Goal: Task Accomplishment & Management: Manage account settings

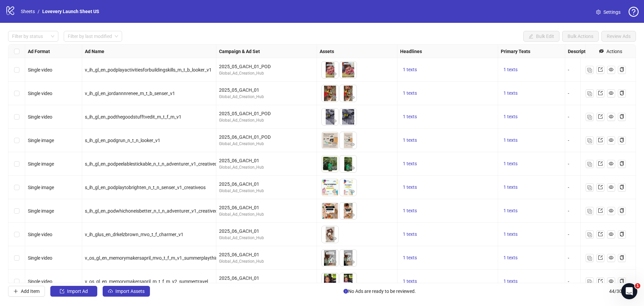
click at [12, 6] on icon "logo/logo-mobile" at bounding box center [10, 10] width 10 height 10
click at [612, 12] on span "Settings" at bounding box center [611, 11] width 17 height 7
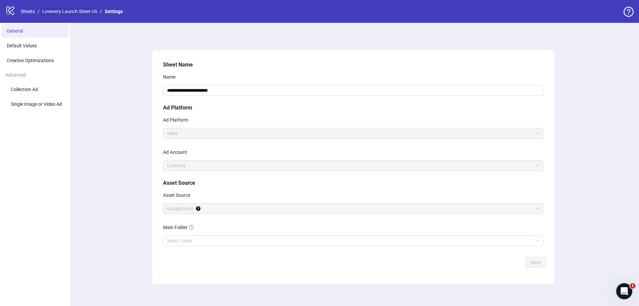
click at [64, 11] on link "Lovevery Launch Sheet US" at bounding box center [70, 11] width 58 height 7
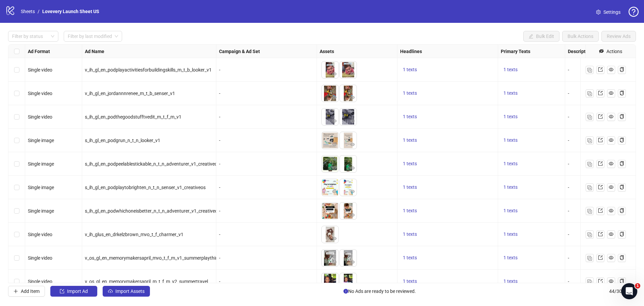
click at [10, 10] on icon "logo/logo-mobile" at bounding box center [10, 10] width 10 height 10
click at [26, 11] on link "Sheets" at bounding box center [27, 11] width 17 height 7
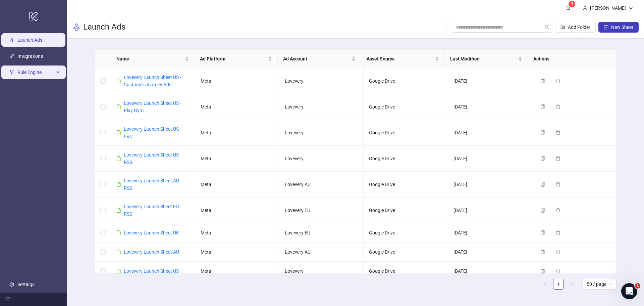
click at [41, 73] on span "Rule Engine" at bounding box center [35, 71] width 37 height 13
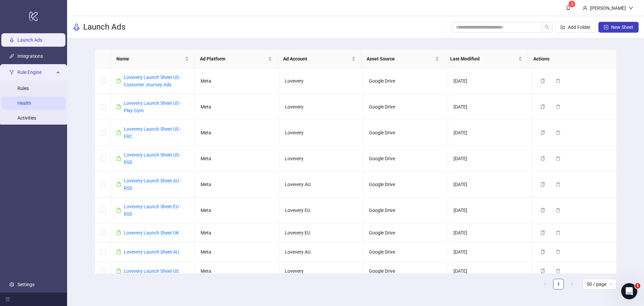
click at [31, 103] on link "Health" at bounding box center [24, 102] width 14 height 5
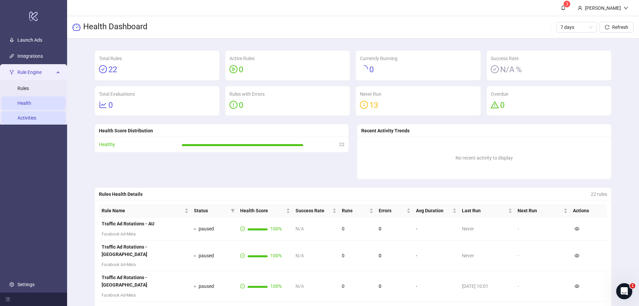
click at [36, 117] on link "Activities" at bounding box center [26, 117] width 19 height 5
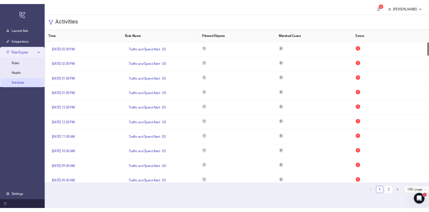
scroll to position [3, 0]
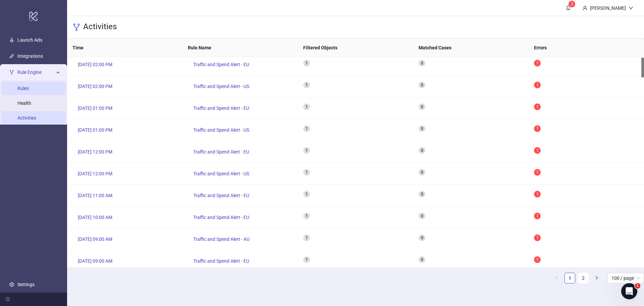
click at [29, 86] on link "Rules" at bounding box center [22, 88] width 11 height 5
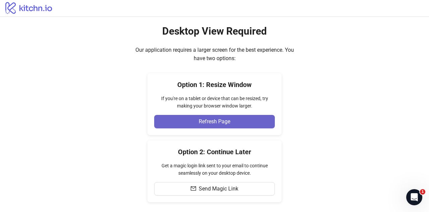
click at [214, 119] on span "Refresh Page" at bounding box center [215, 121] width 32 height 6
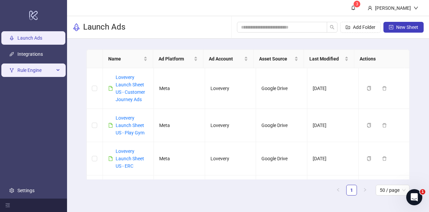
click at [53, 73] on span "Rule Engine" at bounding box center [35, 69] width 37 height 13
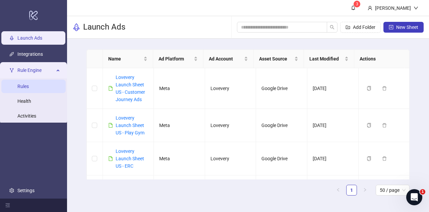
click at [29, 85] on link "Rules" at bounding box center [22, 86] width 11 height 5
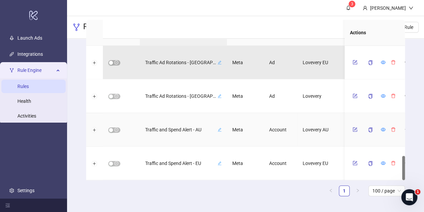
scroll to position [604, 0]
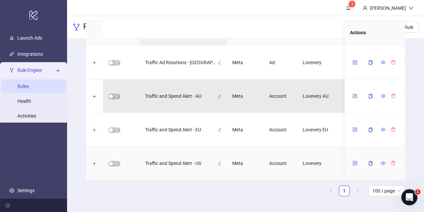
click at [196, 164] on span "Traffic and Spend Alert - US" at bounding box center [180, 162] width 71 height 7
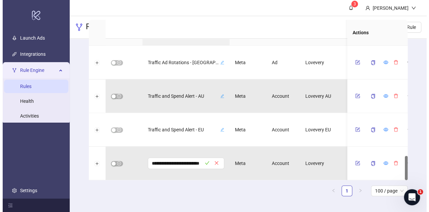
scroll to position [0, 0]
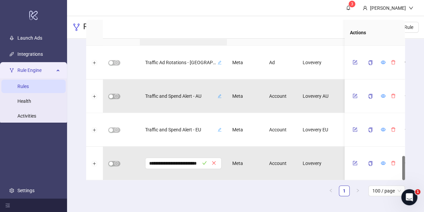
click at [246, 184] on div "Status Name Platform Level Ad Account Schedule Filters Is Evaluating Last Run N…" at bounding box center [245, 108] width 319 height 176
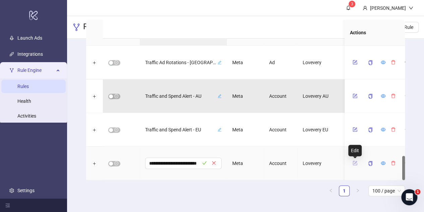
click at [354, 164] on icon "form" at bounding box center [355, 162] width 5 height 5
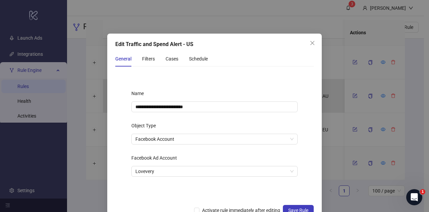
scroll to position [18, 0]
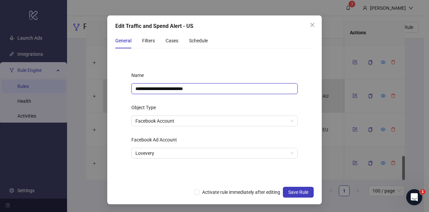
drag, startPoint x: 191, startPoint y: 86, endPoint x: 103, endPoint y: 75, distance: 88.5
click at [103, 75] on div "**********" at bounding box center [214, 106] width 429 height 212
type input "**********"
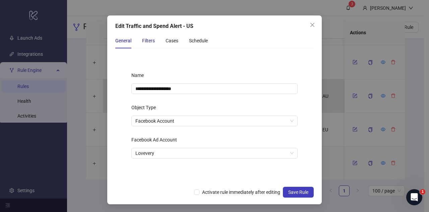
click at [148, 42] on div "Filters" at bounding box center [148, 40] width 13 height 7
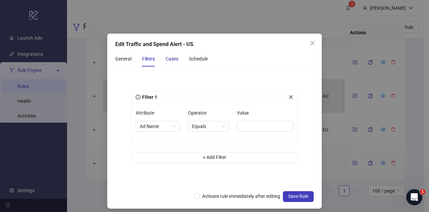
click at [173, 60] on div "Cases" at bounding box center [172, 58] width 13 height 7
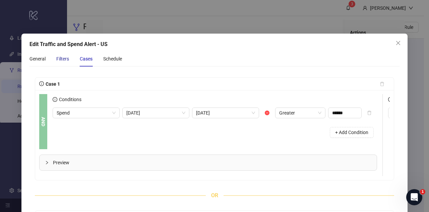
click at [60, 58] on div "Filters" at bounding box center [62, 58] width 13 height 7
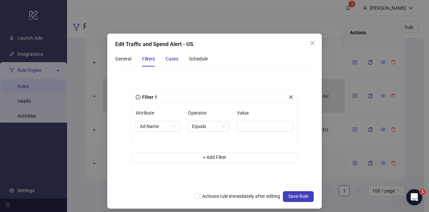
click at [170, 59] on div "Cases" at bounding box center [172, 58] width 13 height 7
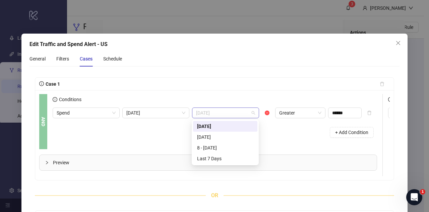
click at [240, 112] on span "[DATE]" at bounding box center [225, 113] width 59 height 10
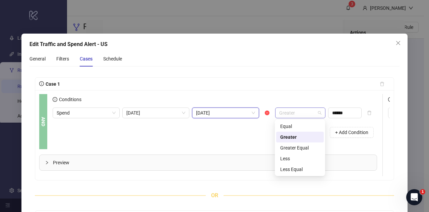
click at [316, 115] on span "Greater" at bounding box center [300, 113] width 42 height 10
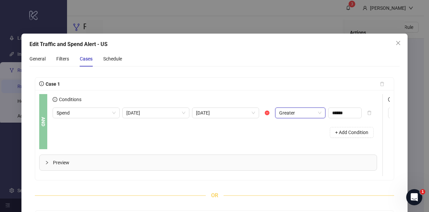
click at [316, 115] on span "Greater" at bounding box center [300, 113] width 42 height 10
click at [149, 118] on div "Spend Today Yesterday Greater Greater ****** + Add Condition" at bounding box center [215, 124] width 325 height 34
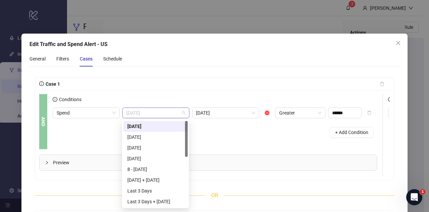
click at [149, 113] on span "[DATE]" at bounding box center [155, 113] width 59 height 10
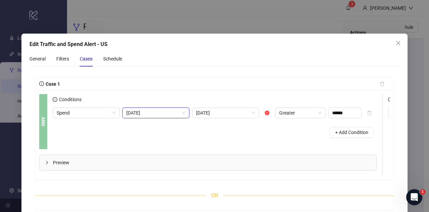
click at [149, 113] on span "[DATE]" at bounding box center [155, 113] width 59 height 10
click at [199, 116] on span "[DATE]" at bounding box center [225, 113] width 59 height 10
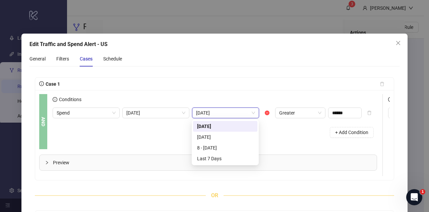
click at [236, 96] on div "Conditions" at bounding box center [215, 100] width 325 height 13
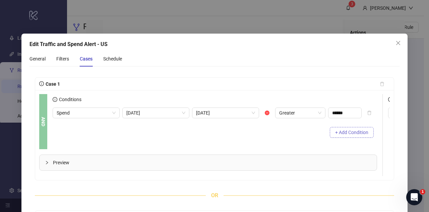
click at [356, 136] on button "+ Add Condition" at bounding box center [352, 132] width 44 height 11
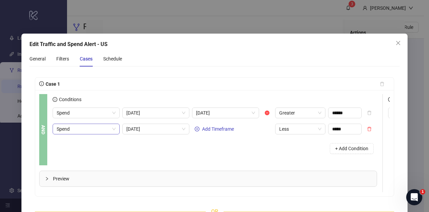
click at [66, 129] on span "Spend" at bounding box center [86, 129] width 59 height 10
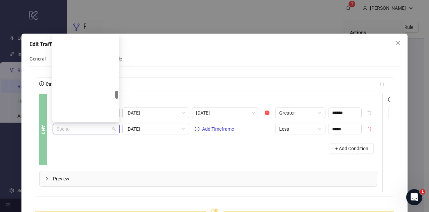
scroll to position [590, 0]
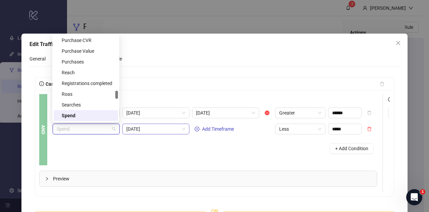
click at [136, 130] on span "[DATE]" at bounding box center [155, 129] width 59 height 10
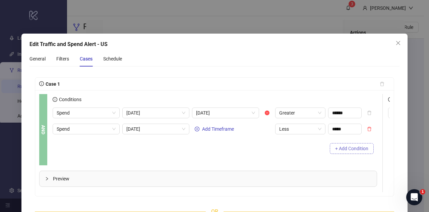
click at [369, 130] on icon "delete" at bounding box center [370, 129] width 4 height 4
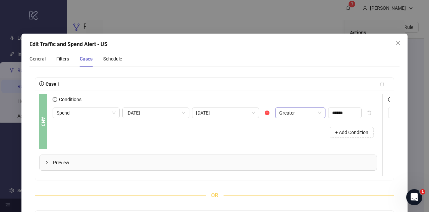
click at [311, 109] on span "Greater" at bounding box center [300, 113] width 42 height 10
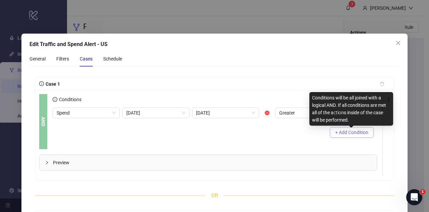
click at [352, 130] on span "+ Add Condition" at bounding box center [351, 131] width 33 height 5
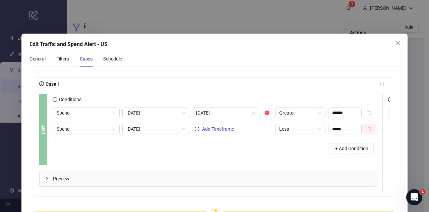
click at [375, 128] on button "button" at bounding box center [369, 128] width 15 height 11
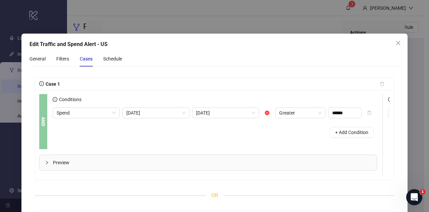
click at [272, 158] on div "Preview" at bounding box center [208, 162] width 337 height 15
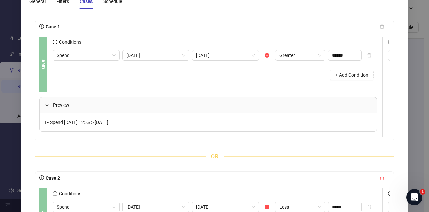
scroll to position [101, 0]
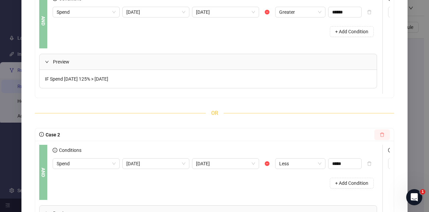
click at [380, 140] on button "button" at bounding box center [382, 134] width 15 height 11
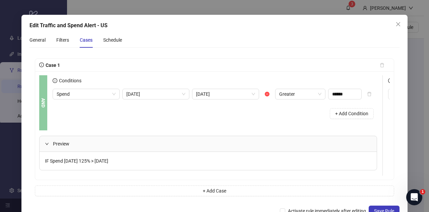
scroll to position [0, 0]
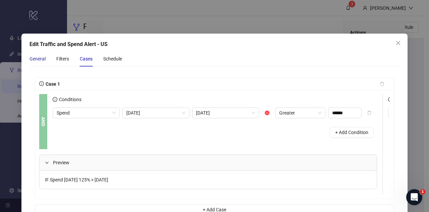
click at [41, 58] on div "General" at bounding box center [38, 58] width 16 height 7
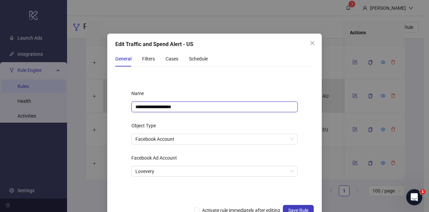
click at [185, 109] on input "**********" at bounding box center [214, 106] width 166 height 11
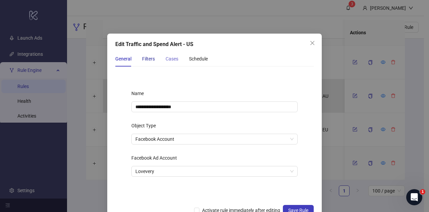
drag, startPoint x: 152, startPoint y: 55, endPoint x: 166, endPoint y: 61, distance: 15.5
click at [153, 55] on div "Filters" at bounding box center [148, 58] width 13 height 7
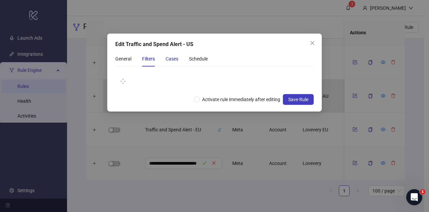
click at [176, 59] on div "Cases" at bounding box center [172, 58] width 13 height 7
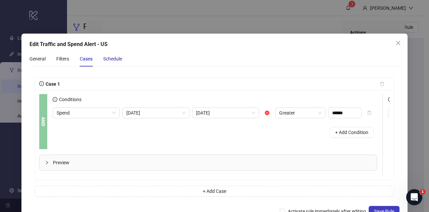
click at [115, 57] on div "Schedule" at bounding box center [112, 58] width 19 height 7
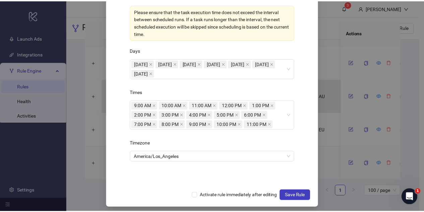
scroll to position [113, 0]
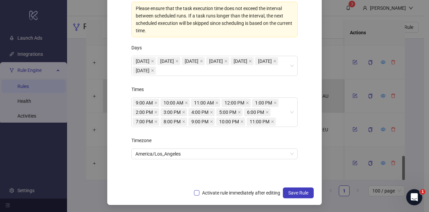
click at [232, 189] on span "Activate rule immediately after editing" at bounding box center [242, 192] width 84 height 7
click at [291, 191] on span "Save Rule" at bounding box center [298, 192] width 20 height 5
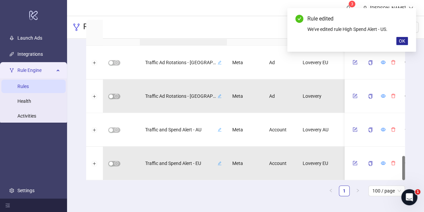
click at [404, 41] on span "OK" at bounding box center [402, 40] width 6 height 5
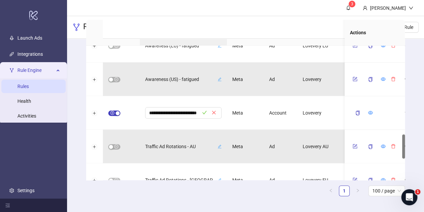
scroll to position [0, 0]
click at [422, 125] on div "**********" at bounding box center [245, 102] width 357 height 219
click at [203, 112] on icon "check" at bounding box center [204, 112] width 5 height 5
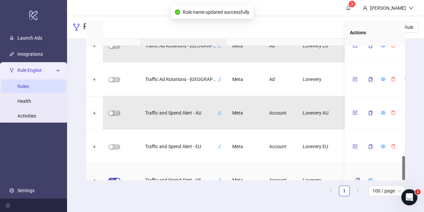
scroll to position [604, 0]
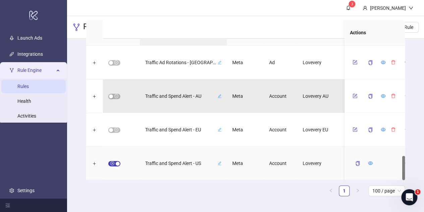
click at [194, 161] on span "Traffic and Spend Alert - US" at bounding box center [180, 162] width 71 height 7
drag, startPoint x: 166, startPoint y: 162, endPoint x: 94, endPoint y: 148, distance: 73.5
click at [94, 148] on div "**********" at bounding box center [359, 163] width 547 height 34
type input "**********"
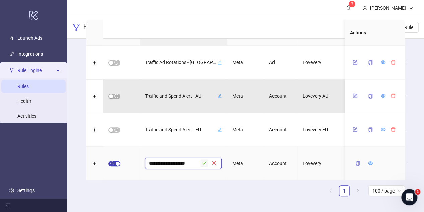
click at [203, 160] on span "button" at bounding box center [204, 162] width 5 height 5
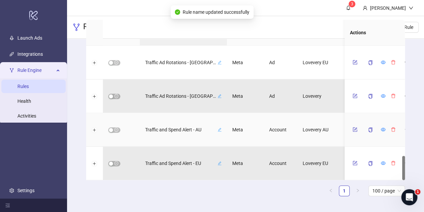
scroll to position [537, 0]
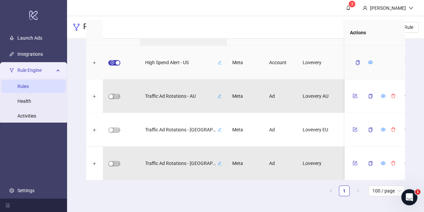
click at [157, 60] on span "High Spend Alert - US" at bounding box center [180, 62] width 71 height 7
click at [96, 61] on button "Expand row" at bounding box center [94, 62] width 5 height 5
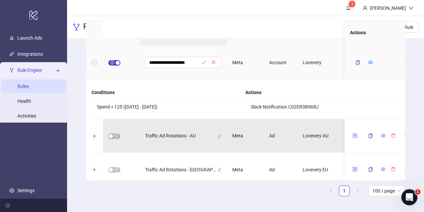
click at [96, 61] on button "Collapse row" at bounding box center [94, 62] width 5 height 5
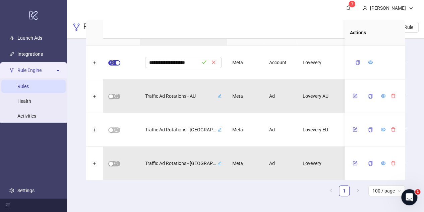
click at [413, 100] on div "**********" at bounding box center [245, 102] width 357 height 219
click at [203, 62] on icon "check" at bounding box center [204, 62] width 5 height 5
click at [288, 17] on div "Rules New Rule" at bounding box center [245, 27] width 357 height 22
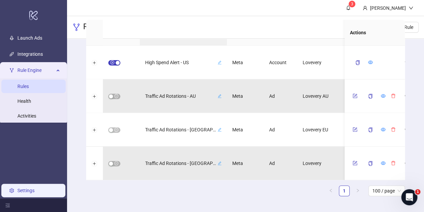
click at [29, 187] on link "Settings" at bounding box center [25, 189] width 17 height 5
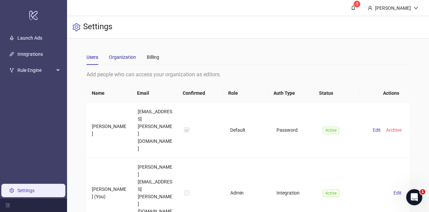
click at [130, 60] on div "Organization" at bounding box center [122, 56] width 27 height 7
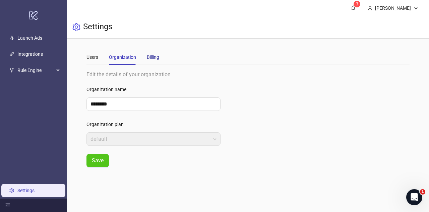
click at [152, 59] on div "Billing" at bounding box center [153, 56] width 12 height 7
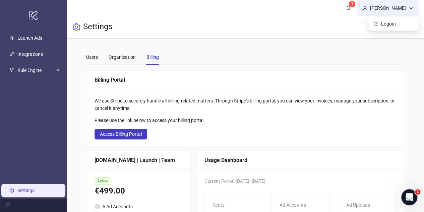
click at [394, 8] on div "[PERSON_NAME]" at bounding box center [388, 7] width 41 height 7
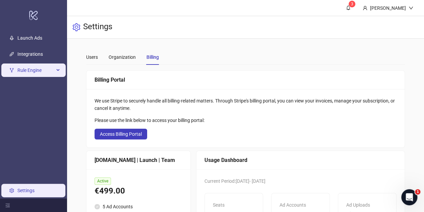
click at [34, 73] on span "Rule Engine" at bounding box center [35, 69] width 37 height 13
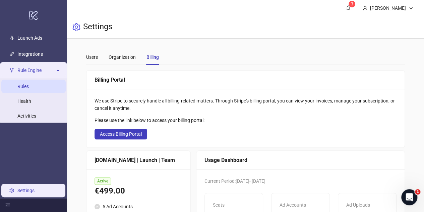
click at [29, 85] on link "Rules" at bounding box center [22, 86] width 11 height 5
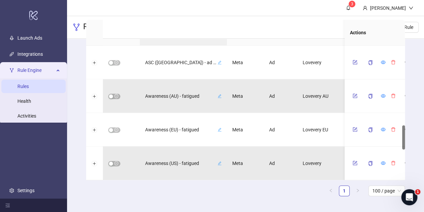
scroll to position [470, 0]
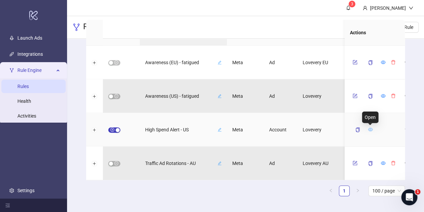
click at [370, 127] on icon "eye" at bounding box center [370, 128] width 5 height 3
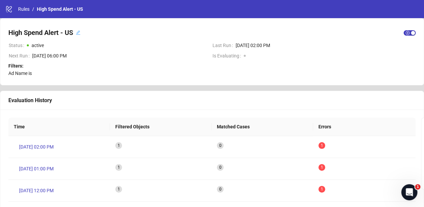
click at [79, 35] on icon "edit" at bounding box center [78, 32] width 5 height 5
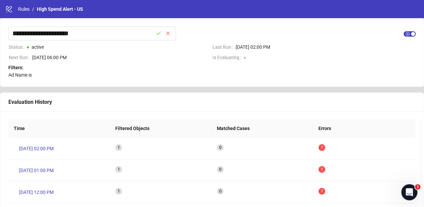
click at [160, 64] on div "Filters: Ad Name is" at bounding box center [212, 71] width 408 height 15
click at [36, 8] on link "High Spend Alert - US" at bounding box center [60, 8] width 49 height 7
click at [21, 6] on link "Rules" at bounding box center [24, 8] width 14 height 7
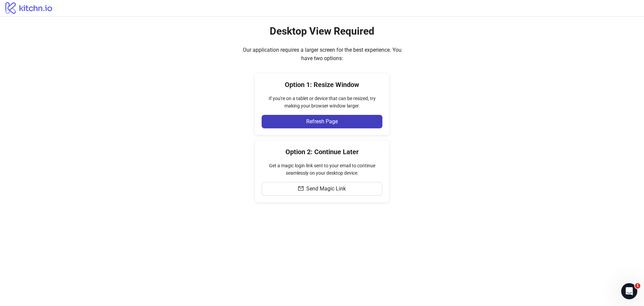
drag, startPoint x: 320, startPoint y: 118, endPoint x: 321, endPoint y: 113, distance: 4.7
click at [320, 114] on div "Option 1: Resize Window If you're on a tablet or device that can be resized, tr…" at bounding box center [322, 104] width 134 height 62
click at [335, 121] on span "Refresh Page" at bounding box center [322, 121] width 32 height 6
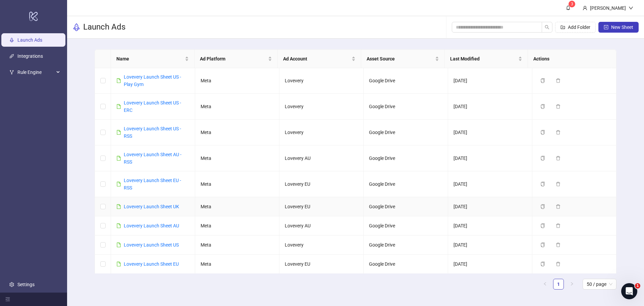
scroll to position [26, 0]
click at [40, 72] on span "Rule Engine" at bounding box center [35, 71] width 37 height 13
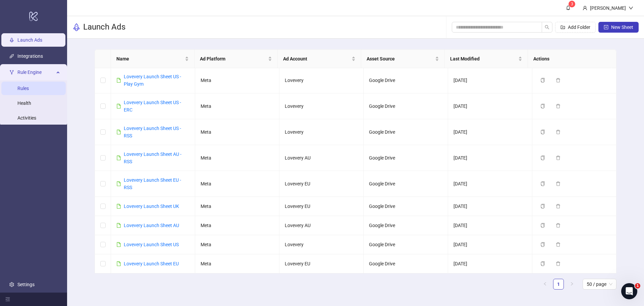
click at [29, 89] on link "Rules" at bounding box center [22, 88] width 11 height 5
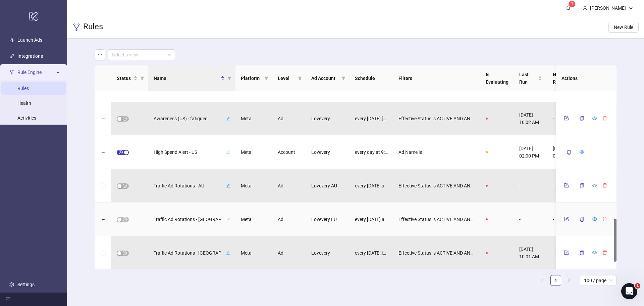
scroll to position [526, 0]
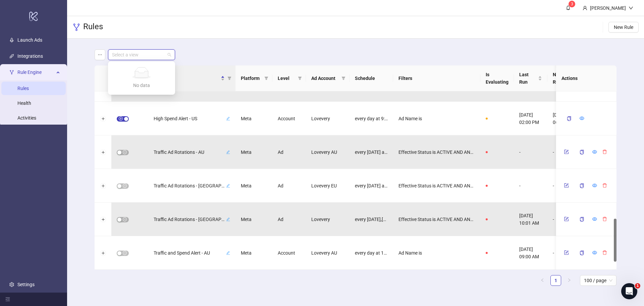
click at [147, 54] on input "search" at bounding box center [138, 55] width 53 height 10
type input "*****"
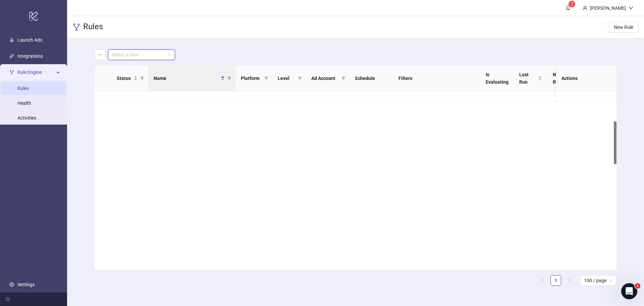
scroll to position [124, 0]
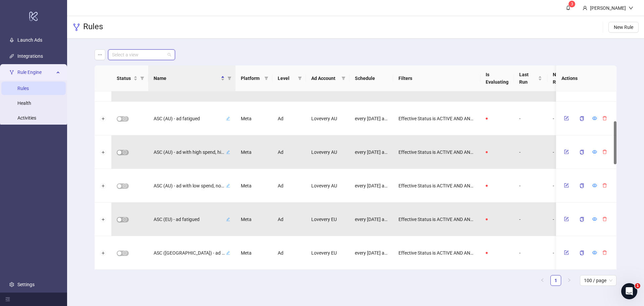
click at [152, 56] on input "search" at bounding box center [138, 55] width 53 height 10
type input "*****"
click at [241, 53] on div "Select a view" at bounding box center [356, 54] width 522 height 11
click at [100, 53] on icon "ellipsis" at bounding box center [100, 54] width 5 height 5
click at [252, 43] on main "Select a view Status Name Platform Level Ad Account Schedule Filters Is Evaluat…" at bounding box center [355, 170] width 533 height 263
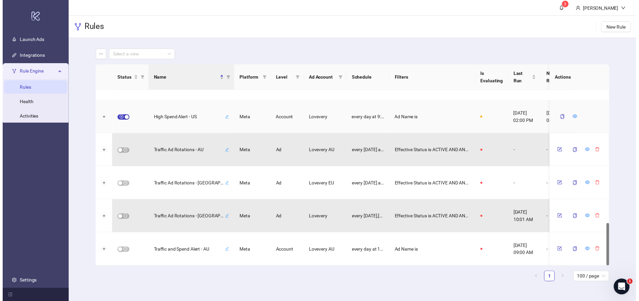
scroll to position [560, 0]
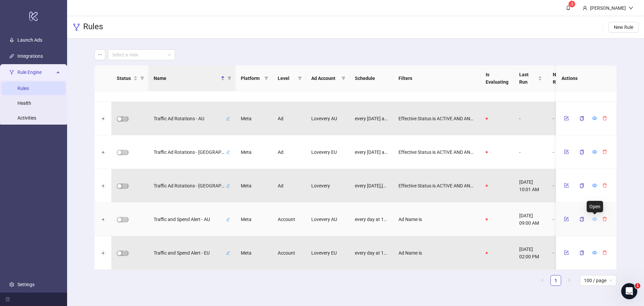
click at [596, 220] on icon "eye" at bounding box center [594, 218] width 5 height 5
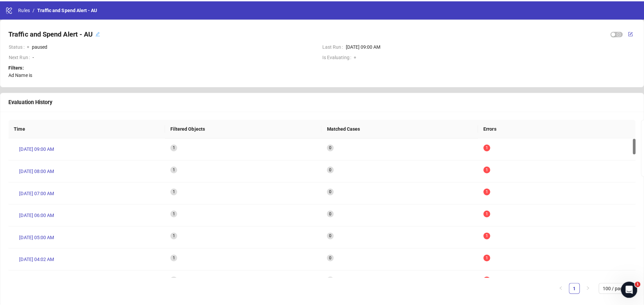
scroll to position [3, 0]
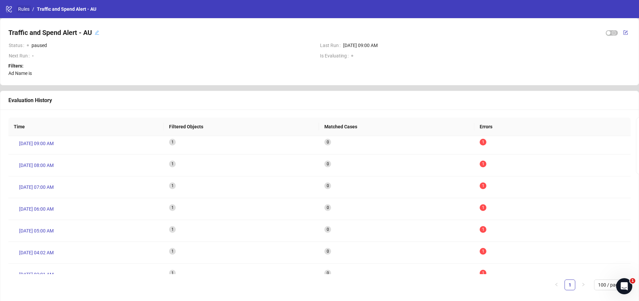
click at [26, 9] on link "Rules" at bounding box center [24, 8] width 14 height 7
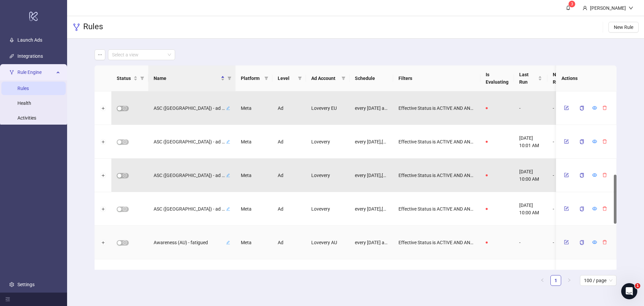
scroll to position [530, 0]
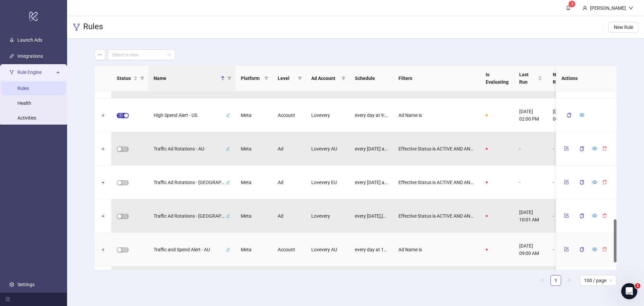
drag, startPoint x: 426, startPoint y: 266, endPoint x: 488, endPoint y: 261, distance: 62.2
click at [488, 261] on div "Traffic and Spend Alert - AU Meta Account Lovevery AU every day at 10:00 AM,11:…" at bounding box center [368, 249] width 547 height 34
drag, startPoint x: 426, startPoint y: 294, endPoint x: 419, endPoint y: 296, distance: 6.6
click at [419, 296] on main "Select a view Status Name Platform Level Ad Account Schedule Filters Is Evaluat…" at bounding box center [355, 170] width 533 height 263
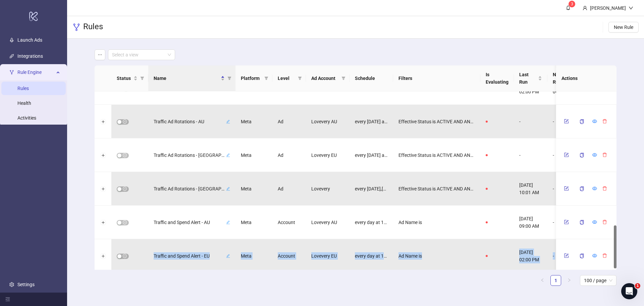
scroll to position [560, 0]
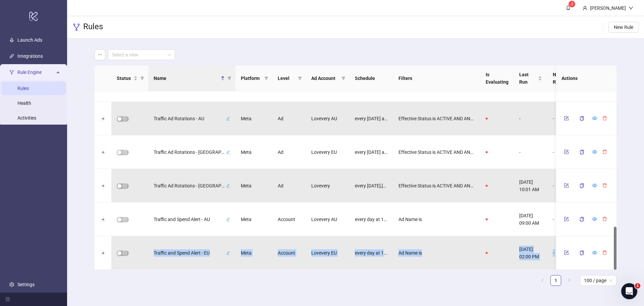
drag, startPoint x: 108, startPoint y: 267, endPoint x: 132, endPoint y: 266, distance: 24.5
click at [131, 270] on div "Status Name Platform Level Ad Account Schedule Filters Is Evaluating Last Run N…" at bounding box center [356, 175] width 522 height 220
click at [155, 286] on div "Status Name Platform Level Ad Account Schedule Filters Is Evaluating Last Run N…" at bounding box center [356, 177] width 522 height 225
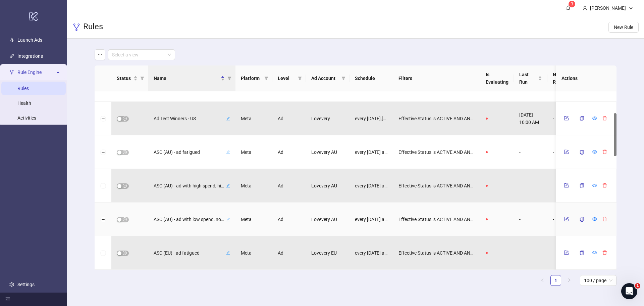
scroll to position [0, 0]
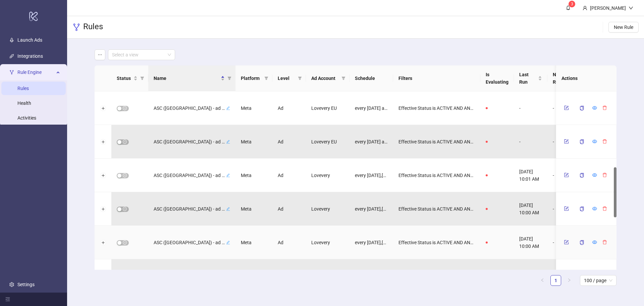
scroll to position [302, 0]
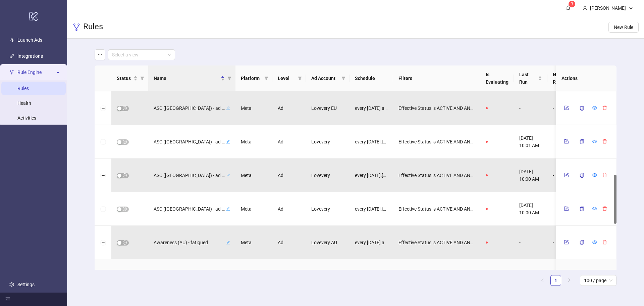
drag, startPoint x: 106, startPoint y: 261, endPoint x: 122, endPoint y: 264, distance: 15.7
click at [106, 260] on div at bounding box center [103, 276] width 17 height 34
click at [138, 263] on div at bounding box center [129, 276] width 37 height 34
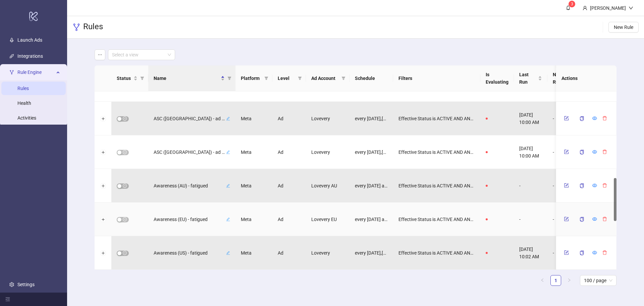
scroll to position [426, 0]
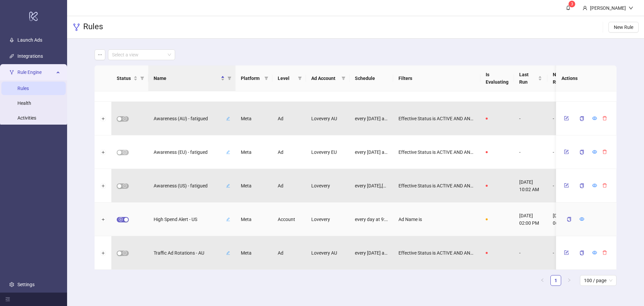
click at [120, 218] on span "button" at bounding box center [123, 219] width 12 height 5
click at [566, 220] on icon "form" at bounding box center [567, 219] width 4 height 4
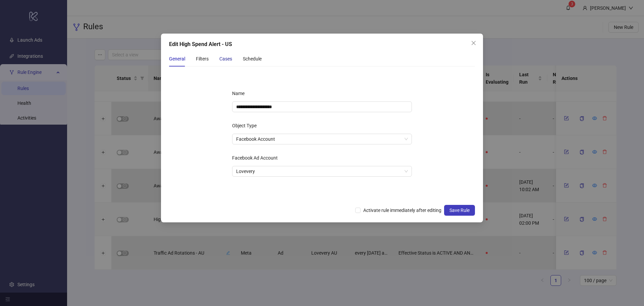
click at [225, 60] on div "Cases" at bounding box center [225, 58] width 13 height 7
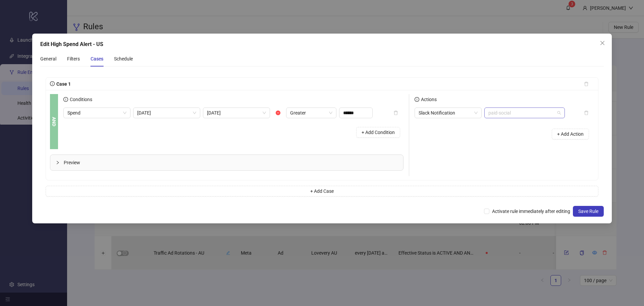
scroll to position [1825, 0]
click at [507, 113] on span "paid-social" at bounding box center [524, 113] width 72 height 10
click at [542, 85] on div "Case 1" at bounding box center [314, 83] width 529 height 7
click at [493, 211] on span "Activate rule immediately after editing" at bounding box center [531, 210] width 84 height 7
click at [584, 213] on span "Save Rule" at bounding box center [588, 210] width 20 height 5
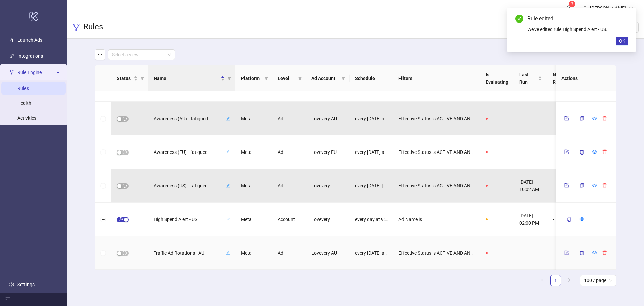
click at [570, 253] on button "button" at bounding box center [566, 252] width 10 height 8
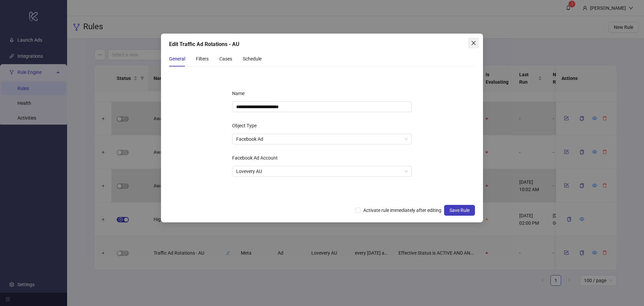
click at [474, 43] on icon "close" at bounding box center [474, 43] width 4 height 4
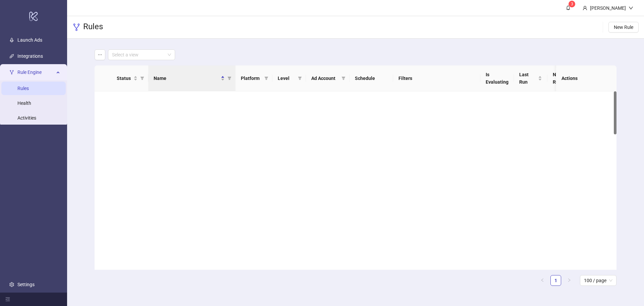
scroll to position [0, 0]
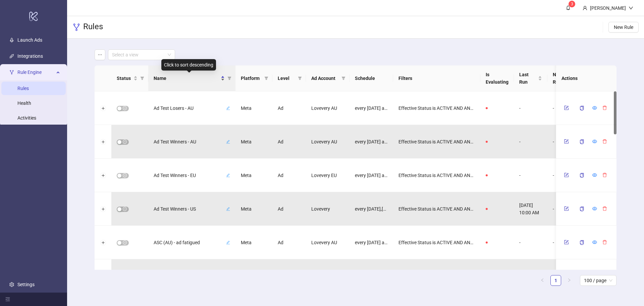
click at [224, 79] on div "Name" at bounding box center [189, 77] width 71 height 7
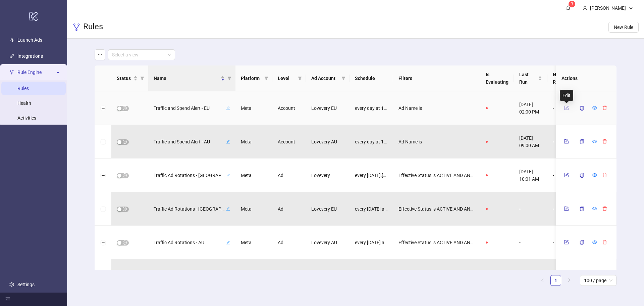
click at [566, 105] on icon "form" at bounding box center [566, 107] width 5 height 5
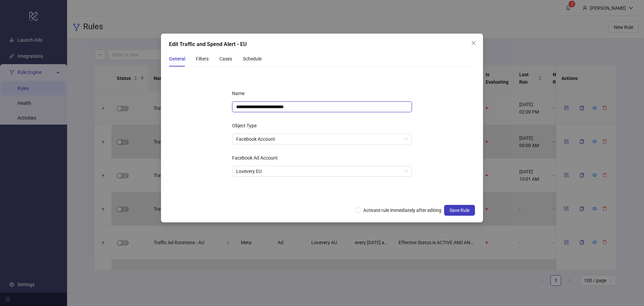
drag, startPoint x: 274, startPoint y: 108, endPoint x: 192, endPoint y: 106, distance: 82.2
click at [192, 106] on form "**********" at bounding box center [322, 136] width 306 height 129
drag, startPoint x: 284, startPoint y: 108, endPoint x: 165, endPoint y: 97, distance: 120.3
click at [165, 97] on div "**********" at bounding box center [322, 128] width 322 height 189
type input "**********"
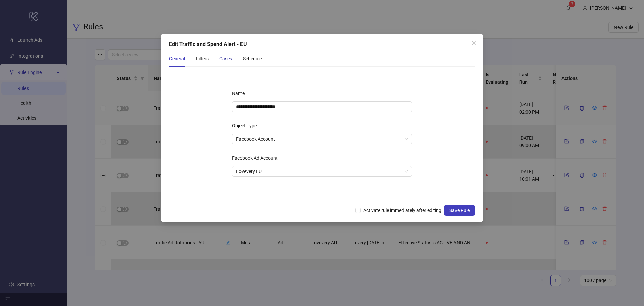
click at [224, 60] on div "Cases" at bounding box center [225, 58] width 13 height 7
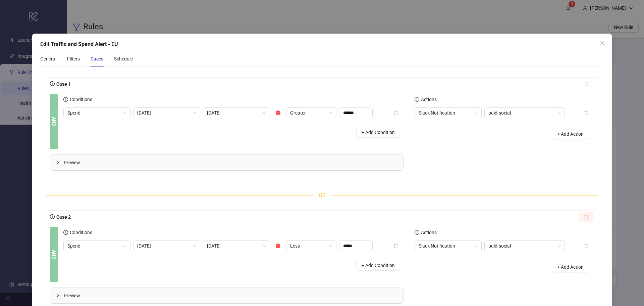
click at [584, 215] on icon "delete" at bounding box center [586, 216] width 4 height 4
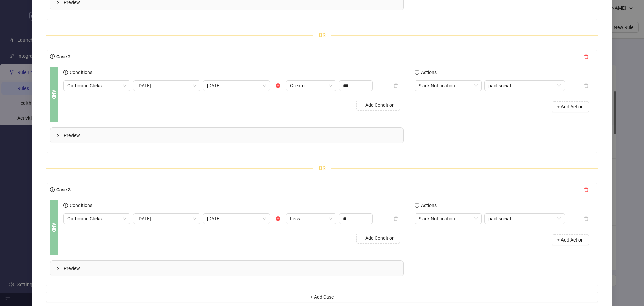
scroll to position [191, 0]
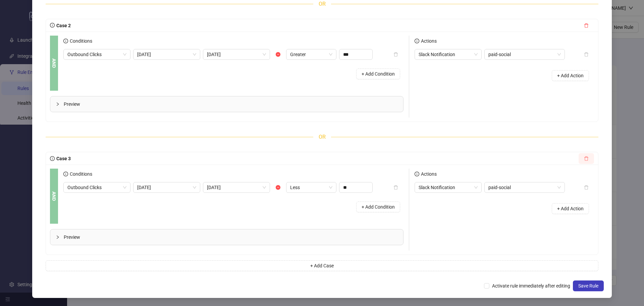
click at [584, 160] on icon "delete" at bounding box center [586, 158] width 5 height 5
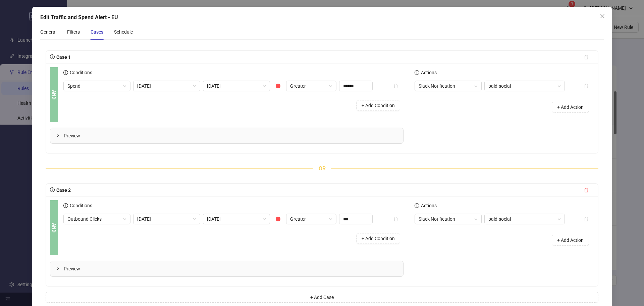
scroll to position [0, 0]
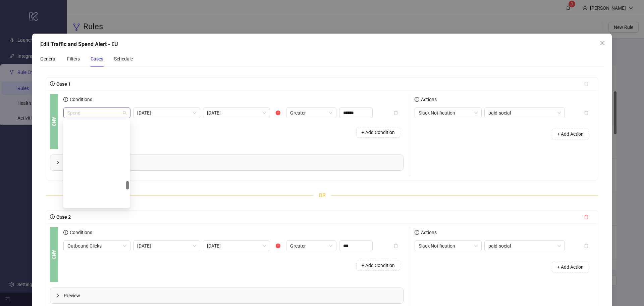
click at [103, 115] on span "Spend" at bounding box center [96, 113] width 59 height 10
type input "*******"
type input "***"
click at [584, 218] on button "button" at bounding box center [586, 216] width 15 height 11
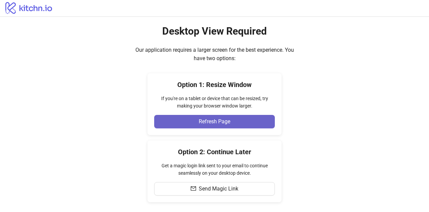
click at [229, 119] on span "Refresh Page" at bounding box center [215, 121] width 32 height 6
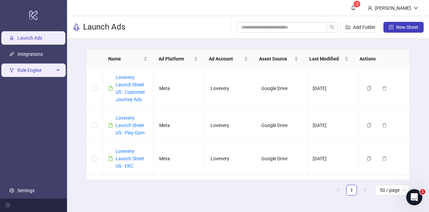
click at [46, 73] on span "Rule Engine" at bounding box center [35, 69] width 37 height 13
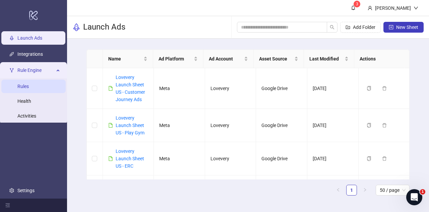
click at [29, 86] on link "Rules" at bounding box center [22, 86] width 11 height 5
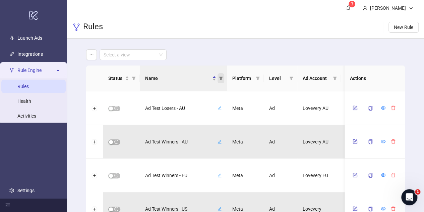
click at [222, 76] on icon "filter" at bounding box center [221, 78] width 4 height 4
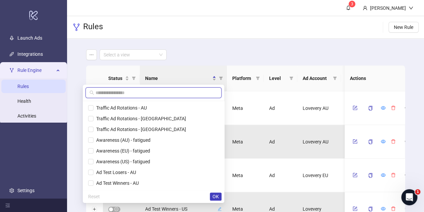
click at [152, 93] on input "text" at bounding box center [157, 92] width 122 height 7
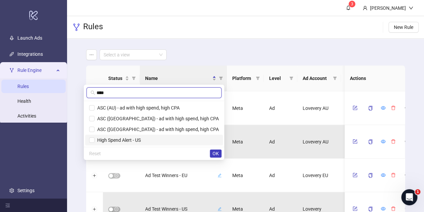
type input "****"
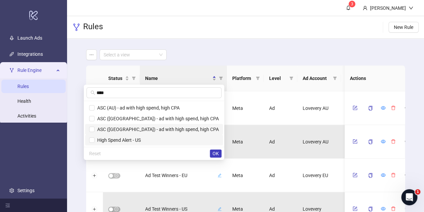
drag, startPoint x: 127, startPoint y: 138, endPoint x: 131, endPoint y: 133, distance: 6.9
click at [127, 138] on li "High Spend Alert - US" at bounding box center [154, 140] width 138 height 11
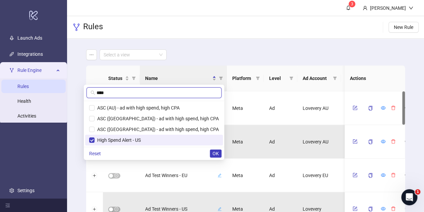
drag, startPoint x: 147, startPoint y: 94, endPoint x: 91, endPoint y: 91, distance: 56.8
click at [91, 91] on body "logo/logo-mobile Launch Ads Integrations Rule Engine Rules Health Activities Se…" at bounding box center [212, 106] width 424 height 212
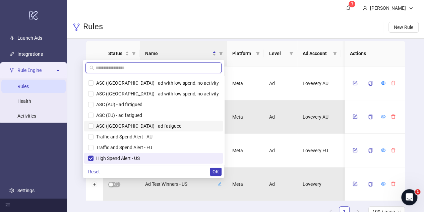
scroll to position [34, 0]
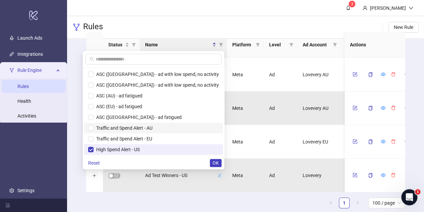
click at [128, 126] on span "Traffic and Spend Alert - AU" at bounding box center [123, 127] width 59 height 5
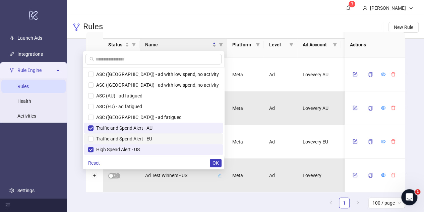
click at [127, 139] on span "Traffic and Spend Alert - EU" at bounding box center [123, 138] width 59 height 5
click at [216, 160] on span "OK" at bounding box center [216, 162] width 6 height 5
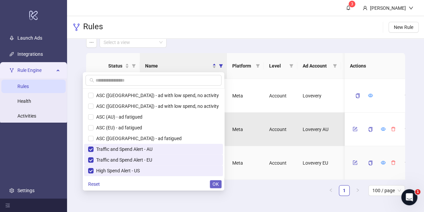
scroll to position [0, 0]
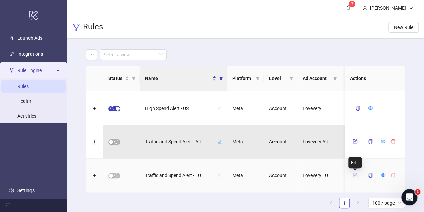
click at [356, 175] on icon "form" at bounding box center [356, 174] width 3 height 3
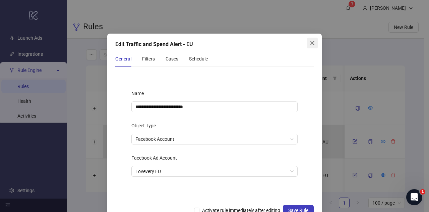
click at [310, 45] on icon "close" at bounding box center [312, 42] width 5 height 5
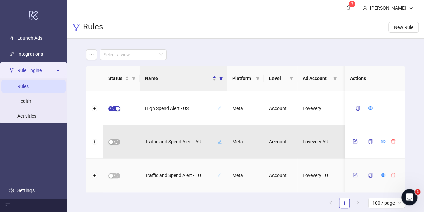
click at [220, 175] on icon "edit" at bounding box center [220, 175] width 4 height 4
drag, startPoint x: 179, startPoint y: 175, endPoint x: 103, endPoint y: 167, distance: 76.5
click at [103, 167] on div "**********" at bounding box center [359, 175] width 547 height 34
type input "**********"
click at [203, 171] on button "button" at bounding box center [205, 175] width 8 height 8
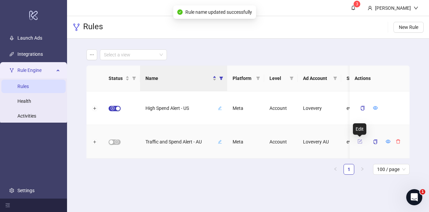
click at [358, 141] on icon "form" at bounding box center [360, 141] width 4 height 4
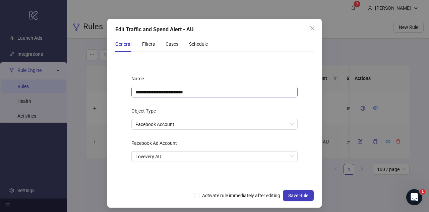
scroll to position [18, 0]
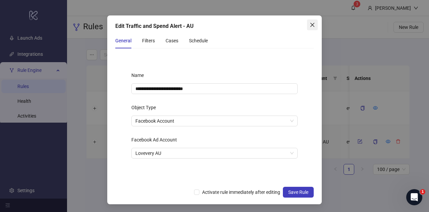
click at [307, 28] on button "Close" at bounding box center [312, 24] width 11 height 11
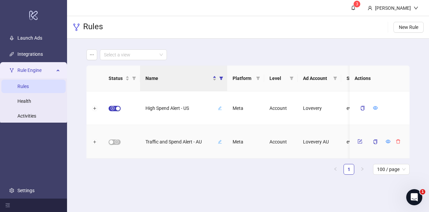
scroll to position [0, 0]
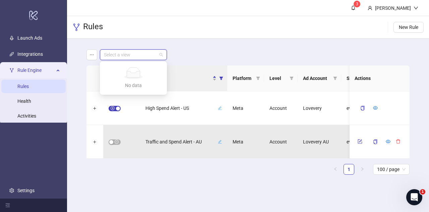
click at [139, 56] on input "search" at bounding box center [130, 55] width 53 height 10
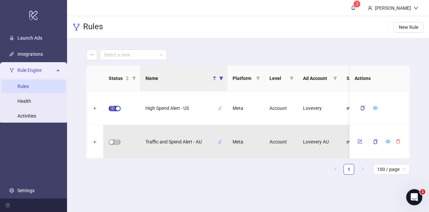
click at [186, 51] on div "Select a view" at bounding box center [249, 54] width 324 height 11
click at [222, 79] on icon "filter" at bounding box center [221, 78] width 4 height 4
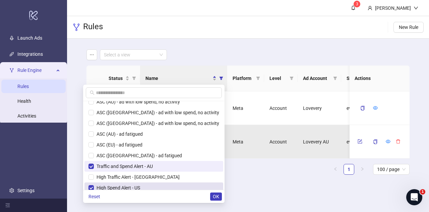
scroll to position [150, 0]
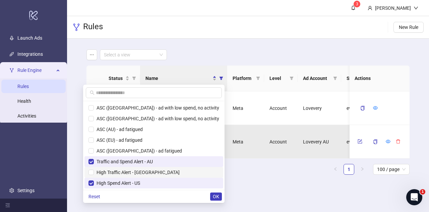
click at [154, 171] on span "High Traffic Alert - [GEOGRAPHIC_DATA]" at bounding box center [137, 171] width 86 height 5
click at [220, 196] on button "OK" at bounding box center [216, 196] width 12 height 8
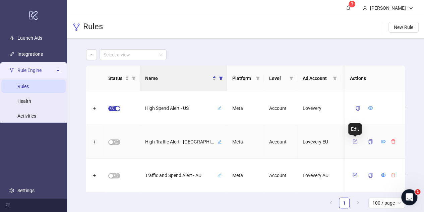
click at [357, 141] on icon "form" at bounding box center [355, 141] width 5 height 5
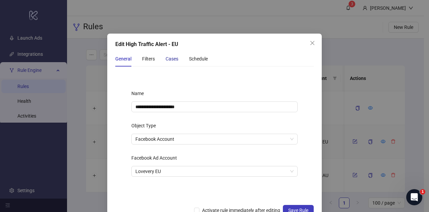
click at [171, 58] on div "Cases" at bounding box center [172, 58] width 13 height 7
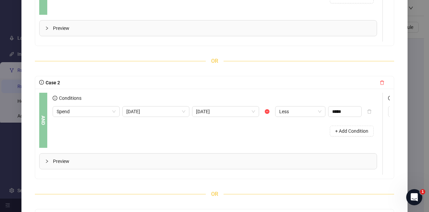
scroll to position [168, 0]
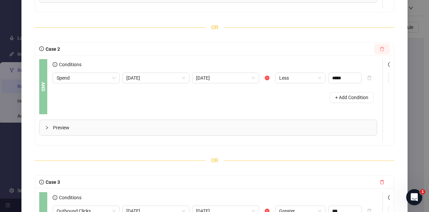
click at [380, 51] on icon "delete" at bounding box center [382, 49] width 5 height 5
click at [380, 184] on icon "delete" at bounding box center [382, 181] width 5 height 5
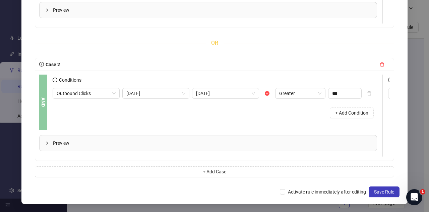
scroll to position [28, 0]
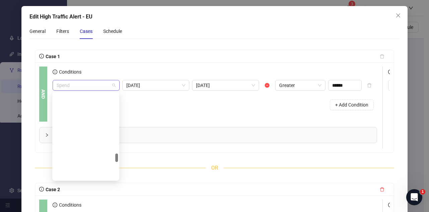
click at [104, 84] on span "Spend" at bounding box center [86, 85] width 59 height 10
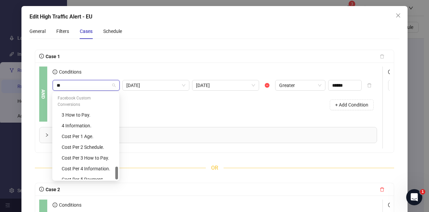
scroll to position [0, 0]
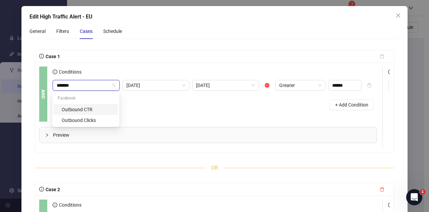
type input "********"
click at [103, 121] on div "Outbound Clicks" at bounding box center [88, 119] width 52 height 7
type input "***"
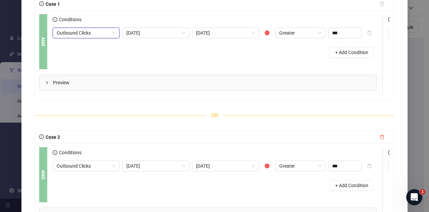
scroll to position [95, 0]
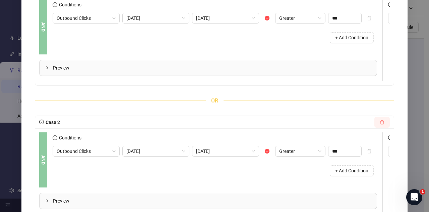
click at [380, 124] on icon "delete" at bounding box center [382, 122] width 4 height 4
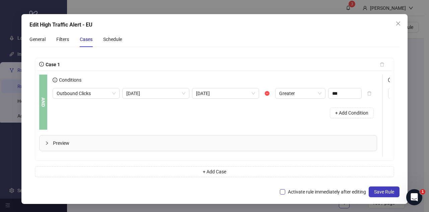
click at [327, 190] on span "Activate rule immediately after editing" at bounding box center [327, 191] width 84 height 7
click at [105, 36] on div "Schedule" at bounding box center [112, 39] width 19 height 7
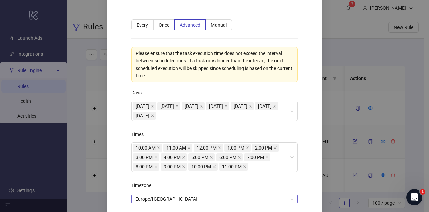
scroll to position [46, 0]
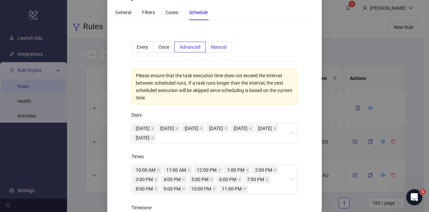
click at [211, 48] on span "Manual" at bounding box center [219, 46] width 16 height 5
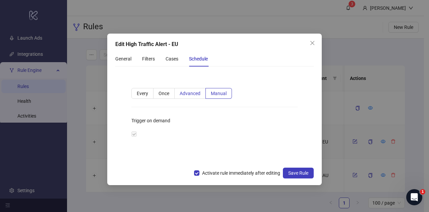
click at [200, 95] on label "Advanced" at bounding box center [190, 93] width 31 height 11
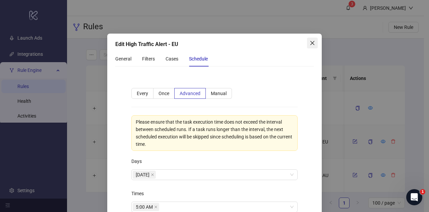
click at [311, 43] on icon "close" at bounding box center [313, 43] width 4 height 4
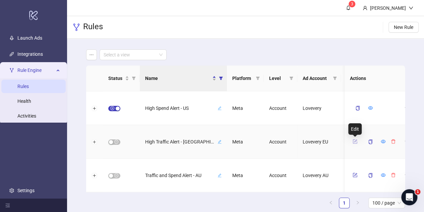
click at [357, 143] on icon "form" at bounding box center [355, 141] width 4 height 4
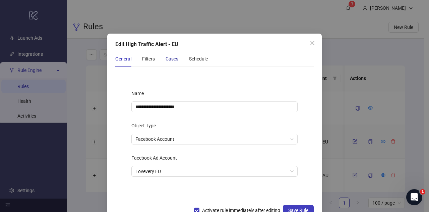
click at [172, 61] on div "Cases" at bounding box center [172, 58] width 13 height 7
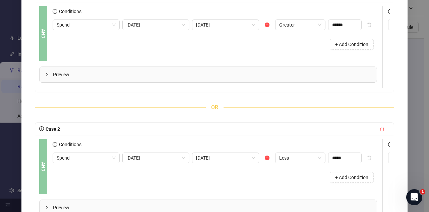
scroll to position [101, 0]
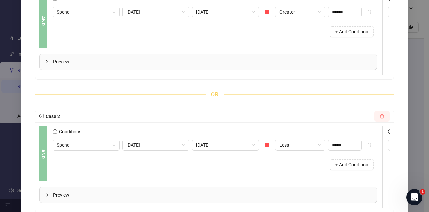
click at [380, 118] on icon "delete" at bounding box center [382, 116] width 5 height 5
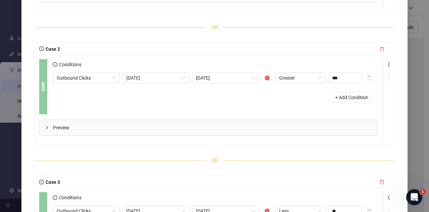
drag, startPoint x: 377, startPoint y: 189, endPoint x: 366, endPoint y: 173, distance: 19.3
click at [377, 187] on button "button" at bounding box center [382, 181] width 15 height 11
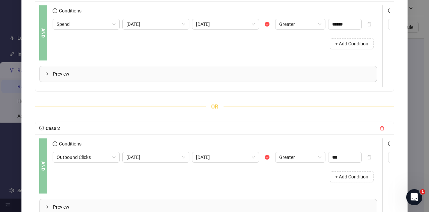
scroll to position [28, 0]
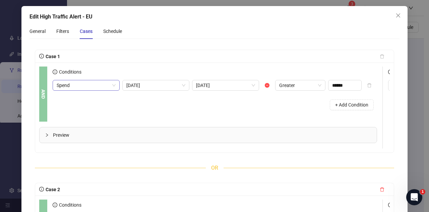
click at [104, 80] on div "Spend" at bounding box center [86, 85] width 67 height 11
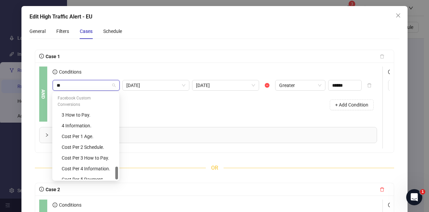
scroll to position [0, 0]
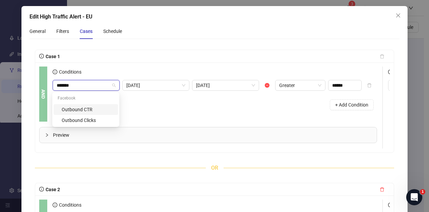
type input "********"
click at [103, 122] on div "Outbound Clicks" at bounding box center [88, 119] width 52 height 7
type input "***"
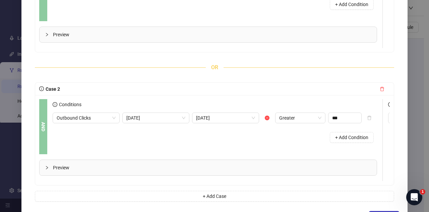
scroll to position [128, 0]
click at [381, 92] on button "button" at bounding box center [382, 88] width 15 height 11
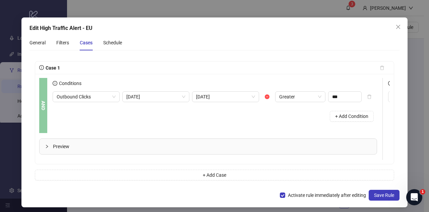
scroll to position [24, 0]
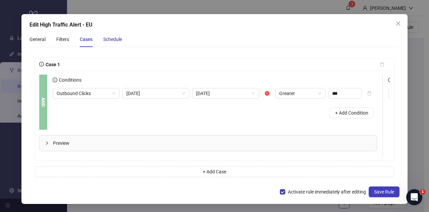
click at [110, 36] on div "Schedule" at bounding box center [112, 39] width 19 height 7
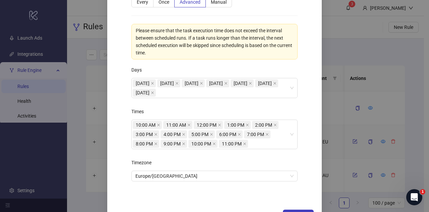
scroll to position [113, 0]
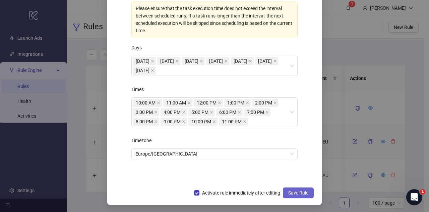
click at [294, 190] on span "Save Rule" at bounding box center [298, 192] width 20 height 5
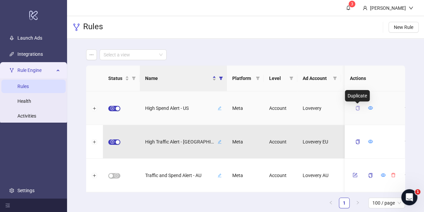
click at [360, 108] on icon "copy" at bounding box center [358, 108] width 5 height 5
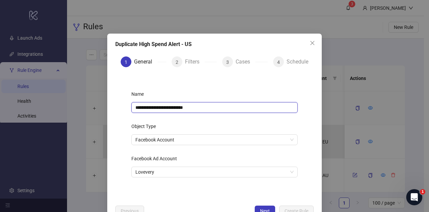
click at [152, 108] on input "**********" at bounding box center [214, 107] width 166 height 11
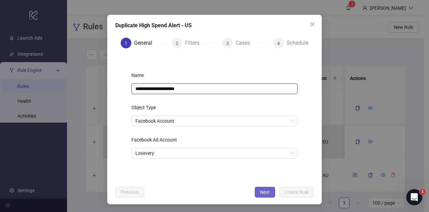
type input "**********"
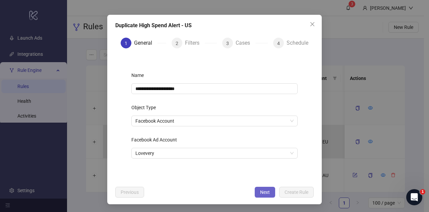
click at [267, 189] on button "Next" at bounding box center [265, 191] width 20 height 11
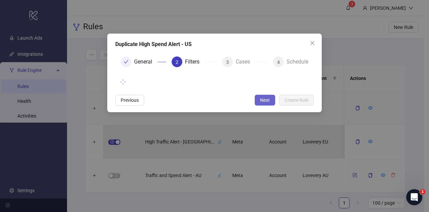
scroll to position [0, 0]
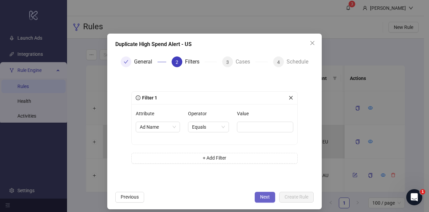
click at [264, 200] on button "Next" at bounding box center [265, 197] width 20 height 11
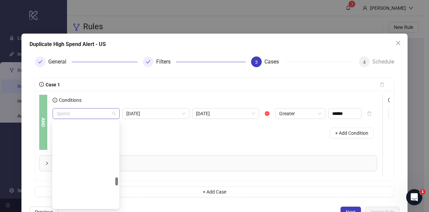
click at [104, 115] on span "Spend" at bounding box center [86, 113] width 59 height 10
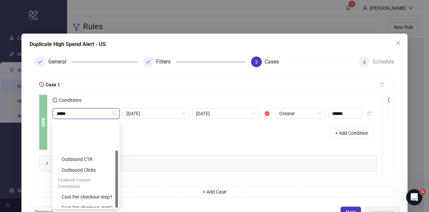
type input "******"
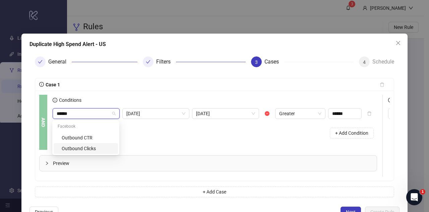
type input "***"
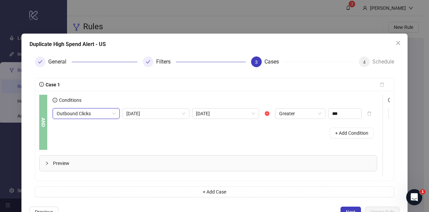
click at [86, 152] on div "Preview" at bounding box center [210, 163] width 343 height 27
click at [87, 161] on span "Preview" at bounding box center [212, 162] width 319 height 7
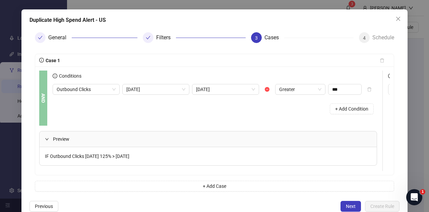
scroll to position [43, 0]
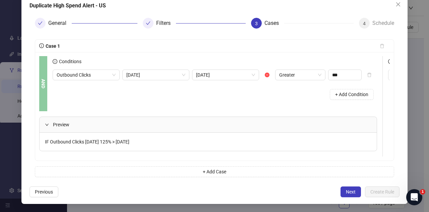
click at [346, 191] on span "Next" at bounding box center [351, 191] width 10 height 5
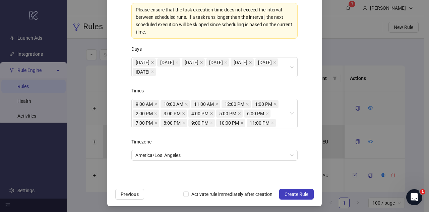
scroll to position [114, 0]
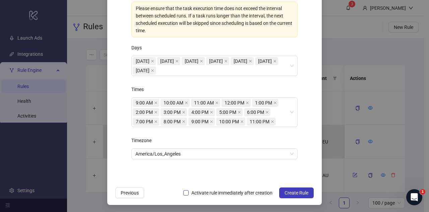
click at [235, 192] on span "Activate rule immediately after creation" at bounding box center [232, 192] width 87 height 7
click at [297, 195] on button "Create Rule" at bounding box center [296, 192] width 35 height 11
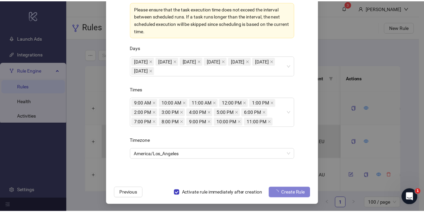
scroll to position [80, 0]
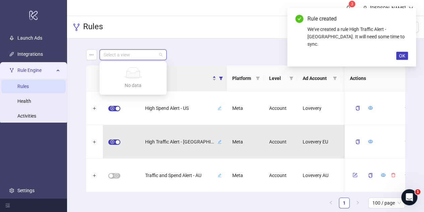
click at [145, 54] on input "search" at bounding box center [130, 55] width 53 height 10
click at [196, 45] on main "Select a view Status Name Platform Level Ad Account Schedule Filters Is Evaluat…" at bounding box center [246, 131] width 330 height 185
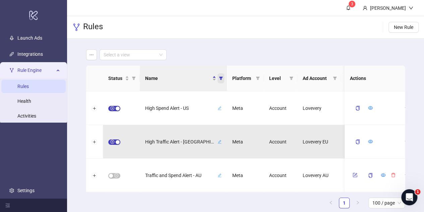
click at [220, 79] on icon "filter" at bounding box center [221, 78] width 4 height 4
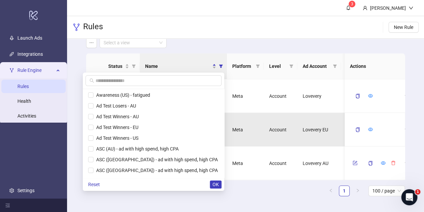
scroll to position [0, 0]
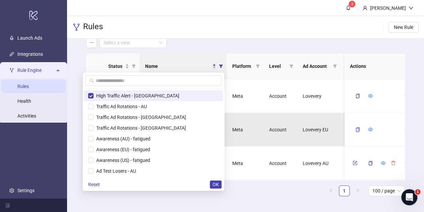
click at [217, 186] on button "OK" at bounding box center [216, 184] width 12 height 8
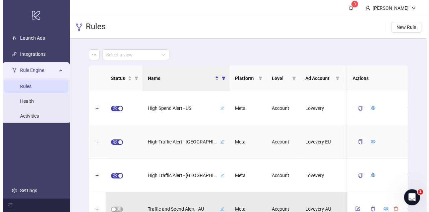
scroll to position [34, 0]
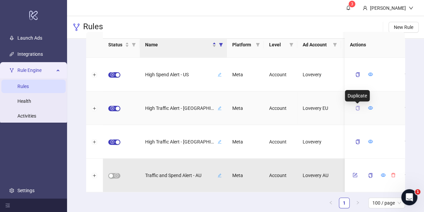
click at [358, 106] on icon "copy" at bounding box center [358, 108] width 4 height 5
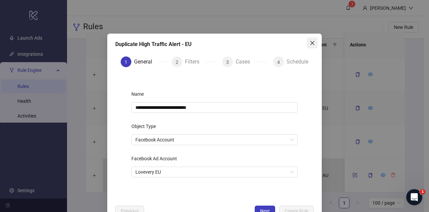
click at [311, 42] on icon "close" at bounding box center [312, 42] width 5 height 5
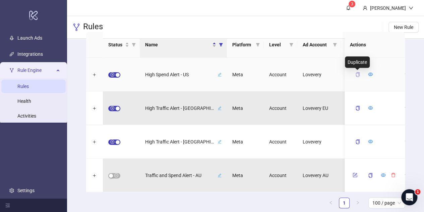
click at [358, 75] on icon "copy" at bounding box center [358, 74] width 5 height 5
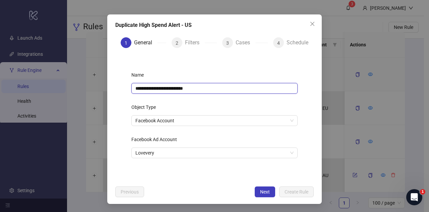
drag, startPoint x: 193, startPoint y: 108, endPoint x: 174, endPoint y: 108, distance: 19.5
click at [174, 94] on input "**********" at bounding box center [214, 88] width 166 height 11
click at [204, 158] on span "Lovevery" at bounding box center [215, 153] width 158 height 10
type input "**********"
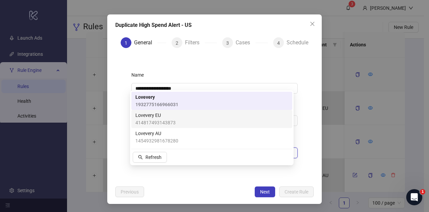
click at [191, 123] on div "Lovevery EU 414817493143873" at bounding box center [212, 118] width 153 height 15
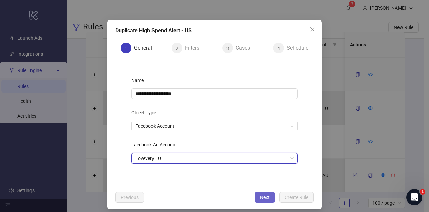
scroll to position [19, 0]
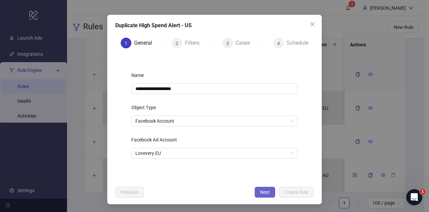
click at [267, 192] on button "Next" at bounding box center [265, 191] width 20 height 11
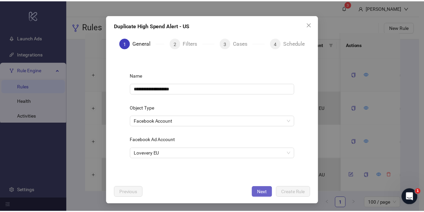
scroll to position [0, 0]
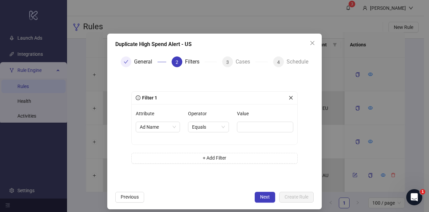
click at [310, 43] on icon "close" at bounding box center [312, 42] width 5 height 5
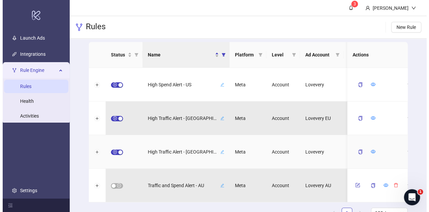
scroll to position [34, 0]
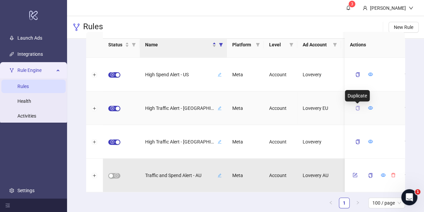
click at [358, 108] on icon "copy" at bounding box center [358, 108] width 5 height 5
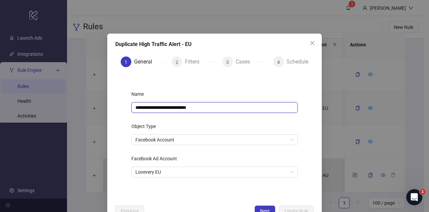
click at [152, 106] on input "**********" at bounding box center [214, 107] width 166 height 11
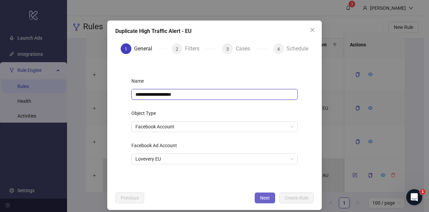
scroll to position [19, 0]
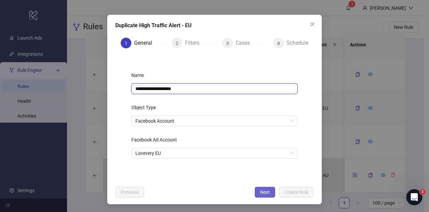
type input "**********"
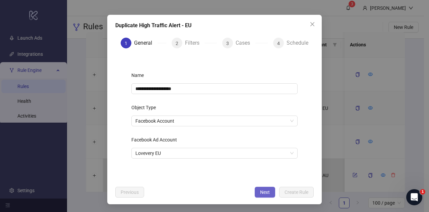
click at [265, 190] on span "Next" at bounding box center [265, 191] width 10 height 5
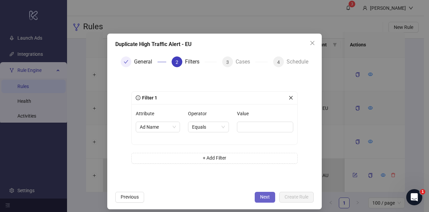
click at [260, 197] on span "Next" at bounding box center [265, 196] width 10 height 5
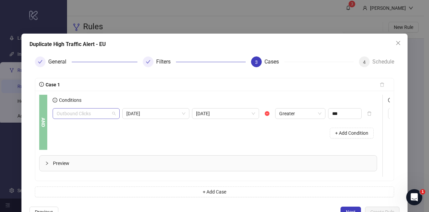
click at [112, 115] on span "Outbound Clicks" at bounding box center [86, 113] width 59 height 10
type input "*****"
click at [110, 137] on div "Spend" at bounding box center [88, 137] width 52 height 7
type input "******"
click at [93, 165] on span "Preview" at bounding box center [212, 162] width 319 height 7
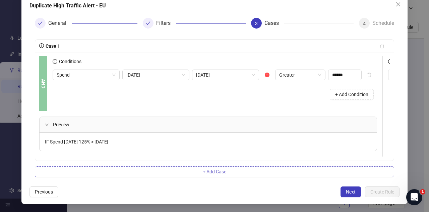
scroll to position [43, 0]
click at [351, 195] on button "Next" at bounding box center [351, 191] width 20 height 11
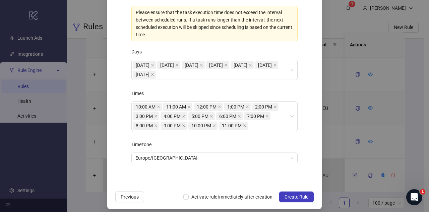
scroll to position [114, 0]
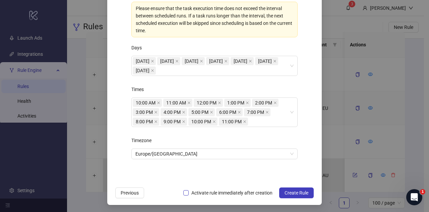
click at [216, 189] on span "Activate rule immediately after creation" at bounding box center [232, 192] width 87 height 7
click at [292, 187] on button "Create Rule" at bounding box center [296, 192] width 35 height 11
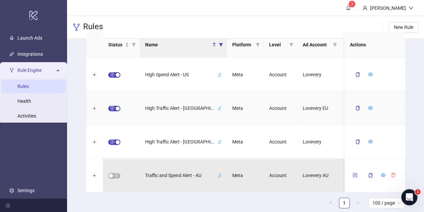
scroll to position [0, 0]
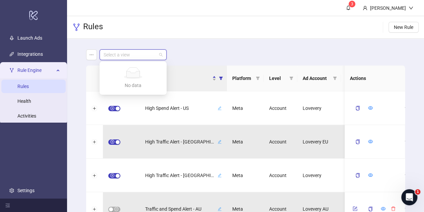
click at [138, 54] on input "search" at bounding box center [130, 55] width 53 height 10
click at [194, 59] on div "Select a view" at bounding box center [245, 54] width 319 height 11
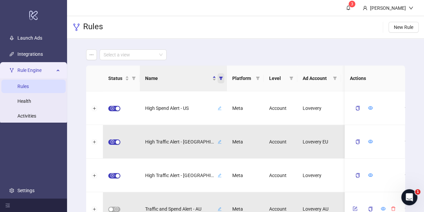
click at [221, 80] on span "Name" at bounding box center [221, 78] width 7 height 10
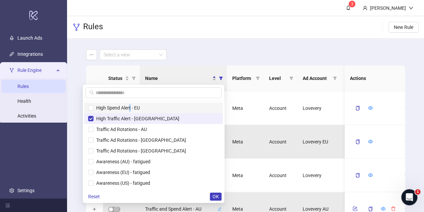
click at [164, 102] on ul "High Spend Alert - EU High Traffic Alert - US Traffic Ad Rotations - AU Traffic…" at bounding box center [154, 145] width 142 height 89
click at [140, 106] on span "High Spend Alert - EU" at bounding box center [117, 107] width 46 height 5
click at [218, 194] on span "OK" at bounding box center [216, 196] width 6 height 5
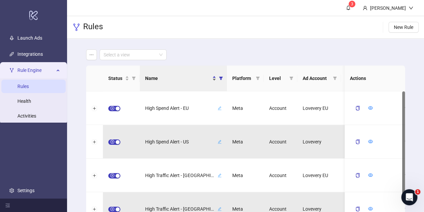
click at [215, 81] on div "Name" at bounding box center [180, 77] width 71 height 7
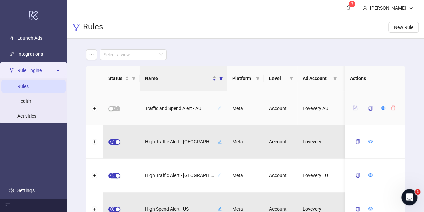
click at [357, 105] on button "button" at bounding box center [355, 108] width 10 height 8
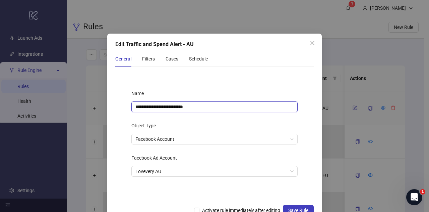
drag, startPoint x: 159, startPoint y: 107, endPoint x: 87, endPoint y: 97, distance: 72.4
click at [82, 97] on div "**********" at bounding box center [214, 106] width 429 height 212
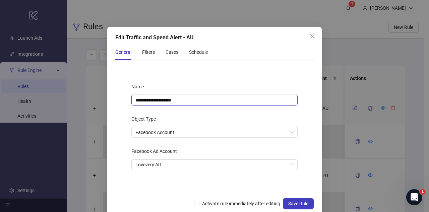
scroll to position [18, 0]
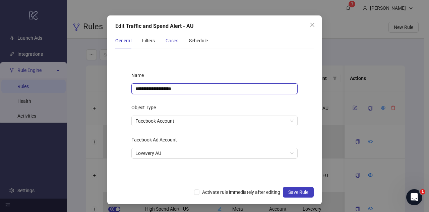
type input "**********"
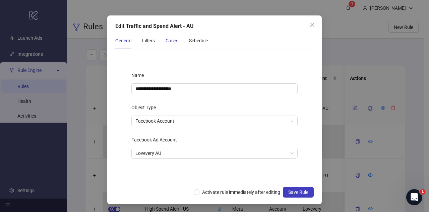
click at [176, 40] on div "Cases" at bounding box center [172, 40] width 13 height 7
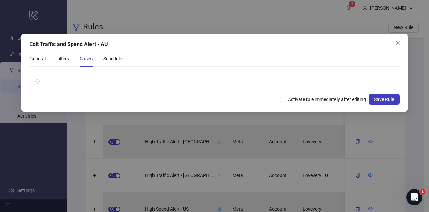
scroll to position [0, 0]
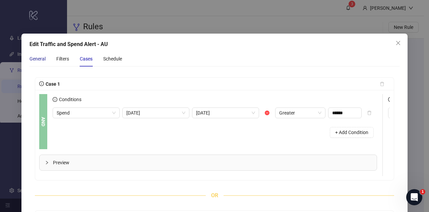
click at [43, 56] on div "General" at bounding box center [38, 58] width 16 height 7
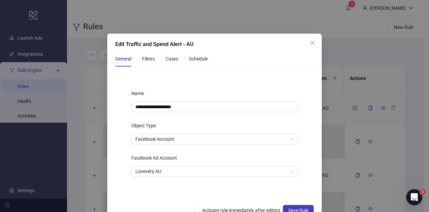
click at [171, 59] on div "Cases" at bounding box center [172, 58] width 13 height 7
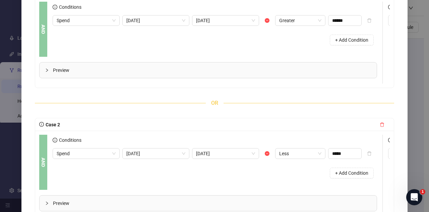
scroll to position [101, 0]
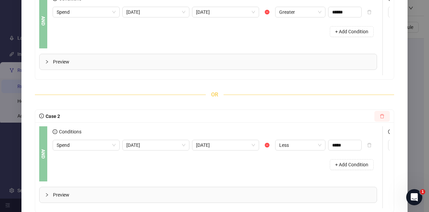
click at [376, 117] on button "button" at bounding box center [382, 116] width 15 height 11
click at [380, 118] on icon "delete" at bounding box center [382, 116] width 5 height 5
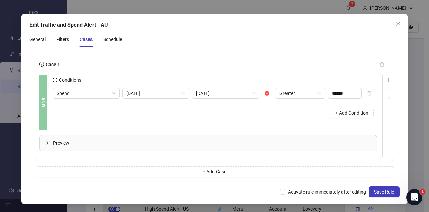
click at [277, 139] on span "Preview" at bounding box center [212, 142] width 319 height 7
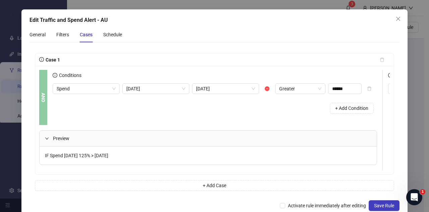
click at [277, 139] on span "Preview" at bounding box center [212, 138] width 319 height 7
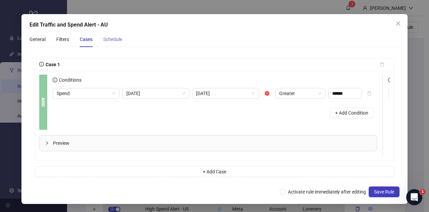
click at [112, 39] on div "Schedule" at bounding box center [112, 39] width 19 height 15
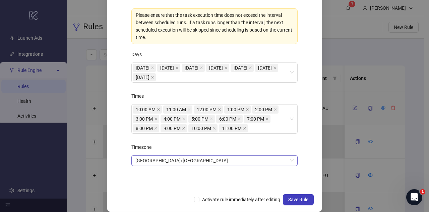
scroll to position [113, 0]
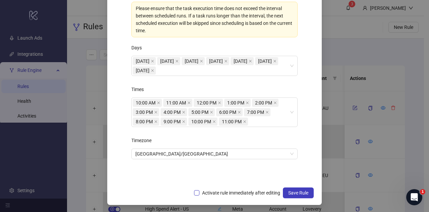
click at [217, 190] on span "Activate rule immediately after editing" at bounding box center [242, 192] width 84 height 7
click at [303, 190] on span "Save Rule" at bounding box center [298, 192] width 20 height 5
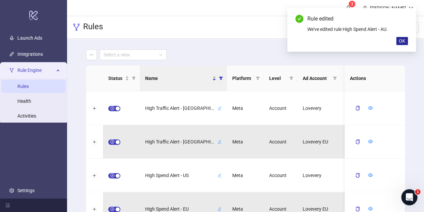
click at [400, 41] on span "OK" at bounding box center [402, 40] width 6 height 5
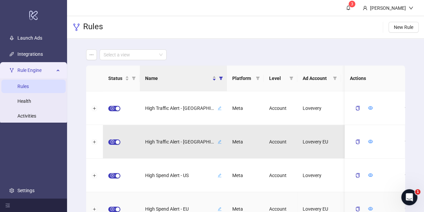
scroll to position [0, 0]
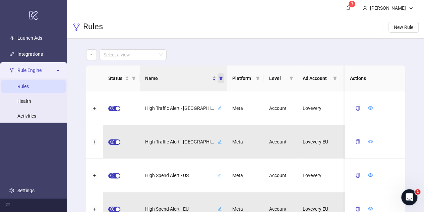
click at [220, 78] on icon "filter" at bounding box center [221, 78] width 4 height 4
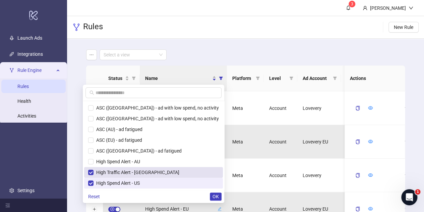
scroll to position [34, 0]
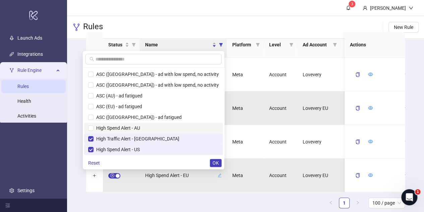
click at [162, 124] on span "High Spend Alert - AU" at bounding box center [153, 127] width 131 height 7
click at [219, 160] on button "OK" at bounding box center [216, 163] width 12 height 8
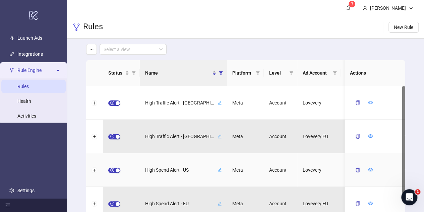
scroll to position [0, 0]
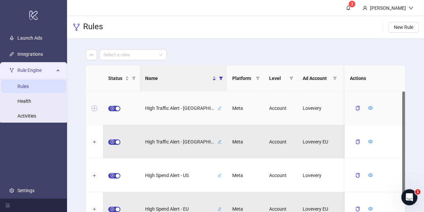
click at [94, 110] on button "Expand row" at bounding box center [94, 108] width 5 height 5
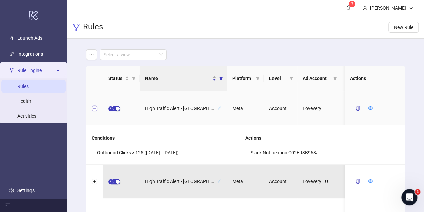
click at [96, 110] on button "Collapse row" at bounding box center [94, 108] width 5 height 5
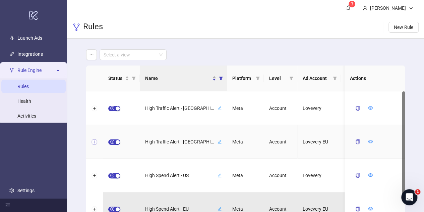
click at [96, 140] on button "Expand row" at bounding box center [94, 141] width 5 height 5
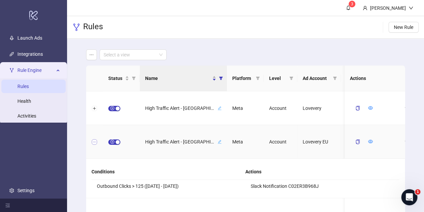
click at [96, 140] on button "Collapse row" at bounding box center [94, 141] width 5 height 5
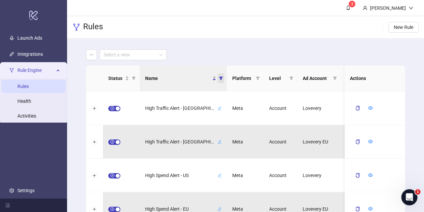
click at [221, 78] on icon "filter" at bounding box center [221, 78] width 4 height 4
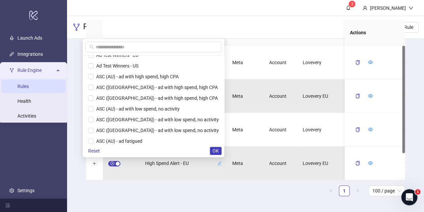
scroll to position [38, 0]
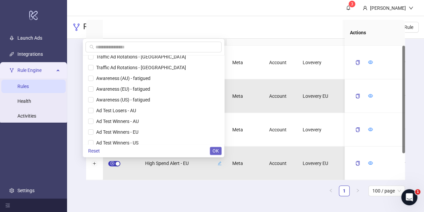
click at [211, 150] on button "OK" at bounding box center [216, 151] width 12 height 8
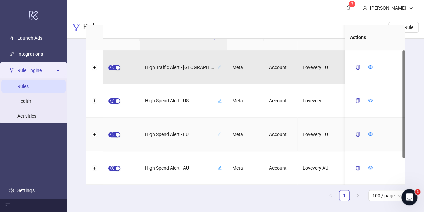
scroll to position [0, 0]
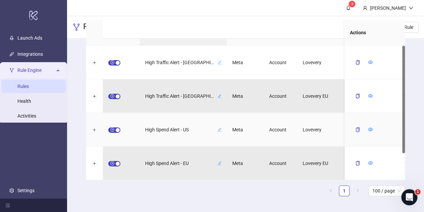
drag, startPoint x: 403, startPoint y: 132, endPoint x: 402, endPoint y: 122, distance: 9.8
click at [402, 122] on div "High Traffic Alert - US Meta Account Lovevery every day at 9:00 AM,10:00 AM,11:…" at bounding box center [245, 113] width 319 height 134
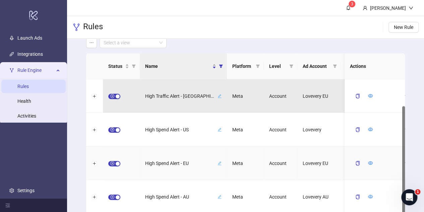
drag, startPoint x: 403, startPoint y: 127, endPoint x: 400, endPoint y: 163, distance: 35.7
click at [400, 163] on div "High Traffic Alert - US Meta Account Lovevery every day at 9:00 AM,10:00 AM,11:…" at bounding box center [245, 146] width 319 height 134
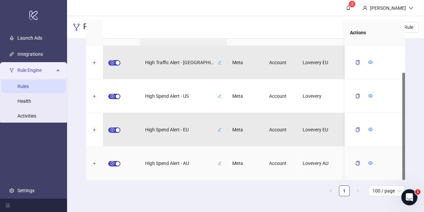
click at [97, 165] on div at bounding box center [94, 163] width 17 height 34
click at [97, 162] on div at bounding box center [94, 163] width 17 height 34
click at [93, 161] on button "Expand row" at bounding box center [94, 163] width 5 height 5
click at [96, 161] on button "Collapse row" at bounding box center [94, 163] width 5 height 5
click at [96, 161] on button "Expand row" at bounding box center [94, 163] width 5 height 5
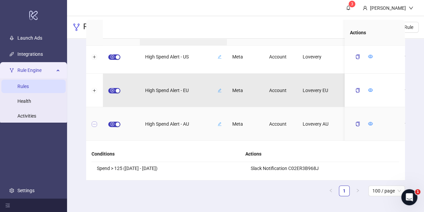
click at [94, 123] on button "Collapse row" at bounding box center [94, 123] width 5 height 5
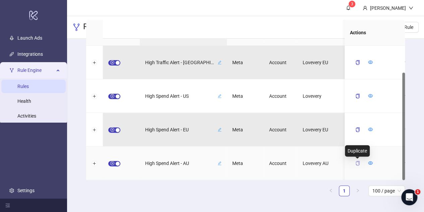
click at [357, 161] on icon "copy" at bounding box center [358, 163] width 5 height 5
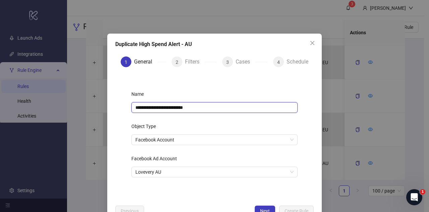
click at [154, 108] on input "**********" at bounding box center [214, 107] width 166 height 11
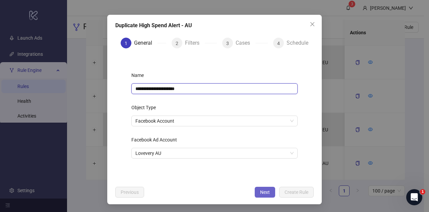
type input "**********"
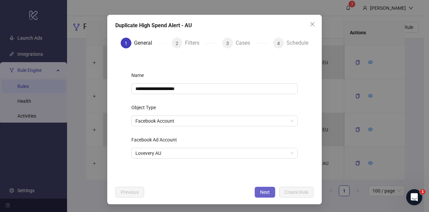
click at [267, 191] on button "Next" at bounding box center [265, 191] width 20 height 11
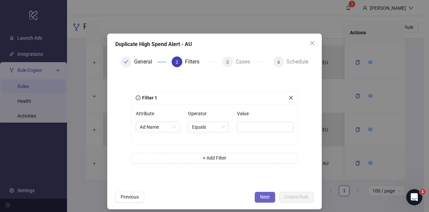
click at [260, 198] on span "Next" at bounding box center [265, 196] width 10 height 5
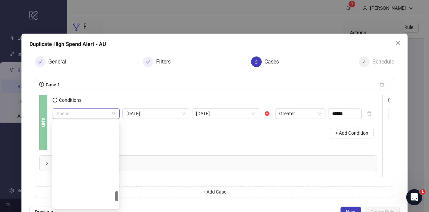
click at [84, 112] on span "Spend" at bounding box center [86, 113] width 59 height 10
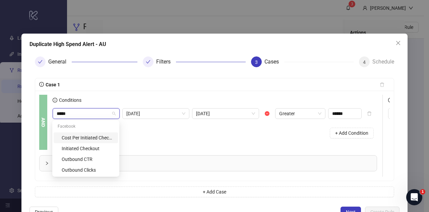
type input "******"
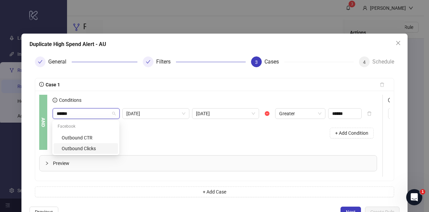
type input "***"
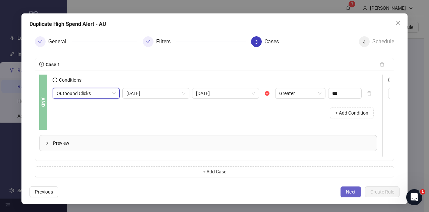
click at [346, 193] on span "Next" at bounding box center [351, 191] width 10 height 5
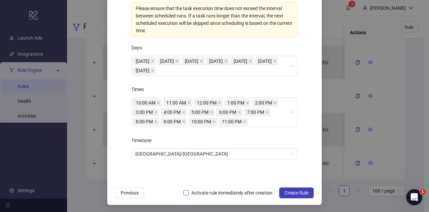
click at [235, 190] on span "Activate rule immediately after creation" at bounding box center [232, 192] width 87 height 7
click at [299, 200] on div "**********" at bounding box center [214, 62] width 215 height 285
click at [298, 192] on span "Create Rule" at bounding box center [297, 192] width 24 height 5
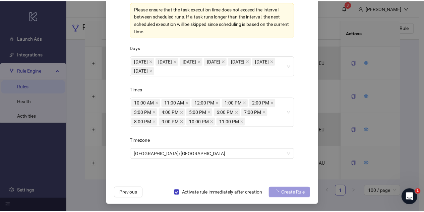
scroll to position [80, 0]
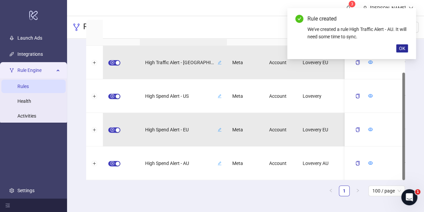
click at [406, 48] on button "OK" at bounding box center [402, 48] width 12 height 8
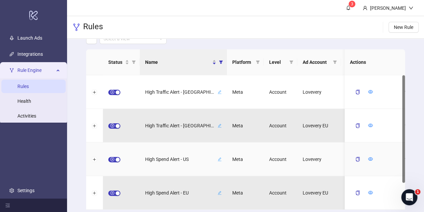
scroll to position [0, 0]
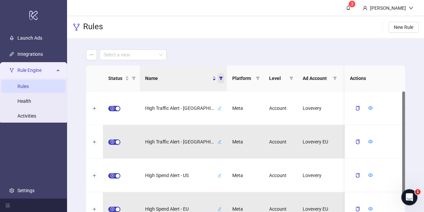
click at [223, 77] on span "Name" at bounding box center [221, 78] width 7 height 10
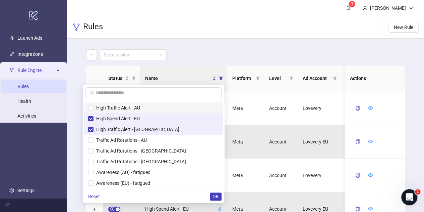
click at [140, 105] on span "High Traffic Alert - AU" at bounding box center [117, 107] width 47 height 5
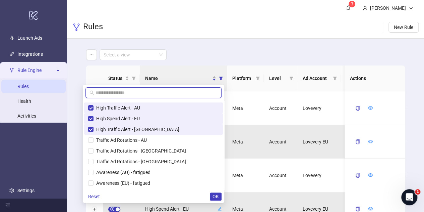
click at [160, 93] on input "text" at bounding box center [157, 92] width 122 height 7
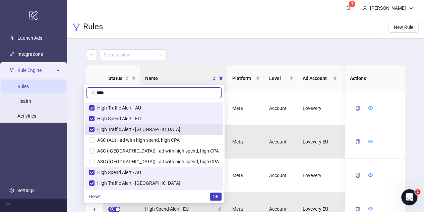
type input "****"
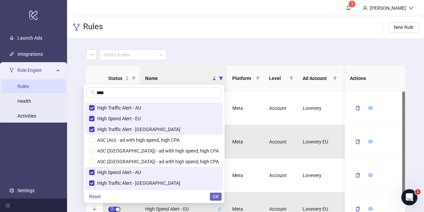
click at [215, 195] on span "OK" at bounding box center [216, 196] width 6 height 5
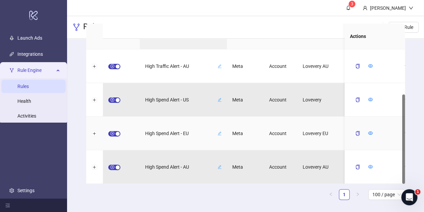
scroll to position [46, 0]
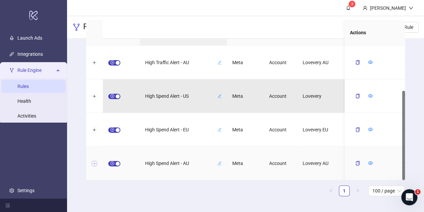
click at [92, 161] on button "Expand row" at bounding box center [94, 163] width 5 height 5
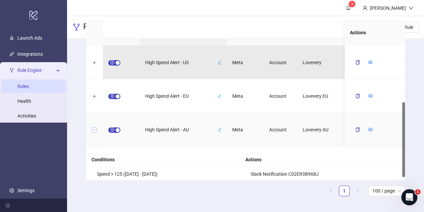
click at [96, 127] on button "Collapse row" at bounding box center [94, 129] width 5 height 5
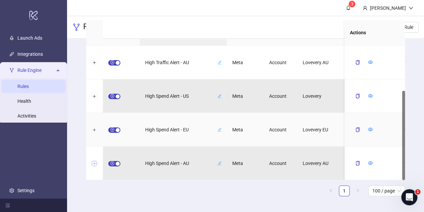
scroll to position [67, 0]
click at [95, 131] on button "Expand row" at bounding box center [94, 129] width 5 height 5
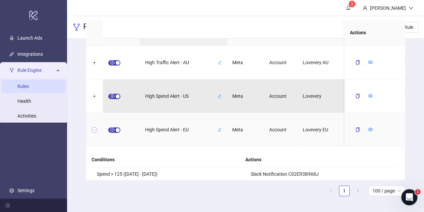
click at [95, 131] on button "Collapse row" at bounding box center [94, 129] width 5 height 5
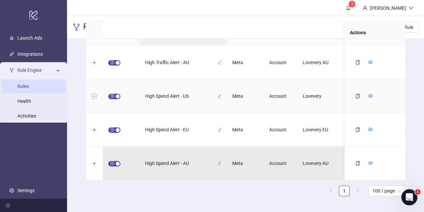
click at [93, 95] on button "Expand row" at bounding box center [94, 96] width 5 height 5
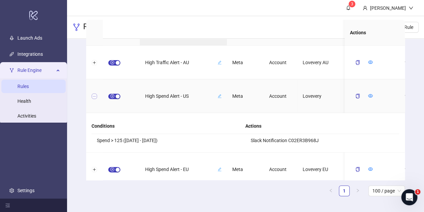
click at [93, 95] on button "Collapse row" at bounding box center [94, 96] width 5 height 5
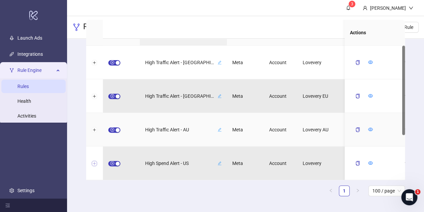
scroll to position [12, 0]
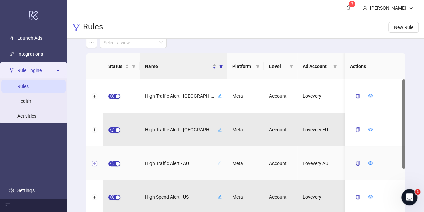
click at [95, 163] on button "Expand row" at bounding box center [94, 163] width 5 height 5
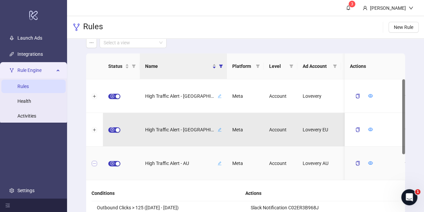
scroll to position [34, 0]
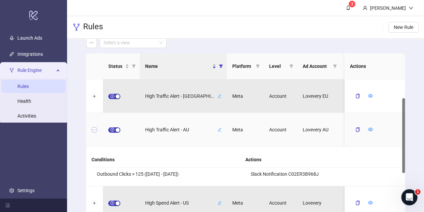
click at [95, 127] on button "Collapse row" at bounding box center [94, 129] width 5 height 5
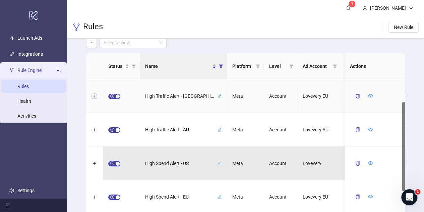
click at [94, 97] on button "Expand row" at bounding box center [94, 96] width 5 height 5
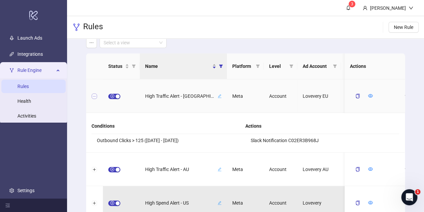
click at [94, 97] on button "Collapse row" at bounding box center [94, 96] width 5 height 5
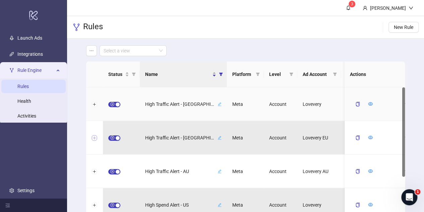
scroll to position [0, 0]
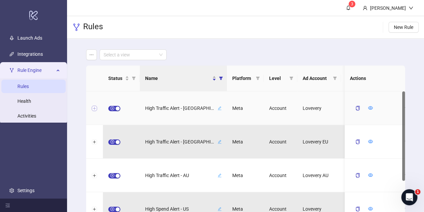
click at [96, 110] on button "Expand row" at bounding box center [94, 108] width 5 height 5
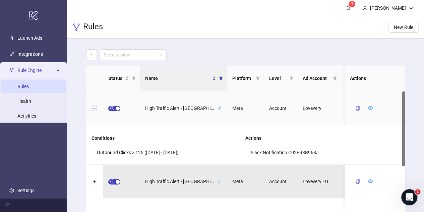
click at [93, 110] on button "Collapse row" at bounding box center [94, 108] width 5 height 5
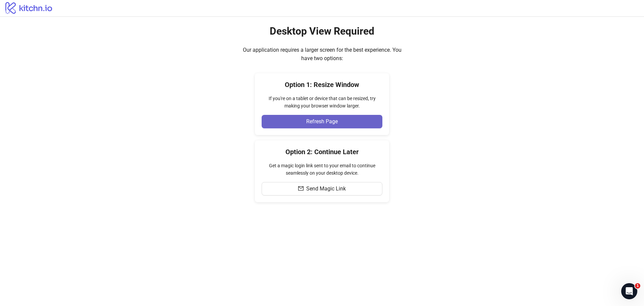
click at [338, 116] on button "Refresh Page" at bounding box center [322, 121] width 121 height 13
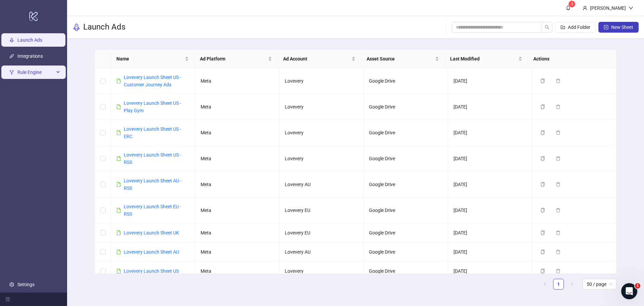
click at [33, 75] on span "Rule Engine" at bounding box center [35, 71] width 37 height 13
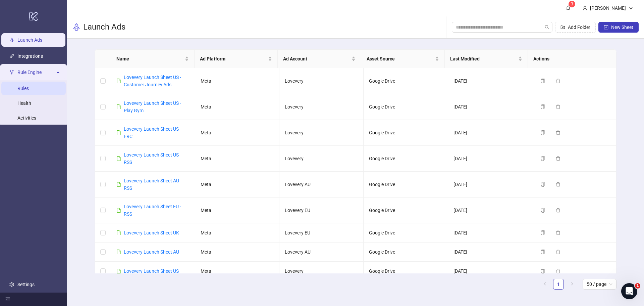
click at [29, 89] on link "Rules" at bounding box center [22, 88] width 11 height 5
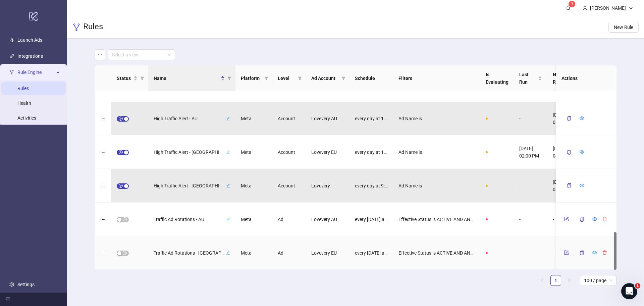
scroll to position [660, 0]
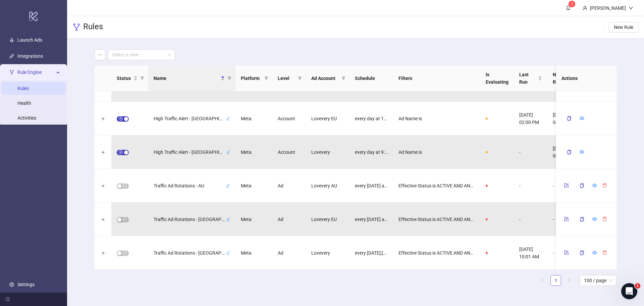
click at [556, 282] on link "1" at bounding box center [556, 280] width 10 height 10
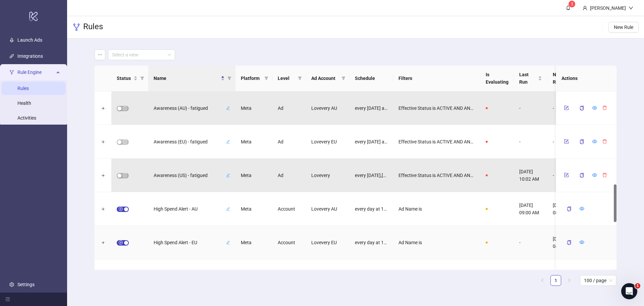
scroll to position [436, 0]
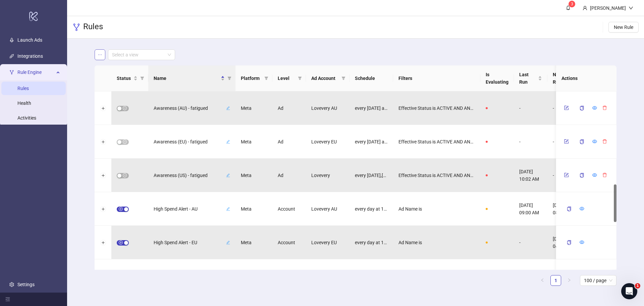
click at [100, 54] on icon "ellipsis" at bounding box center [100, 54] width 4 height 1
click at [231, 51] on div "Select a view" at bounding box center [356, 54] width 522 height 11
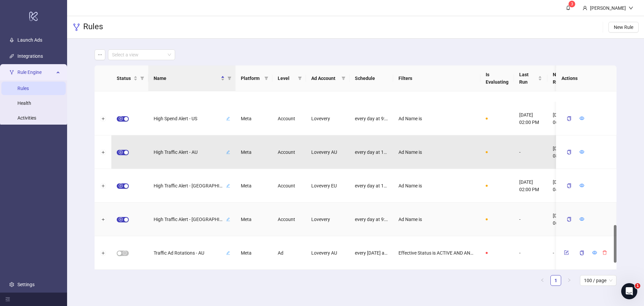
scroll to position [627, 0]
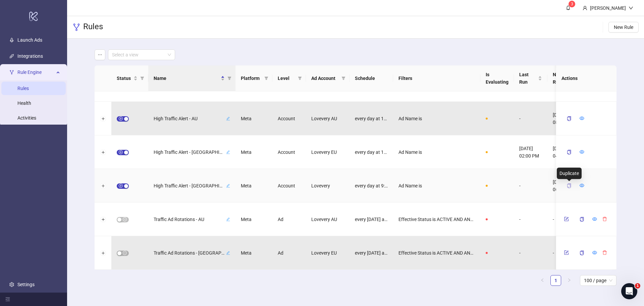
click at [569, 186] on icon "copy" at bounding box center [569, 185] width 5 height 5
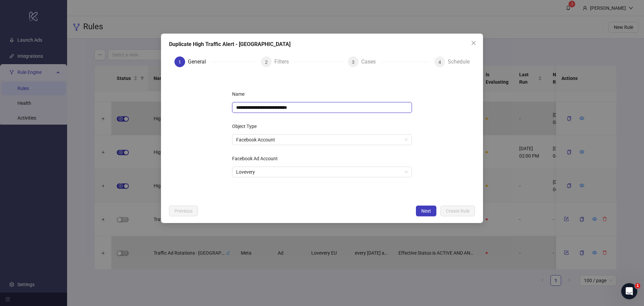
drag, startPoint x: 248, startPoint y: 106, endPoint x: 178, endPoint y: 102, distance: 69.2
click at [178, 104] on form "**********" at bounding box center [322, 136] width 306 height 129
drag, startPoint x: 304, startPoint y: 106, endPoint x: 280, endPoint y: 104, distance: 23.6
click at [280, 104] on input "**********" at bounding box center [322, 107] width 180 height 11
type input "**********"
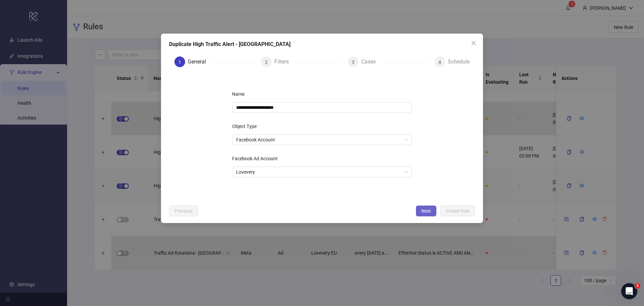
click at [426, 209] on span "Next" at bounding box center [426, 210] width 10 height 5
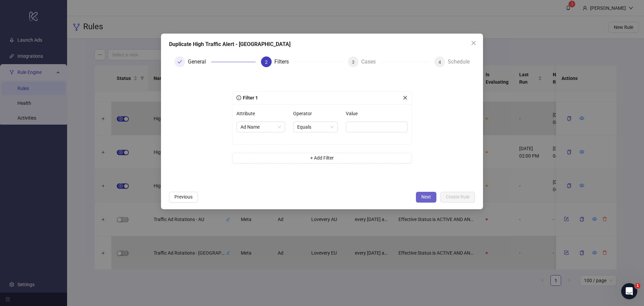
click at [430, 199] on span "Next" at bounding box center [426, 196] width 10 height 5
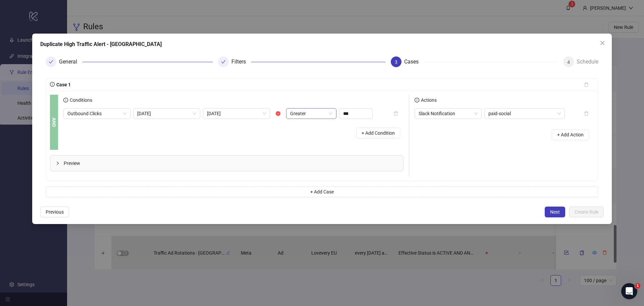
click at [317, 114] on span "Greater" at bounding box center [311, 113] width 42 height 10
click at [312, 161] on div "Less" at bounding box center [311, 158] width 40 height 7
drag, startPoint x: 362, startPoint y: 115, endPoint x: 324, endPoint y: 107, distance: 39.0
click at [324, 107] on div "Conditions Outbound Clicks [DATE] [DATE] Less *** + Add Condition" at bounding box center [233, 118] width 340 height 47
type input "**"
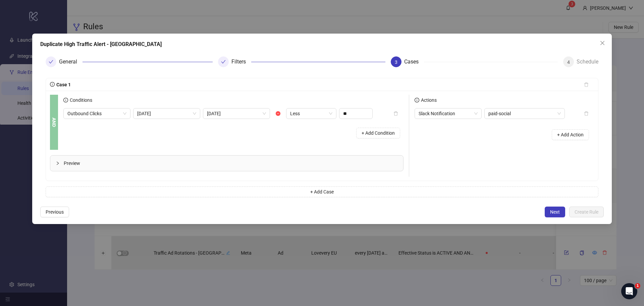
click at [318, 169] on div "Preview" at bounding box center [226, 162] width 353 height 15
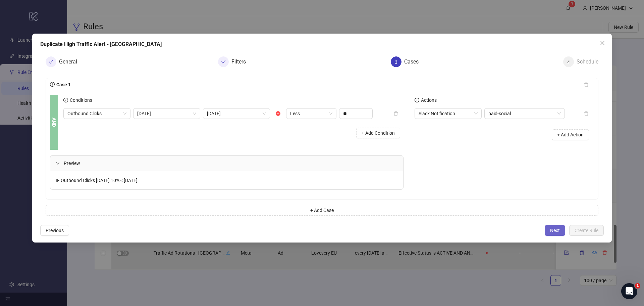
click at [552, 229] on span "Next" at bounding box center [555, 229] width 10 height 5
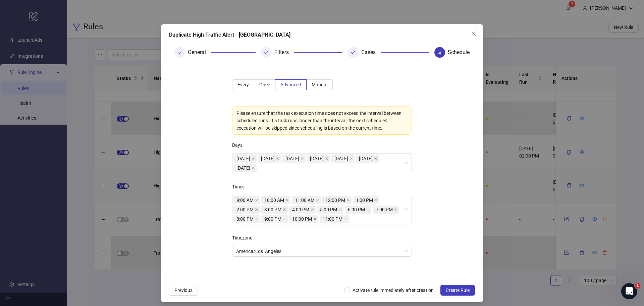
scroll to position [14, 0]
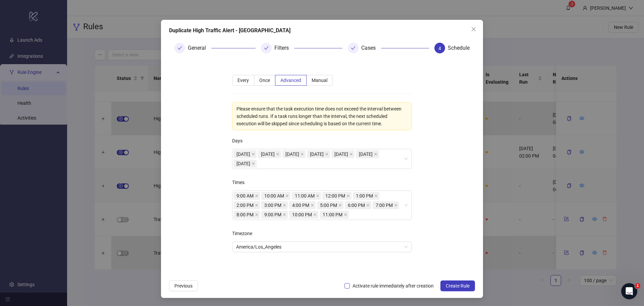
click at [350, 285] on span "Activate rule immediately after creation" at bounding box center [393, 285] width 87 height 7
click at [457, 285] on span "Create Rule" at bounding box center [458, 285] width 24 height 5
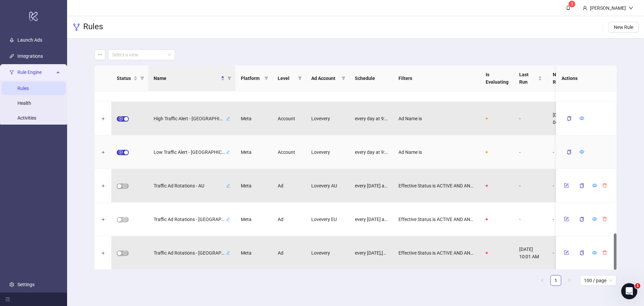
scroll to position [660, 0]
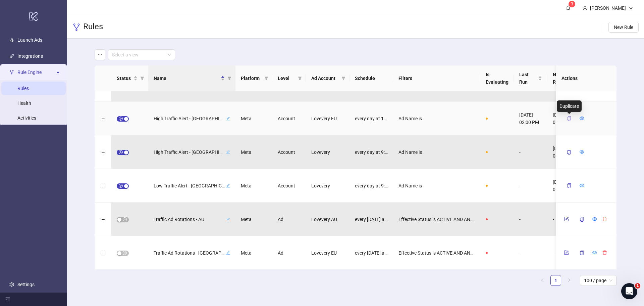
click at [568, 120] on icon "copy" at bounding box center [569, 118] width 4 height 5
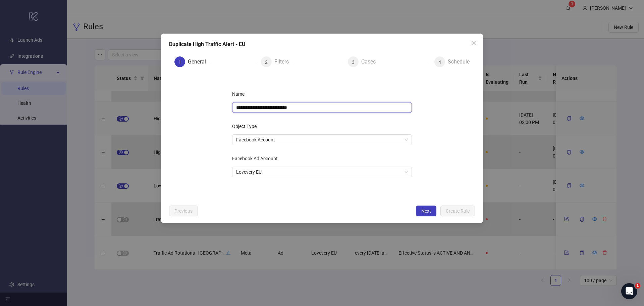
drag, startPoint x: 247, startPoint y: 107, endPoint x: 170, endPoint y: 101, distance: 76.7
click at [170, 101] on form "**********" at bounding box center [322, 136] width 306 height 129
drag, startPoint x: 295, startPoint y: 108, endPoint x: 280, endPoint y: 107, distance: 15.1
click at [280, 107] on input "**********" at bounding box center [322, 107] width 180 height 11
type input "**********"
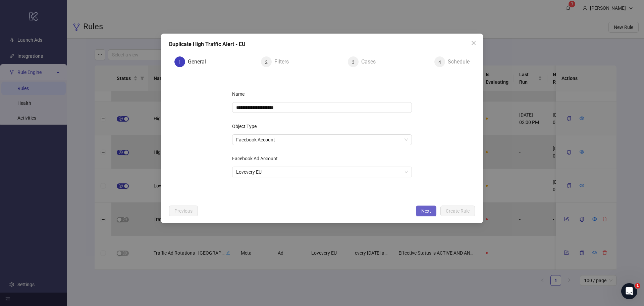
click at [427, 207] on button "Next" at bounding box center [426, 210] width 20 height 11
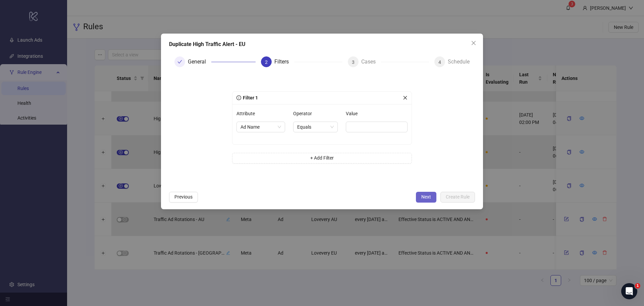
click at [429, 193] on button "Next" at bounding box center [426, 197] width 20 height 11
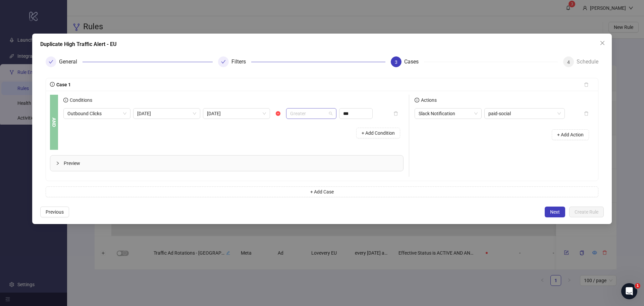
click at [323, 110] on span "Greater" at bounding box center [311, 113] width 42 height 10
click at [314, 158] on div "Less" at bounding box center [311, 158] width 40 height 7
drag, startPoint x: 356, startPoint y: 112, endPoint x: 323, endPoint y: 115, distance: 33.4
click at [323, 116] on div "Outbound Clicks [DATE] [DATE] Less Less ***" at bounding box center [217, 113] width 309 height 11
type input "**"
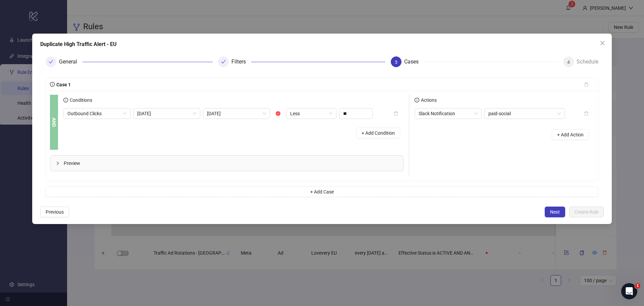
click at [291, 160] on span "Preview" at bounding box center [231, 162] width 334 height 7
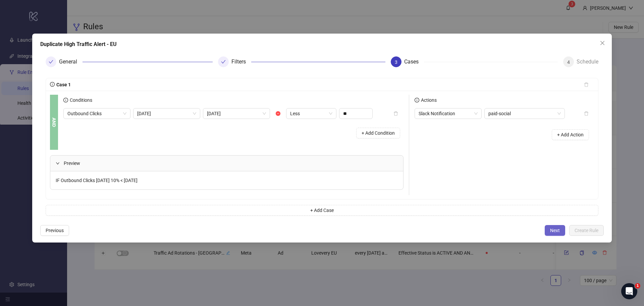
click at [551, 229] on span "Next" at bounding box center [555, 229] width 10 height 5
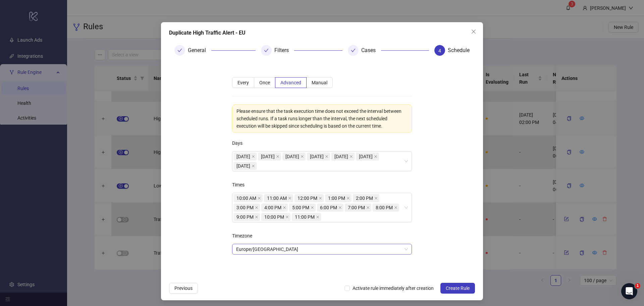
scroll to position [14, 0]
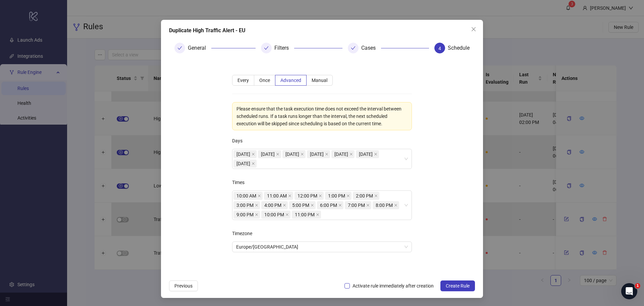
click at [377, 286] on span "Activate rule immediately after creation" at bounding box center [393, 285] width 87 height 7
click at [458, 285] on span "Create Rule" at bounding box center [458, 285] width 24 height 5
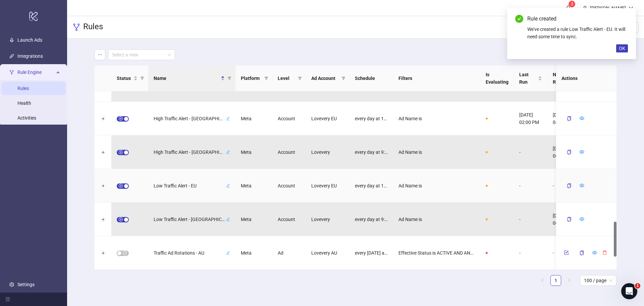
scroll to position [627, 0]
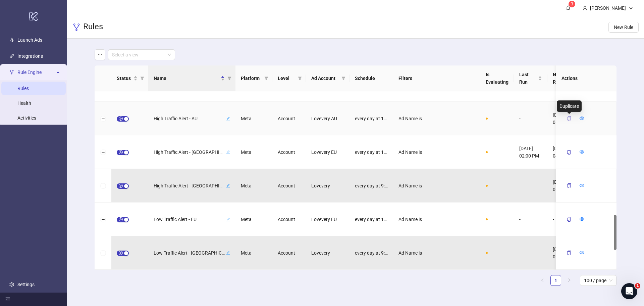
click at [569, 118] on icon "copy" at bounding box center [569, 118] width 5 height 5
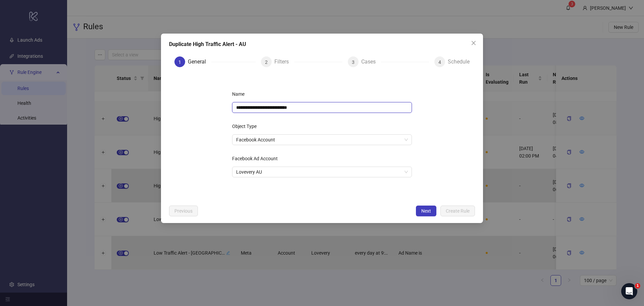
drag, startPoint x: 246, startPoint y: 108, endPoint x: 187, endPoint y: 109, distance: 58.4
click at [187, 109] on form "**********" at bounding box center [322, 136] width 306 height 129
drag, startPoint x: 297, startPoint y: 107, endPoint x: 280, endPoint y: 104, distance: 16.8
click at [281, 103] on input "**********" at bounding box center [322, 107] width 180 height 11
type input "**********"
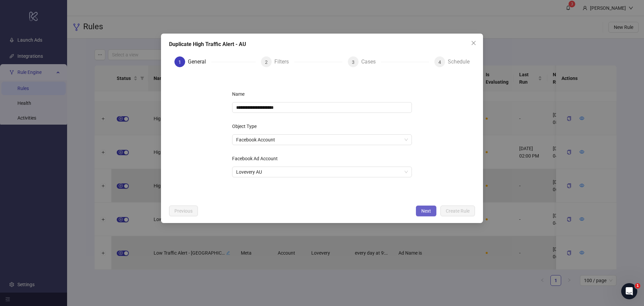
click at [431, 212] on button "Next" at bounding box center [426, 210] width 20 height 11
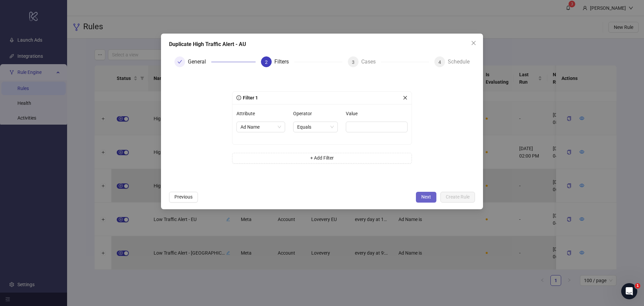
click at [424, 195] on span "Next" at bounding box center [426, 196] width 10 height 5
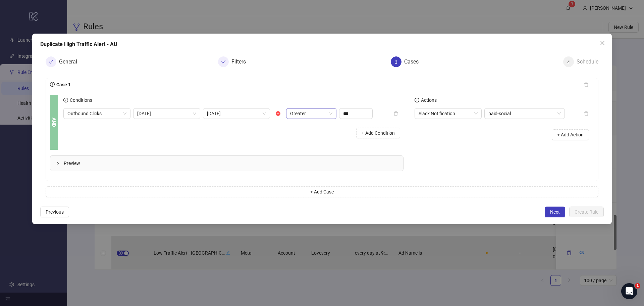
click at [325, 113] on span "Greater" at bounding box center [311, 113] width 42 height 10
click at [309, 158] on div "Less" at bounding box center [311, 158] width 40 height 7
drag, startPoint x: 351, startPoint y: 112, endPoint x: 326, endPoint y: 110, distance: 25.3
click at [326, 110] on div "Outbound Clicks [DATE] [DATE] Less ***" at bounding box center [217, 113] width 309 height 11
type input "**"
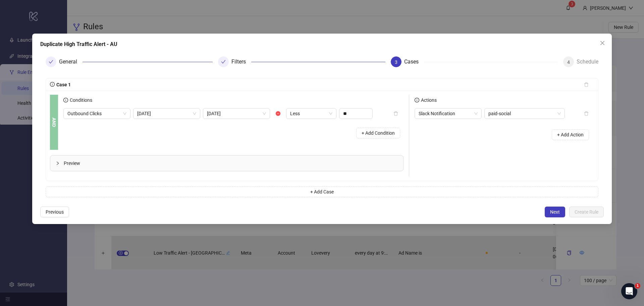
click at [508, 161] on div "Actions Slack Notification paid-social + Add Action" at bounding box center [501, 136] width 185 height 82
click at [554, 212] on span "Next" at bounding box center [555, 211] width 10 height 5
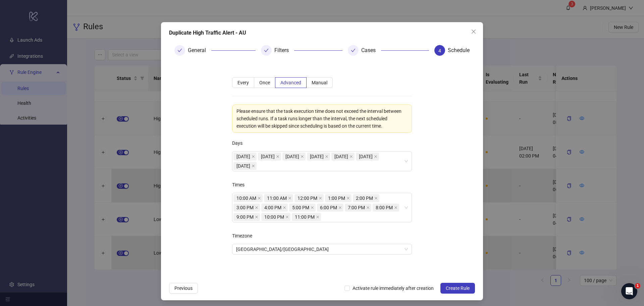
scroll to position [14, 0]
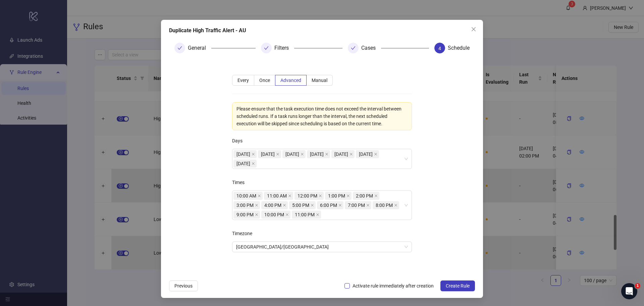
click at [352, 285] on span "Activate rule immediately after creation" at bounding box center [393, 285] width 87 height 7
click at [454, 285] on span "Create Rule" at bounding box center [458, 285] width 24 height 5
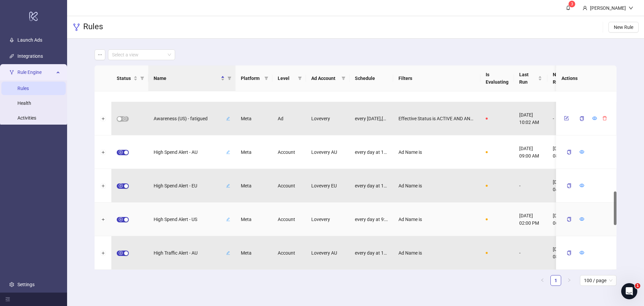
scroll to position [526, 0]
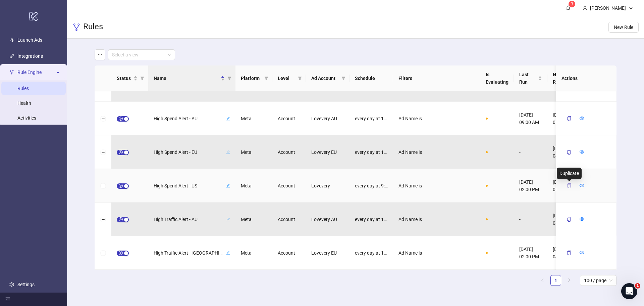
click at [568, 186] on icon "copy" at bounding box center [569, 185] width 4 height 5
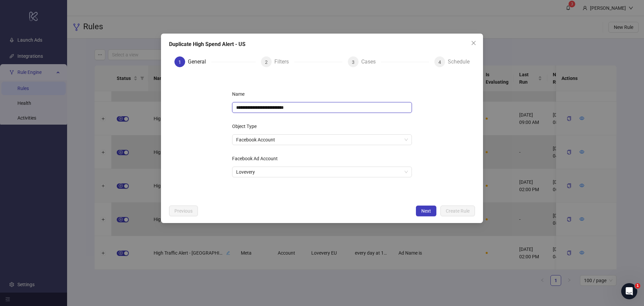
drag, startPoint x: 247, startPoint y: 106, endPoint x: 154, endPoint y: 107, distance: 92.9
click at [154, 109] on div "**********" at bounding box center [322, 153] width 644 height 306
drag, startPoint x: 298, startPoint y: 109, endPoint x: 281, endPoint y: 109, distance: 16.8
click at [281, 109] on input "**********" at bounding box center [322, 107] width 180 height 11
type input "**********"
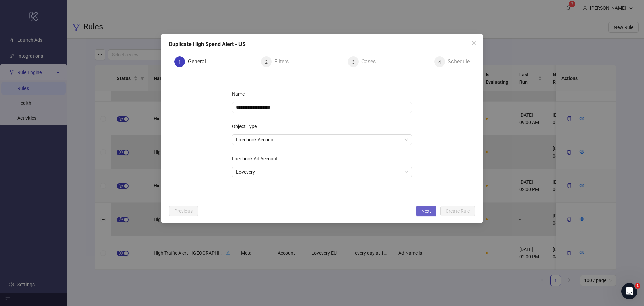
click at [422, 212] on span "Next" at bounding box center [426, 210] width 10 height 5
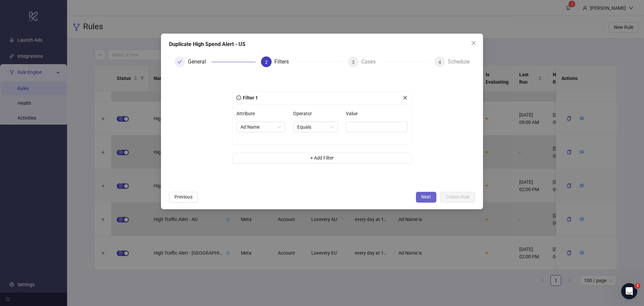
click at [434, 197] on button "Next" at bounding box center [426, 197] width 20 height 11
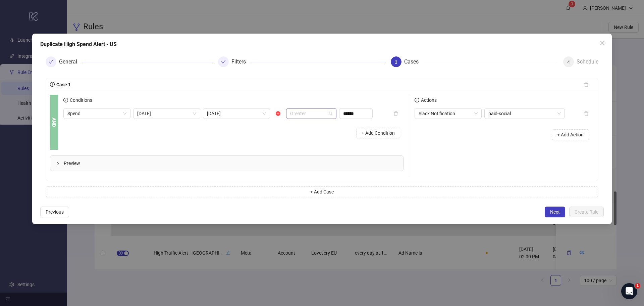
click at [315, 117] on span "Greater" at bounding box center [311, 113] width 42 height 10
click at [306, 157] on div "Less" at bounding box center [311, 158] width 40 height 7
drag, startPoint x: 338, startPoint y: 113, endPoint x: 319, endPoint y: 116, distance: 18.6
click at [319, 116] on div "Spend [DATE] [DATE] Less ******" at bounding box center [217, 113] width 309 height 11
type input "*****"
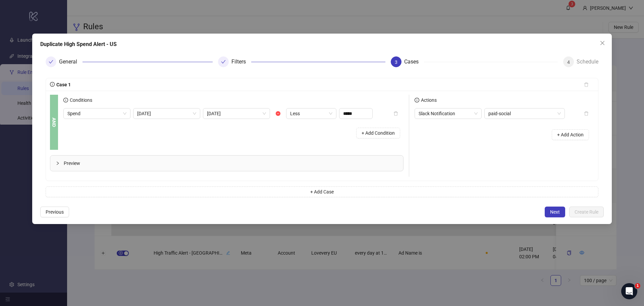
click at [348, 164] on span "Preview" at bounding box center [231, 162] width 334 height 7
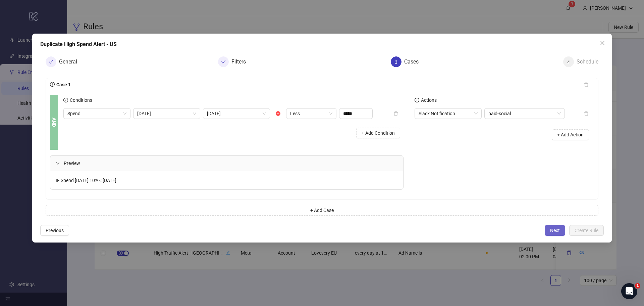
click at [550, 226] on button "Next" at bounding box center [555, 230] width 20 height 11
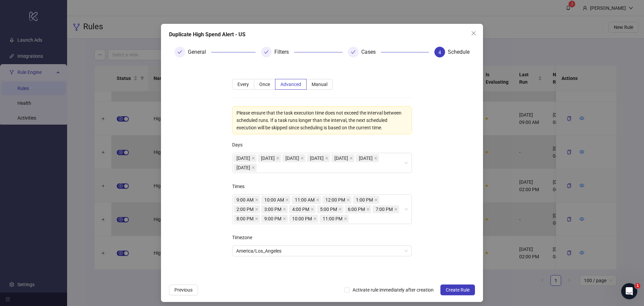
scroll to position [14, 0]
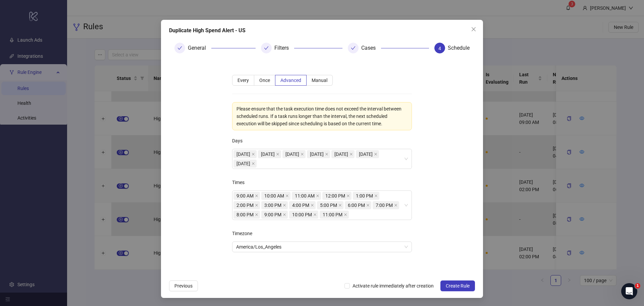
drag, startPoint x: 406, startPoint y: 285, endPoint x: 422, endPoint y: 292, distance: 17.8
click at [406, 285] on span "Activate rule immediately after creation" at bounding box center [393, 285] width 87 height 7
click at [458, 286] on span "Create Rule" at bounding box center [458, 285] width 24 height 5
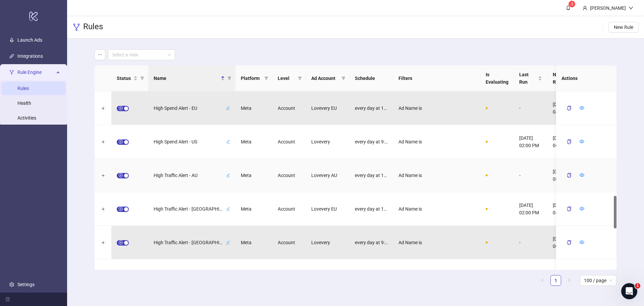
scroll to position [537, 0]
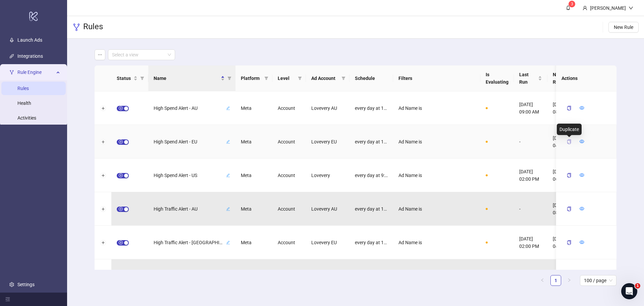
click at [571, 143] on icon "copy" at bounding box center [569, 141] width 4 height 5
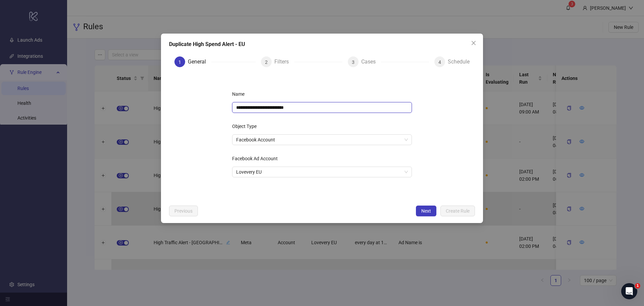
drag, startPoint x: 246, startPoint y: 107, endPoint x: 178, endPoint y: 98, distance: 68.6
click at [178, 101] on form "**********" at bounding box center [322, 136] width 306 height 129
type input "**********"
click at [424, 213] on span "Next" at bounding box center [426, 210] width 10 height 5
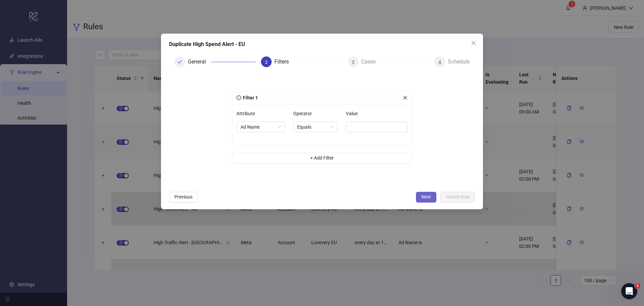
click at [431, 192] on button "Next" at bounding box center [426, 197] width 20 height 11
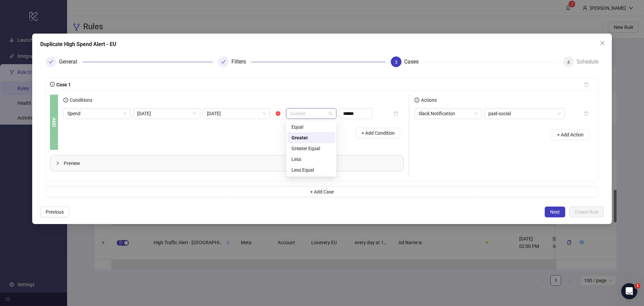
click at [299, 114] on span "Greater" at bounding box center [311, 113] width 42 height 10
click at [303, 162] on div "Less" at bounding box center [311, 158] width 40 height 7
drag, startPoint x: 346, startPoint y: 116, endPoint x: 319, endPoint y: 114, distance: 27.2
click at [319, 113] on div "Spend [DATE] [DATE] Less ******" at bounding box center [217, 113] width 309 height 11
type input "*****"
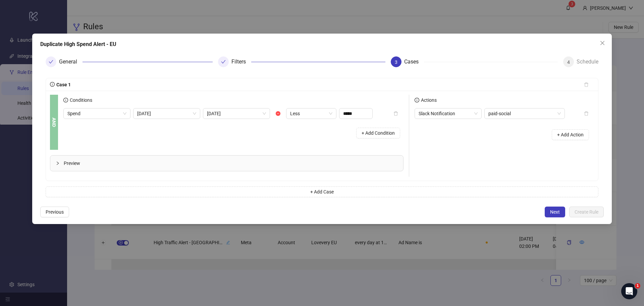
click at [324, 158] on div "Preview" at bounding box center [226, 162] width 353 height 15
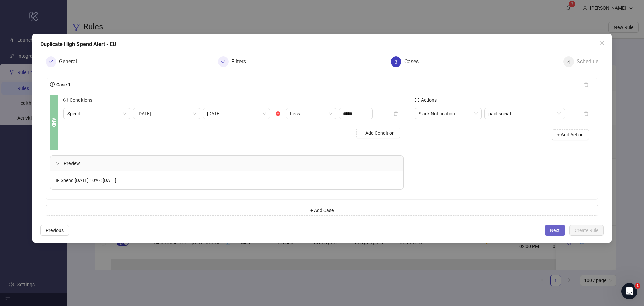
click at [551, 230] on span "Next" at bounding box center [555, 229] width 10 height 5
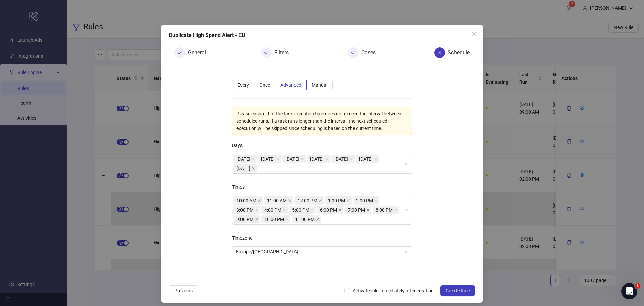
scroll to position [14, 0]
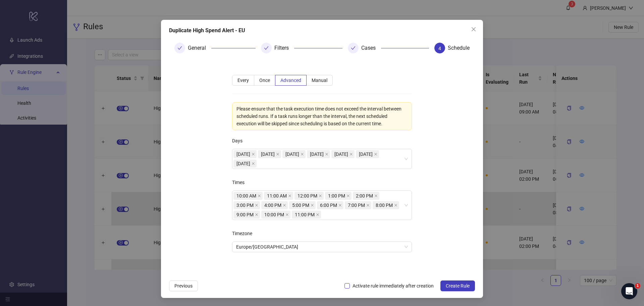
click at [403, 283] on span "Activate rule immediately after creation" at bounding box center [393, 285] width 87 height 7
click at [458, 285] on span "Create Rule" at bounding box center [458, 285] width 24 height 5
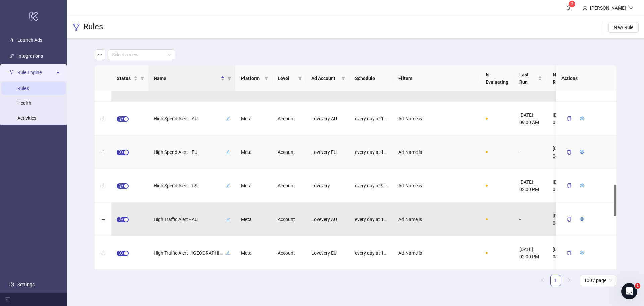
scroll to position [493, 0]
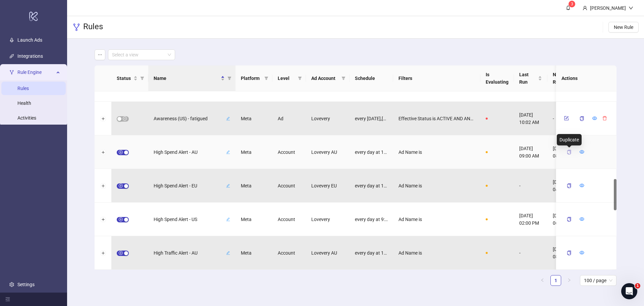
click at [571, 153] on icon "copy" at bounding box center [569, 152] width 5 height 5
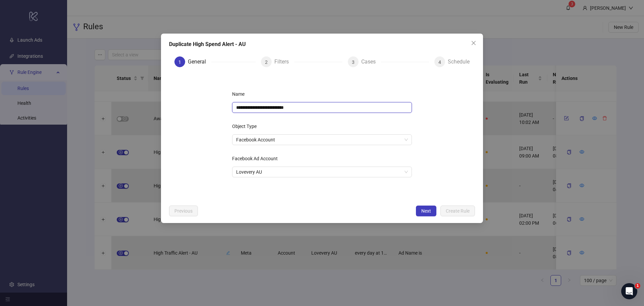
drag, startPoint x: 247, startPoint y: 105, endPoint x: 155, endPoint y: 102, distance: 92.3
click at [155, 102] on div "**********" at bounding box center [322, 153] width 644 height 306
drag, startPoint x: 302, startPoint y: 107, endPoint x: 280, endPoint y: 109, distance: 21.6
click at [280, 109] on input "**********" at bounding box center [322, 107] width 180 height 11
type input "**********"
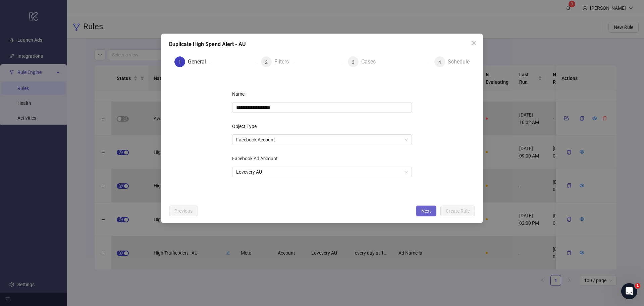
click at [426, 210] on span "Next" at bounding box center [426, 210] width 10 height 5
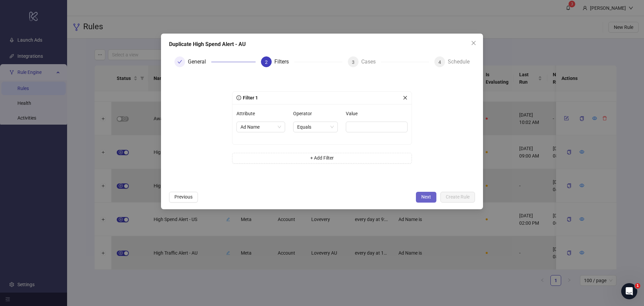
click at [424, 195] on span "Next" at bounding box center [426, 196] width 10 height 5
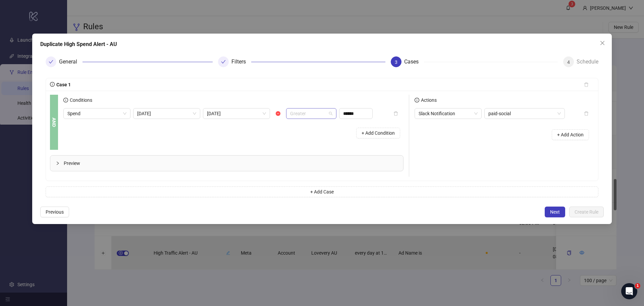
click at [313, 115] on span "Greater" at bounding box center [311, 113] width 42 height 10
click at [308, 158] on div "Less" at bounding box center [311, 158] width 40 height 7
drag, startPoint x: 348, startPoint y: 116, endPoint x: 298, endPoint y: 109, distance: 50.8
click at [295, 109] on div "Spend Today Yesterday Less ******" at bounding box center [217, 113] width 309 height 11
type input "*****"
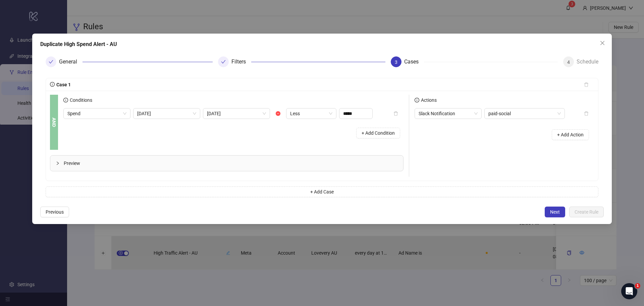
click at [546, 210] on button "Next" at bounding box center [555, 211] width 20 height 11
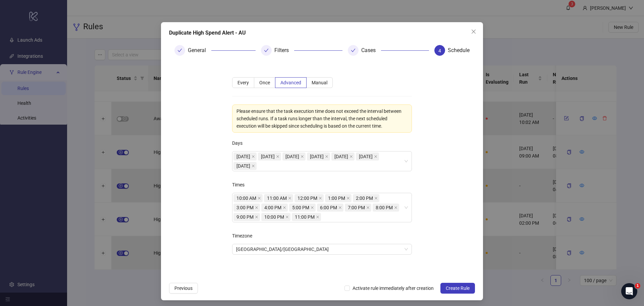
scroll to position [14, 0]
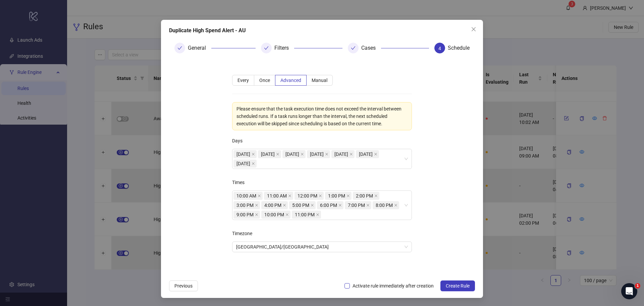
click at [360, 288] on span "Activate rule immediately after creation" at bounding box center [393, 285] width 87 height 7
click at [458, 288] on button "Create Rule" at bounding box center [457, 285] width 35 height 11
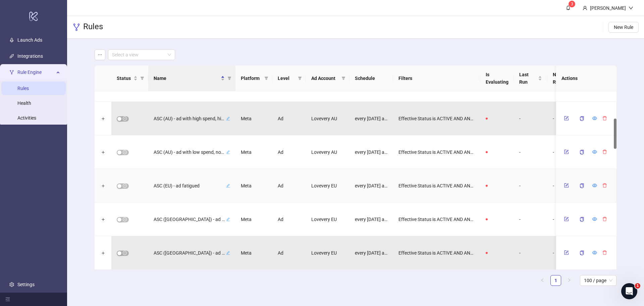
scroll to position [0, 0]
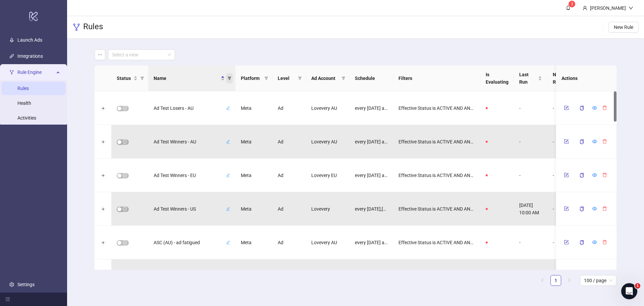
click at [229, 77] on icon "filter" at bounding box center [230, 77] width 4 height 3
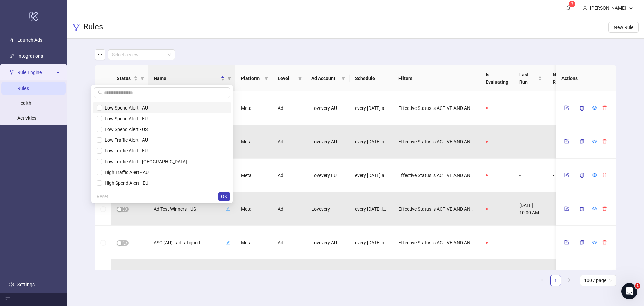
click at [148, 106] on span "Low Spend Alert - AU" at bounding box center [125, 107] width 46 height 5
click at [148, 116] on span "Low Spend Alert - EU" at bounding box center [125, 118] width 46 height 5
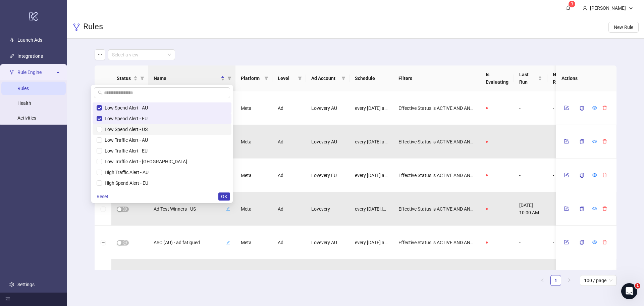
click at [148, 127] on span "Low Spend Alert - US" at bounding box center [125, 128] width 46 height 5
click at [148, 138] on span "Low Traffic Alert - AU" at bounding box center [125, 139] width 46 height 5
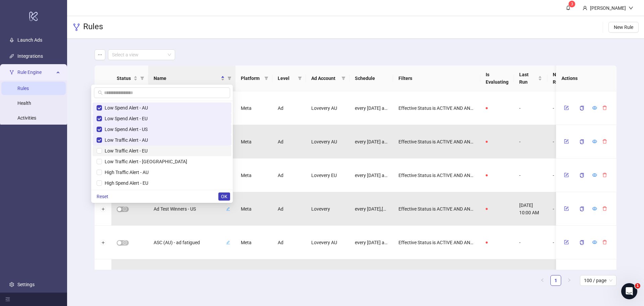
click at [148, 151] on span "Low Traffic Alert - EU" at bounding box center [125, 150] width 46 height 5
click at [149, 161] on span "Low Traffic Alert - [GEOGRAPHIC_DATA]" at bounding box center [144, 161] width 85 height 5
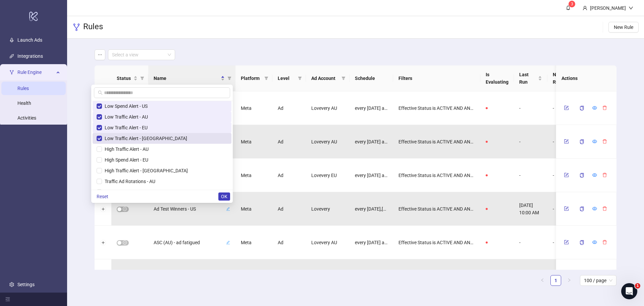
scroll to position [34, 0]
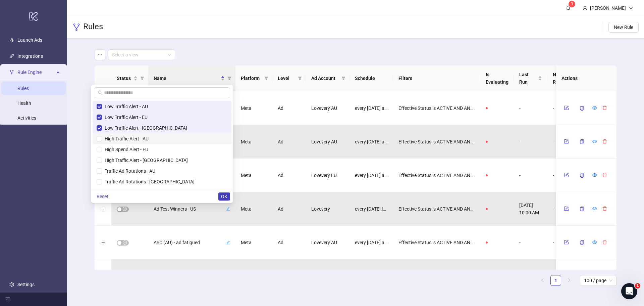
click at [149, 139] on span "High Traffic Alert - AU" at bounding box center [125, 138] width 47 height 5
click at [148, 148] on span "High Spend Alert - EU" at bounding box center [125, 149] width 46 height 5
click at [153, 160] on span "High Traffic Alert - [GEOGRAPHIC_DATA]" at bounding box center [145, 159] width 86 height 5
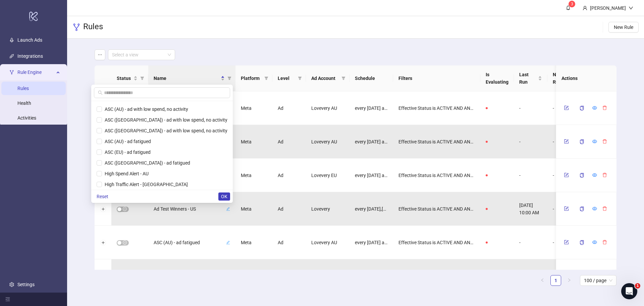
scroll to position [247, 0]
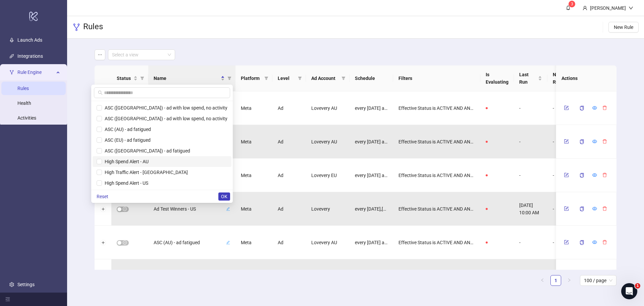
click at [149, 160] on span "High Spend Alert - AU" at bounding box center [125, 161] width 47 height 5
click at [150, 172] on span "High Traffic Alert - [GEOGRAPHIC_DATA]" at bounding box center [145, 171] width 86 height 5
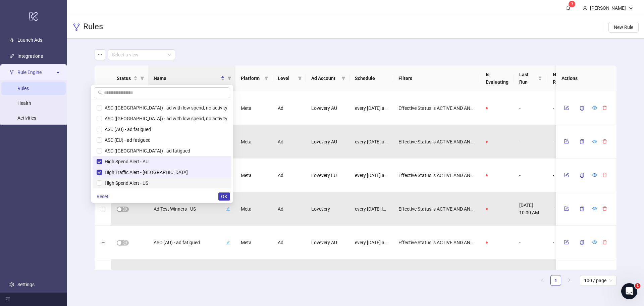
click at [148, 185] on span "High Spend Alert - US" at bounding box center [125, 182] width 46 height 5
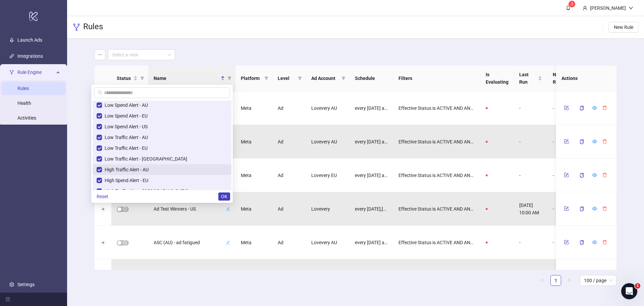
scroll to position [0, 0]
click at [218, 198] on button "OK" at bounding box center [224, 196] width 12 height 8
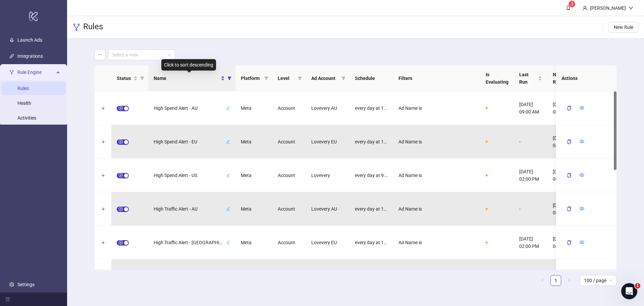
click at [224, 82] on th "Name" at bounding box center [191, 78] width 87 height 26
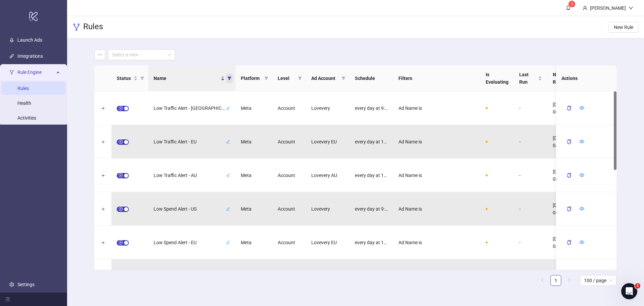
click at [230, 75] on span "Name" at bounding box center [229, 78] width 7 height 10
click at [101, 55] on icon "ellipsis" at bounding box center [100, 54] width 5 height 5
click at [112, 66] on span "Save as new view" at bounding box center [125, 67] width 36 height 7
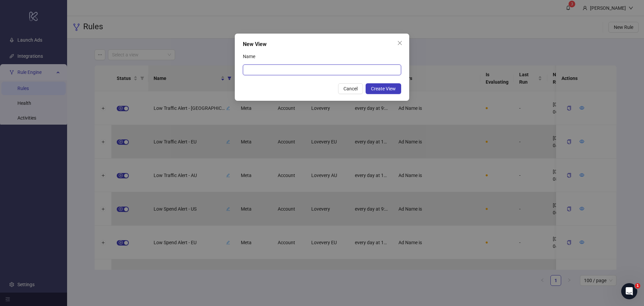
click at [260, 71] on input "Name" at bounding box center [322, 69] width 158 height 11
type input "*"
type input "**********"
click at [393, 89] on span "Create View" at bounding box center [383, 88] width 25 height 5
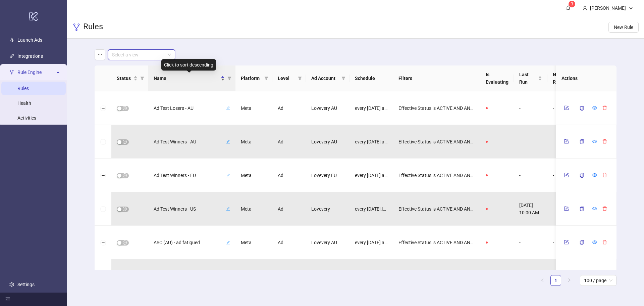
click at [223, 80] on div "Name" at bounding box center [189, 77] width 71 height 7
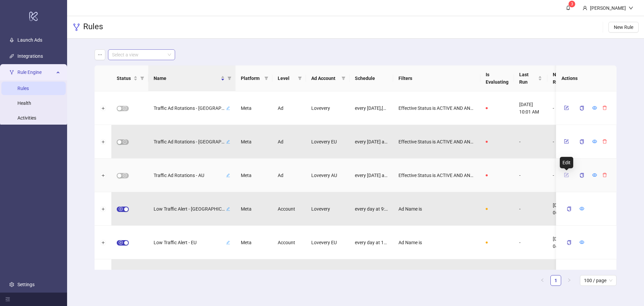
click at [566, 174] on icon "form" at bounding box center [566, 174] width 5 height 5
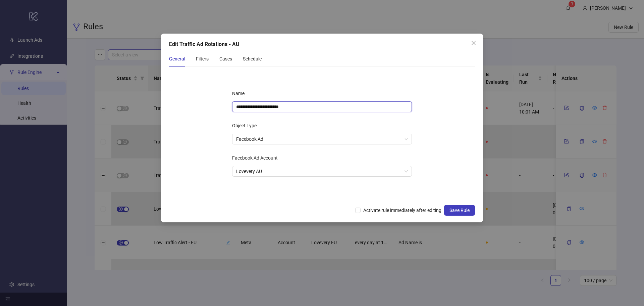
click at [270, 109] on input "**********" at bounding box center [322, 106] width 180 height 11
type input "**********"
click at [220, 58] on div "Cases" at bounding box center [225, 58] width 13 height 7
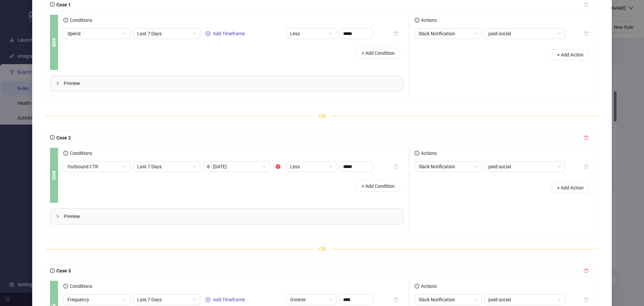
scroll to position [191, 0]
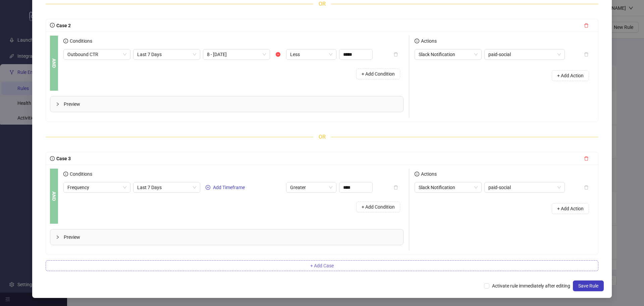
click at [339, 262] on button "+ Add Case" at bounding box center [322, 265] width 553 height 11
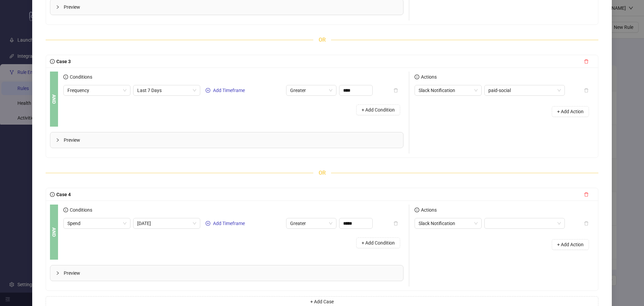
scroll to position [292, 0]
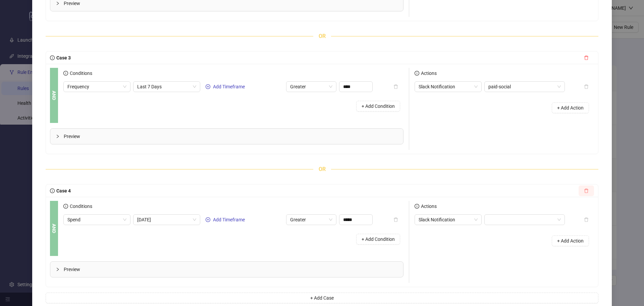
click at [584, 191] on icon "delete" at bounding box center [586, 190] width 5 height 5
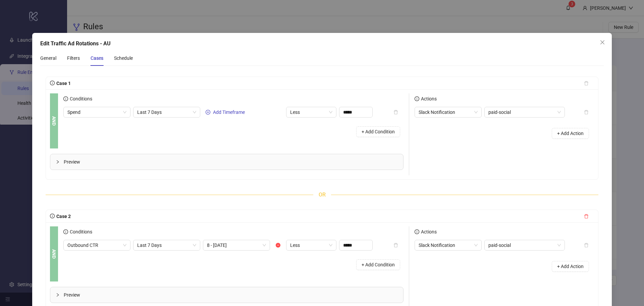
scroll to position [0, 0]
click at [54, 121] on b "AND" at bounding box center [53, 121] width 7 height 9
click at [557, 136] on span "+ Add Action" at bounding box center [570, 133] width 26 height 5
click at [451, 128] on span "Slack Notification" at bounding box center [448, 129] width 59 height 10
click at [504, 164] on div "Actions Slack Notification paid-social Slack Notification + Add Action" at bounding box center [501, 135] width 185 height 82
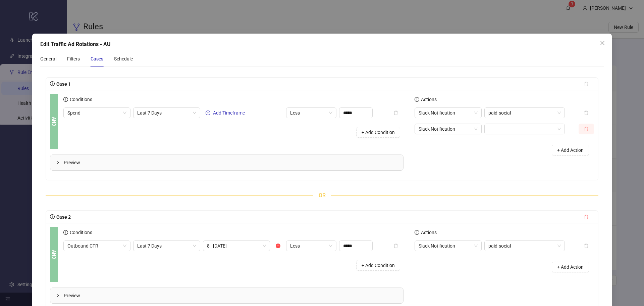
click at [584, 129] on icon "delete" at bounding box center [586, 128] width 5 height 5
click at [177, 114] on span "Last 7 Days" at bounding box center [166, 113] width 59 height 10
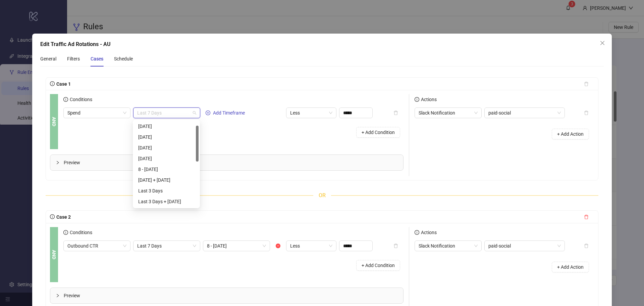
scroll to position [11, 0]
click at [169, 157] on div "8 - 14 Days ago" at bounding box center [166, 158] width 56 height 7
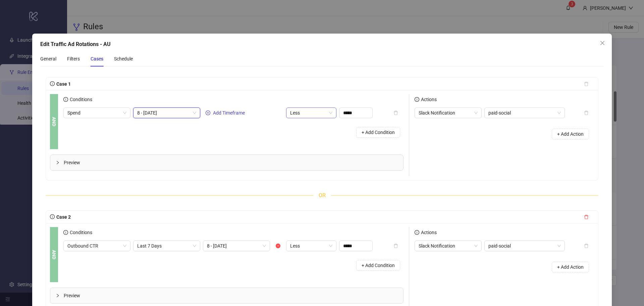
click at [307, 113] on span "Less" at bounding box center [311, 113] width 42 height 10
click at [305, 137] on div "Greater" at bounding box center [311, 136] width 40 height 7
drag, startPoint x: 357, startPoint y: 111, endPoint x: 302, endPoint y: 115, distance: 55.1
click at [302, 115] on div "Spend 8 - [DATE] Add Timeframe Greater *****" at bounding box center [217, 112] width 309 height 11
type input "****"
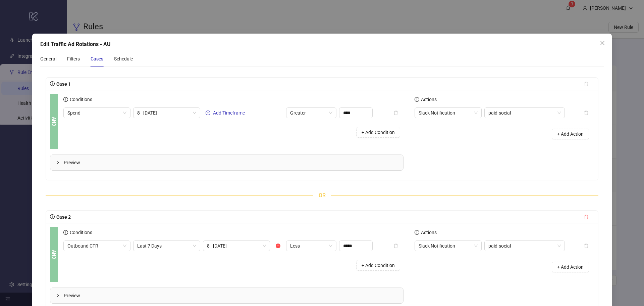
click at [295, 143] on div "Conditions Spend 8 - [DATE] Add Timeframe Greater **** + Add Condition" at bounding box center [235, 121] width 345 height 55
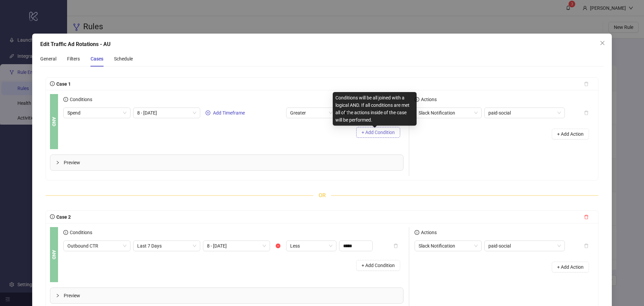
click at [365, 132] on span "+ Add Condition" at bounding box center [378, 131] width 33 height 5
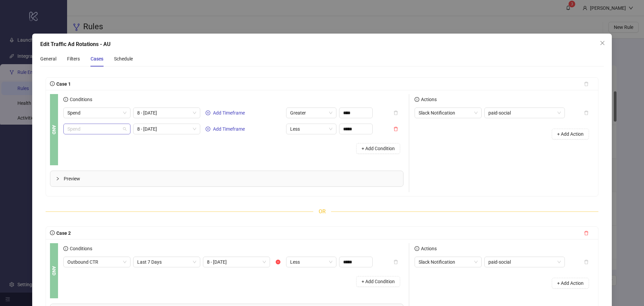
scroll to position [590, 0]
click at [123, 128] on span "Spend" at bounding box center [96, 129] width 59 height 10
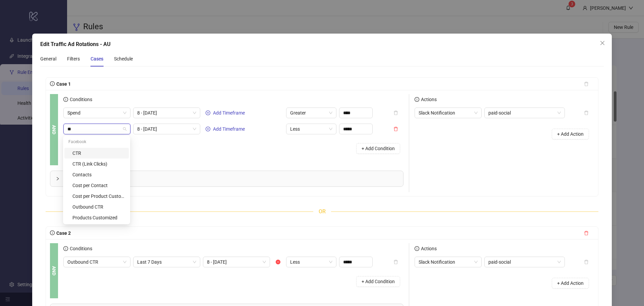
scroll to position [0, 0]
type input "***"
click at [106, 173] on div "Outbound CTR" at bounding box center [98, 174] width 52 height 7
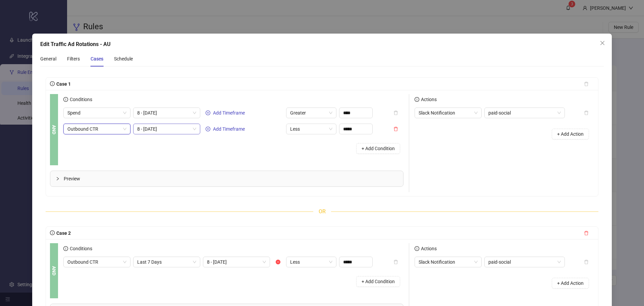
click at [184, 128] on span "8 - [DATE]" at bounding box center [166, 129] width 59 height 10
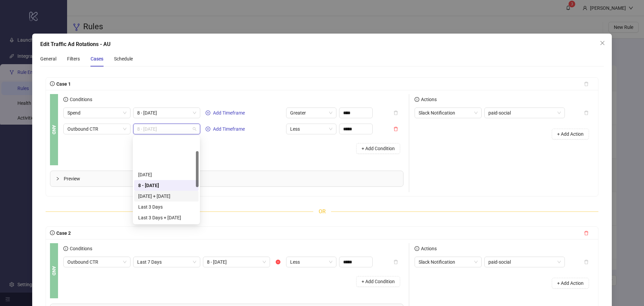
scroll to position [34, 0]
click at [165, 191] on div "Last 7 Days" at bounding box center [166, 194] width 56 height 7
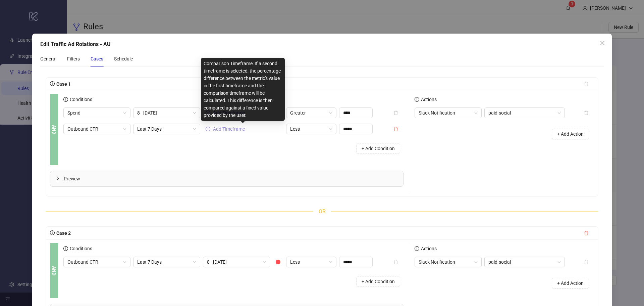
click at [236, 127] on span "Add Timeframe" at bounding box center [229, 128] width 32 height 5
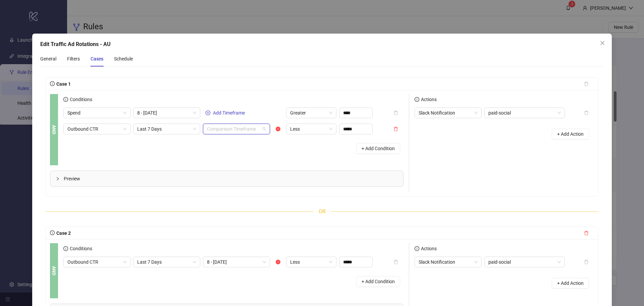
drag, startPoint x: 236, startPoint y: 127, endPoint x: 233, endPoint y: 128, distance: 3.4
click at [235, 127] on input "search" at bounding box center [233, 129] width 53 height 10
click at [236, 165] on div "8 - [DATE]" at bounding box center [236, 163] width 56 height 7
drag, startPoint x: 348, startPoint y: 129, endPoint x: 336, endPoint y: 123, distance: 13.1
click at [334, 125] on div "Outbound CTR Last 7 Days 8 - 14 Days ago Less *****" at bounding box center [217, 128] width 309 height 11
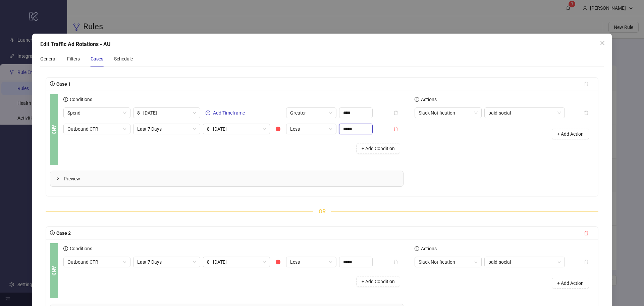
type input "*****"
click at [335, 152] on div "+ Add Condition" at bounding box center [233, 148] width 340 height 17
click at [82, 179] on span "Preview" at bounding box center [231, 178] width 334 height 7
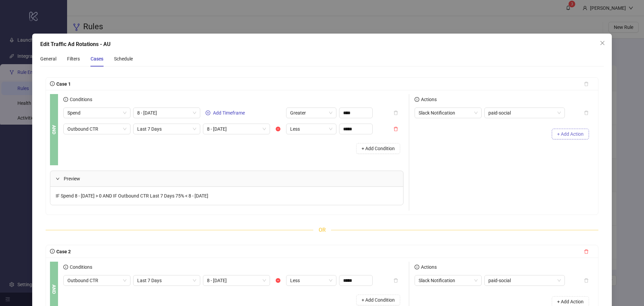
click at [561, 134] on span "+ Add Action" at bounding box center [570, 133] width 26 height 5
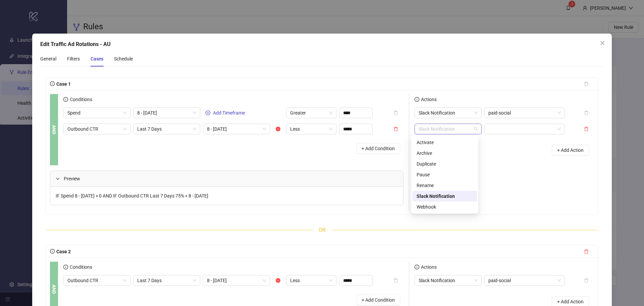
click at [466, 131] on span "Slack Notification" at bounding box center [448, 129] width 59 height 10
click at [451, 184] on div "Rename" at bounding box center [445, 184] width 56 height 7
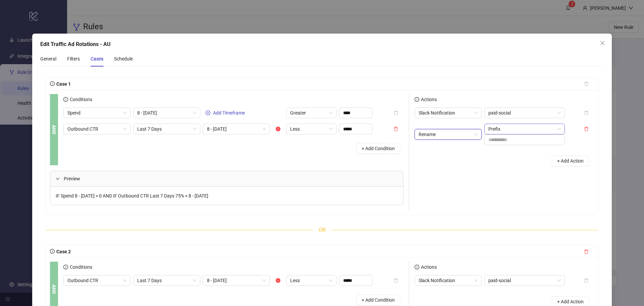
click at [508, 127] on span "Prefix" at bounding box center [524, 129] width 72 height 10
click at [503, 153] on div "Suffix" at bounding box center [521, 152] width 70 height 7
click at [507, 141] on input "text" at bounding box center [524, 139] width 80 height 11
type input "******"
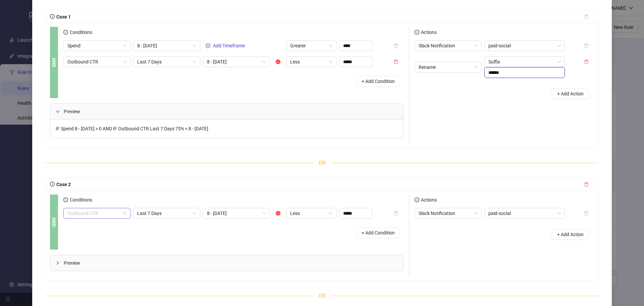
scroll to position [472, 0]
click at [109, 211] on span "Outbound CTR" at bounding box center [96, 213] width 59 height 10
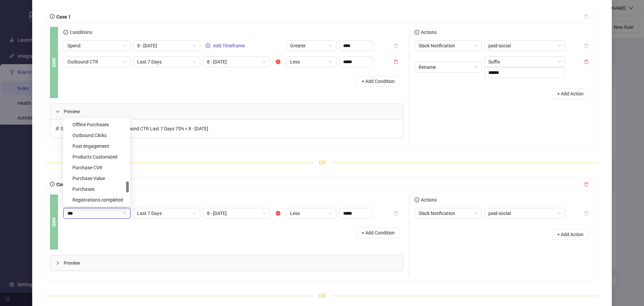
scroll to position [0, 0]
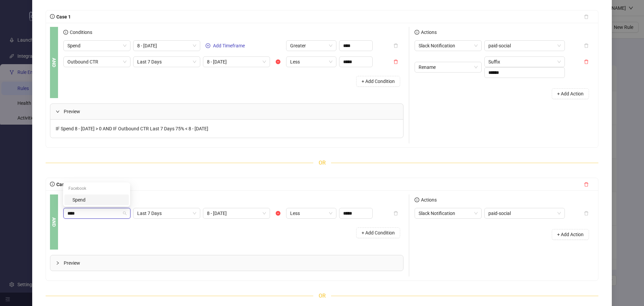
type input "*****"
click at [123, 198] on div "Spend" at bounding box center [98, 199] width 52 height 7
click at [173, 216] on span "Last 7 Days" at bounding box center [166, 213] width 59 height 10
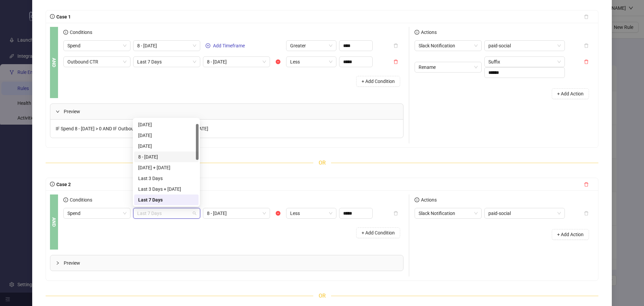
click at [165, 158] on div "8 - 14 Days ago" at bounding box center [166, 156] width 56 height 7
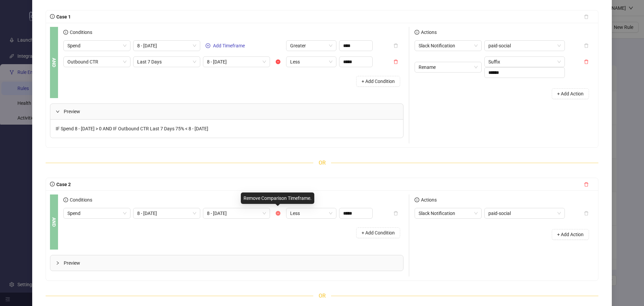
click at [277, 212] on icon "minus-circle" at bounding box center [278, 213] width 5 height 5
click at [306, 215] on span "Less" at bounding box center [311, 213] width 42 height 10
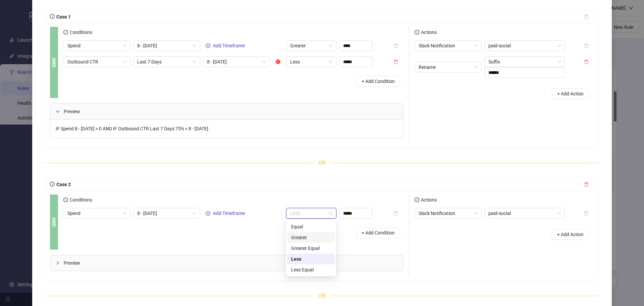
drag, startPoint x: 305, startPoint y: 237, endPoint x: 306, endPoint y: 233, distance: 3.8
click at [304, 236] on div "Greater" at bounding box center [311, 236] width 40 height 7
drag, startPoint x: 362, startPoint y: 209, endPoint x: 323, endPoint y: 214, distance: 38.8
click at [323, 214] on div "Spend 8 - 14 Days ago Add Timeframe Greater Greater *****" at bounding box center [217, 213] width 309 height 11
type input "****"
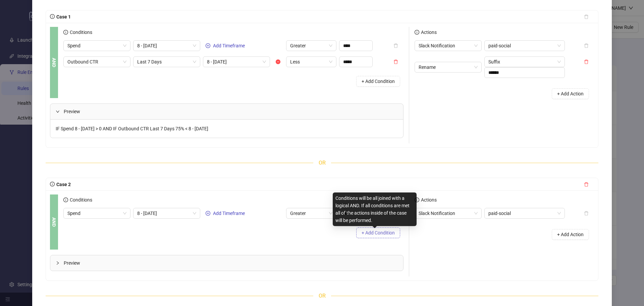
click at [369, 234] on span "+ Add Condition" at bounding box center [378, 232] width 33 height 5
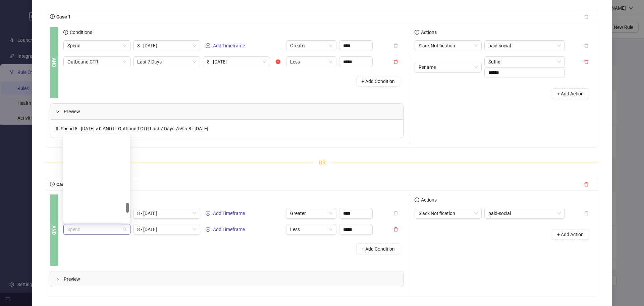
click at [107, 230] on span "Spend" at bounding box center [96, 229] width 59 height 10
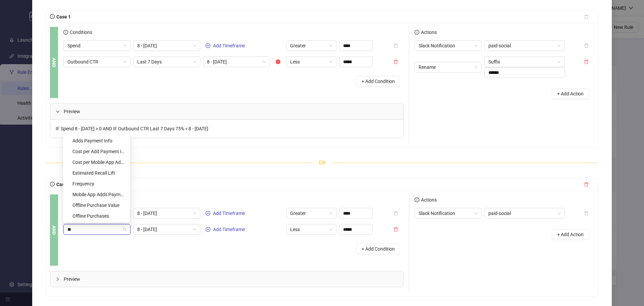
type input "***"
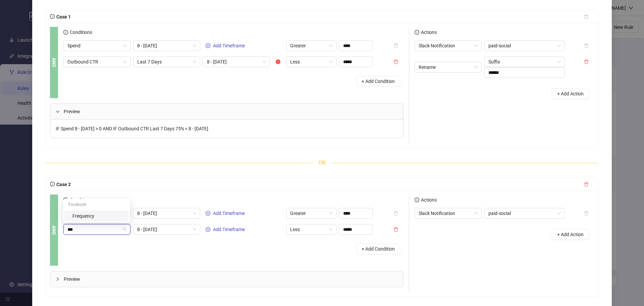
scroll to position [0, 0]
click at [105, 216] on div "Frequency" at bounding box center [98, 215] width 52 height 7
click at [153, 229] on span "8 - 14 Days ago" at bounding box center [166, 229] width 59 height 10
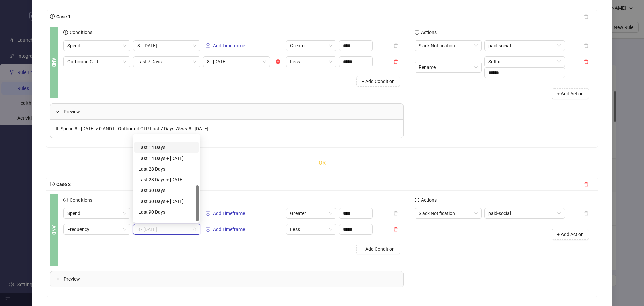
scroll to position [118, 0]
click at [170, 173] on div "Last 30 Days" at bounding box center [166, 172] width 56 height 7
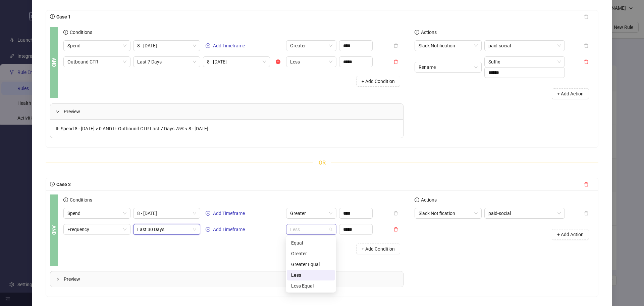
click at [297, 225] on span "Less" at bounding box center [311, 229] width 42 height 10
click at [305, 252] on div "Greater" at bounding box center [311, 253] width 40 height 7
drag, startPoint x: 359, startPoint y: 225, endPoint x: 315, endPoint y: 221, distance: 43.8
click at [317, 222] on div "Spend 8 - 14 Days ago Add Timeframe Greater **** Frequency Last 30 Days Add Tim…" at bounding box center [233, 233] width 340 height 50
type input "****"
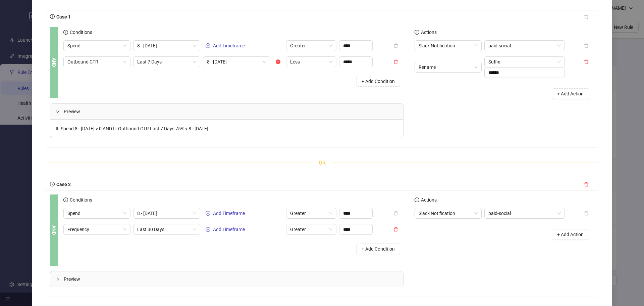
click at [290, 259] on div "Conditions Spend 8 - 14 Days ago Add Timeframe Greater **** Frequency Last 30 D…" at bounding box center [235, 229] width 345 height 71
click at [104, 281] on span "Preview" at bounding box center [231, 278] width 334 height 7
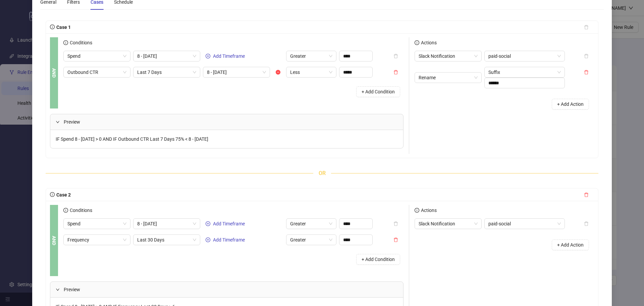
scroll to position [67, 0]
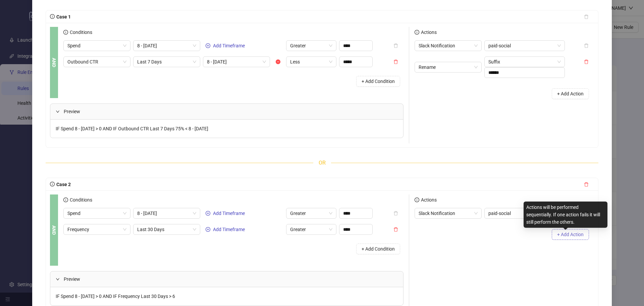
click at [565, 235] on span "+ Add Action" at bounding box center [570, 233] width 26 height 5
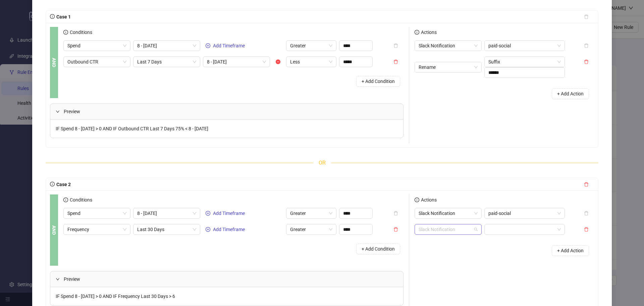
click at [469, 232] on span "Slack Notification" at bounding box center [448, 229] width 59 height 10
click at [447, 192] on div "Rename" at bounding box center [445, 194] width 56 height 7
click at [511, 230] on span "Prefix" at bounding box center [524, 229] width 72 height 10
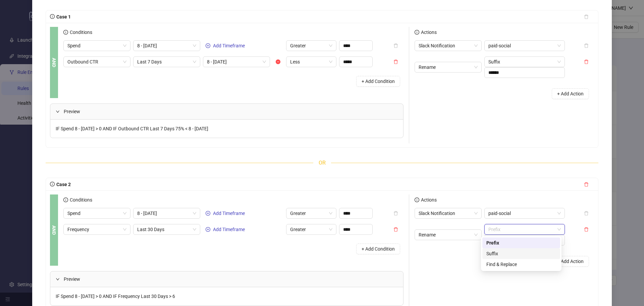
click at [513, 251] on div "Suffix" at bounding box center [521, 253] width 70 height 7
click at [510, 245] on input "text" at bounding box center [524, 239] width 80 height 11
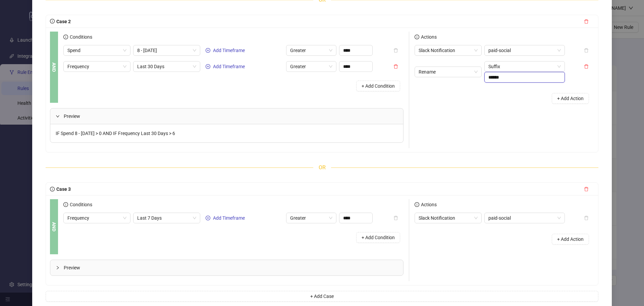
scroll to position [235, 0]
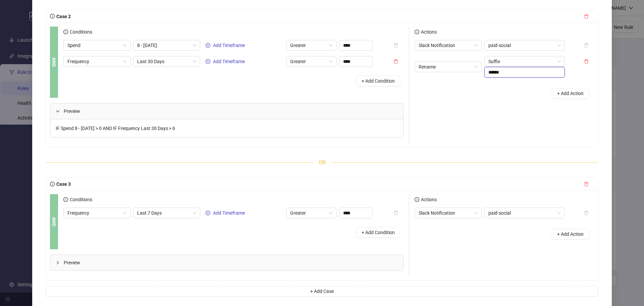
type input "******"
click at [109, 216] on span "Frequency" at bounding box center [96, 213] width 59 height 10
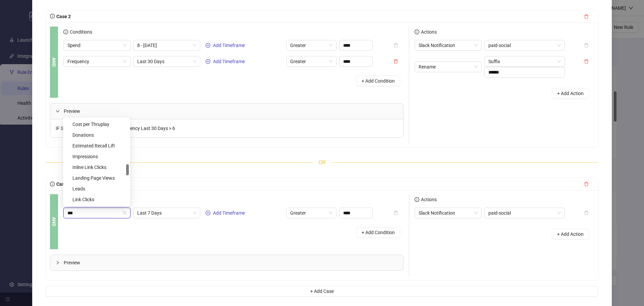
scroll to position [0, 0]
type input "*****"
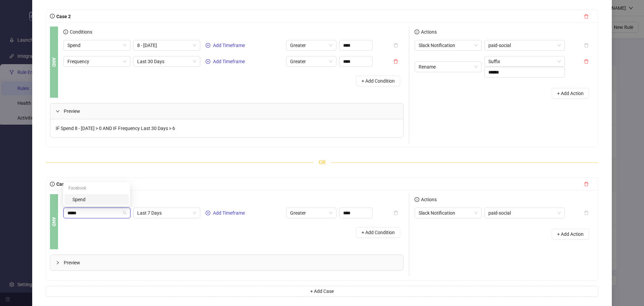
click at [114, 199] on div "Spend" at bounding box center [98, 199] width 52 height 7
click at [309, 212] on span "Greater" at bounding box center [311, 213] width 42 height 10
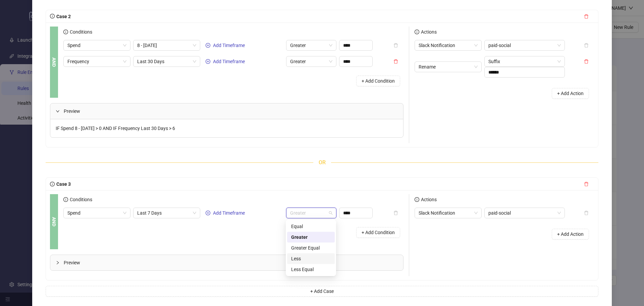
click at [310, 258] on div "Less" at bounding box center [311, 258] width 40 height 7
drag, startPoint x: 358, startPoint y: 212, endPoint x: 307, endPoint y: 204, distance: 51.3
click at [307, 204] on div "Conditions Spend Last 7 Days Add Timeframe Less **** + Add Condition" at bounding box center [233, 217] width 340 height 47
type input "*****"
drag, startPoint x: 315, startPoint y: 238, endPoint x: 302, endPoint y: 242, distance: 14.0
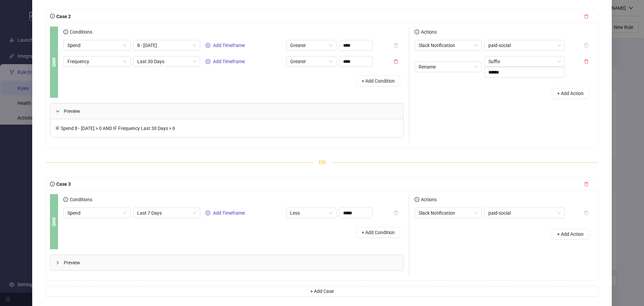
click at [316, 239] on div "+ Add Condition" at bounding box center [233, 231] width 340 height 17
click at [179, 267] on div "Preview" at bounding box center [226, 262] width 353 height 15
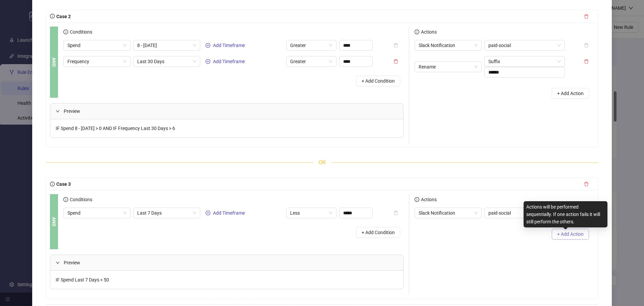
click at [577, 233] on span "+ Add Action" at bounding box center [570, 233] width 26 height 5
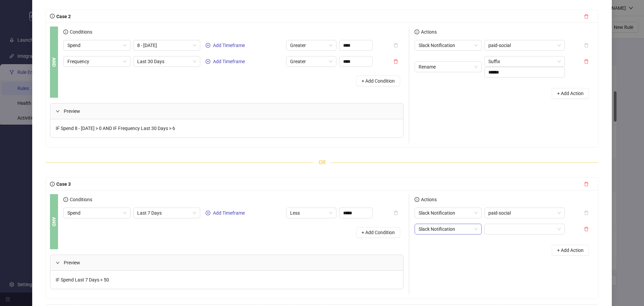
click at [452, 230] on span "Slack Notification" at bounding box center [448, 229] width 59 height 10
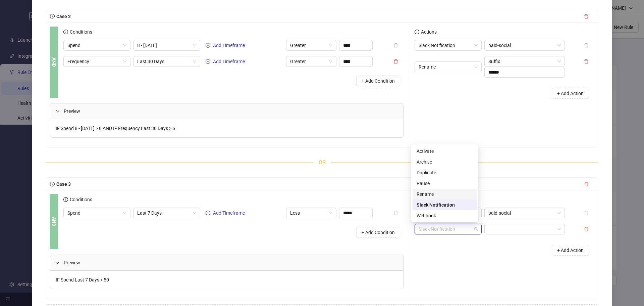
click at [443, 193] on div "Rename" at bounding box center [445, 193] width 56 height 7
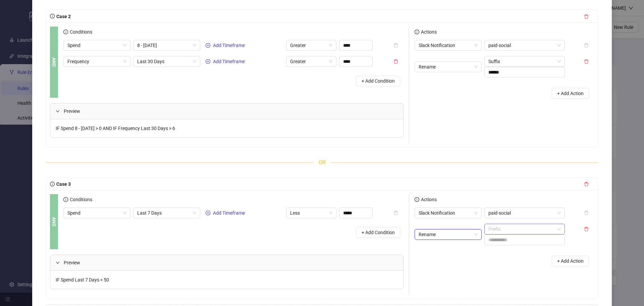
click at [518, 233] on span "Prefix" at bounding box center [524, 229] width 72 height 10
click at [513, 251] on div "Suffix" at bounding box center [521, 252] width 70 height 7
click at [517, 239] on input "text" at bounding box center [524, 239] width 80 height 11
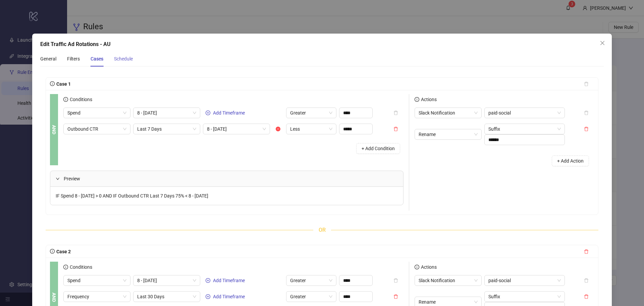
type input "******"
click at [124, 62] on div "Schedule" at bounding box center [123, 58] width 19 height 7
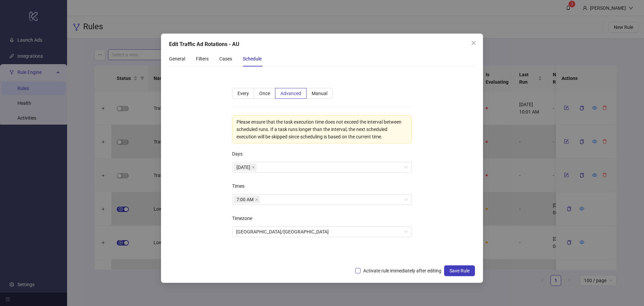
click at [394, 270] on span "Activate rule immediately after editing" at bounding box center [403, 270] width 84 height 7
click at [258, 200] on icon "close" at bounding box center [256, 199] width 3 height 3
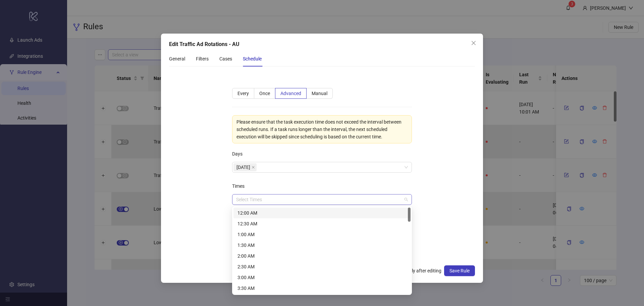
click at [257, 199] on div at bounding box center [318, 199] width 170 height 9
click at [262, 213] on div "12:00 AM" at bounding box center [321, 212] width 169 height 7
click at [290, 185] on div "Times" at bounding box center [322, 186] width 180 height 13
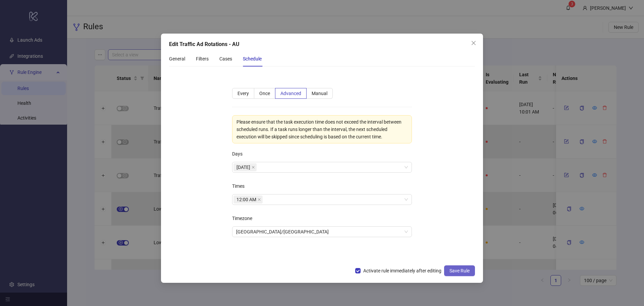
click at [461, 271] on span "Save Rule" at bounding box center [459, 270] width 20 height 5
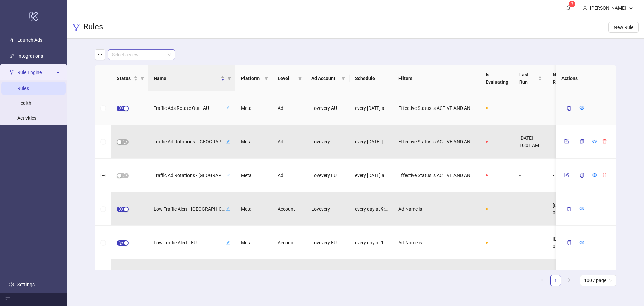
click at [229, 108] on icon "edit" at bounding box center [228, 108] width 4 height 4
drag, startPoint x: 198, startPoint y: 110, endPoint x: 175, endPoint y: 109, distance: 22.5
click at [175, 109] on input "**********" at bounding box center [183, 108] width 50 height 8
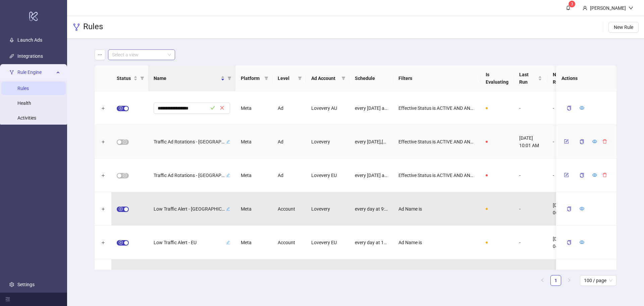
scroll to position [0, 0]
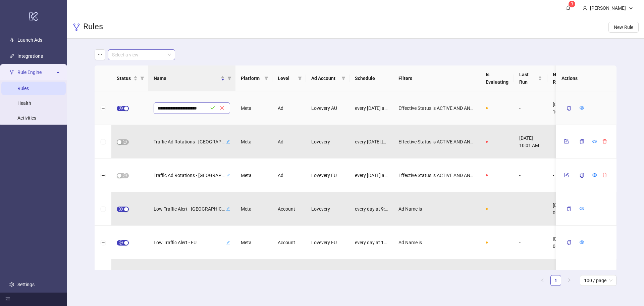
click at [187, 108] on input "**********" at bounding box center [183, 108] width 50 height 8
type input "**********"
click at [211, 106] on icon "check" at bounding box center [212, 107] width 5 height 5
click at [226, 106] on div "Traffic Ads Paused - AU" at bounding box center [192, 108] width 76 height 9
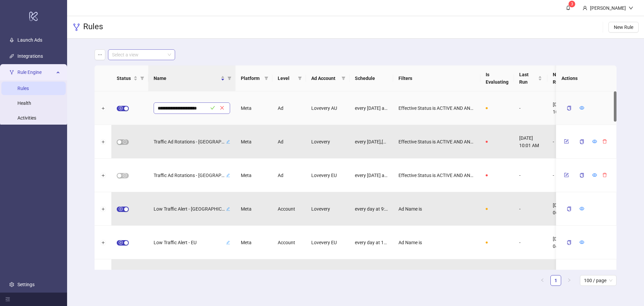
click at [184, 106] on input "**********" at bounding box center [183, 108] width 50 height 8
click at [184, 105] on input "**********" at bounding box center [183, 108] width 50 height 8
type input "**********"
click at [214, 109] on icon "check" at bounding box center [212, 107] width 5 height 5
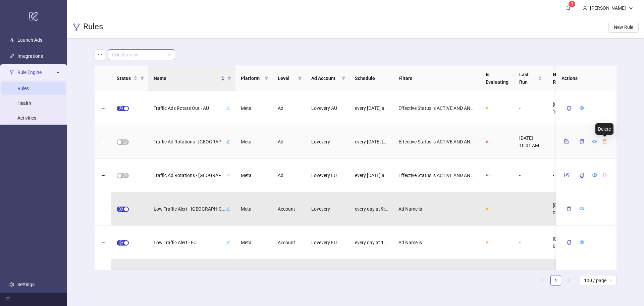
click at [604, 140] on icon "delete" at bounding box center [604, 141] width 5 height 5
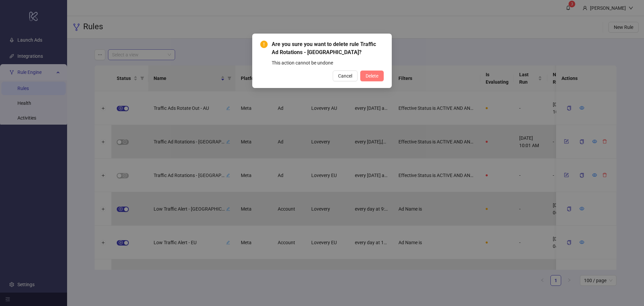
click at [370, 73] on span "Delete" at bounding box center [372, 75] width 13 height 5
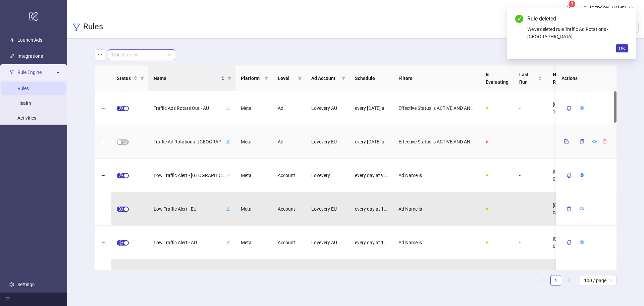
click at [604, 140] on icon "delete" at bounding box center [605, 141] width 4 height 4
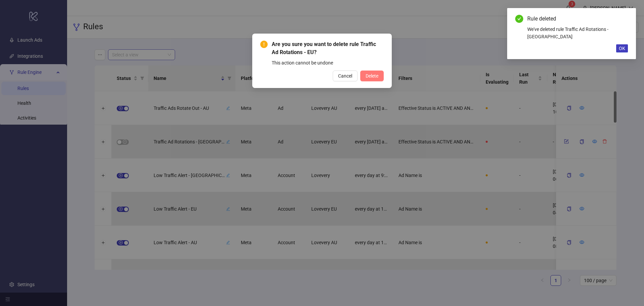
click at [369, 77] on span "Delete" at bounding box center [372, 75] width 13 height 5
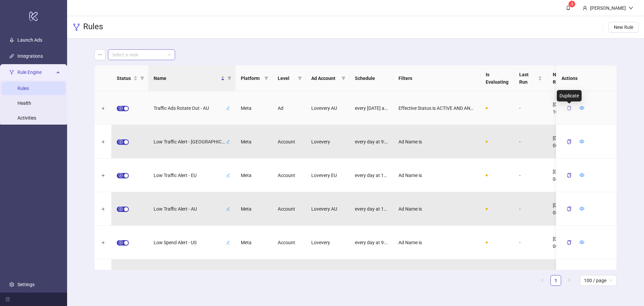
click at [567, 108] on icon "copy" at bounding box center [569, 108] width 5 height 5
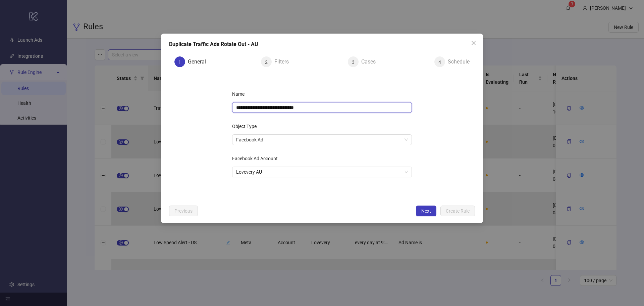
click at [291, 109] on input "**********" at bounding box center [322, 107] width 180 height 11
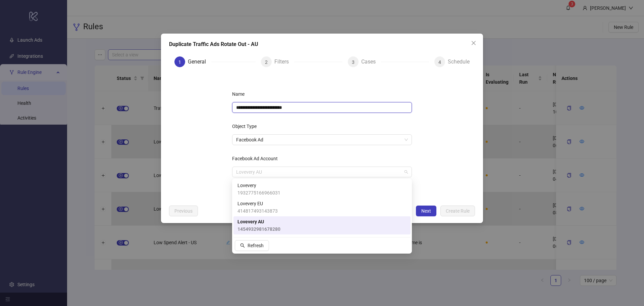
drag, startPoint x: 303, startPoint y: 170, endPoint x: 289, endPoint y: 180, distance: 17.7
click at [303, 170] on span "Lovevery AU" at bounding box center [322, 172] width 172 height 10
type input "**********"
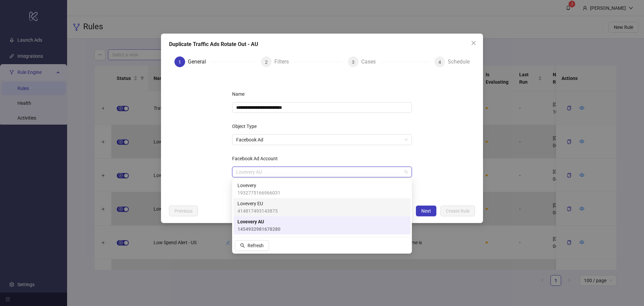
click at [277, 208] on div "Lovevery EU 414817493143873" at bounding box center [321, 207] width 169 height 15
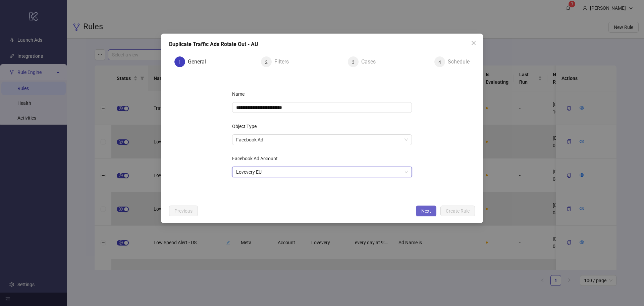
click at [427, 211] on span "Next" at bounding box center [426, 210] width 10 height 5
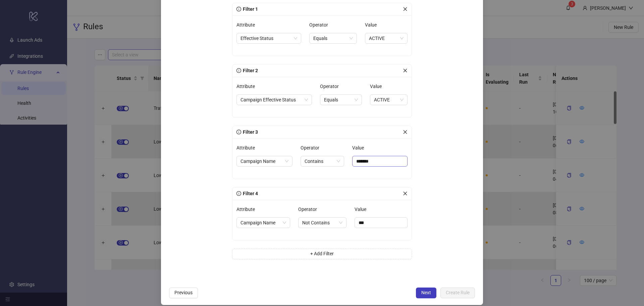
scroll to position [95, 0]
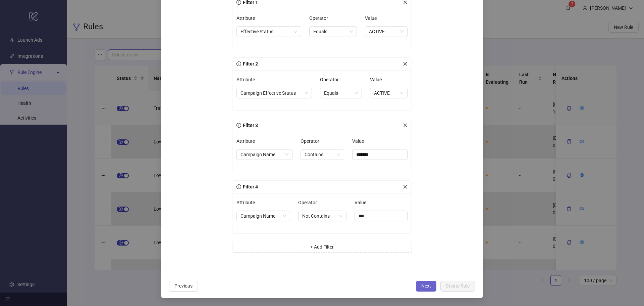
click at [426, 286] on span "Next" at bounding box center [426, 285] width 10 height 5
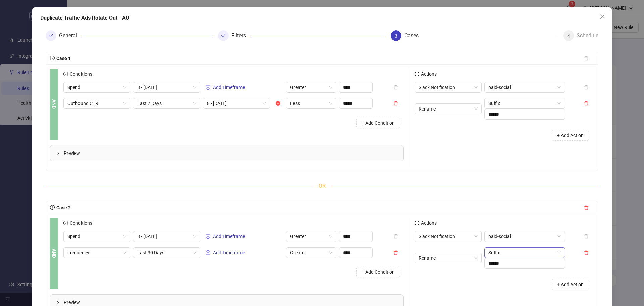
scroll to position [227, 0]
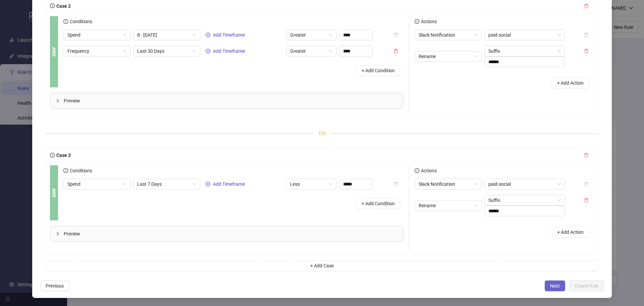
click at [550, 284] on span "Next" at bounding box center [555, 285] width 10 height 5
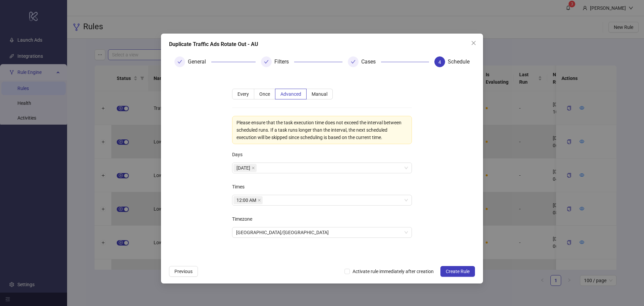
scroll to position [0, 0]
click at [292, 235] on span "Australia/Sydney" at bounding box center [322, 232] width 172 height 10
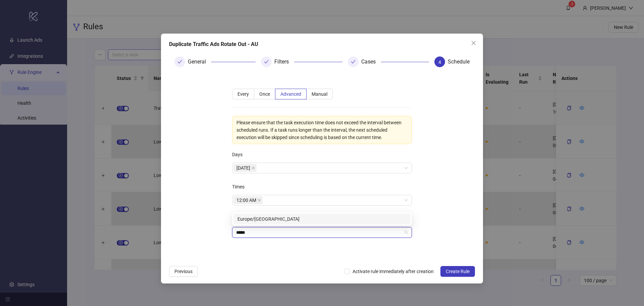
type input "******"
click at [296, 220] on div "Europe/Amsterdam" at bounding box center [321, 218] width 169 height 7
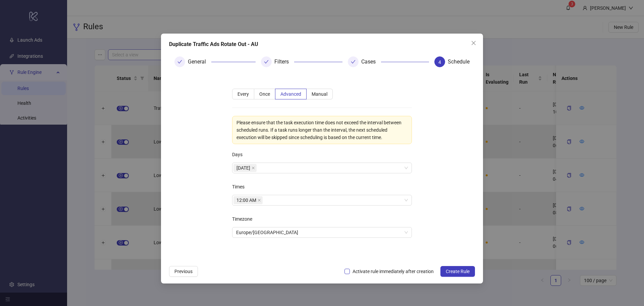
click at [420, 271] on span "Activate rule immediately after creation" at bounding box center [393, 270] width 87 height 7
click at [454, 269] on span "Create Rule" at bounding box center [458, 270] width 24 height 5
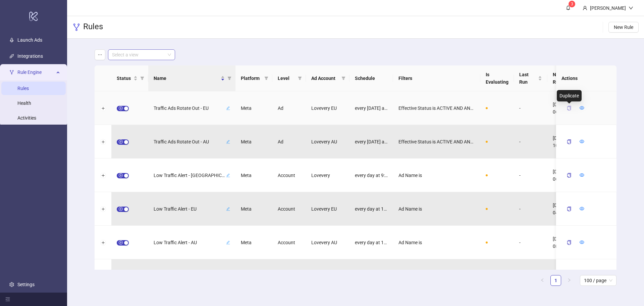
click at [570, 108] on icon "copy" at bounding box center [569, 108] width 4 height 5
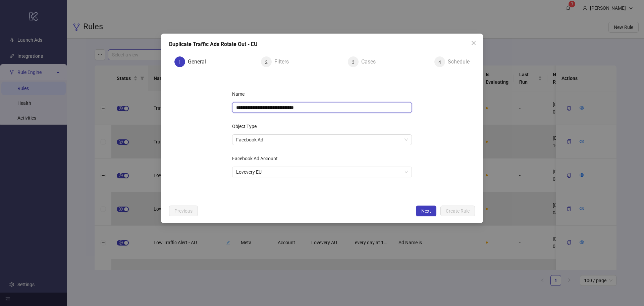
drag, startPoint x: 316, startPoint y: 110, endPoint x: 287, endPoint y: 108, distance: 28.6
click at [287, 108] on input "**********" at bounding box center [322, 107] width 180 height 11
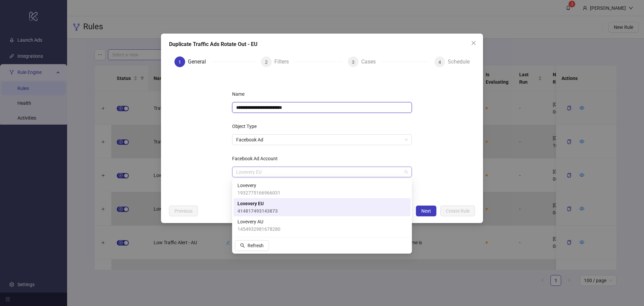
click at [364, 173] on span "Lovevery EU" at bounding box center [322, 172] width 172 height 10
type input "**********"
click at [351, 190] on div "Lovevery 1932775166966031" at bounding box center [321, 188] width 169 height 15
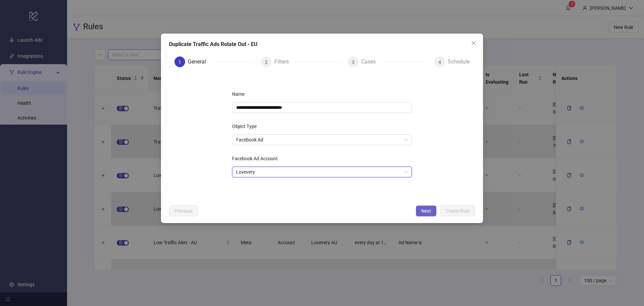
click at [420, 207] on button "Next" at bounding box center [426, 210] width 20 height 11
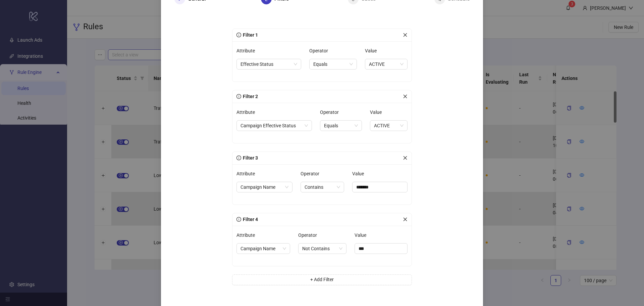
scroll to position [95, 0]
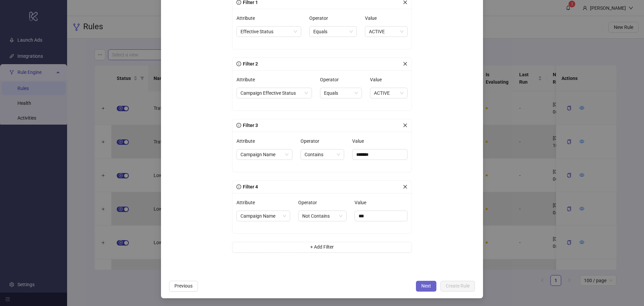
click at [419, 282] on button "Next" at bounding box center [426, 285] width 20 height 11
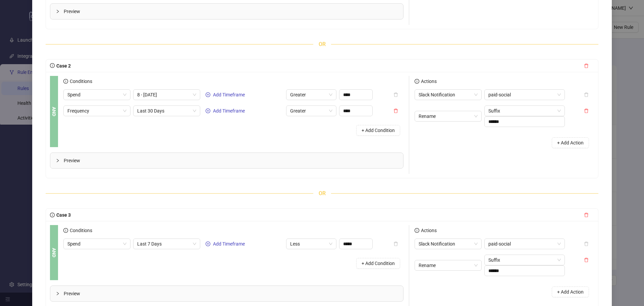
scroll to position [227, 0]
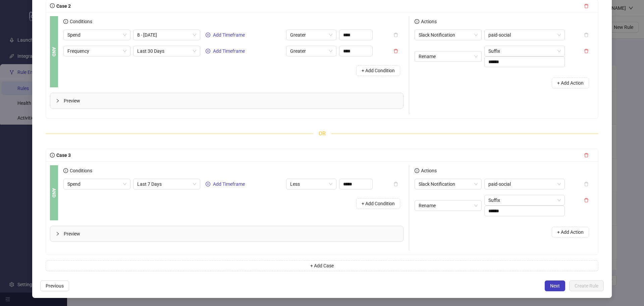
click at [550, 284] on span "Next" at bounding box center [555, 285] width 10 height 5
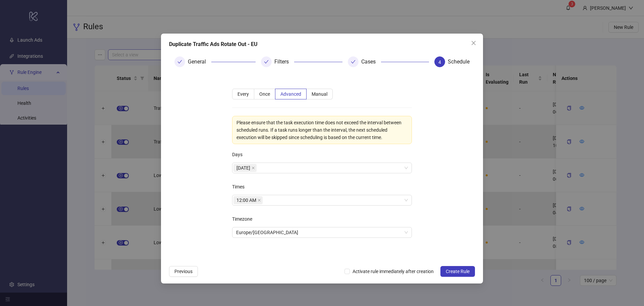
scroll to position [0, 0]
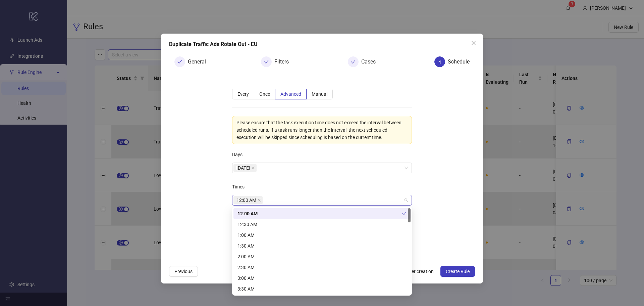
click at [246, 198] on span "12:00 AM" at bounding box center [246, 199] width 20 height 7
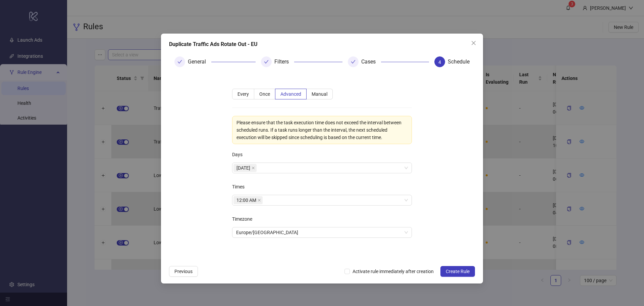
click at [286, 184] on div "Times" at bounding box center [322, 187] width 180 height 13
click at [260, 201] on icon "close" at bounding box center [259, 199] width 3 height 3
click at [264, 201] on div at bounding box center [318, 199] width 170 height 9
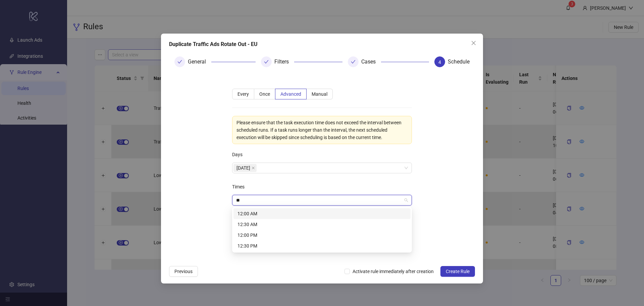
type input "*"
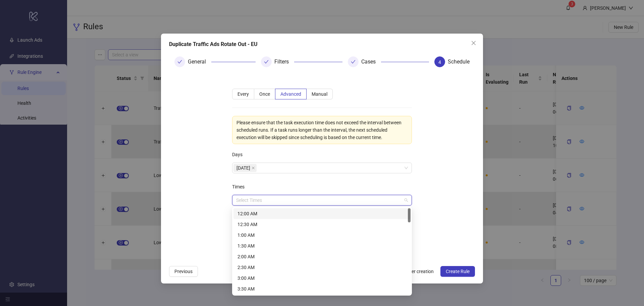
click at [268, 215] on div "12:00 AM" at bounding box center [321, 213] width 169 height 7
click at [441, 198] on form "**********" at bounding box center [322, 166] width 306 height 189
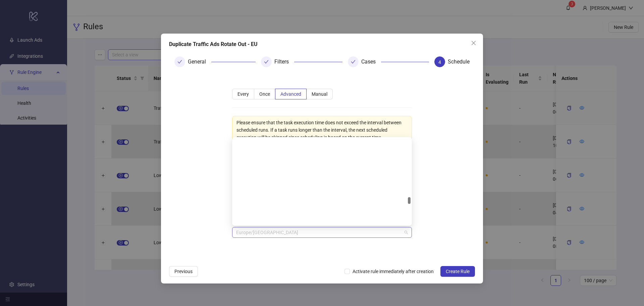
click at [279, 231] on span "Europe/Amsterdam" at bounding box center [322, 232] width 172 height 10
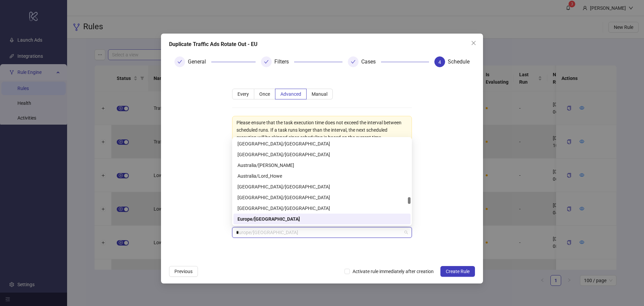
scroll to position [1363, 0]
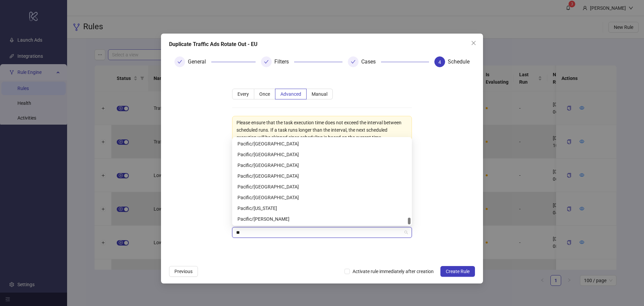
type input "***"
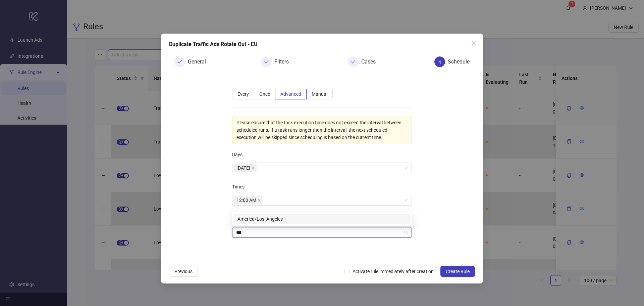
click at [291, 219] on div "America/Los_Angeles" at bounding box center [321, 218] width 169 height 7
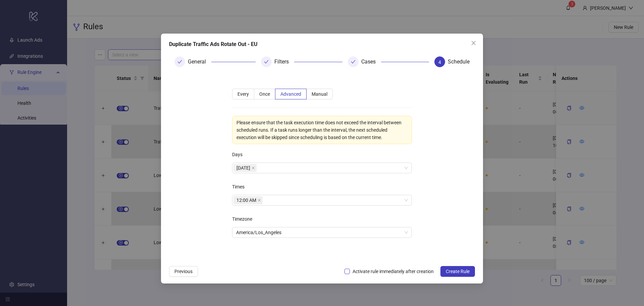
click at [369, 270] on span "Activate rule immediately after creation" at bounding box center [393, 270] width 87 height 7
click at [459, 267] on button "Create Rule" at bounding box center [457, 271] width 35 height 11
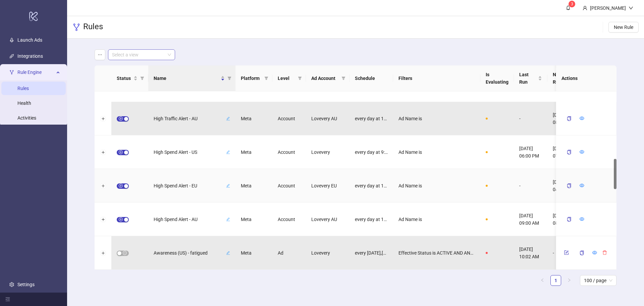
scroll to position [426, 0]
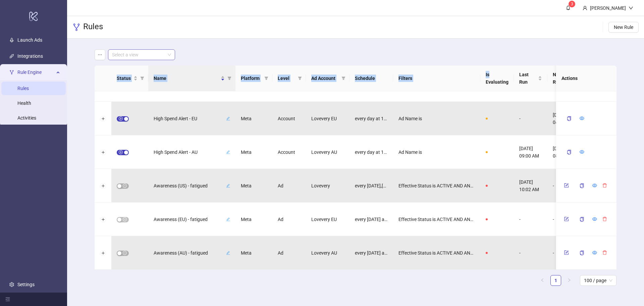
drag, startPoint x: 489, startPoint y: 77, endPoint x: 644, endPoint y: 80, distance: 154.3
click at [639, 80] on div "Select a view Status Name Platform Level Ad Account Schedule Filters Is Evaluat…" at bounding box center [355, 170] width 577 height 263
click at [358, 46] on main "Select a view Status Name Platform Level Ad Account Schedule Filters Is Evaluat…" at bounding box center [355, 170] width 533 height 263
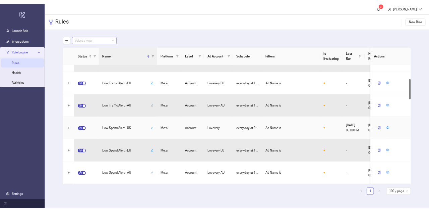
scroll to position [0, 0]
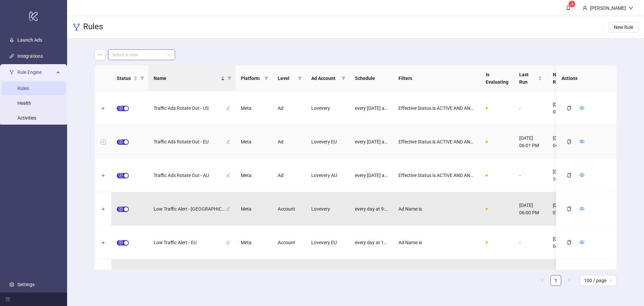
click at [101, 142] on button "Expand row" at bounding box center [102, 141] width 5 height 5
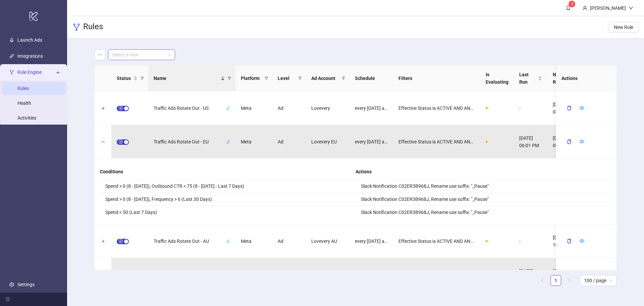
click at [529, 175] on div "Actions" at bounding box center [484, 172] width 256 height 16
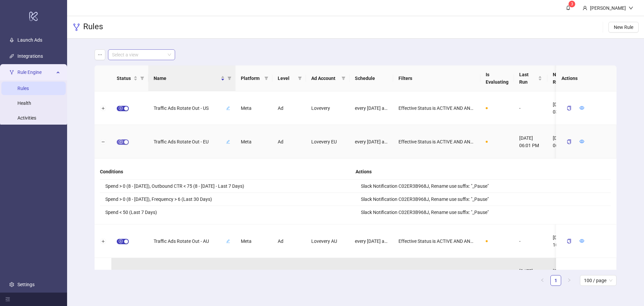
click at [122, 140] on span "button" at bounding box center [123, 141] width 12 height 5
click at [566, 141] on icon "form" at bounding box center [567, 140] width 3 height 3
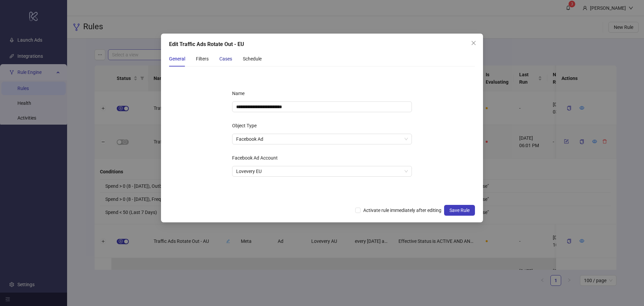
click at [227, 57] on div "Cases" at bounding box center [225, 58] width 13 height 7
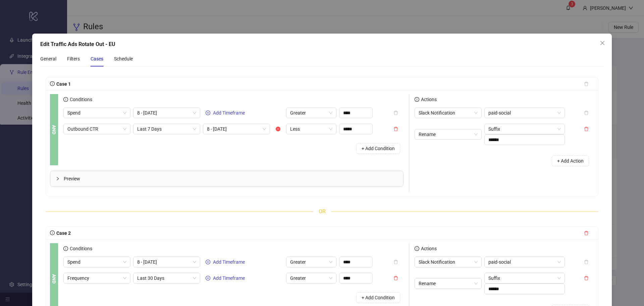
click at [77, 179] on span "Preview" at bounding box center [231, 178] width 334 height 7
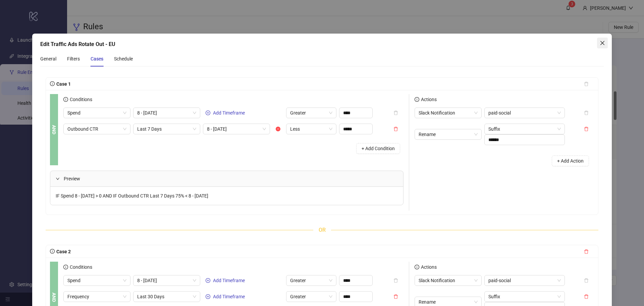
click at [600, 43] on icon "close" at bounding box center [602, 42] width 5 height 5
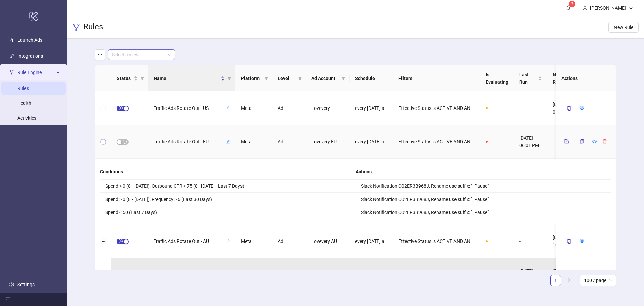
click at [102, 140] on button "Collapse row" at bounding box center [102, 141] width 5 height 5
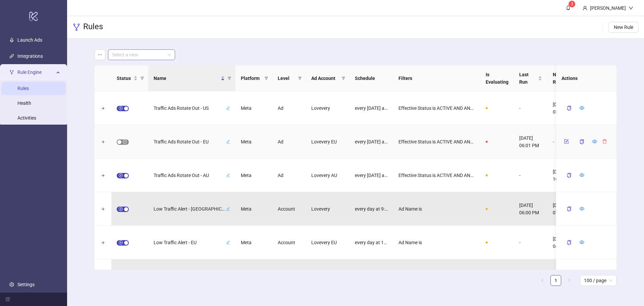
click at [123, 142] on span "button" at bounding box center [123, 141] width 12 height 5
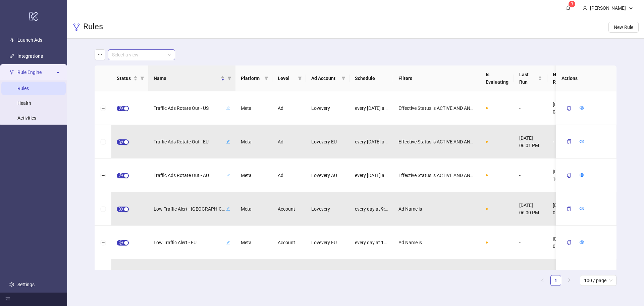
click at [573, 75] on th "Actions" at bounding box center [586, 78] width 60 height 26
drag, startPoint x: 196, startPoint y: 267, endPoint x: 384, endPoint y: 258, distance: 189.1
click at [384, 258] on div "Traffic Ads Rotate Out - US Meta Ad Lovevery every Thursday at 12:00 AM America…" at bounding box center [356, 208] width 522 height 235
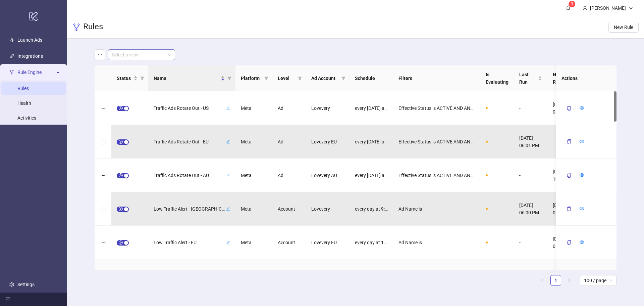
click at [420, 260] on div "Ad Name is" at bounding box center [436, 276] width 87 height 34
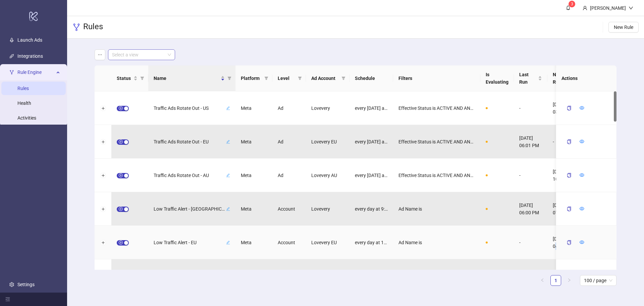
drag, startPoint x: 440, startPoint y: 265, endPoint x: 554, endPoint y: 251, distance: 114.2
click at [554, 251] on div "Traffic Ads Rotate Out - US Meta Ad Lovevery every Thursday at 12:00 AM America…" at bounding box center [356, 208] width 522 height 235
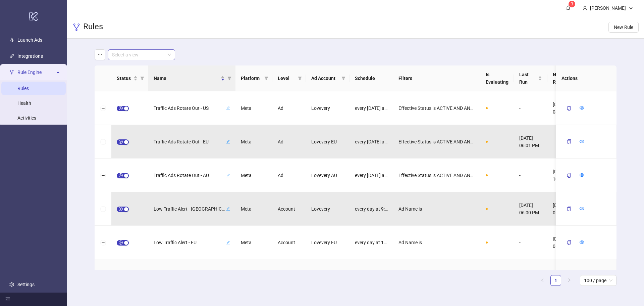
click at [524, 264] on div "-" at bounding box center [531, 276] width 34 height 34
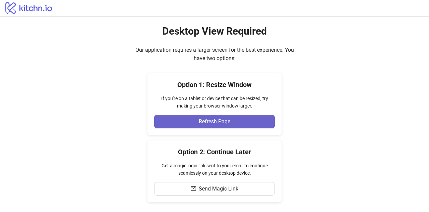
click at [227, 116] on button "Refresh Page" at bounding box center [214, 121] width 121 height 13
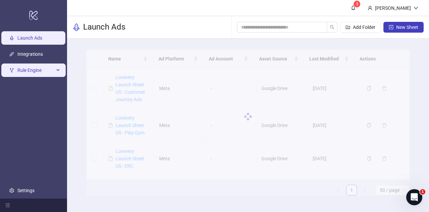
click at [43, 67] on span "Rule Engine" at bounding box center [35, 69] width 37 height 13
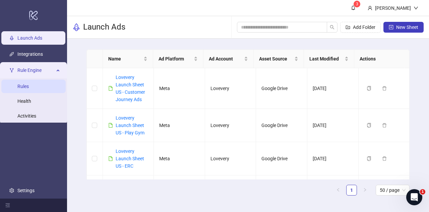
click at [29, 89] on link "Rules" at bounding box center [22, 86] width 11 height 5
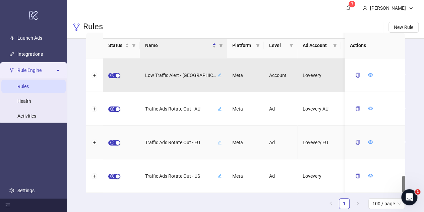
scroll to position [46, 0]
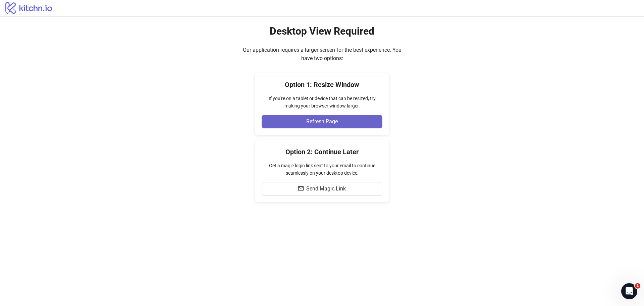
click at [334, 122] on span "Refresh Page" at bounding box center [322, 121] width 32 height 6
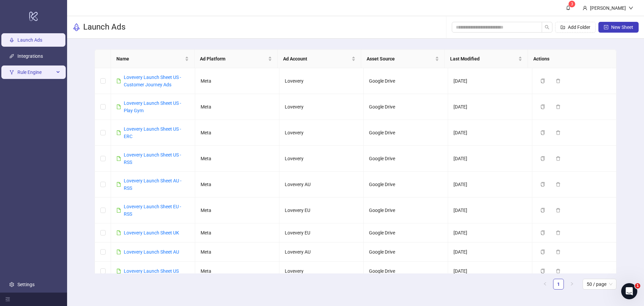
click at [37, 67] on span "Rule Engine" at bounding box center [35, 71] width 37 height 13
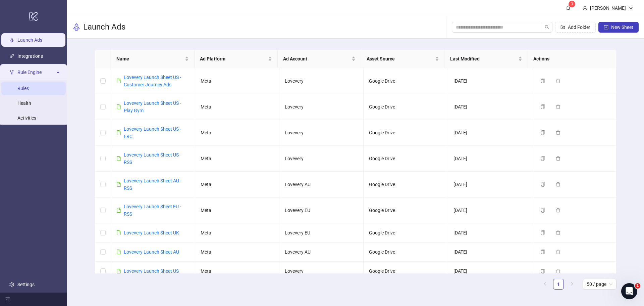
click at [29, 89] on link "Rules" at bounding box center [22, 88] width 11 height 5
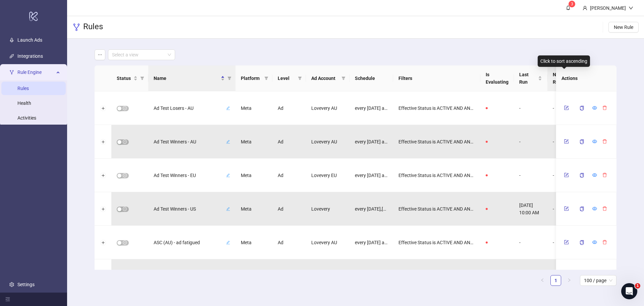
click at [554, 75] on span "Next Run" at bounding box center [561, 78] width 17 height 15
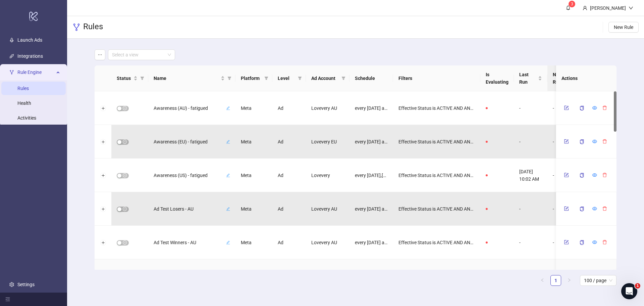
drag, startPoint x: 548, startPoint y: 265, endPoint x: 569, endPoint y: 262, distance: 20.7
click at [569, 262] on div "Ad Test Winners - EU Meta Ad Lovevery EU every [DATE] at 7:00 AM Europe/[GEOGRA…" at bounding box center [368, 276] width 547 height 34
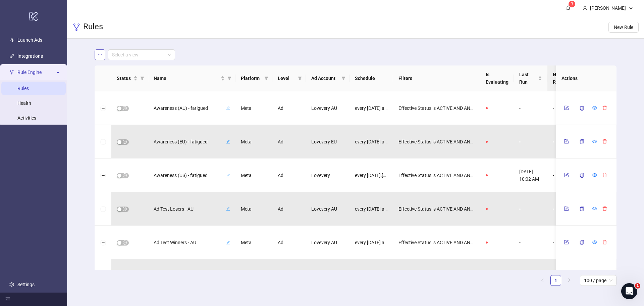
click at [101, 56] on icon "ellipsis" at bounding box center [100, 54] width 5 height 5
click at [268, 49] on main "Select a view Status Name Platform Level Ad Account Schedule Filters Is Evaluat…" at bounding box center [355, 170] width 533 height 263
click at [565, 175] on icon "form" at bounding box center [567, 175] width 4 height 4
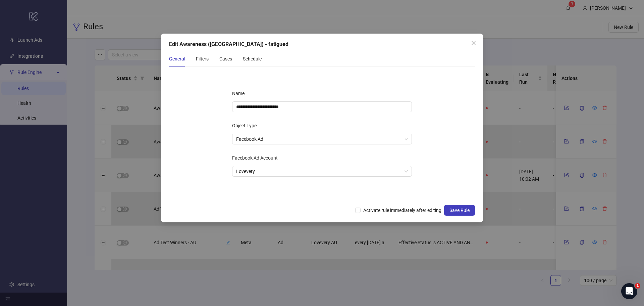
drag, startPoint x: 474, startPoint y: 42, endPoint x: 466, endPoint y: 48, distance: 9.8
click at [474, 42] on icon "close" at bounding box center [473, 42] width 5 height 5
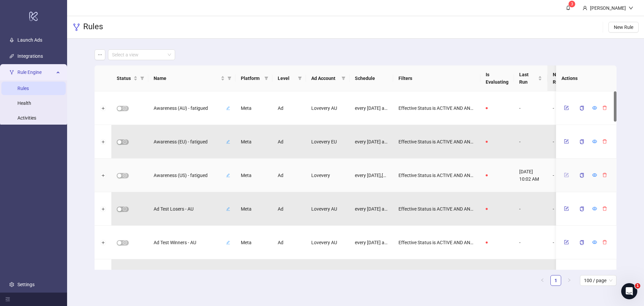
click at [564, 177] on button "button" at bounding box center [566, 175] width 10 height 8
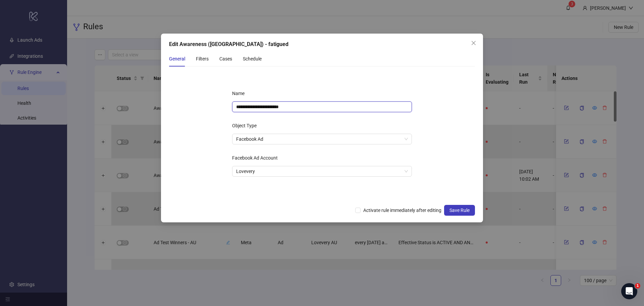
click at [281, 104] on input "**********" at bounding box center [322, 106] width 180 height 11
type input "**********"
click at [200, 58] on div "Filters" at bounding box center [202, 58] width 13 height 7
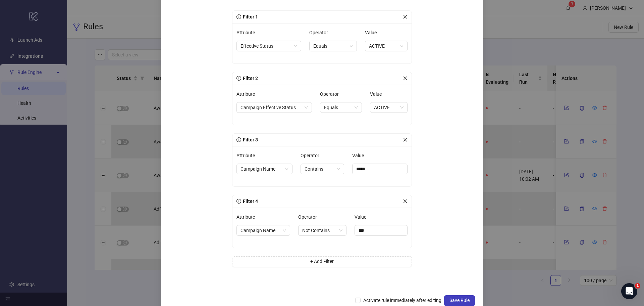
scroll to position [95, 0]
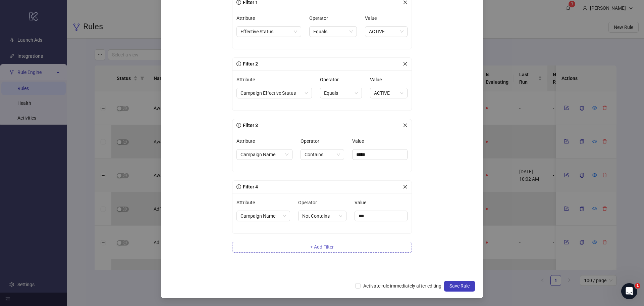
click at [344, 245] on button "+ Add Filter" at bounding box center [322, 246] width 180 height 11
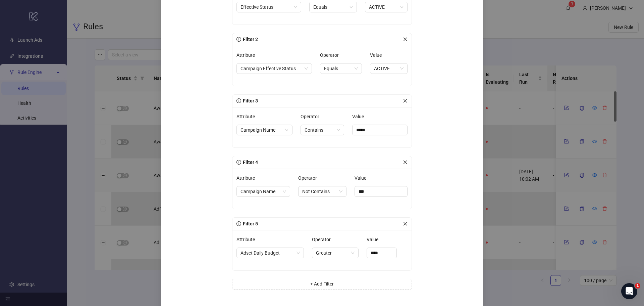
scroll to position [128, 0]
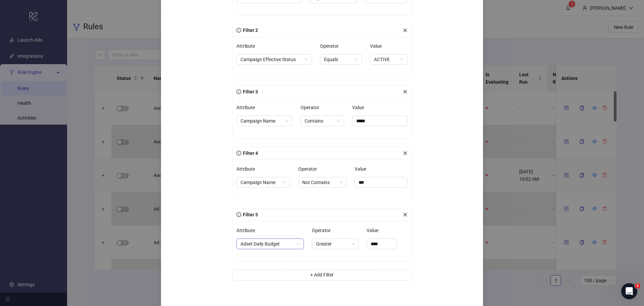
click at [275, 245] on span "Adset Daily Budget" at bounding box center [269, 243] width 59 height 10
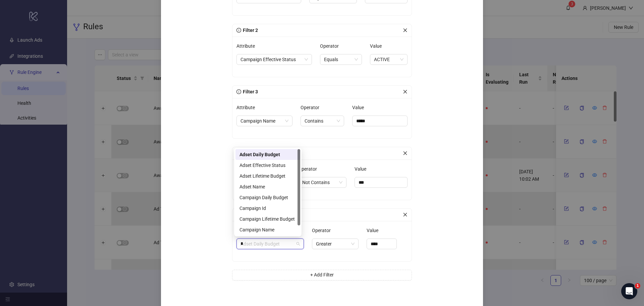
type input "**"
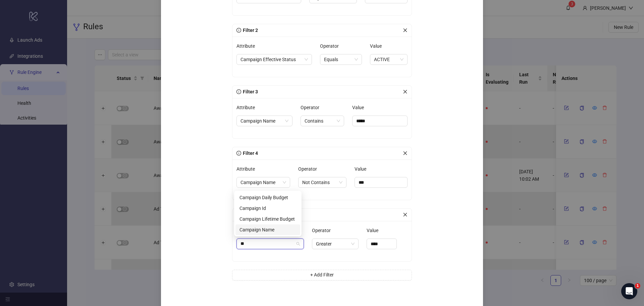
click at [262, 228] on div "Campaign Name" at bounding box center [267, 229] width 57 height 7
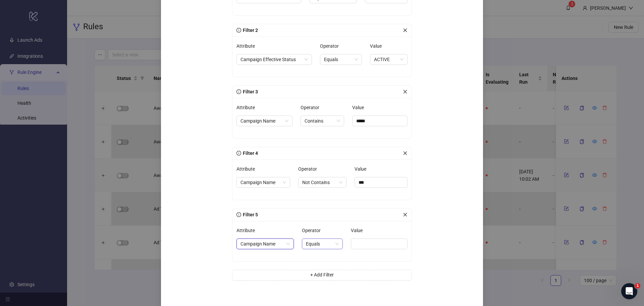
click at [309, 243] on span "Equals" at bounding box center [322, 243] width 33 height 10
drag, startPoint x: 323, startPoint y: 288, endPoint x: 381, endPoint y: 263, distance: 63.1
click at [323, 287] on div "Not Contains" at bounding box center [318, 288] width 29 height 7
click at [391, 246] on input "Value" at bounding box center [381, 243] width 53 height 11
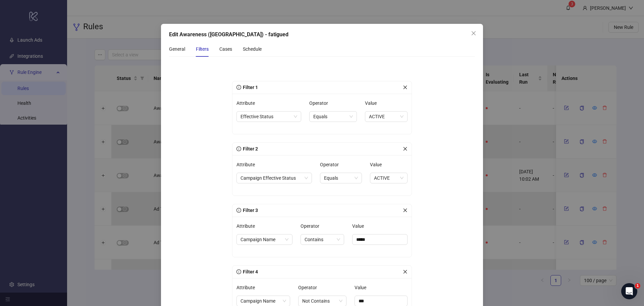
scroll to position [0, 0]
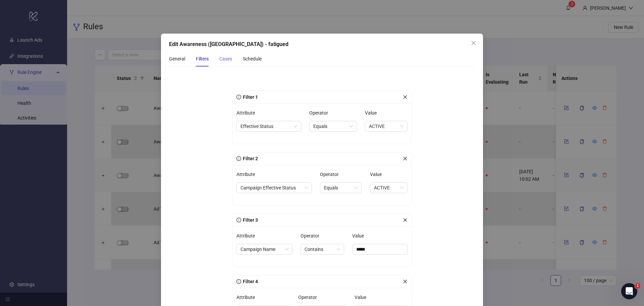
type input "***"
click at [221, 60] on div "Cases" at bounding box center [225, 58] width 13 height 7
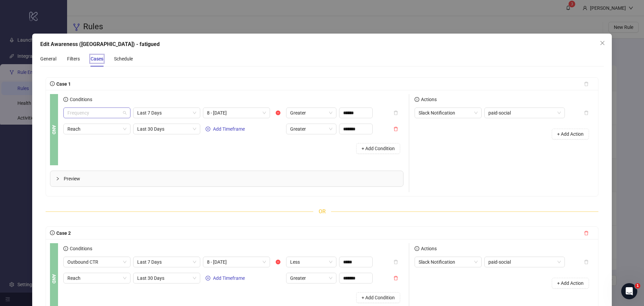
scroll to position [343, 0]
click at [113, 113] on span "Frequency" at bounding box center [96, 113] width 59 height 10
type input "*****"
click at [150, 114] on span "Last 7 Days" at bounding box center [166, 113] width 59 height 10
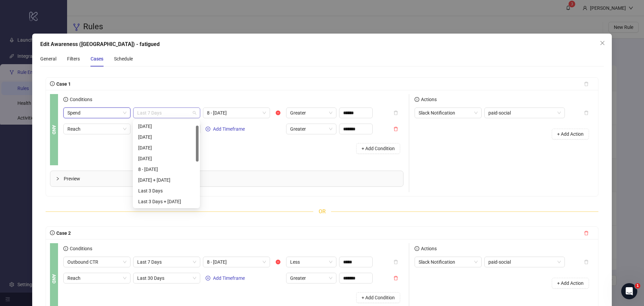
scroll to position [11, 0]
click at [170, 158] on div "8 - 14 Days ago" at bounding box center [166, 158] width 56 height 7
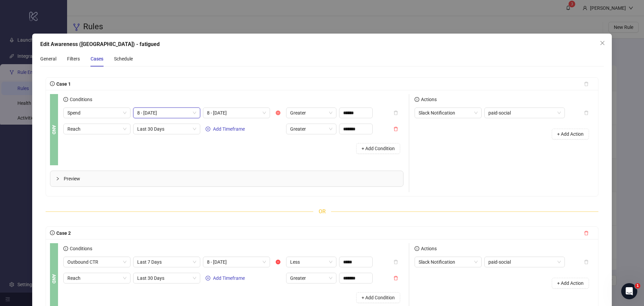
click at [277, 113] on icon "minus-circle" at bounding box center [278, 112] width 5 height 5
drag, startPoint x: 363, startPoint y: 110, endPoint x: 336, endPoint y: 112, distance: 27.6
click at [336, 112] on div "Spend 8 - 14 Days ago Add Timeframe Greater ******" at bounding box center [217, 112] width 309 height 11
type input "****"
click at [285, 97] on div "Conditions" at bounding box center [233, 100] width 340 height 13
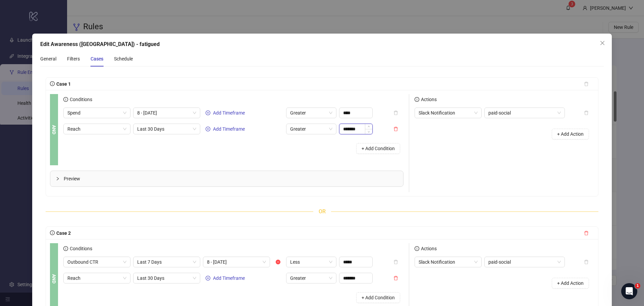
click at [360, 130] on input "*******" at bounding box center [355, 129] width 33 height 10
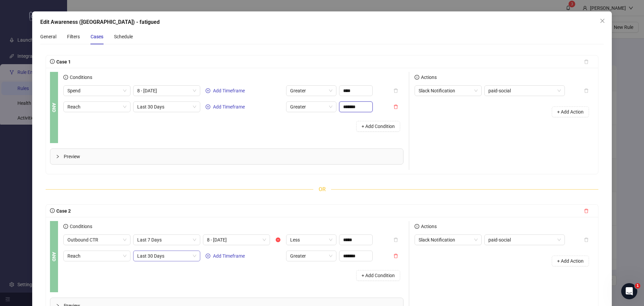
scroll to position [34, 0]
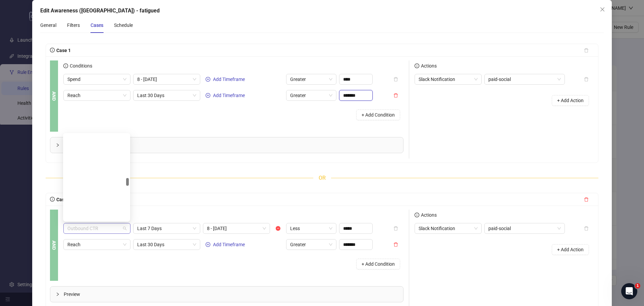
click at [97, 228] on span "Outbound CTR" at bounding box center [96, 228] width 59 height 10
type input "*****"
click at [168, 224] on span "Last 7 Days" at bounding box center [166, 228] width 59 height 10
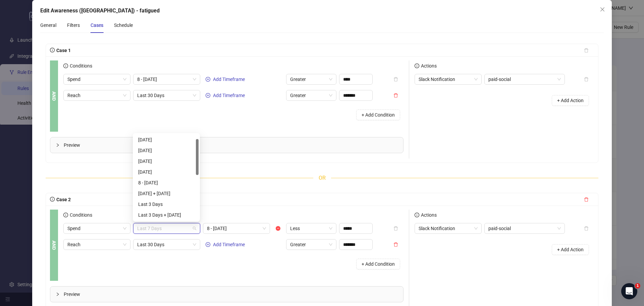
scroll to position [11, 0]
click at [168, 167] on div "8 - 14 Days ago" at bounding box center [166, 171] width 64 height 11
click at [276, 226] on icon "minus-circle" at bounding box center [278, 228] width 5 height 5
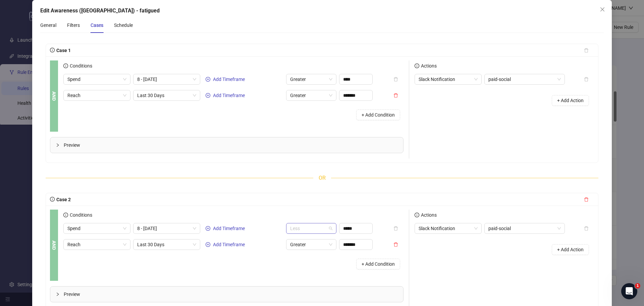
click at [329, 230] on span "Less" at bounding box center [311, 228] width 42 height 10
click at [322, 251] on div "Greater" at bounding box center [311, 252] width 40 height 7
drag, startPoint x: 360, startPoint y: 230, endPoint x: 336, endPoint y: 227, distance: 24.0
click at [336, 227] on div "Spend 8 - 14 Days ago Add Timeframe Greater *****" at bounding box center [217, 228] width 309 height 11
type input "*"
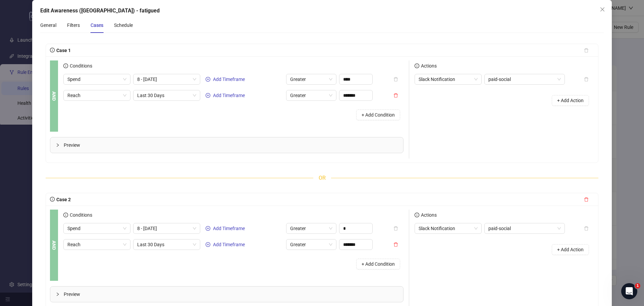
type input "****"
click at [318, 188] on div "Case 1 AND Conditions Spend 8 - 14 Days ago Add Timeframe Greater **** Reach La…" at bounding box center [322, 186] width 553 height 284
click at [113, 247] on span "Reach" at bounding box center [96, 244] width 59 height 10
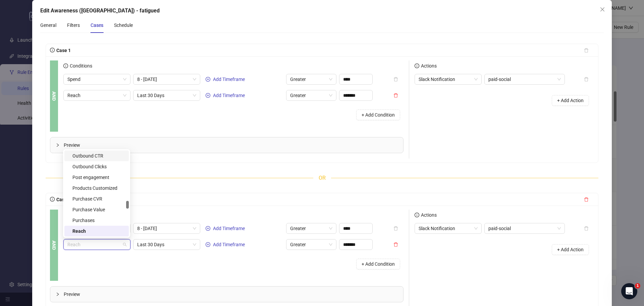
click at [106, 157] on div "Outbound CTR" at bounding box center [98, 155] width 52 height 7
type input "**********"
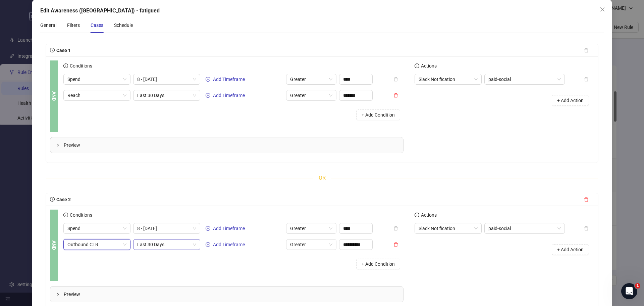
click at [153, 246] on span "Last 30 Days" at bounding box center [166, 244] width 59 height 10
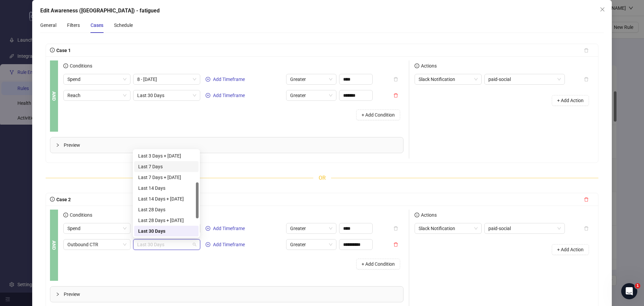
click at [154, 166] on div "Last 7 Days" at bounding box center [166, 166] width 56 height 7
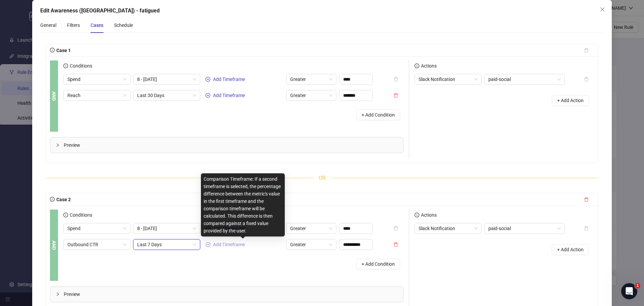
click at [231, 245] on span "Add Timeframe" at bounding box center [229, 243] width 32 height 5
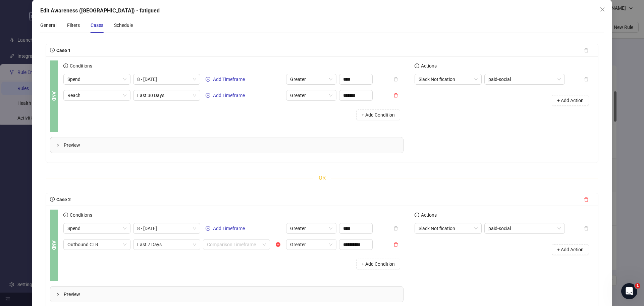
click at [231, 245] on input "search" at bounding box center [233, 244] width 53 height 10
click at [240, 280] on div "8 - [DATE]" at bounding box center [236, 278] width 56 height 7
click at [323, 243] on span "Greater" at bounding box center [311, 244] width 42 height 10
click at [314, 220] on div "Less" at bounding box center [311, 219] width 40 height 7
drag, startPoint x: 343, startPoint y: 244, endPoint x: 386, endPoint y: 250, distance: 42.7
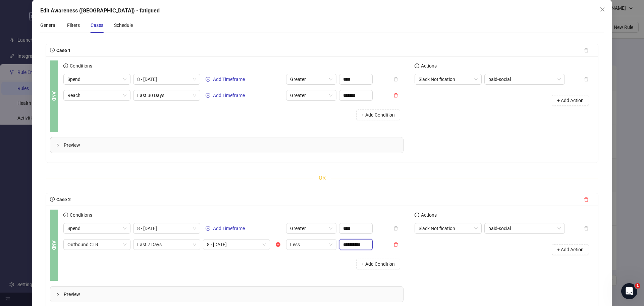
click at [387, 250] on div "**********" at bounding box center [233, 248] width 340 height 50
type input "*"
click at [241, 296] on span "Preview" at bounding box center [231, 293] width 334 height 7
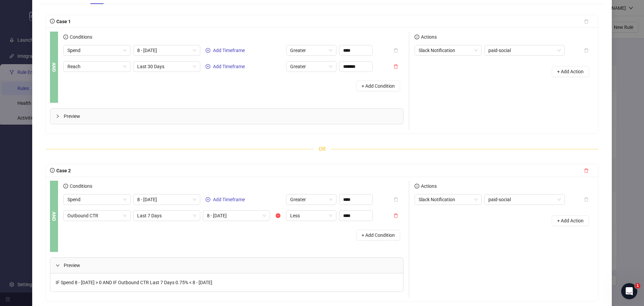
scroll to position [101, 0]
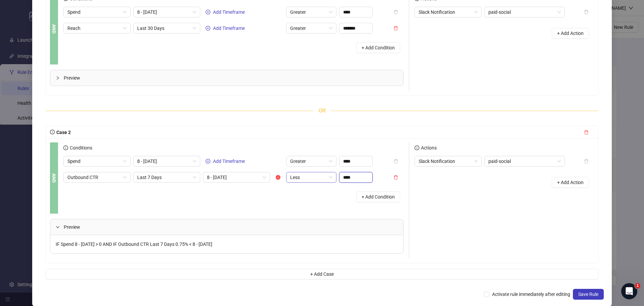
drag, startPoint x: 353, startPoint y: 177, endPoint x: 335, endPoint y: 177, distance: 18.1
click at [335, 177] on div "Outbound CTR Last 7 Days 8 - 14 Days ago Less ****" at bounding box center [217, 177] width 309 height 11
type input "*****"
click at [322, 204] on div "+ Add Condition" at bounding box center [233, 196] width 340 height 17
click at [316, 181] on span "Less" at bounding box center [311, 177] width 42 height 10
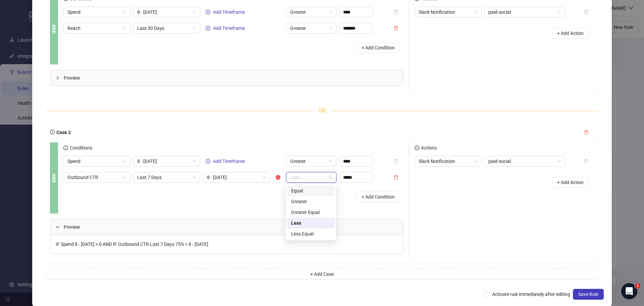
click at [310, 192] on div "Equal" at bounding box center [311, 190] width 40 height 7
click at [201, 245] on span "IF Spend 8 - 14 Days ago > 0 AND IF Outbound CTR Last 7 Days 75% == 8 - 14 Days…" at bounding box center [134, 243] width 156 height 5
click at [314, 175] on span "Equal" at bounding box center [311, 177] width 42 height 10
click at [308, 236] on div "Less Equal" at bounding box center [311, 233] width 40 height 7
click at [302, 177] on span "Less Equal" at bounding box center [311, 177] width 42 height 10
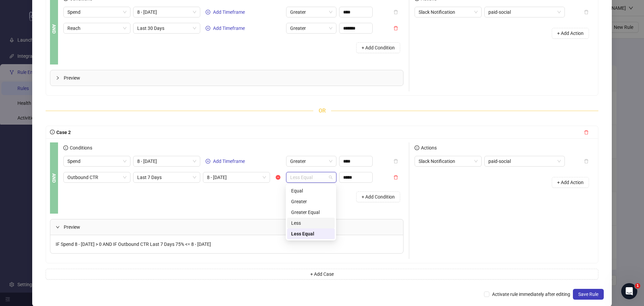
click at [304, 225] on div "Less" at bounding box center [311, 222] width 40 height 7
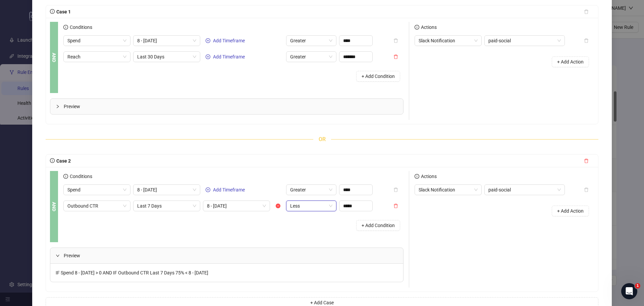
scroll to position [34, 0]
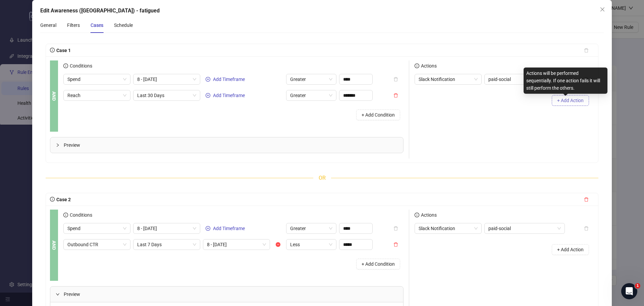
click at [567, 103] on span "+ Add Action" at bounding box center [570, 100] width 26 height 5
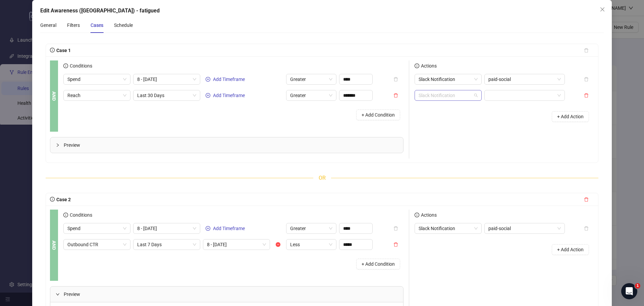
click at [454, 94] on span "Slack Notification" at bounding box center [448, 95] width 59 height 10
click at [434, 150] on div "Rename" at bounding box center [445, 151] width 56 height 7
click at [504, 96] on span "Prefix" at bounding box center [524, 95] width 72 height 10
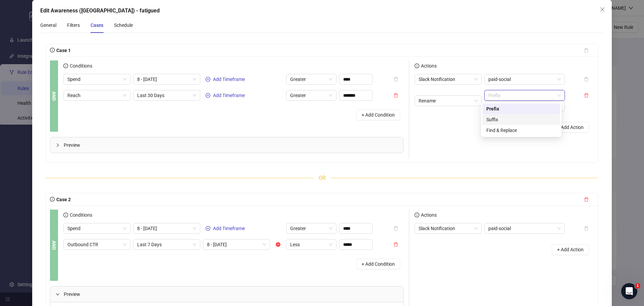
click at [500, 117] on div "Suffix" at bounding box center [521, 119] width 70 height 7
click at [502, 109] on input "text" at bounding box center [524, 106] width 80 height 11
click at [458, 231] on span "Slack Notification" at bounding box center [448, 228] width 59 height 10
type input "******"
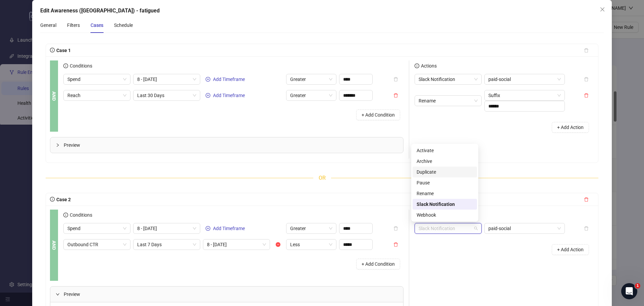
drag, startPoint x: 445, startPoint y: 193, endPoint x: 491, endPoint y: 157, distance: 59.0
click at [491, 157] on body "logo/logo-mobile Launch Ads Integrations Rule Engine Rules Health Activities Se…" at bounding box center [322, 153] width 644 height 306
click at [503, 156] on div "Actions Slack Notification paid-social Rename Suffix ****** + Add Action" at bounding box center [501, 109] width 185 height 98
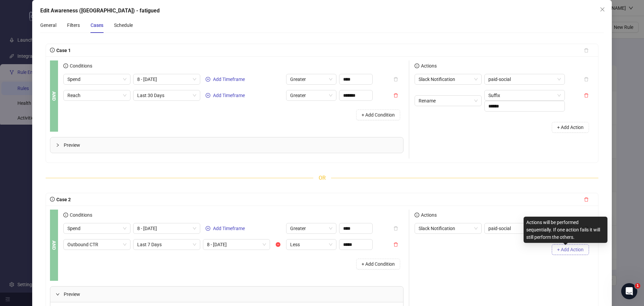
click at [562, 247] on span "+ Add Action" at bounding box center [570, 249] width 26 height 5
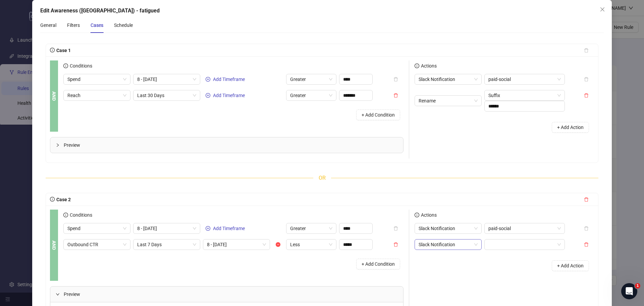
click at [448, 243] on span "Slack Notification" at bounding box center [448, 244] width 59 height 10
click at [442, 207] on div "Rename" at bounding box center [445, 209] width 56 height 7
click at [518, 248] on span "Prefix" at bounding box center [524, 244] width 72 height 10
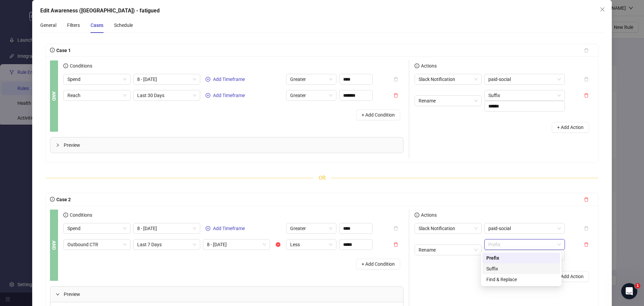
click at [522, 270] on div "Suffix" at bounding box center [521, 268] width 70 height 7
click at [521, 255] on input "text" at bounding box center [524, 255] width 80 height 11
type input "******"
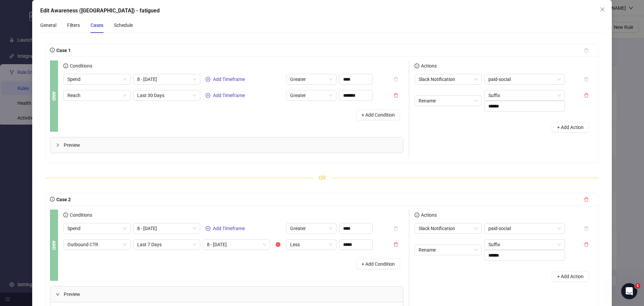
click at [448, 288] on div "Actions Slack Notification paid-social Rename Suffix ****** + Add Action" at bounding box center [501, 267] width 185 height 116
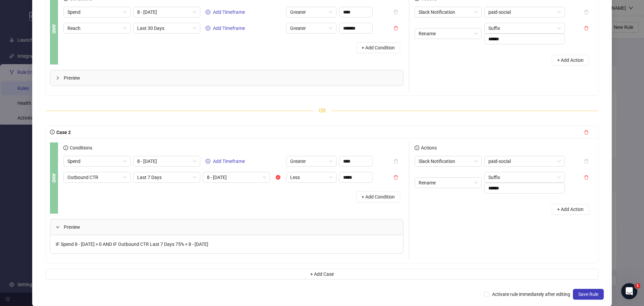
scroll to position [109, 0]
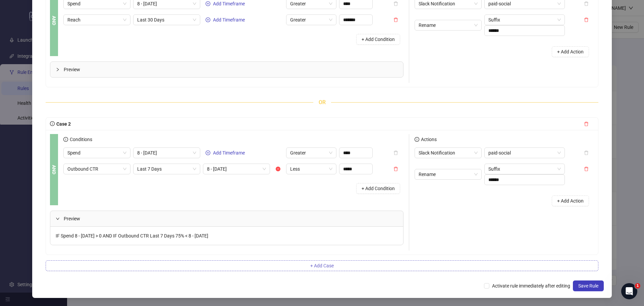
click at [323, 267] on span "+ Add Case" at bounding box center [321, 265] width 23 height 5
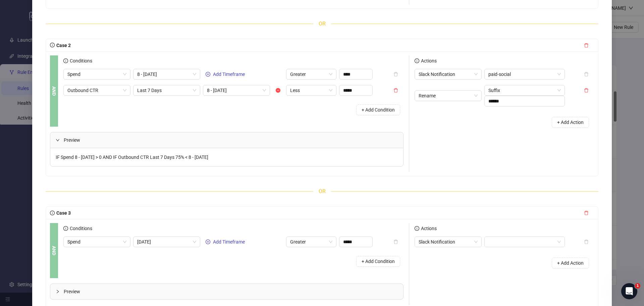
scroll to position [176, 0]
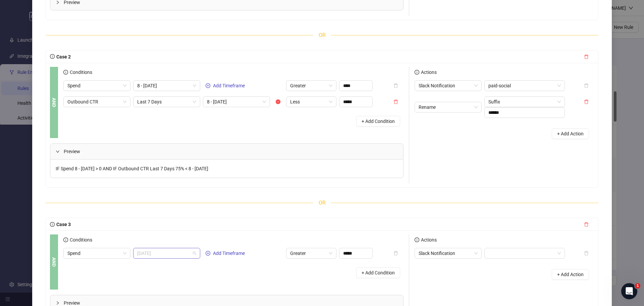
click at [162, 252] on span "Today" at bounding box center [166, 253] width 59 height 10
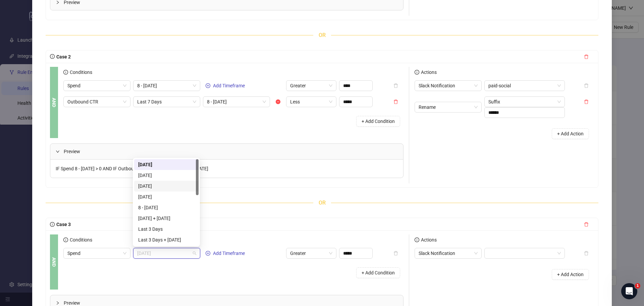
scroll to position [34, 0]
click at [154, 218] on div "Last 7 Days" at bounding box center [166, 216] width 56 height 7
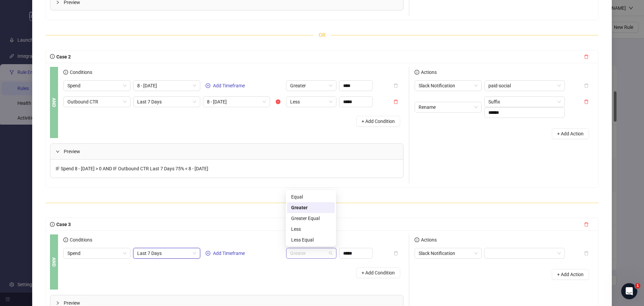
click at [325, 253] on span "Greater" at bounding box center [311, 253] width 42 height 10
click at [303, 232] on div "Less" at bounding box center [311, 228] width 40 height 7
drag, startPoint x: 355, startPoint y: 253, endPoint x: 303, endPoint y: 245, distance: 52.6
click at [303, 245] on div "Conditions Spend Last 7 Days Add Timeframe Less ***** + Add Condition" at bounding box center [233, 257] width 340 height 47
type input "*****"
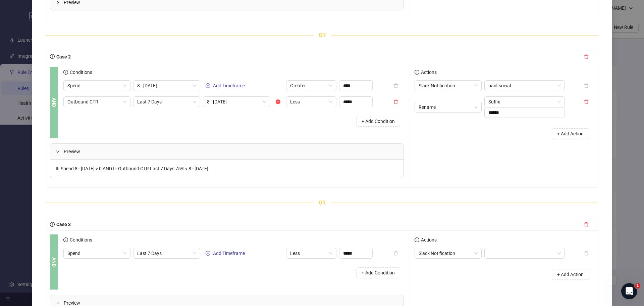
click at [302, 233] on div "AND Conditions Spend Last 7 Days Add Timeframe Less ***** + Add Condition Previ…" at bounding box center [322, 275] width 552 height 90
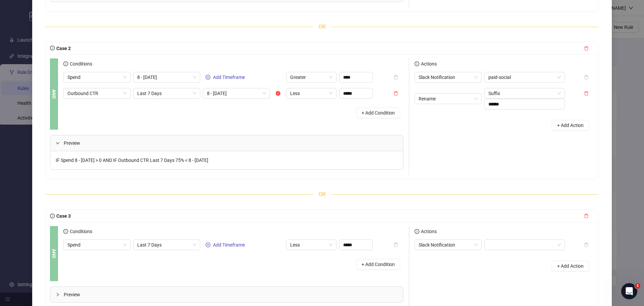
scroll to position [210, 0]
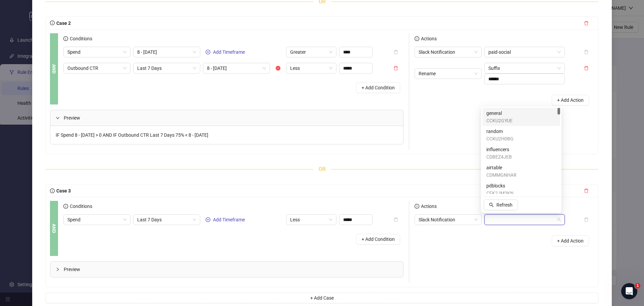
click at [499, 219] on input "search" at bounding box center [521, 219] width 66 height 10
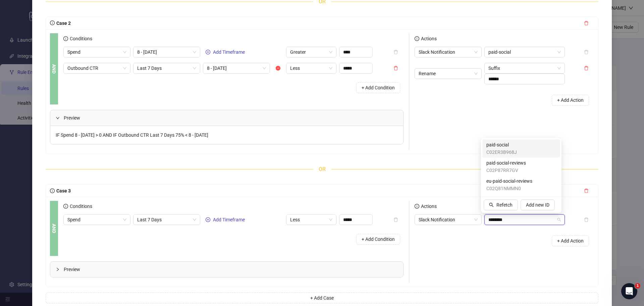
type input "*********"
click at [530, 150] on div "paid-social C02ER3B968J" at bounding box center [521, 148] width 70 height 15
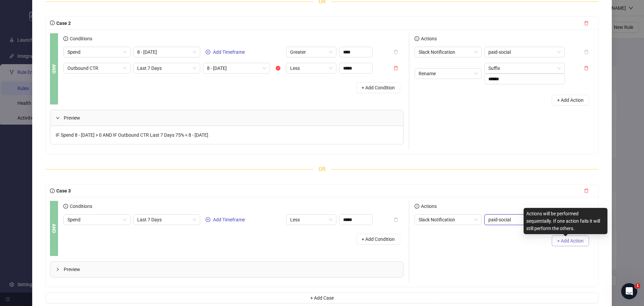
click at [559, 241] on span "+ Add Action" at bounding box center [570, 240] width 26 height 5
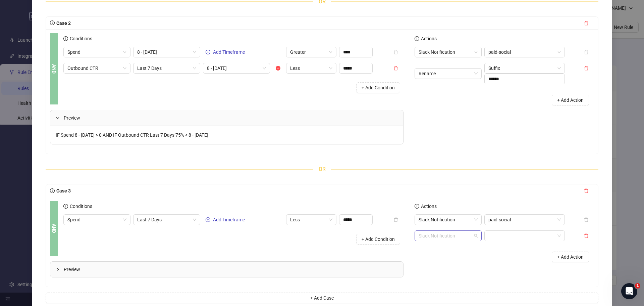
click at [461, 235] on span "Slack Notification" at bounding box center [448, 235] width 59 height 10
type input "**"
click at [445, 223] on div "Rename" at bounding box center [445, 221] width 56 height 7
click at [514, 239] on span "Prefix" at bounding box center [524, 235] width 72 height 10
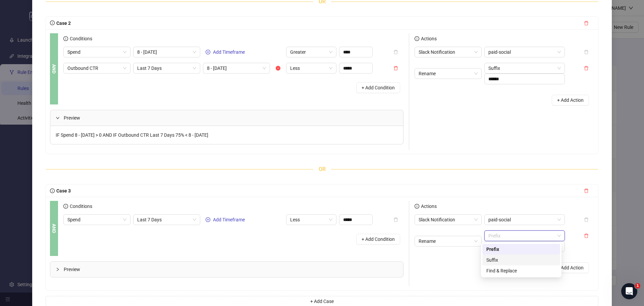
click at [516, 257] on div "Suffix" at bounding box center [521, 259] width 70 height 7
click at [516, 248] on input "text" at bounding box center [524, 246] width 80 height 11
type input "******"
click at [470, 277] on div "+ Add Action" at bounding box center [504, 267] width 179 height 21
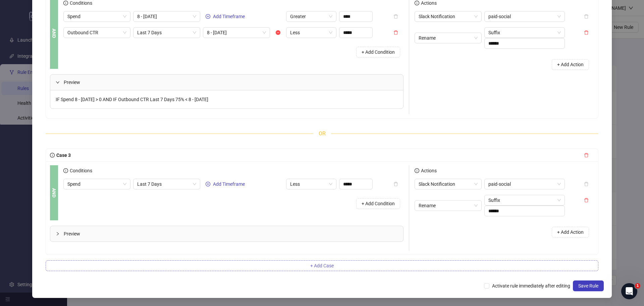
click at [302, 269] on button "+ Add Case" at bounding box center [322, 265] width 553 height 11
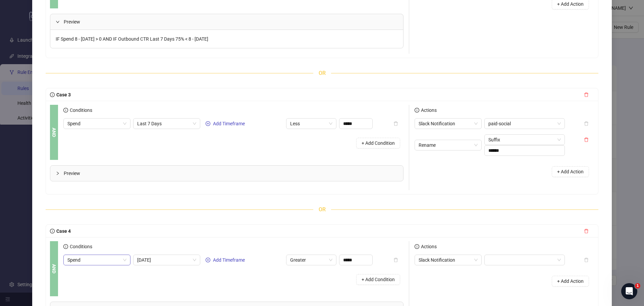
scroll to position [312, 0]
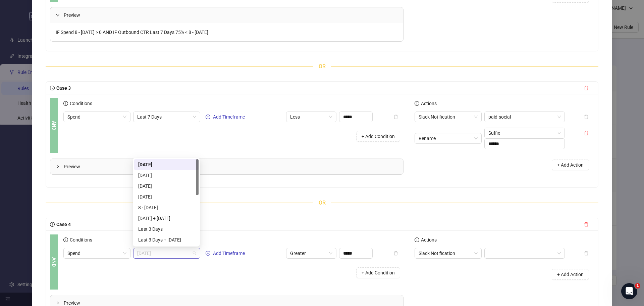
click at [170, 255] on span "Today" at bounding box center [166, 253] width 59 height 10
click at [157, 215] on div "Last 7 Days" at bounding box center [166, 216] width 56 height 7
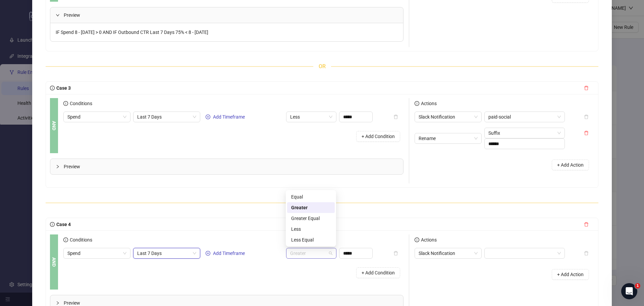
click at [305, 254] on span "Greater" at bounding box center [311, 253] width 42 height 10
click at [307, 228] on div "Less" at bounding box center [311, 228] width 40 height 7
drag, startPoint x: 360, startPoint y: 250, endPoint x: 315, endPoint y: 252, distance: 45.3
click at [315, 252] on div "Spend Last 7 Days Add Timeframe Less *****" at bounding box center [217, 253] width 309 height 11
type input "*****"
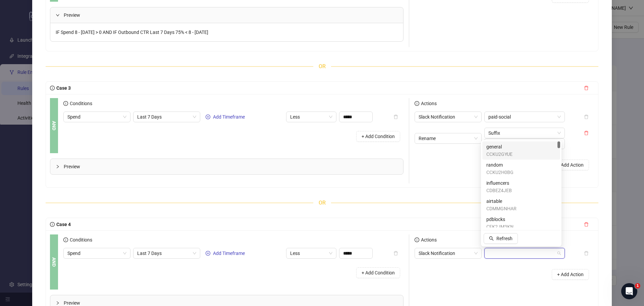
click at [514, 255] on input "search" at bounding box center [521, 253] width 66 height 10
type input "*****"
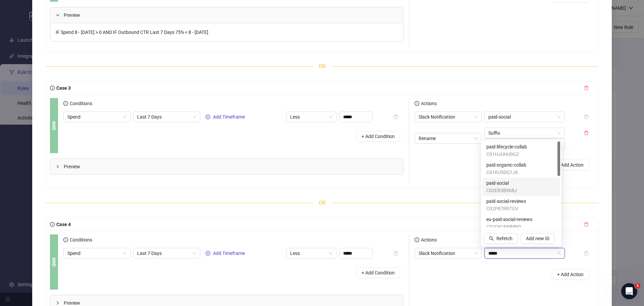
click at [519, 183] on div "paid-social C02ER3B968J" at bounding box center [521, 186] width 70 height 15
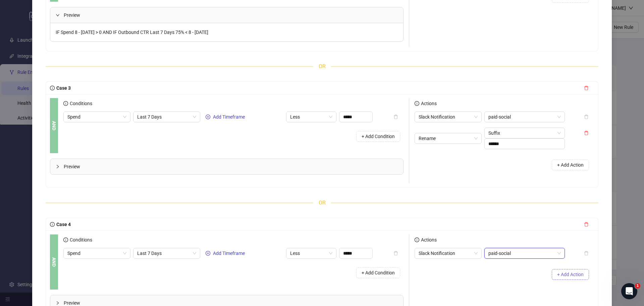
click at [578, 273] on button "+ Add Action" at bounding box center [570, 274] width 37 height 11
click at [452, 271] on span "Slack Notification" at bounding box center [448, 269] width 59 height 10
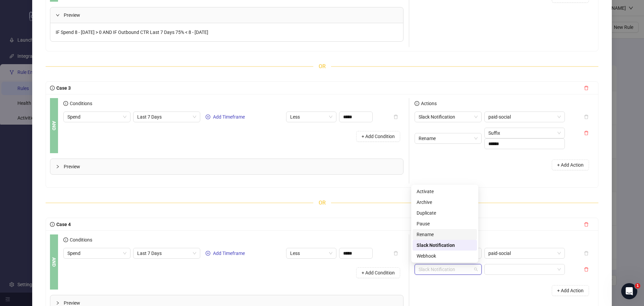
click at [440, 233] on div "Rename" at bounding box center [445, 233] width 56 height 7
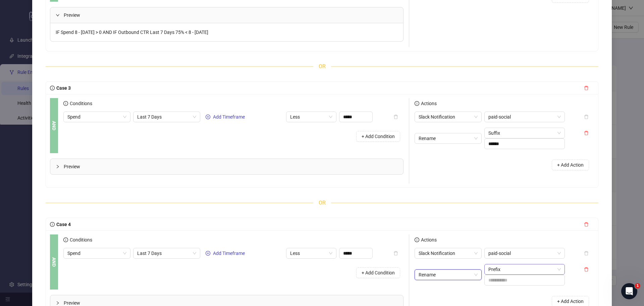
click at [526, 269] on span "Prefix" at bounding box center [524, 269] width 72 height 10
click at [521, 246] on div "Suffix" at bounding box center [521, 244] width 70 height 7
click at [514, 279] on input "text" at bounding box center [524, 279] width 80 height 11
type input "******"
click at [303, 147] on div "Conditions Spend Last 7 Days Add Timeframe Less ***** + Add Condition" at bounding box center [235, 125] width 345 height 55
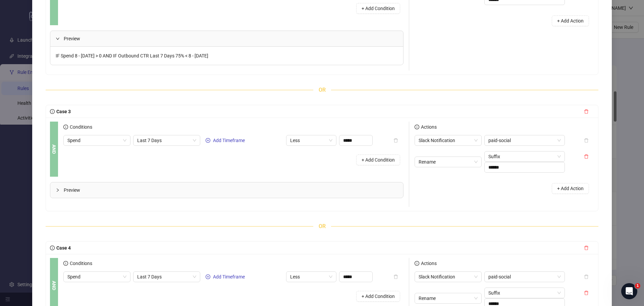
scroll to position [245, 0]
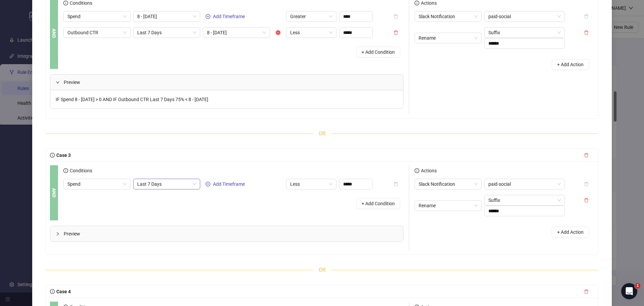
click at [177, 185] on span "Last 7 Days" at bounding box center [166, 184] width 59 height 10
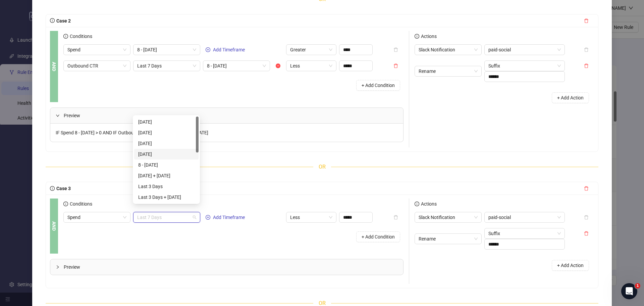
scroll to position [212, 0]
click at [167, 171] on div "8 - [DATE]" at bounding box center [166, 171] width 56 height 7
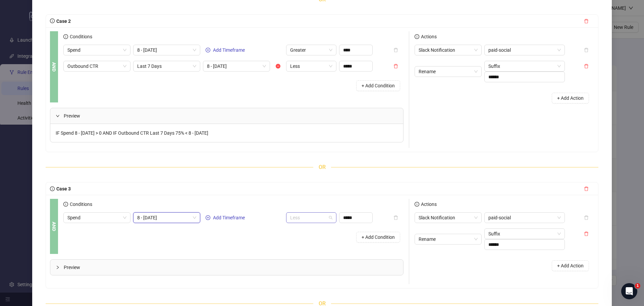
click at [312, 220] on span "Less" at bounding box center [311, 217] width 42 height 10
click at [312, 243] on div "Greater" at bounding box center [311, 241] width 40 height 7
drag, startPoint x: 361, startPoint y: 216, endPoint x: 324, endPoint y: 213, distance: 37.0
click at [324, 213] on div "Spend 8 - 14 Days ago Add Timeframe Greater *****" at bounding box center [217, 217] width 309 height 11
type input "****"
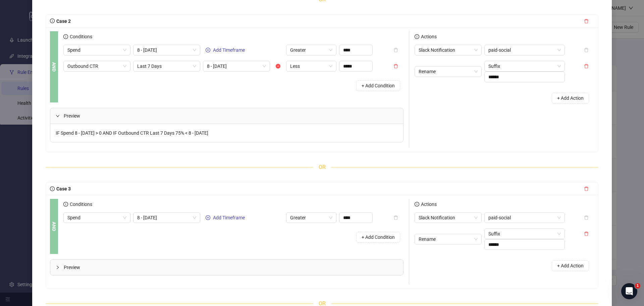
click at [332, 247] on div "Conditions Spend 8 - 14 Days ago Add Timeframe Greater **** + Add Condition" at bounding box center [235, 226] width 345 height 55
click at [364, 234] on span "+ Add Condition" at bounding box center [378, 236] width 33 height 5
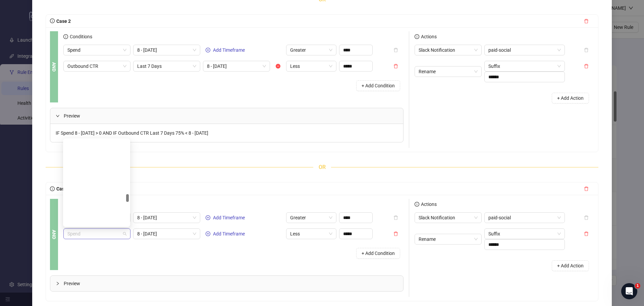
click at [114, 234] on span "Spend" at bounding box center [96, 233] width 59 height 10
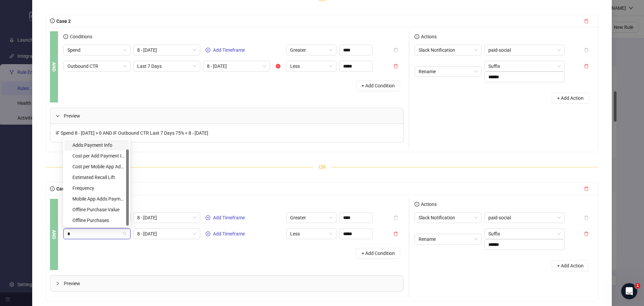
scroll to position [11, 0]
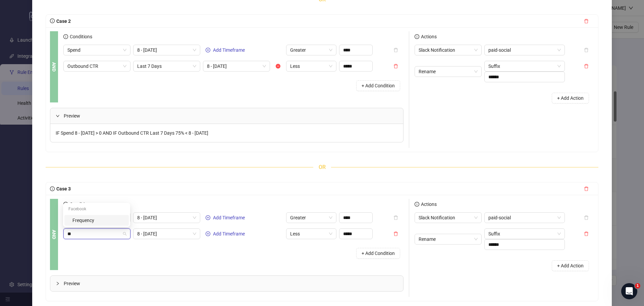
type input "***"
click at [109, 220] on div "Frequency" at bounding box center [98, 219] width 52 height 7
click at [165, 238] on span "8 - 14 Days ago" at bounding box center [166, 233] width 59 height 10
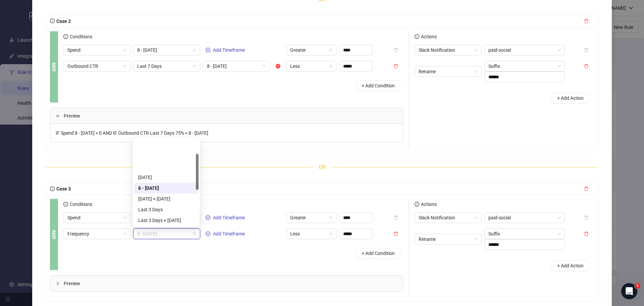
scroll to position [34, 0]
click at [164, 197] on div "Last 7 Days" at bounding box center [166, 197] width 56 height 7
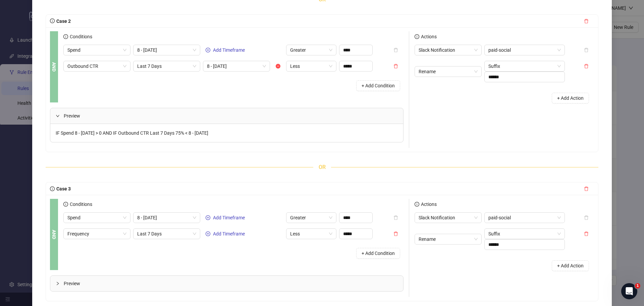
click at [210, 252] on div "+ Add Condition" at bounding box center [233, 252] width 340 height 17
click at [318, 233] on span "Less" at bounding box center [311, 233] width 42 height 10
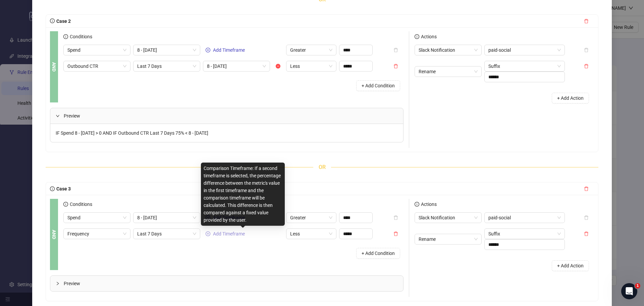
click at [217, 236] on span "Add Timeframe" at bounding box center [229, 233] width 32 height 5
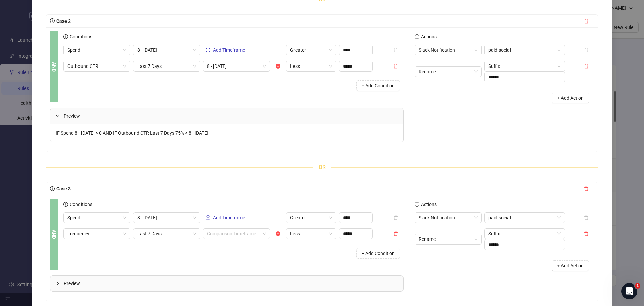
click at [217, 236] on input "search" at bounding box center [233, 233] width 53 height 10
click at [221, 270] on div "8 - 14 Days ago" at bounding box center [236, 268] width 56 height 7
click at [297, 237] on span "Less" at bounding box center [311, 233] width 42 height 10
click at [305, 258] on div "Greater" at bounding box center [311, 257] width 40 height 7
drag, startPoint x: 361, startPoint y: 236, endPoint x: 319, endPoint y: 230, distance: 42.7
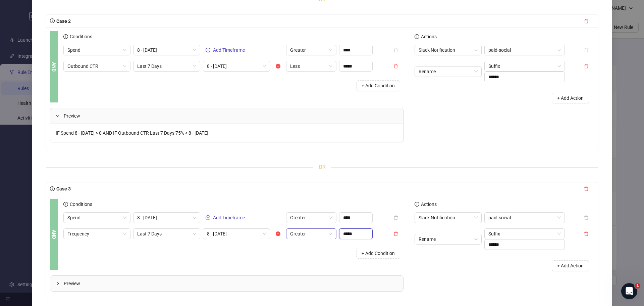
click at [319, 230] on div "Frequency Last 7 Days 8 - 14 Days ago Greater *****" at bounding box center [217, 233] width 309 height 11
type input "******"
click at [313, 258] on div "+ Add Condition" at bounding box center [233, 252] width 340 height 17
click at [259, 285] on span "Preview" at bounding box center [231, 282] width 334 height 7
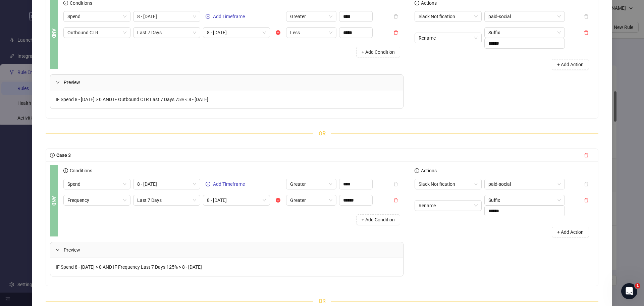
click at [510, 244] on div "Actions Slack Notification paid-social Rename Suffix ****** + Add Action" at bounding box center [501, 223] width 185 height 116
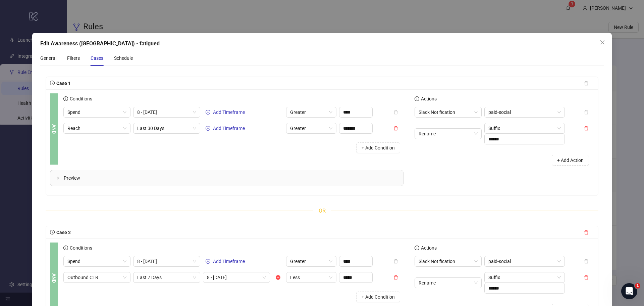
scroll to position [0, 0]
click at [120, 61] on div "Schedule" at bounding box center [123, 58] width 19 height 7
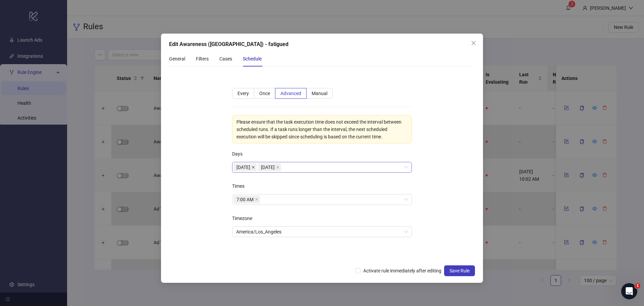
click at [255, 168] on icon "close" at bounding box center [253, 166] width 3 height 3
drag, startPoint x: 260, startPoint y: 200, endPoint x: 256, endPoint y: 200, distance: 3.7
click at [257, 200] on span "7:00 AM" at bounding box center [246, 199] width 26 height 8
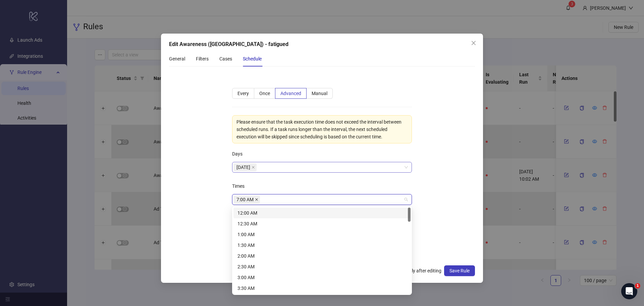
click at [256, 200] on icon "close" at bounding box center [256, 199] width 3 height 3
click at [253, 211] on div "12:00 AM" at bounding box center [321, 212] width 169 height 7
click at [296, 182] on div "Times" at bounding box center [322, 186] width 180 height 13
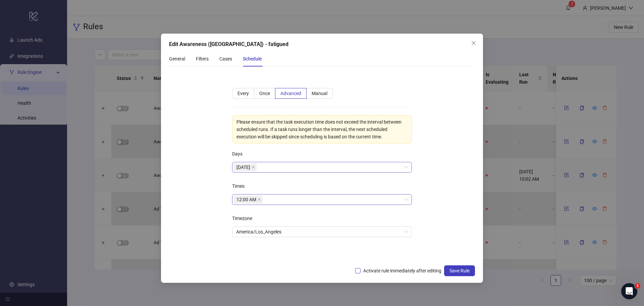
click at [368, 271] on span "Activate rule immediately after editing" at bounding box center [403, 270] width 84 height 7
click at [458, 270] on span "Save Rule" at bounding box center [459, 270] width 20 height 5
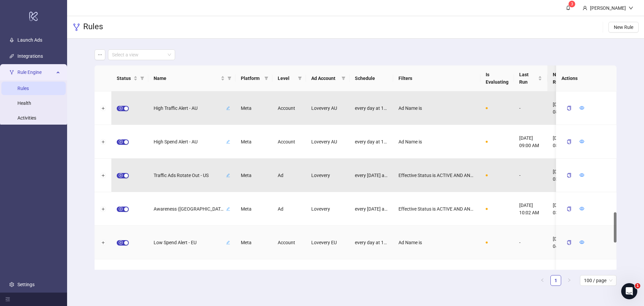
scroll to position [738, 0]
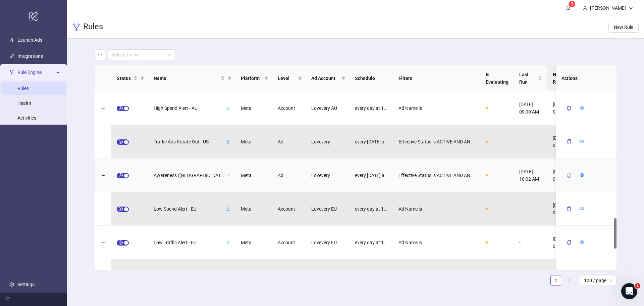
click at [571, 171] on button "button" at bounding box center [568, 175] width 15 height 11
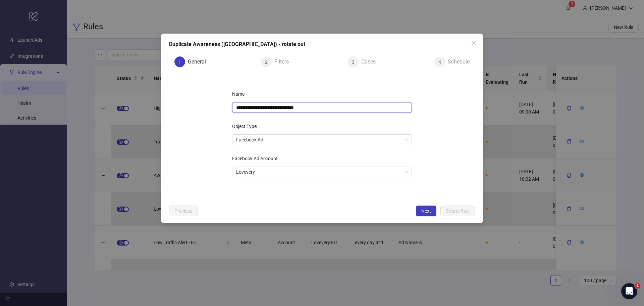
drag, startPoint x: 268, startPoint y: 106, endPoint x: 263, endPoint y: 106, distance: 5.4
click at [263, 106] on input "**********" at bounding box center [322, 107] width 180 height 11
drag, startPoint x: 311, startPoint y: 105, endPoint x: 293, endPoint y: 105, distance: 18.4
click at [293, 105] on input "**********" at bounding box center [322, 107] width 180 height 11
click at [322, 173] on span "Lovevery" at bounding box center [322, 172] width 172 height 10
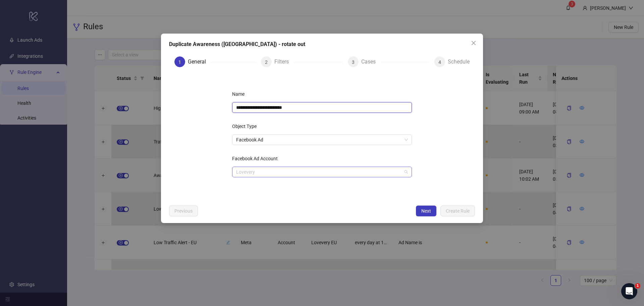
type input "**********"
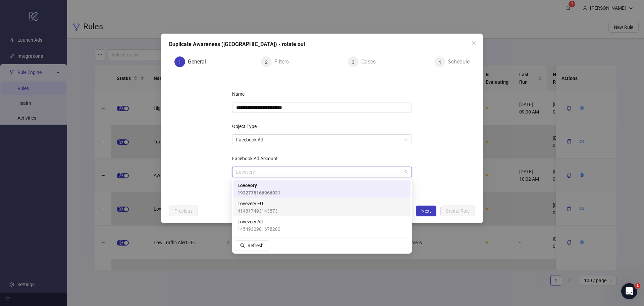
click at [294, 203] on div "Lovevery EU 414817493143873" at bounding box center [321, 207] width 169 height 15
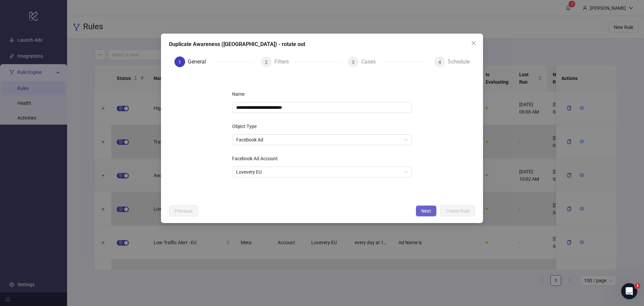
click at [422, 211] on span "Next" at bounding box center [426, 210] width 10 height 5
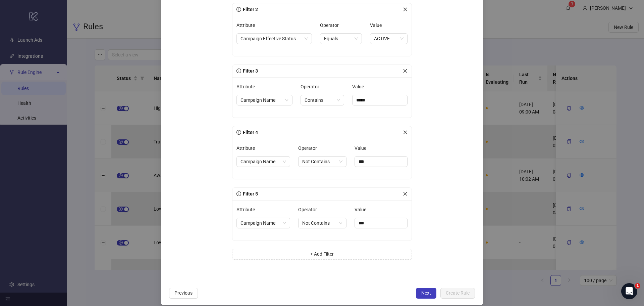
scroll to position [157, 0]
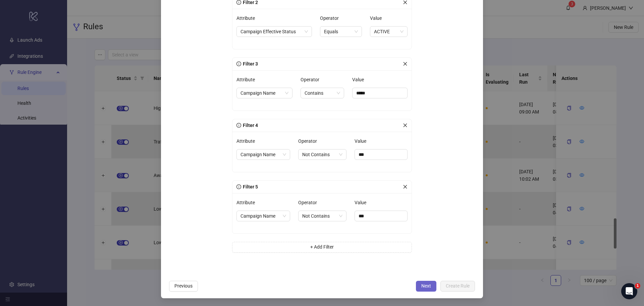
click at [424, 286] on span "Next" at bounding box center [426, 285] width 10 height 5
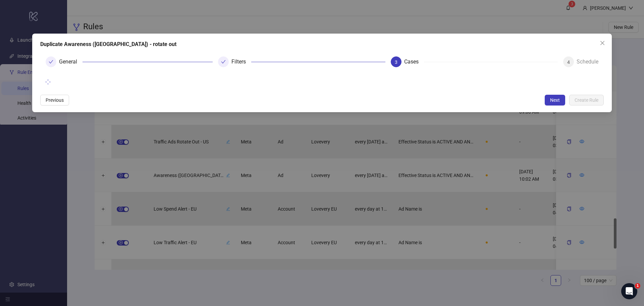
scroll to position [0, 0]
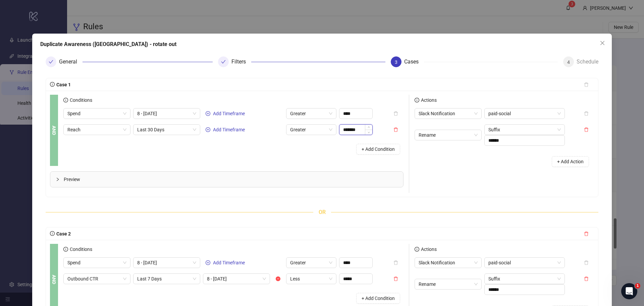
drag, startPoint x: 345, startPoint y: 129, endPoint x: 340, endPoint y: 129, distance: 5.4
click at [340, 129] on input "*******" at bounding box center [355, 129] width 33 height 10
type input "*******"
click at [333, 153] on div "+ Add Condition" at bounding box center [233, 148] width 340 height 17
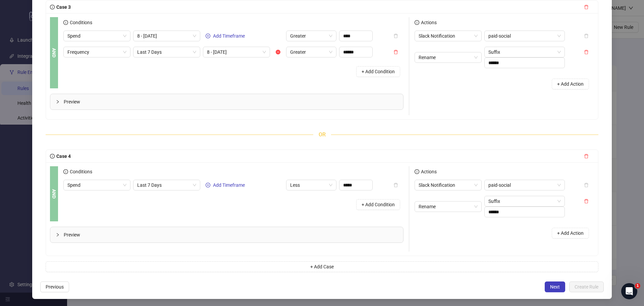
scroll to position [376, 0]
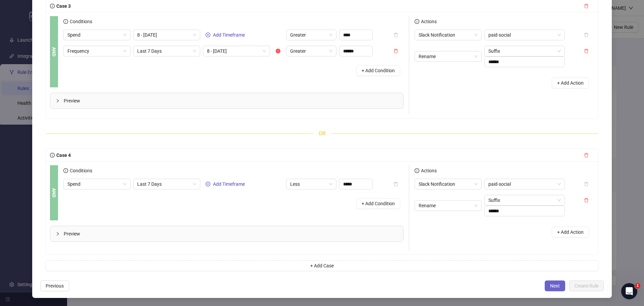
click at [550, 283] on span "Next" at bounding box center [555, 285] width 10 height 5
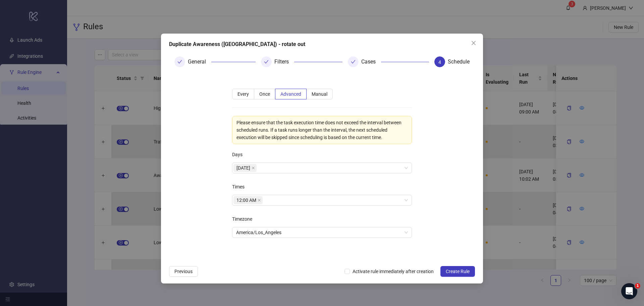
scroll to position [0, 0]
click at [270, 231] on span "America/Los_Angeles" at bounding box center [322, 232] width 172 height 10
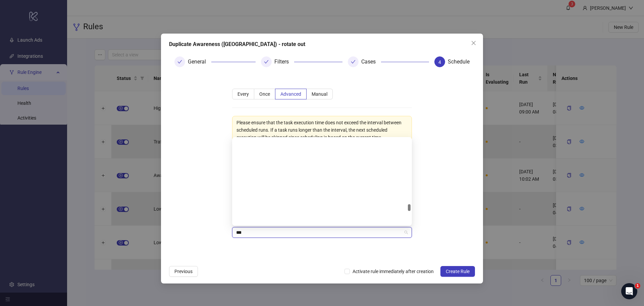
type input "****"
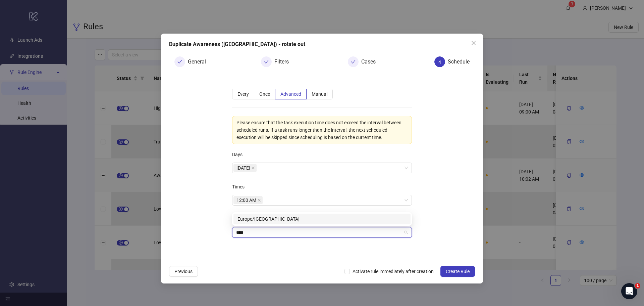
click at [281, 219] on div "Europe/Amsterdam" at bounding box center [321, 218] width 169 height 7
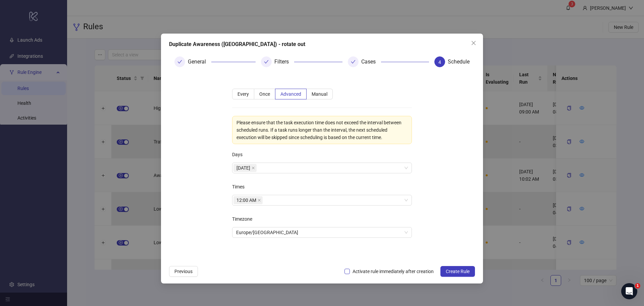
click at [353, 270] on span "Activate rule immediately after creation" at bounding box center [393, 270] width 87 height 7
click at [450, 271] on span "Create Rule" at bounding box center [458, 270] width 24 height 5
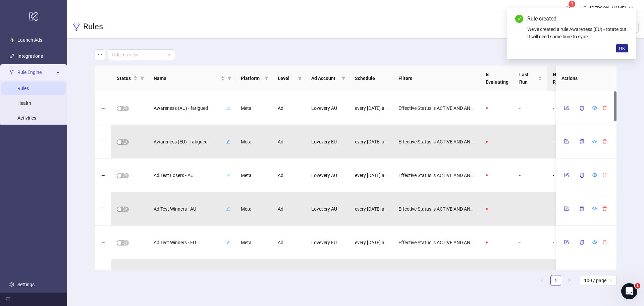
click at [620, 47] on span "OK" at bounding box center [622, 48] width 6 height 5
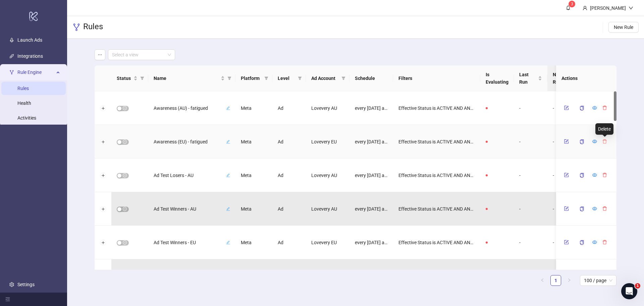
click at [605, 141] on icon "delete" at bounding box center [604, 141] width 5 height 5
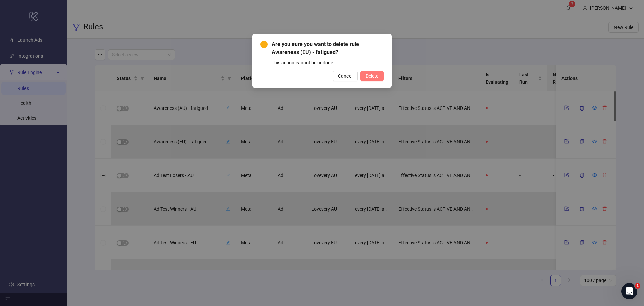
click at [373, 72] on button "Delete" at bounding box center [371, 75] width 23 height 11
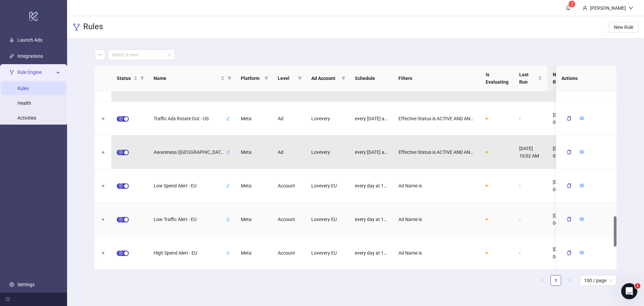
scroll to position [862, 0]
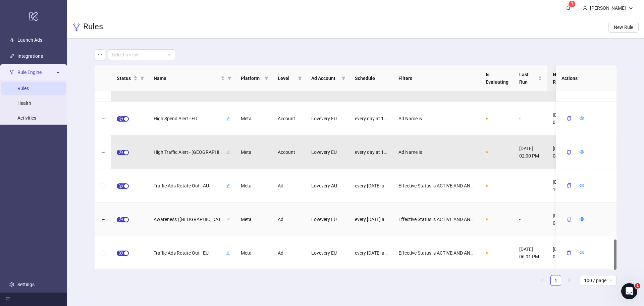
click at [571, 219] on icon "copy" at bounding box center [569, 219] width 5 height 5
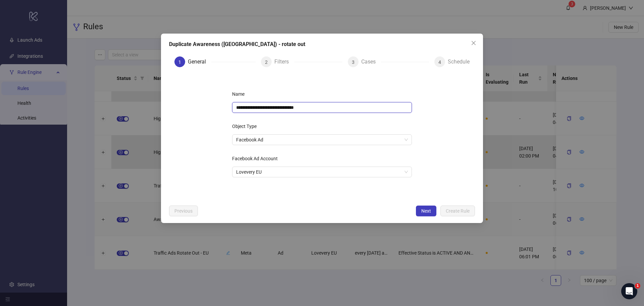
drag, startPoint x: 267, startPoint y: 105, endPoint x: 262, endPoint y: 105, distance: 5.0
click at [262, 105] on input "**********" at bounding box center [322, 107] width 180 height 11
drag, startPoint x: 312, startPoint y: 106, endPoint x: 294, endPoint y: 107, distance: 17.8
click at [294, 107] on input "**********" at bounding box center [322, 107] width 180 height 11
type input "**********"
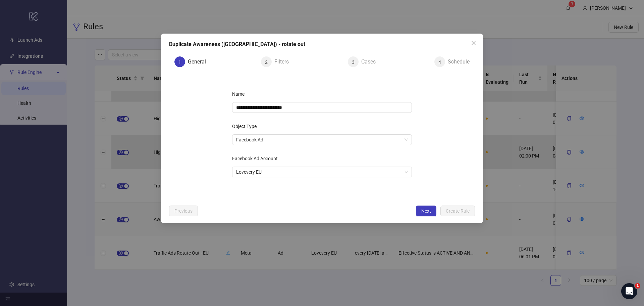
click at [311, 177] on div "**********" at bounding box center [321, 137] width 201 height 118
click at [312, 171] on span "Lovevery EU" at bounding box center [322, 172] width 172 height 10
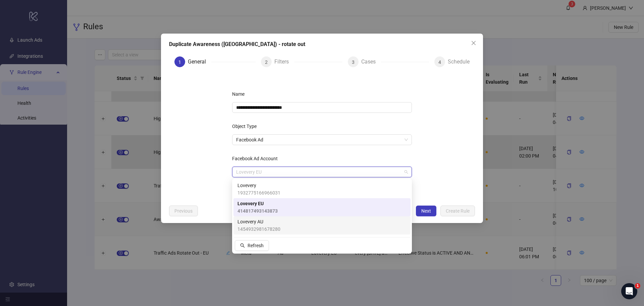
click at [298, 223] on div "Lovevery AU 1454932981678280" at bounding box center [321, 225] width 169 height 15
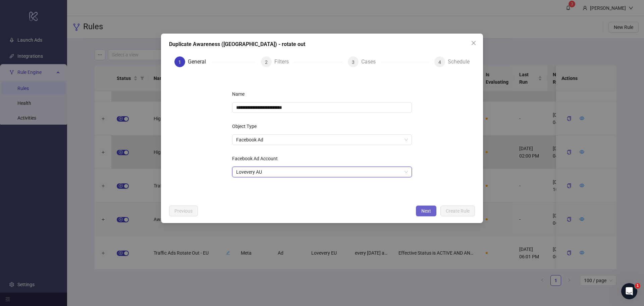
click at [419, 211] on button "Next" at bounding box center [426, 210] width 20 height 11
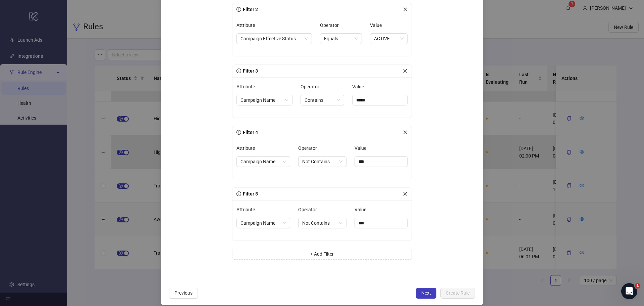
scroll to position [157, 0]
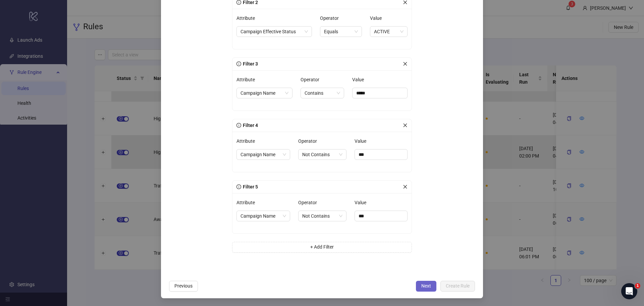
click at [425, 287] on span "Next" at bounding box center [426, 285] width 10 height 5
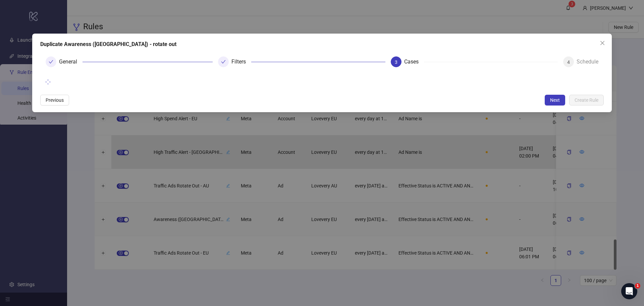
scroll to position [0, 0]
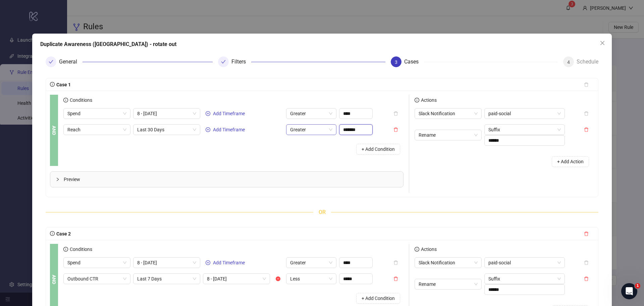
drag, startPoint x: 361, startPoint y: 131, endPoint x: 330, endPoint y: 125, distance: 31.7
click at [330, 125] on div "Reach Last 30 Days Add Timeframe Greater *******" at bounding box center [217, 129] width 309 height 11
type input "******"
click at [304, 157] on div "+ Add Condition" at bounding box center [233, 148] width 340 height 17
click at [353, 128] on input "******" at bounding box center [355, 129] width 33 height 10
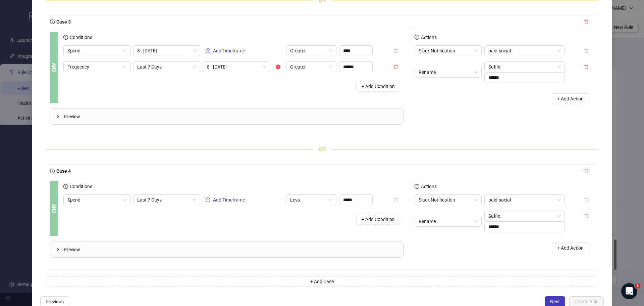
scroll to position [376, 0]
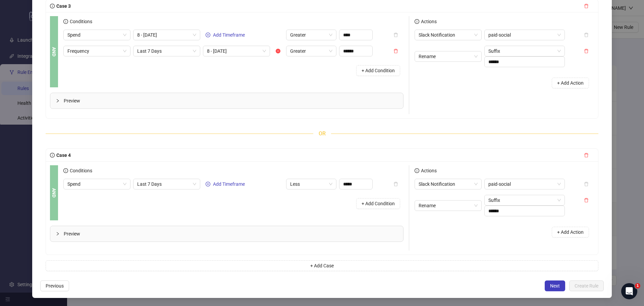
click at [552, 287] on span "Next" at bounding box center [555, 285] width 10 height 5
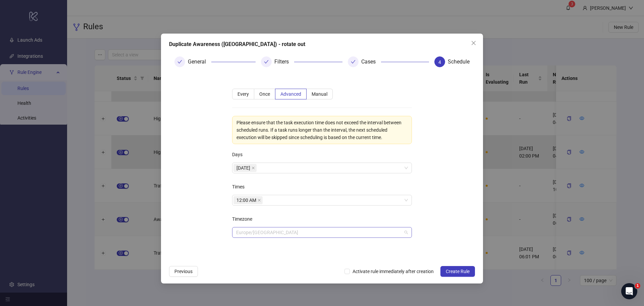
scroll to position [3263, 0]
click at [274, 230] on span "Europe/Amsterdam" at bounding box center [322, 232] width 172 height 10
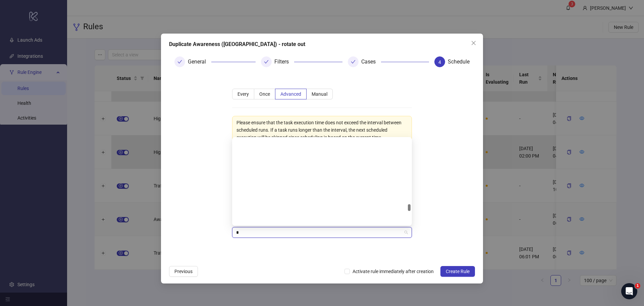
scroll to position [0, 0]
type input "**"
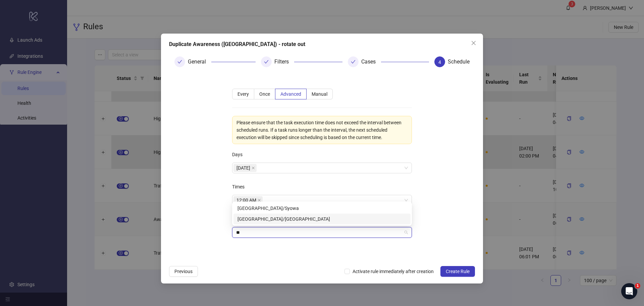
click at [278, 219] on div "Australia/Sydney" at bounding box center [321, 218] width 169 height 7
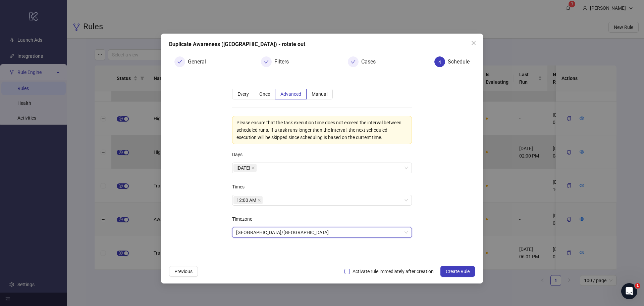
click at [409, 272] on span "Activate rule immediately after creation" at bounding box center [393, 270] width 87 height 7
click at [455, 270] on span "Create Rule" at bounding box center [458, 270] width 24 height 5
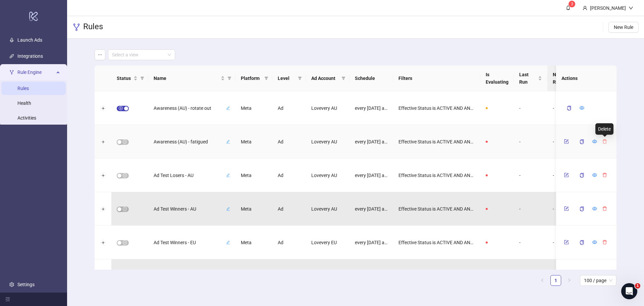
click at [607, 143] on icon "delete" at bounding box center [604, 141] width 5 height 5
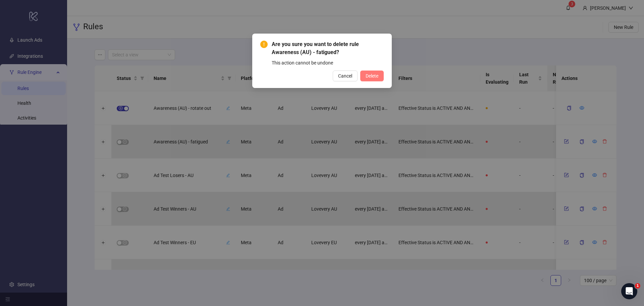
click at [373, 75] on span "Delete" at bounding box center [372, 75] width 13 height 5
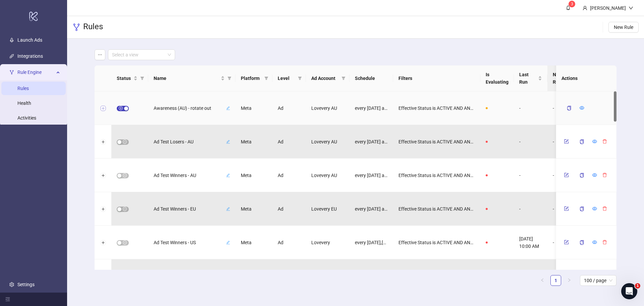
click at [102, 110] on button "Expand row" at bounding box center [102, 108] width 5 height 5
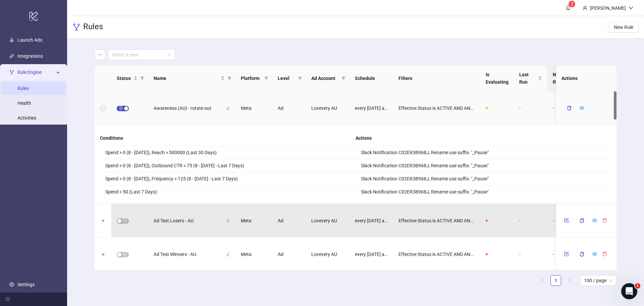
click at [104, 108] on button "Collapse row" at bounding box center [102, 108] width 5 height 5
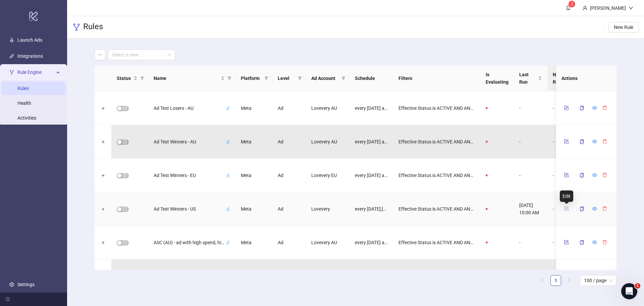
click at [568, 209] on icon "form" at bounding box center [566, 208] width 5 height 5
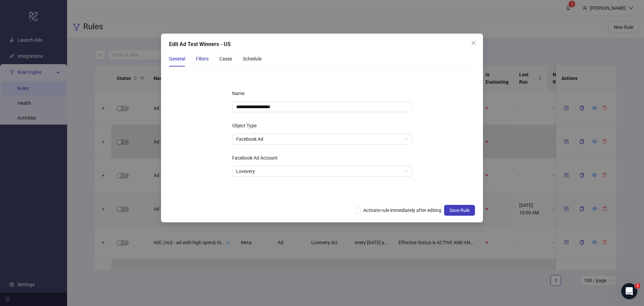
click at [203, 56] on div "Filters" at bounding box center [202, 58] width 13 height 7
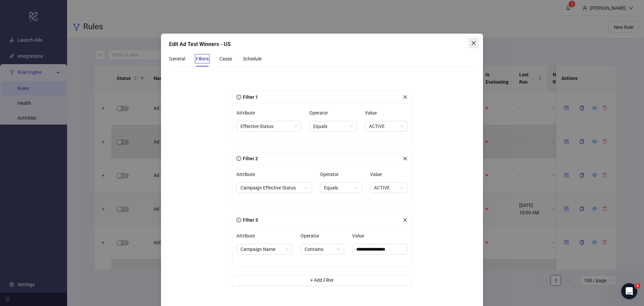
click at [471, 45] on icon "close" at bounding box center [473, 42] width 5 height 5
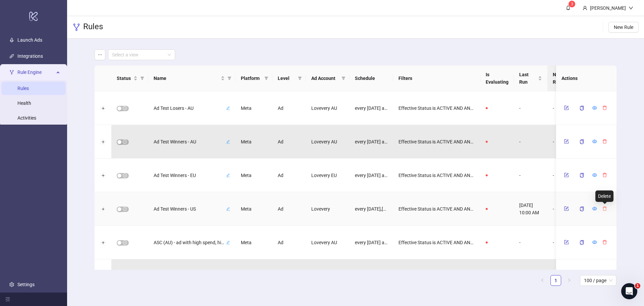
click at [604, 209] on icon "delete" at bounding box center [604, 208] width 5 height 5
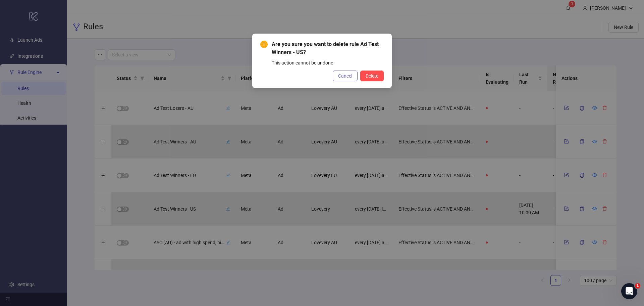
click at [340, 73] on span "Cancel" at bounding box center [345, 75] width 14 height 5
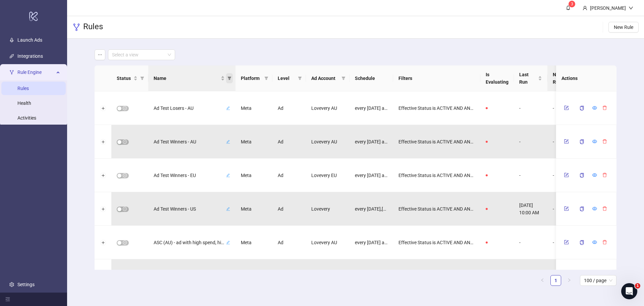
click at [231, 78] on icon "filter" at bounding box center [229, 78] width 4 height 4
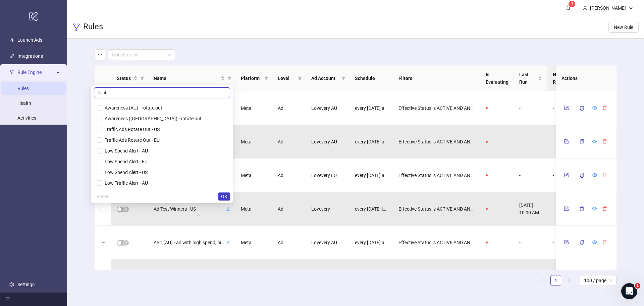
click at [207, 93] on input "*" at bounding box center [165, 92] width 122 height 7
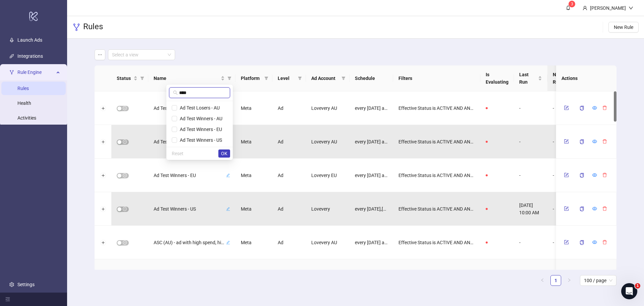
type input "****"
click at [209, 265] on div "ASC (EU) - ad with high spend, high CPA" at bounding box center [191, 276] width 87 height 34
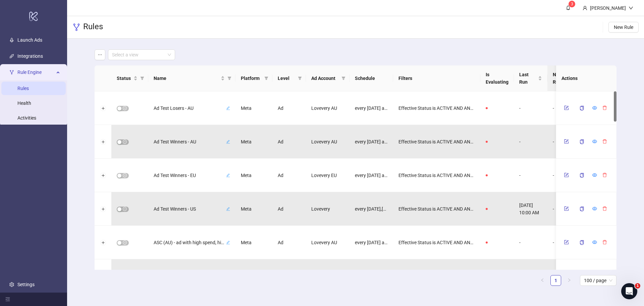
click at [209, 278] on ul "1 100 / page" at bounding box center [356, 280] width 522 height 11
click at [569, 177] on button "button" at bounding box center [566, 175] width 10 height 8
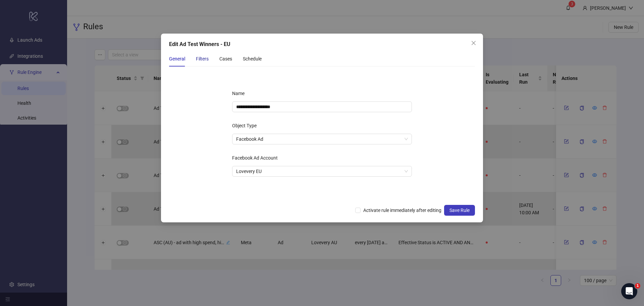
click at [203, 56] on div "Filters" at bounding box center [202, 58] width 13 height 7
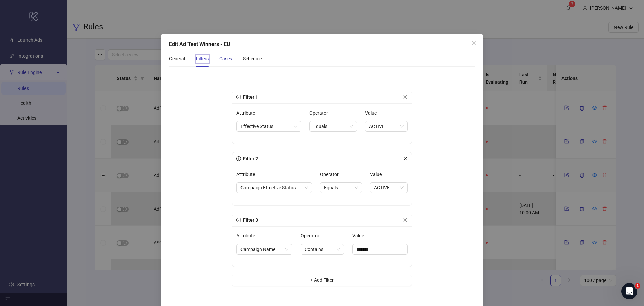
click at [229, 61] on div "Cases" at bounding box center [225, 58] width 13 height 7
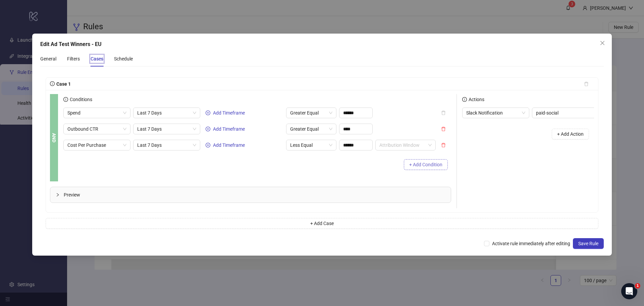
click at [412, 167] on span "+ Add Condition" at bounding box center [425, 164] width 33 height 5
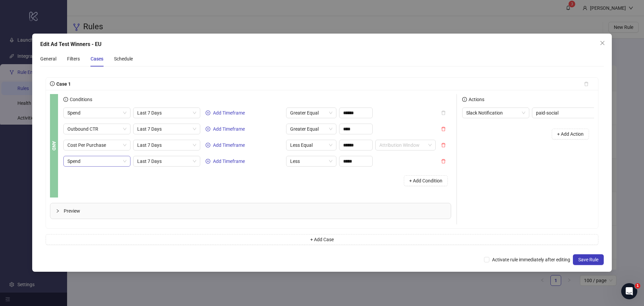
click at [111, 163] on span "Spend" at bounding box center [96, 161] width 59 height 10
type input "***"
click at [110, 195] on div "Website Purchases" at bounding box center [99, 195] width 52 height 7
click at [308, 163] on span "Less" at bounding box center [311, 161] width 42 height 10
click at [304, 183] on div "Greater" at bounding box center [311, 184] width 40 height 7
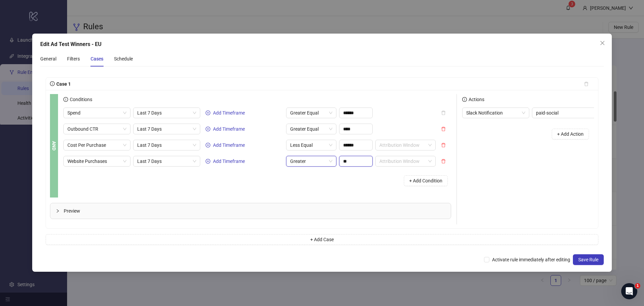
drag, startPoint x: 350, startPoint y: 163, endPoint x: 323, endPoint y: 163, distance: 26.8
click at [323, 163] on div "Website Purchases Last 7 Days Add Timeframe Greater Greater ** Attribution Wind…" at bounding box center [249, 161] width 372 height 11
click at [327, 163] on span "Greater" at bounding box center [311, 161] width 42 height 10
type input "**"
click at [316, 194] on div "Greater Equal" at bounding box center [311, 195] width 40 height 7
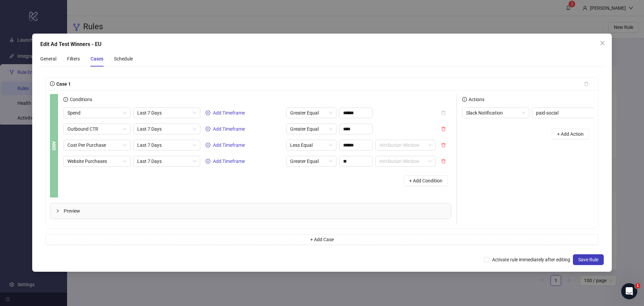
click at [344, 187] on div "+ Add Condition" at bounding box center [257, 180] width 388 height 17
click at [324, 161] on span "Greater Equal" at bounding box center [311, 161] width 42 height 10
click at [315, 184] on div "Greater" at bounding box center [311, 184] width 40 height 7
click at [343, 188] on div "+ Add Condition" at bounding box center [257, 180] width 388 height 17
click at [245, 209] on span "Preview" at bounding box center [255, 210] width 382 height 7
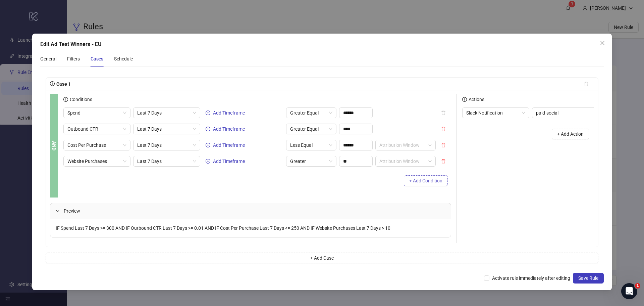
click at [413, 183] on span "+ Add Condition" at bounding box center [425, 180] width 33 height 5
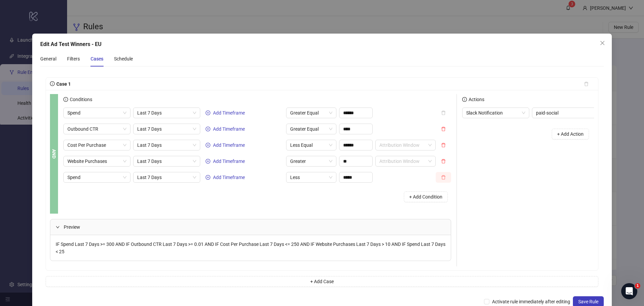
click at [447, 177] on button "button" at bounding box center [443, 177] width 15 height 11
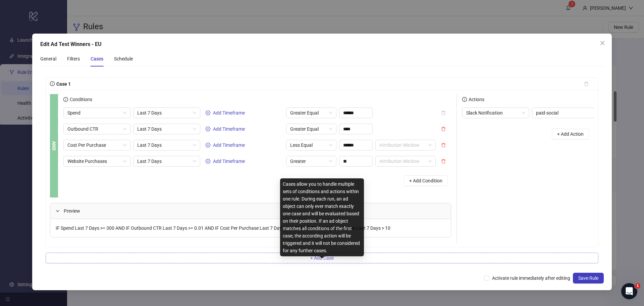
click at [326, 260] on span "+ Add Case" at bounding box center [321, 257] width 23 height 5
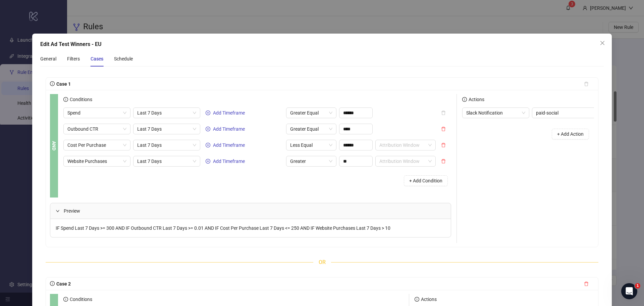
scroll to position [34, 0]
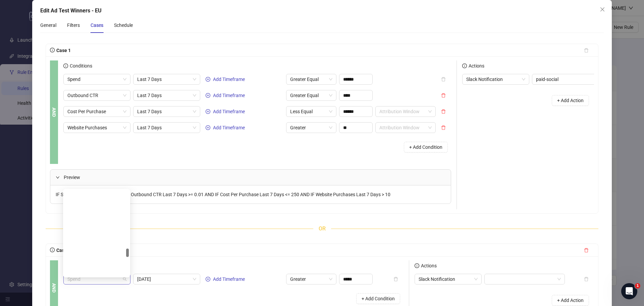
click at [102, 284] on span "Spend" at bounding box center [96, 279] width 59 height 10
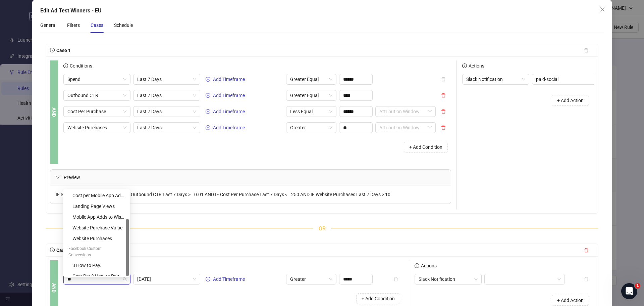
scroll to position [0, 0]
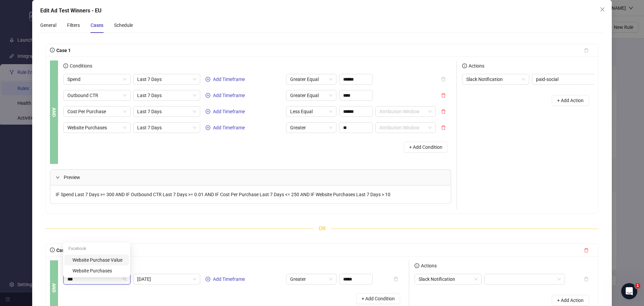
type input "****"
click at [104, 273] on div "Website Purchases" at bounding box center [98, 270] width 52 height 7
type input "**"
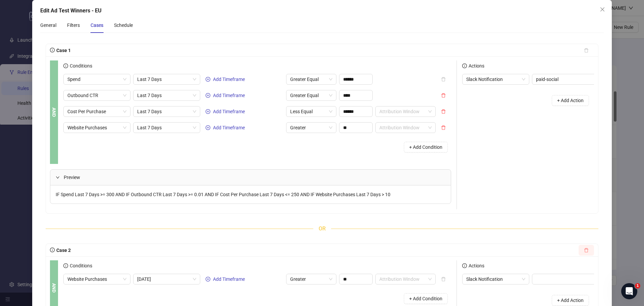
click at [584, 252] on icon "delete" at bounding box center [586, 250] width 5 height 5
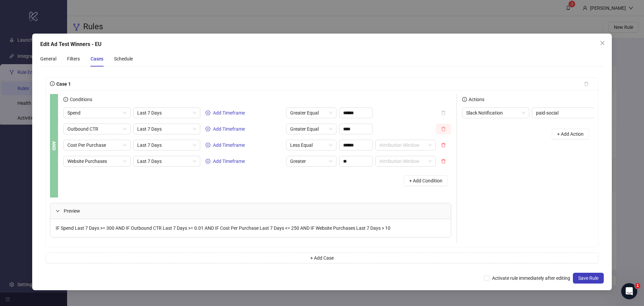
click at [445, 130] on icon "delete" at bounding box center [443, 128] width 5 height 5
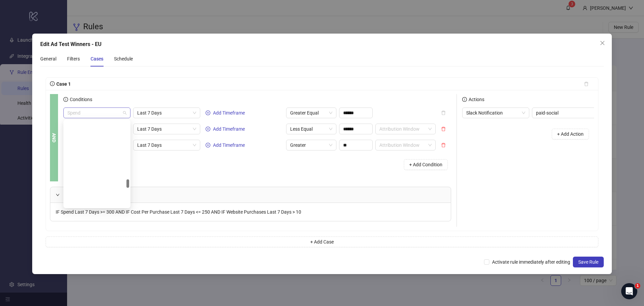
click at [114, 110] on span "Spend" at bounding box center [96, 113] width 59 height 10
type input "***"
click at [107, 146] on div "Website Purchases" at bounding box center [99, 147] width 52 height 7
click at [317, 114] on span "Greater Equal" at bounding box center [311, 113] width 42 height 10
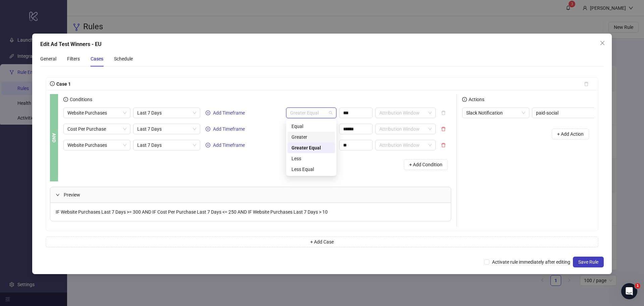
click at [312, 137] on div "Greater" at bounding box center [311, 136] width 40 height 7
drag, startPoint x: 353, startPoint y: 114, endPoint x: 333, endPoint y: 108, distance: 21.1
click at [333, 108] on div "Website Purchases Last 7 Days Add Timeframe Greater *** Attribution Window" at bounding box center [249, 112] width 372 height 11
type input "**"
click at [442, 147] on icon "delete" at bounding box center [443, 145] width 4 height 4
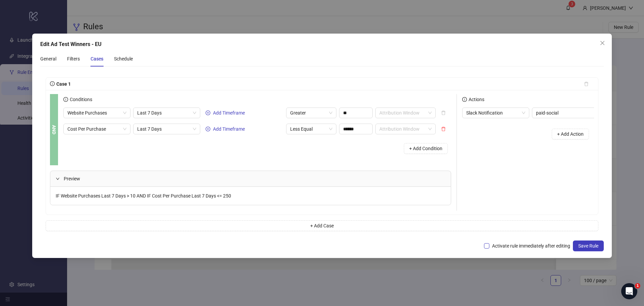
click at [516, 249] on span "Activate rule immediately after editing" at bounding box center [531, 245] width 84 height 7
click at [587, 248] on span "Save Rule" at bounding box center [588, 245] width 20 height 5
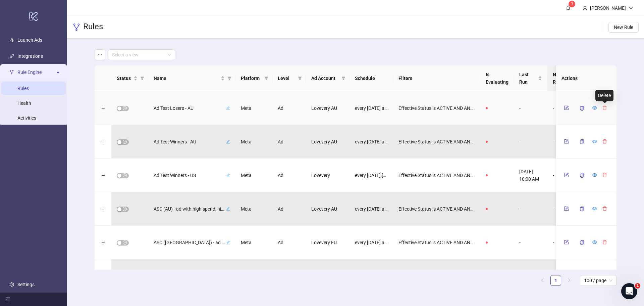
click at [606, 106] on icon "delete" at bounding box center [604, 107] width 5 height 5
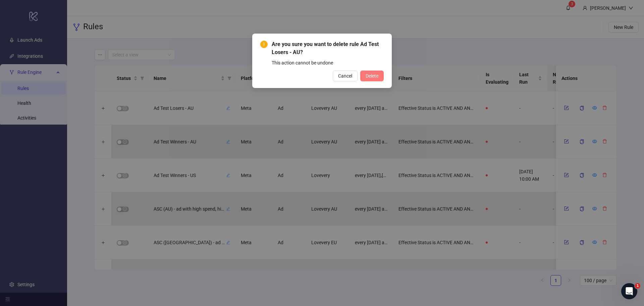
click at [366, 76] on span "Delete" at bounding box center [372, 75] width 13 height 5
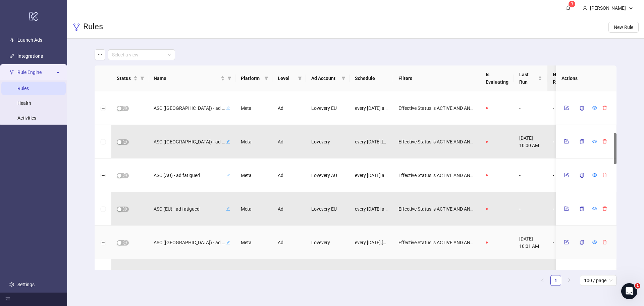
scroll to position [235, 0]
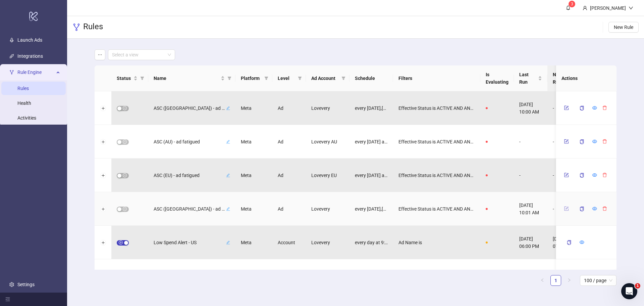
click at [565, 211] on button "button" at bounding box center [566, 208] width 10 height 8
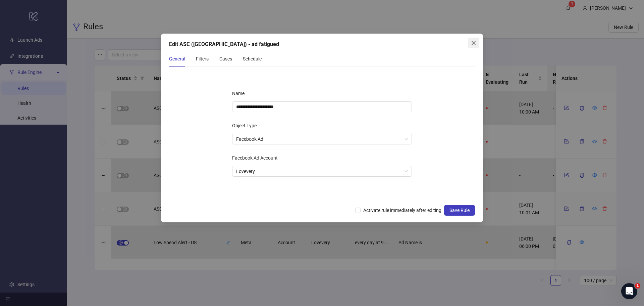
click at [472, 43] on icon "close" at bounding box center [473, 42] width 5 height 5
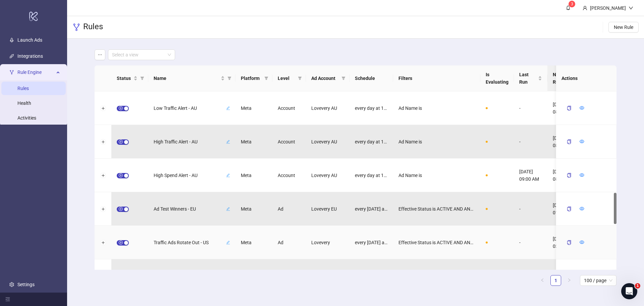
scroll to position [570, 0]
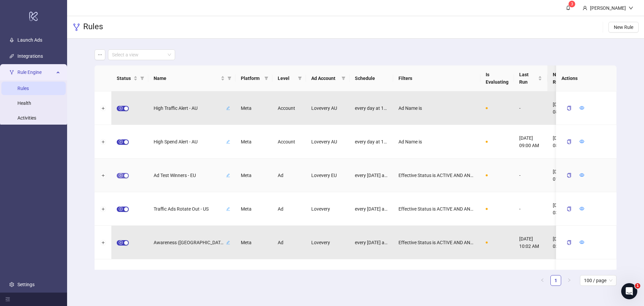
click at [123, 175] on button "button" at bounding box center [123, 175] width 12 height 5
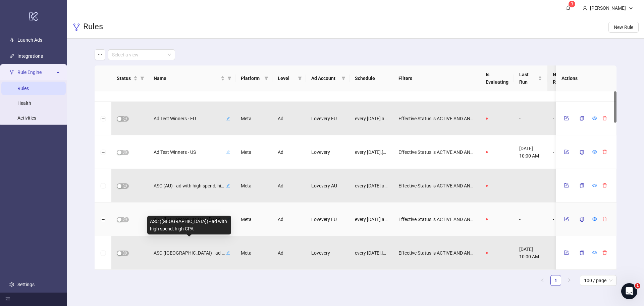
scroll to position [0, 0]
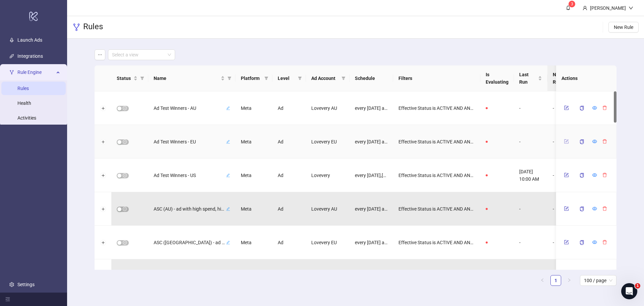
click at [563, 141] on button "button" at bounding box center [566, 141] width 10 height 8
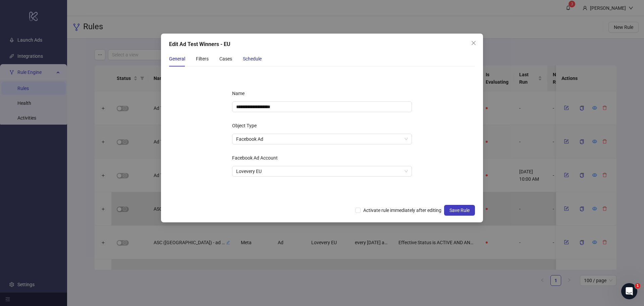
click at [245, 58] on div "Schedule" at bounding box center [252, 58] width 19 height 7
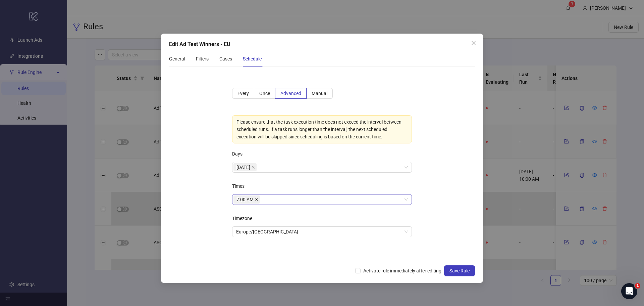
click at [257, 200] on icon "close" at bounding box center [256, 199] width 3 height 3
click at [257, 200] on div at bounding box center [318, 199] width 170 height 9
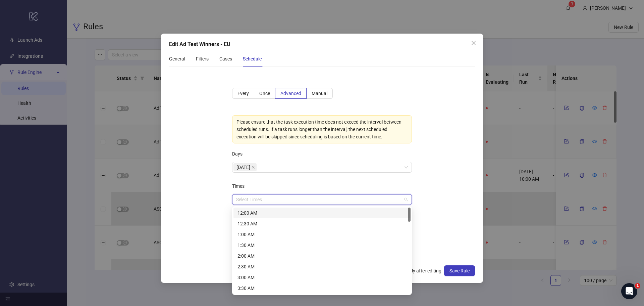
click at [258, 213] on div "12:00 AM" at bounding box center [321, 212] width 169 height 7
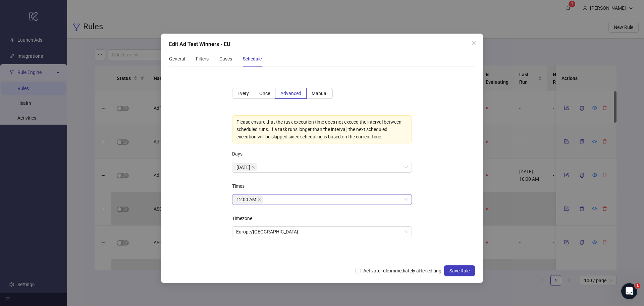
click at [311, 190] on div "Times" at bounding box center [322, 186] width 180 height 13
click at [377, 272] on span "Activate rule immediately after editing" at bounding box center [403, 270] width 84 height 7
click at [452, 269] on span "Save Rule" at bounding box center [459, 270] width 20 height 5
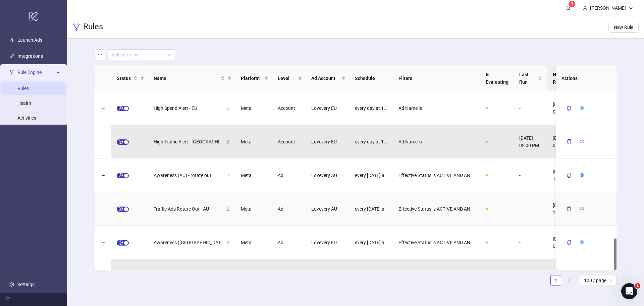
scroll to position [828, 0]
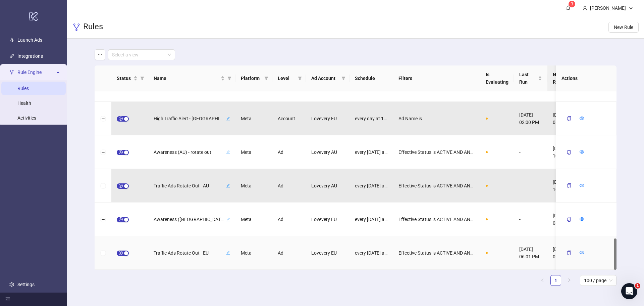
click at [172, 254] on span "Traffic Ads Rotate Out - EU" at bounding box center [189, 252] width 71 height 7
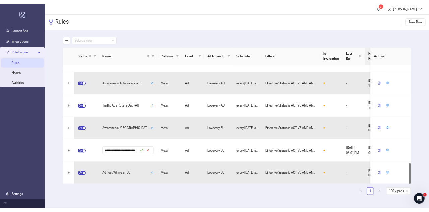
scroll to position [0, 0]
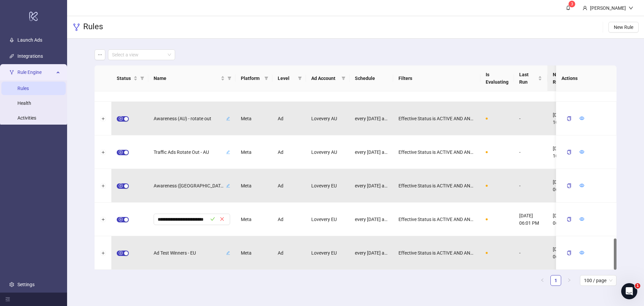
click at [218, 290] on div "**********" at bounding box center [356, 177] width 522 height 225
click at [211, 221] on icon "check" at bounding box center [212, 218] width 5 height 5
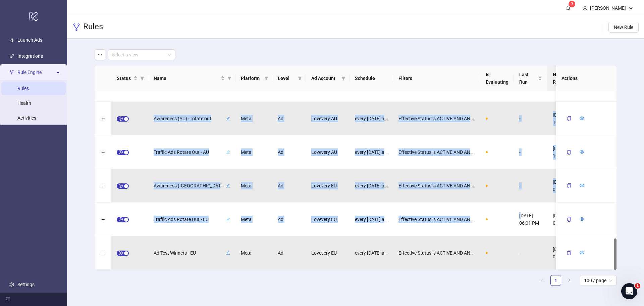
drag, startPoint x: 523, startPoint y: 216, endPoint x: 632, endPoint y: 217, distance: 109.0
click at [635, 217] on div "Select a view Status Name Platform Level Ad Account Schedule Filters Is Evaluat…" at bounding box center [355, 170] width 577 height 263
click at [524, 208] on div "Aug 13, 06:01 PM" at bounding box center [531, 219] width 34 height 34
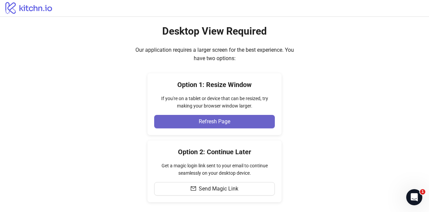
click at [256, 121] on button "Refresh Page" at bounding box center [214, 121] width 121 height 13
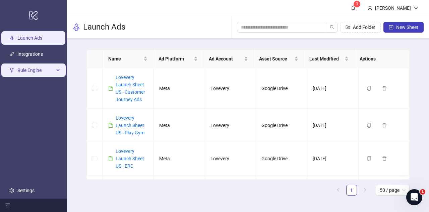
click at [31, 68] on span "Rule Engine" at bounding box center [35, 69] width 37 height 13
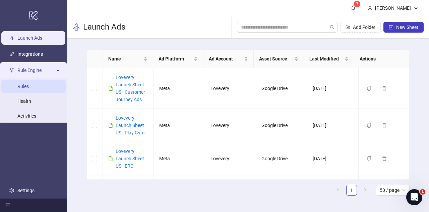
click at [29, 87] on link "Rules" at bounding box center [22, 86] width 11 height 5
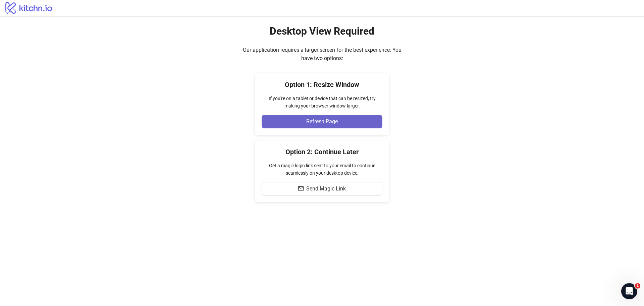
click at [328, 124] on span "Refresh Page" at bounding box center [322, 121] width 32 height 6
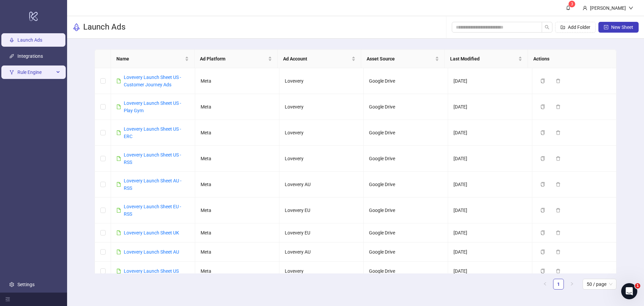
click at [47, 72] on span "Rule Engine" at bounding box center [35, 71] width 37 height 13
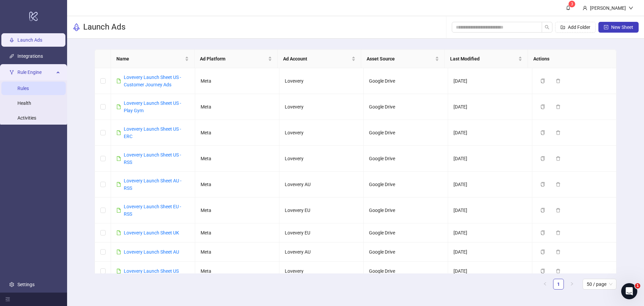
click at [29, 87] on link "Rules" at bounding box center [22, 88] width 11 height 5
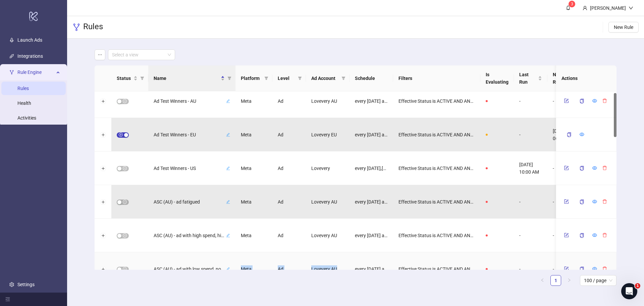
drag, startPoint x: 233, startPoint y: 266, endPoint x: 384, endPoint y: 253, distance: 151.2
click at [384, 253] on div "ASC (AU) - ad with low spend, no activity Meta Ad Lovevery AU every [DATE] at 7…" at bounding box center [368, 269] width 547 height 34
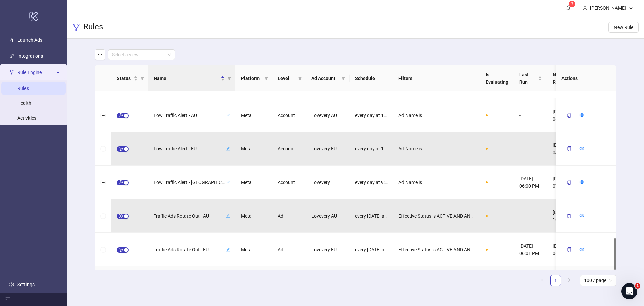
scroll to position [828, 0]
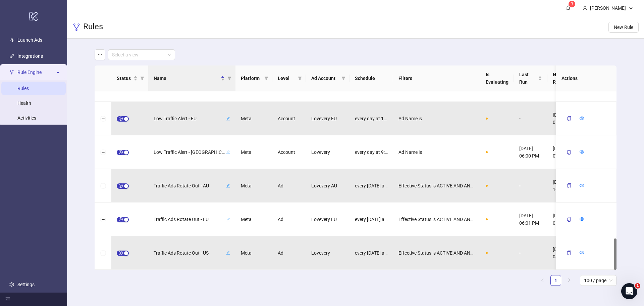
click at [344, 285] on div "Status Name Platform Level Ad Account Schedule Filters Is Evaluating Last Run N…" at bounding box center [356, 177] width 522 height 225
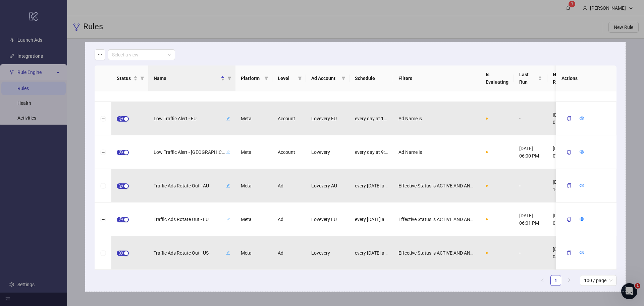
drag, startPoint x: 85, startPoint y: 42, endPoint x: 626, endPoint y: 291, distance: 595.2
click at [626, 291] on div "1611 X 742" at bounding box center [322, 153] width 644 height 306
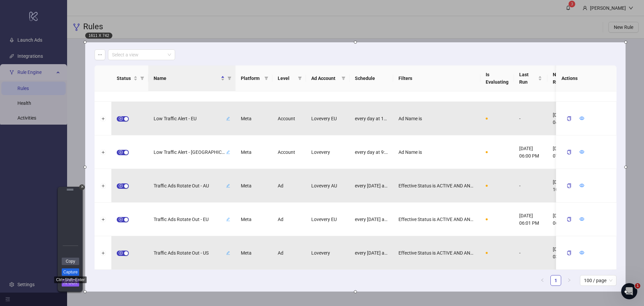
click at [76, 272] on link "Capture" at bounding box center [70, 271] width 17 height 7
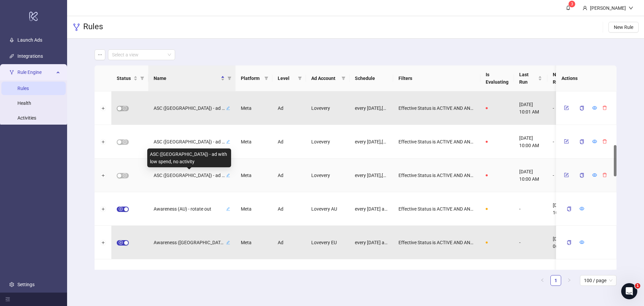
scroll to position [268, 0]
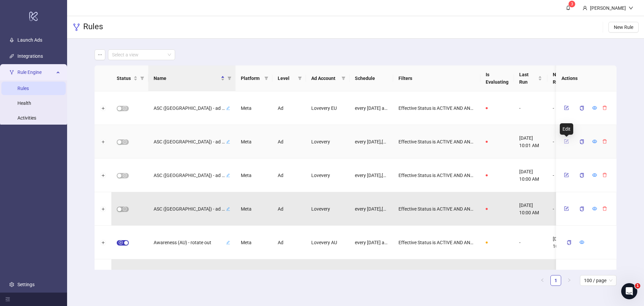
click at [567, 142] on icon "form" at bounding box center [566, 141] width 5 height 5
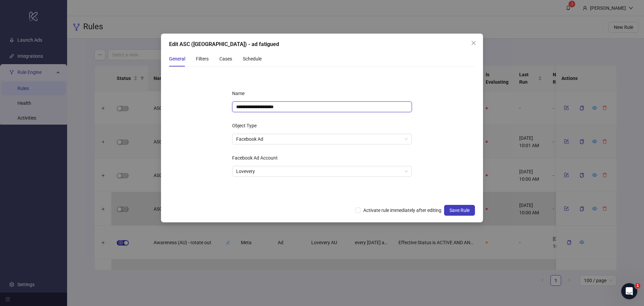
drag, startPoint x: 292, startPoint y: 107, endPoint x: 260, endPoint y: 111, distance: 33.2
click at [260, 111] on input "**********" at bounding box center [322, 106] width 180 height 11
type input "**********"
click at [270, 120] on div "Object Type" at bounding box center [322, 126] width 180 height 13
click at [201, 59] on div "Filters" at bounding box center [202, 58] width 13 height 7
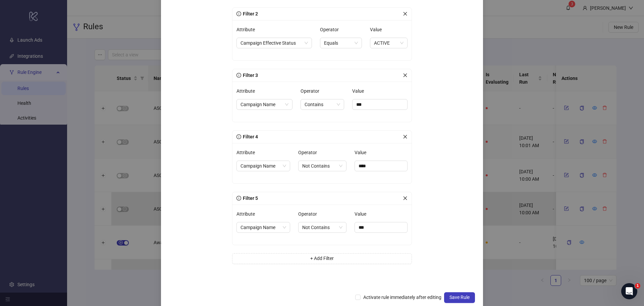
scroll to position [156, 0]
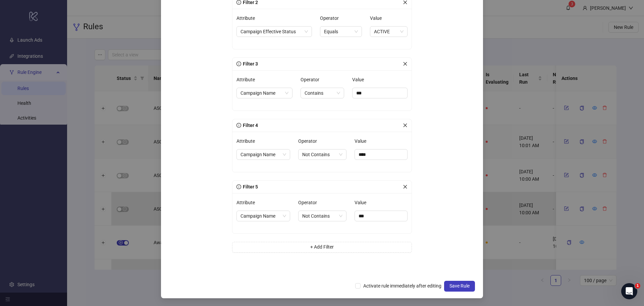
click at [403, 187] on icon "close" at bounding box center [405, 186] width 5 height 5
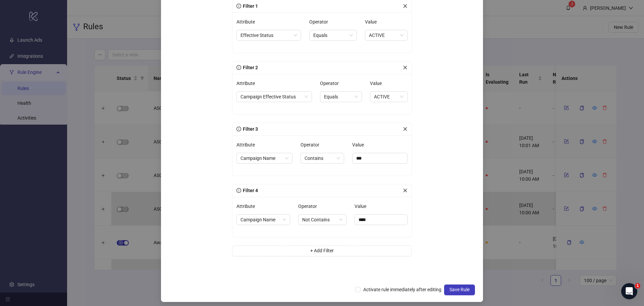
scroll to position [95, 0]
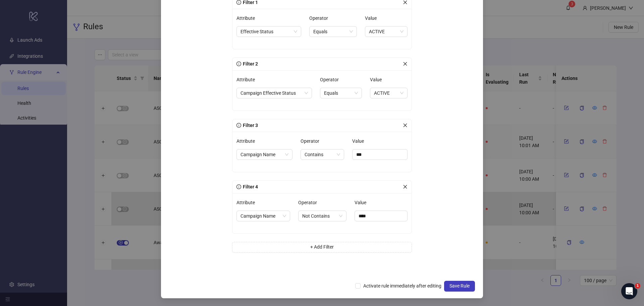
click at [403, 186] on icon "close" at bounding box center [405, 186] width 5 height 5
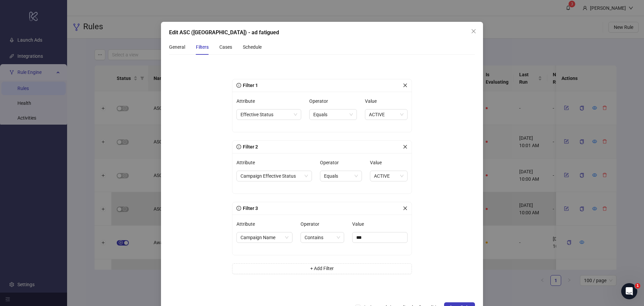
scroll to position [0, 0]
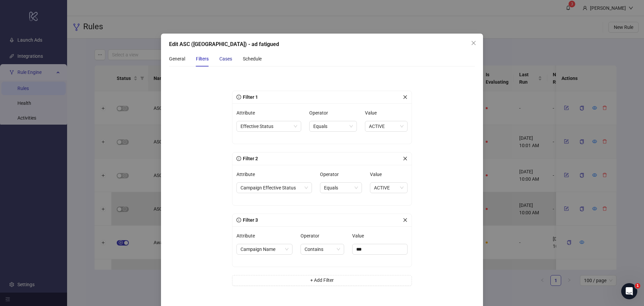
click at [222, 59] on div "Cases" at bounding box center [225, 58] width 13 height 7
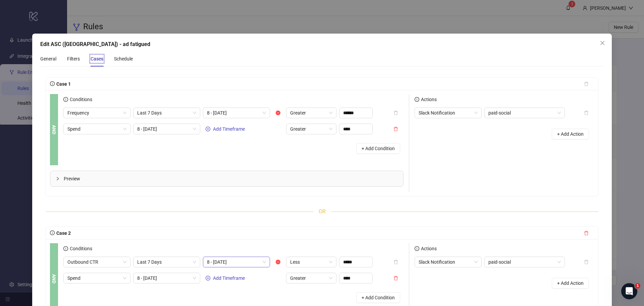
scroll to position [34, 0]
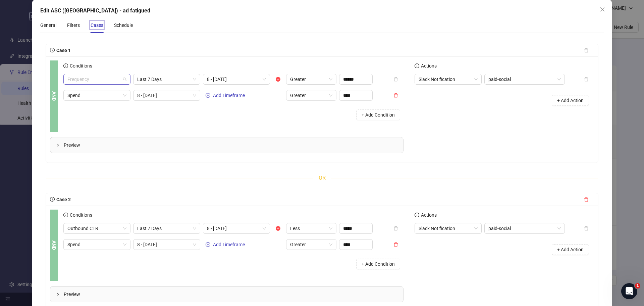
click at [101, 76] on span "Frequency" at bounding box center [96, 79] width 59 height 10
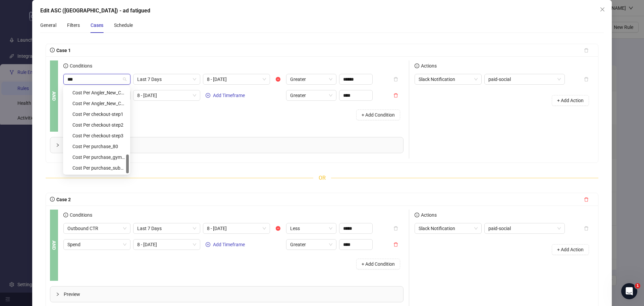
scroll to position [268, 0]
type input "*"
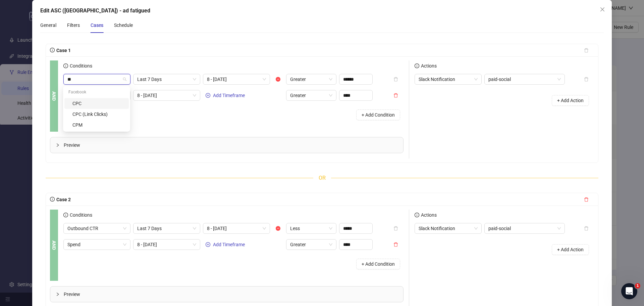
type input "*"
type input "**********"
click at [104, 102] on div "Cost Per Purchase" at bounding box center [98, 103] width 52 height 7
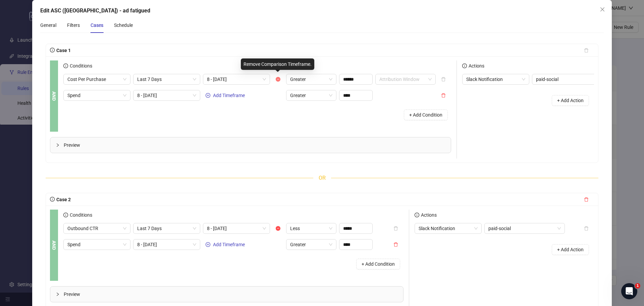
click at [277, 78] on icon "minus-circle" at bounding box center [278, 79] width 5 height 5
drag, startPoint x: 363, startPoint y: 81, endPoint x: 316, endPoint y: 79, distance: 46.6
click at [316, 79] on div "Cost Per Purchase Last 7 Days Add Timeframe Greater ****** Attribution Window" at bounding box center [249, 79] width 372 height 11
click at [327, 113] on div "+ Add Condition" at bounding box center [257, 114] width 388 height 17
drag, startPoint x: 357, startPoint y: 76, endPoint x: 320, endPoint y: 76, distance: 37.2
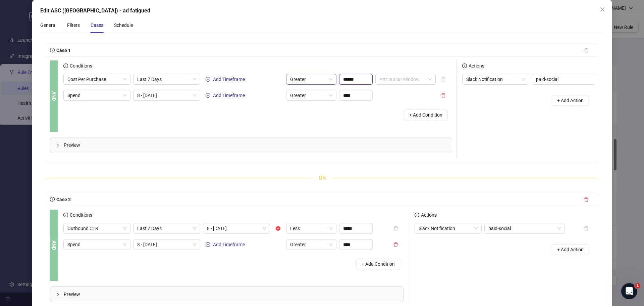
click at [320, 76] on div "Cost Per Purchase Last 7 Days Add Timeframe Greater ****** Attribution Window" at bounding box center [249, 79] width 372 height 11
type input "******"
click at [336, 121] on div "+ Add Condition" at bounding box center [257, 114] width 388 height 17
click at [445, 96] on icon "delete" at bounding box center [443, 95] width 5 height 5
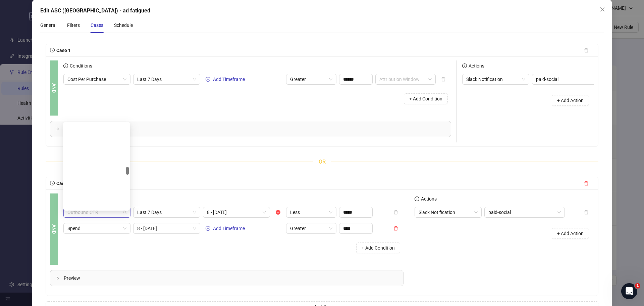
click at [110, 215] on span "Outbound CTR" at bounding box center [96, 212] width 59 height 10
type input "***"
click at [112, 202] on div "Website Purchases" at bounding box center [98, 203] width 52 height 7
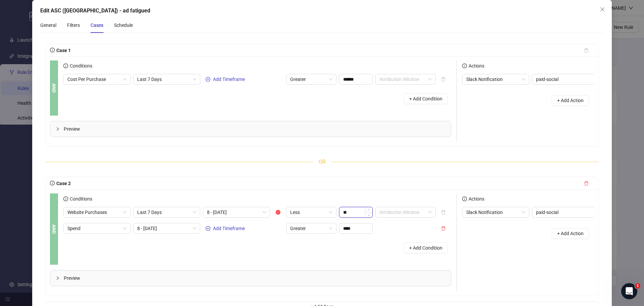
click at [354, 217] on input "**" at bounding box center [355, 212] width 33 height 10
click at [275, 216] on button "button" at bounding box center [278, 212] width 11 height 11
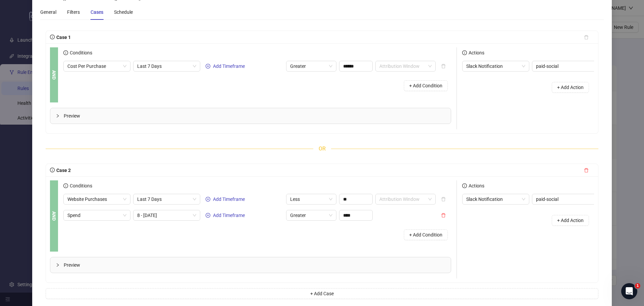
scroll to position [67, 0]
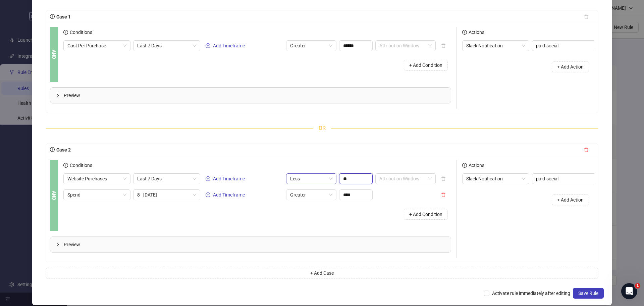
drag, startPoint x: 356, startPoint y: 186, endPoint x: 311, endPoint y: 178, distance: 45.7
click at [311, 178] on div "Website Purchases Last 7 Days Add Timeframe Less ** Attribution Window" at bounding box center [249, 178] width 372 height 11
type input "**"
click at [333, 163] on div "AND Conditions Website Purchases Last 7 Days Add Timeframe Less ** Attribution …" at bounding box center [322, 209] width 552 height 106
click at [443, 197] on icon "delete" at bounding box center [443, 194] width 5 height 5
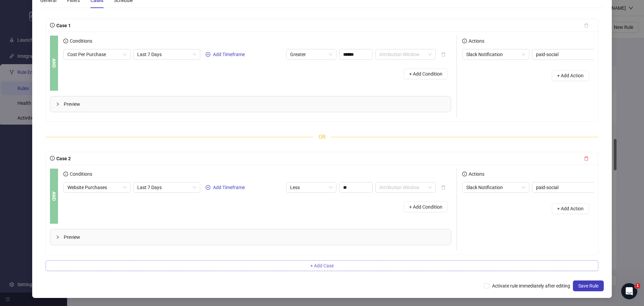
click at [313, 270] on button "+ Add Case" at bounding box center [322, 265] width 553 height 11
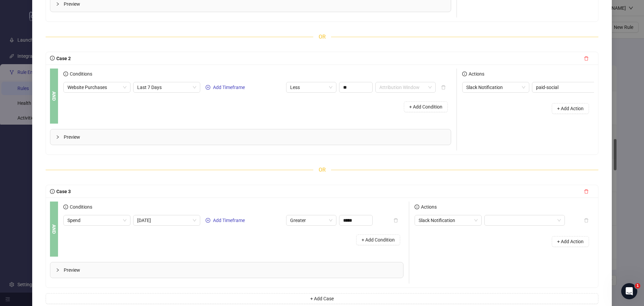
scroll to position [168, 0]
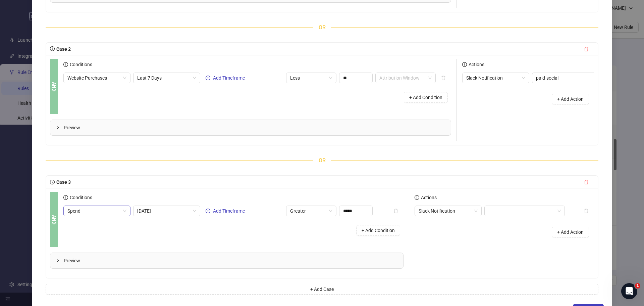
click at [107, 216] on span "Spend" at bounding box center [96, 211] width 59 height 10
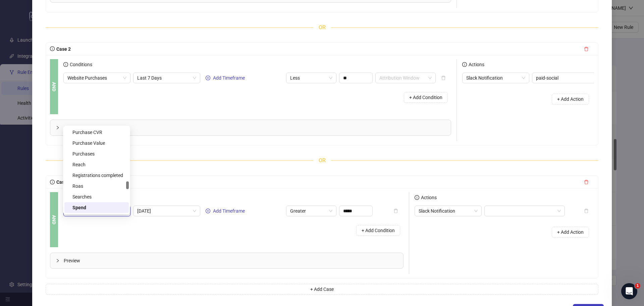
scroll to position [11, 0]
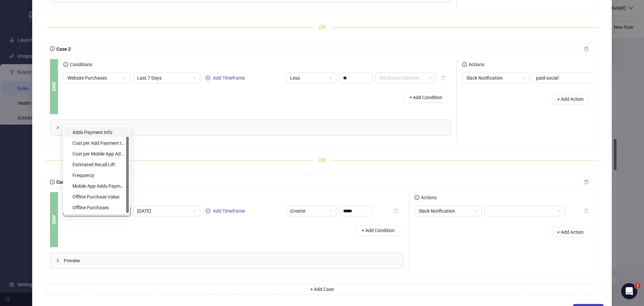
type input "***"
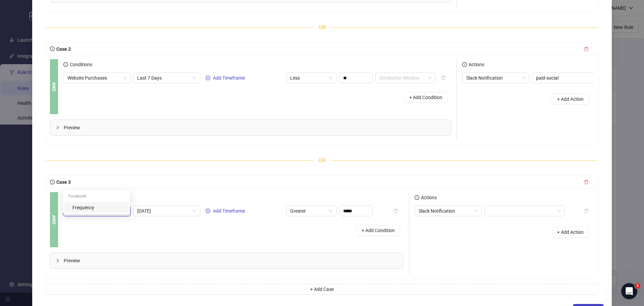
click at [101, 201] on div "Facebook" at bounding box center [96, 196] width 64 height 11
click at [101, 207] on div "Frequency" at bounding box center [98, 207] width 52 height 7
click at [161, 205] on div "Conditions" at bounding box center [233, 198] width 340 height 13
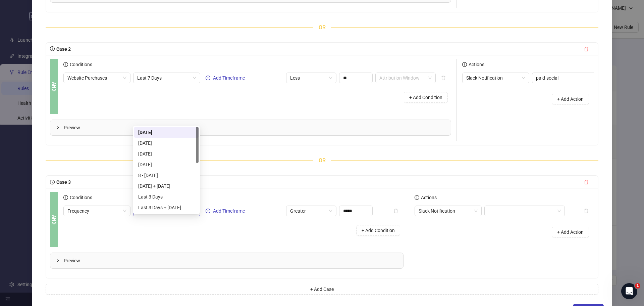
click at [163, 216] on span "[DATE]" at bounding box center [166, 211] width 59 height 10
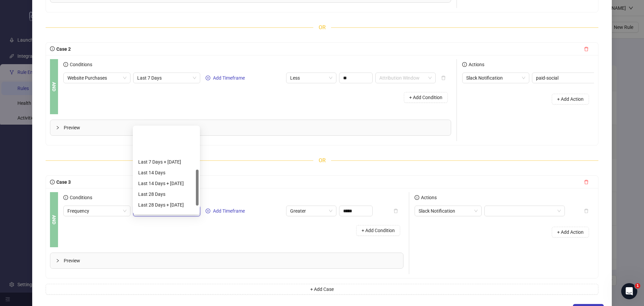
scroll to position [118, 0]
click at [168, 165] on div "Last 30 Days" at bounding box center [166, 164] width 56 height 7
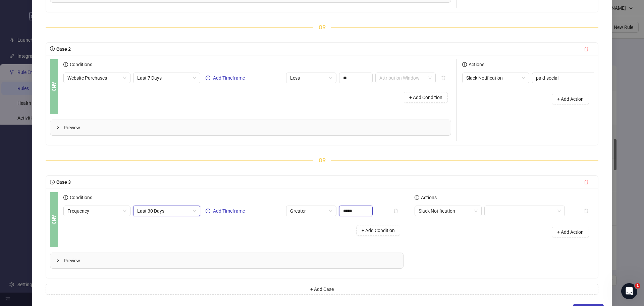
drag, startPoint x: 363, startPoint y: 221, endPoint x: 311, endPoint y: 215, distance: 52.7
click at [311, 215] on div "Conditions Frequency Last 30 Days Last 30 Days Add Timeframe Greater ***** + Ad…" at bounding box center [233, 215] width 340 height 47
type input "****"
click at [338, 200] on div "AND Conditions Frequency Last 30 Days Add Timeframe Greater **** + Add Conditio…" at bounding box center [322, 233] width 552 height 90
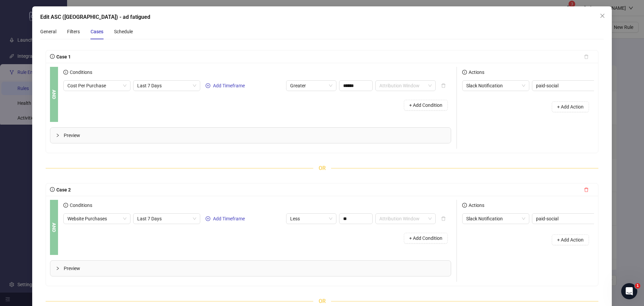
scroll to position [0, 0]
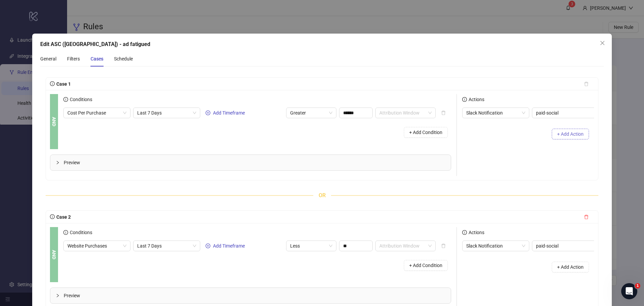
click at [562, 137] on span "+ Add Action" at bounding box center [570, 133] width 26 height 5
click at [495, 128] on span "Slack Notification" at bounding box center [495, 129] width 59 height 10
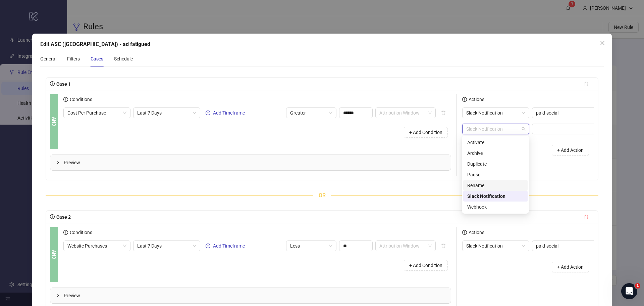
click at [487, 184] on div "Rename" at bounding box center [495, 184] width 56 height 7
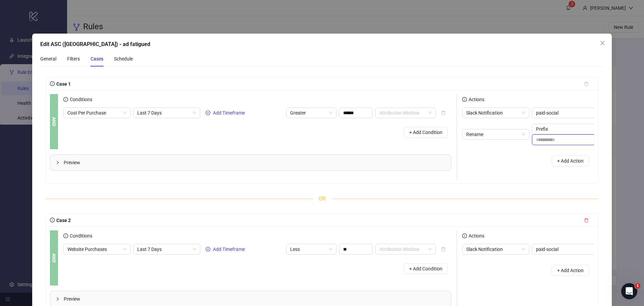
click at [544, 139] on input "text" at bounding box center [572, 139] width 80 height 11
click at [543, 126] on span "Prefix" at bounding box center [572, 129] width 72 height 10
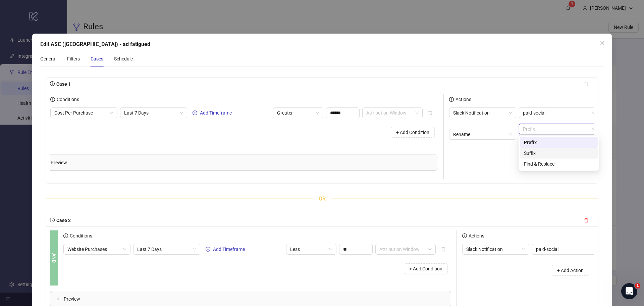
click at [544, 155] on div "Suffix" at bounding box center [559, 152] width 70 height 7
click at [535, 142] on input "text" at bounding box center [559, 139] width 80 height 11
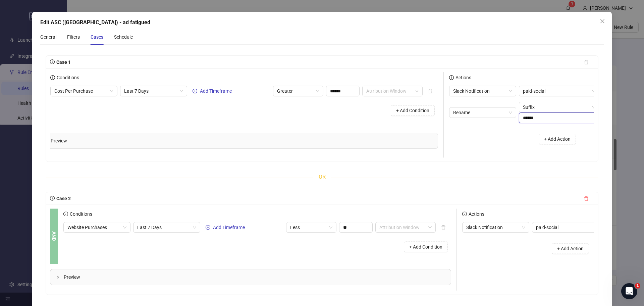
scroll to position [34, 0]
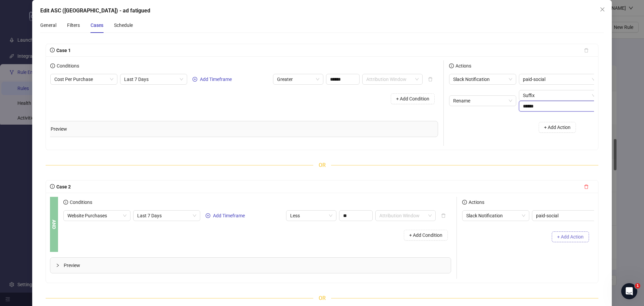
type input "******"
click at [566, 239] on span "+ Add Action" at bounding box center [570, 236] width 26 height 5
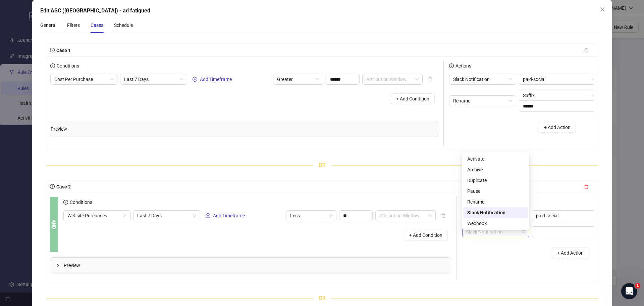
click at [502, 235] on span "Slack Notification" at bounding box center [495, 231] width 59 height 10
click at [490, 202] on div "Rename" at bounding box center [495, 201] width 56 height 7
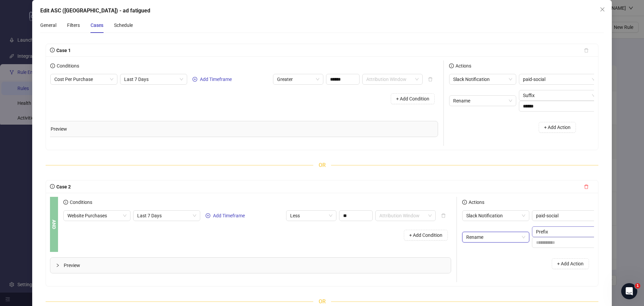
click at [546, 236] on span "Prefix" at bounding box center [572, 231] width 72 height 10
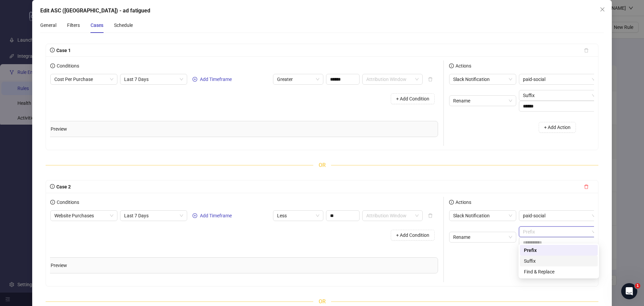
click at [544, 261] on div "Suffix" at bounding box center [559, 260] width 70 height 7
click at [538, 248] on input "text" at bounding box center [559, 242] width 80 height 11
type input "******"
click at [492, 267] on div "+ Add Action" at bounding box center [515, 263] width 132 height 21
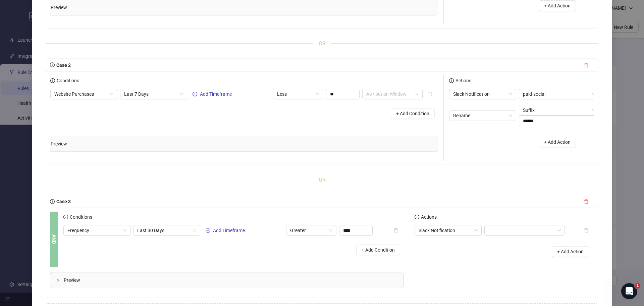
scroll to position [168, 0]
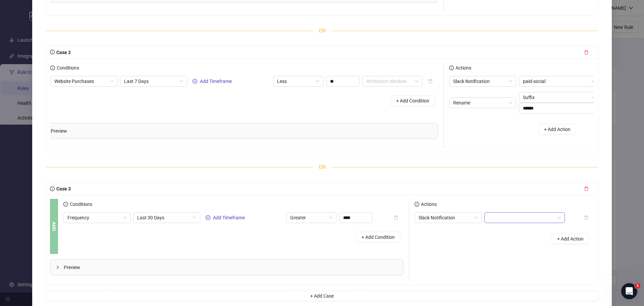
click at [505, 222] on input "search" at bounding box center [521, 217] width 66 height 10
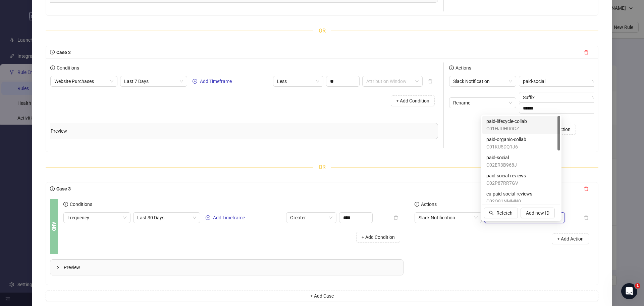
type input "****"
click at [507, 159] on span "paid-social" at bounding box center [501, 157] width 31 height 7
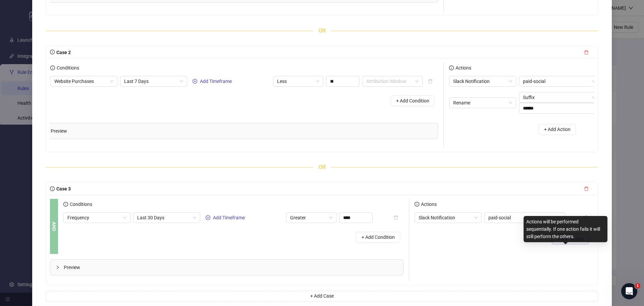
click at [560, 241] on span "+ Add Action" at bounding box center [570, 238] width 26 height 5
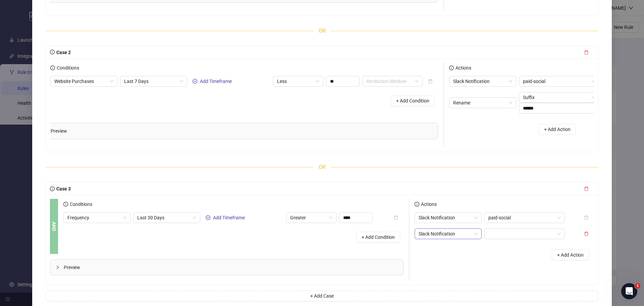
click at [454, 238] on span "Slack Notification" at bounding box center [448, 233] width 59 height 10
click at [438, 211] on div "Rename" at bounding box center [445, 208] width 56 height 7
click at [508, 238] on span "Prefix" at bounding box center [524, 233] width 72 height 10
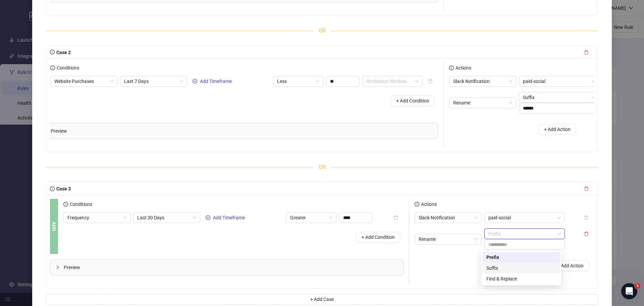
click at [507, 267] on div "Suffix" at bounding box center [521, 267] width 70 height 7
click at [517, 250] on input "text" at bounding box center [524, 244] width 80 height 11
type input "******"
click at [464, 276] on div "+ Add Action" at bounding box center [504, 265] width 179 height 21
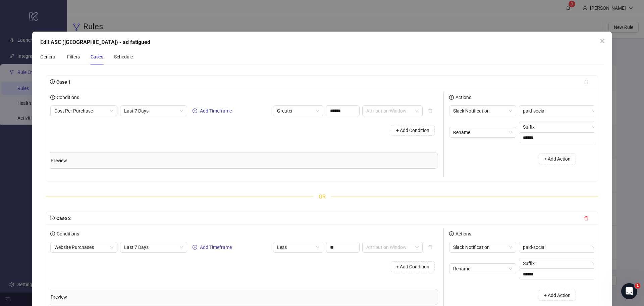
scroll to position [0, 0]
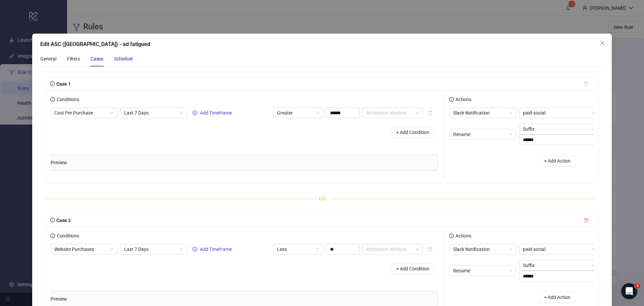
click at [122, 59] on div "Schedule" at bounding box center [123, 58] width 19 height 7
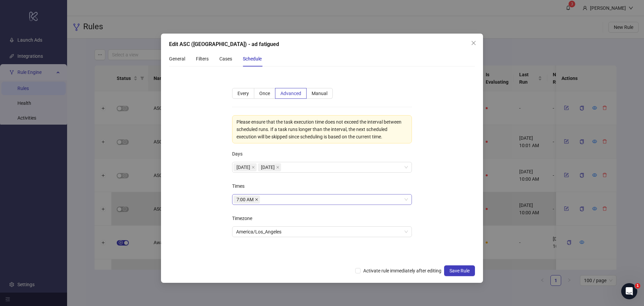
click at [258, 200] on icon "close" at bounding box center [256, 199] width 3 height 3
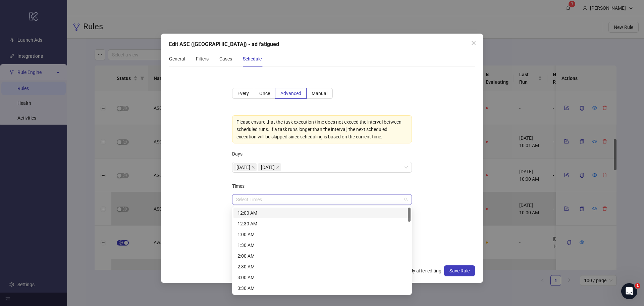
click at [263, 199] on div at bounding box center [318, 199] width 170 height 9
click at [267, 213] on div "12:00 AM" at bounding box center [321, 212] width 169 height 7
click at [315, 187] on div "Times" at bounding box center [322, 186] width 180 height 13
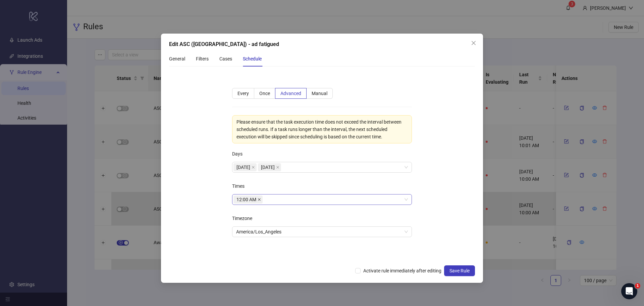
click at [259, 200] on icon "close" at bounding box center [259, 199] width 3 height 3
click at [259, 200] on div at bounding box center [318, 199] width 170 height 9
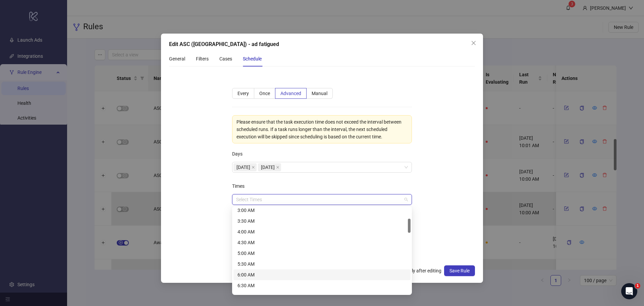
scroll to position [101, 0]
click at [258, 260] on div "7:00 AM" at bounding box center [321, 262] width 169 height 7
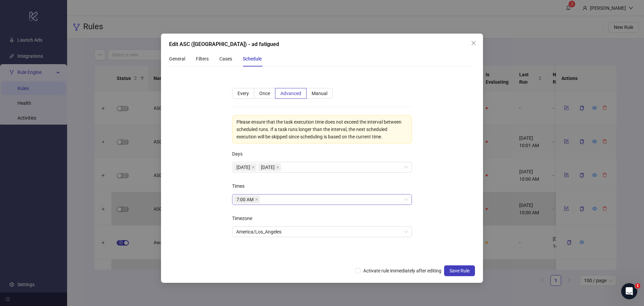
click at [269, 185] on div "Times" at bounding box center [322, 186] width 180 height 13
click at [409, 269] on span "Activate rule immediately after editing" at bounding box center [403, 270] width 84 height 7
click at [458, 270] on span "Save Rule" at bounding box center [459, 270] width 20 height 5
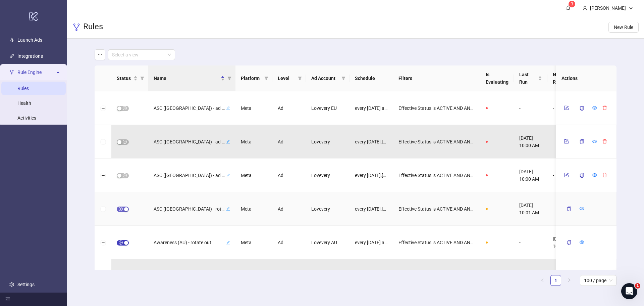
click at [120, 210] on span "button" at bounding box center [123, 208] width 12 height 5
click at [566, 207] on icon "form" at bounding box center [566, 208] width 5 height 5
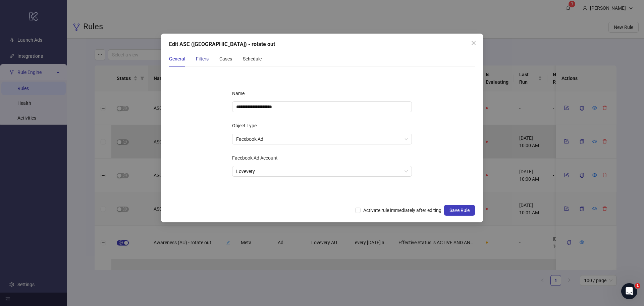
click at [201, 59] on div "Filters" at bounding box center [202, 58] width 13 height 7
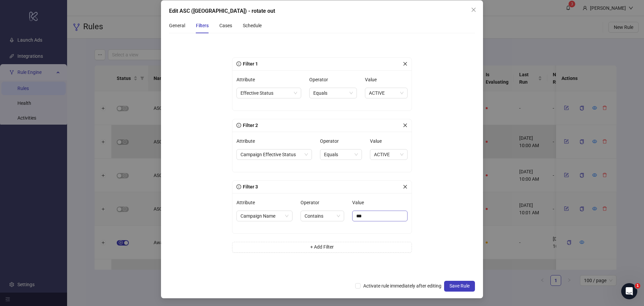
scroll to position [0, 0]
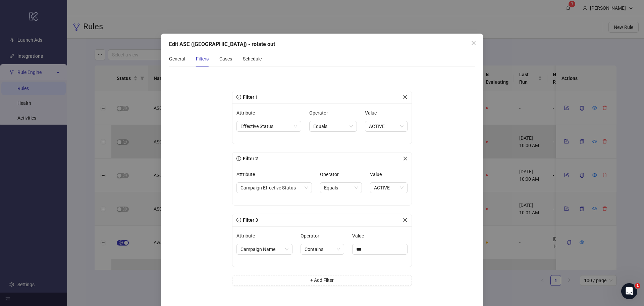
click at [231, 58] on div "General Filters Cases Schedule" at bounding box center [215, 58] width 93 height 15
click at [226, 60] on div "Cases" at bounding box center [225, 58] width 13 height 7
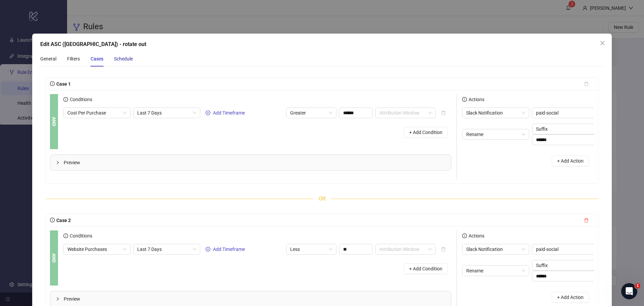
click at [117, 61] on div "Schedule" at bounding box center [123, 58] width 19 height 7
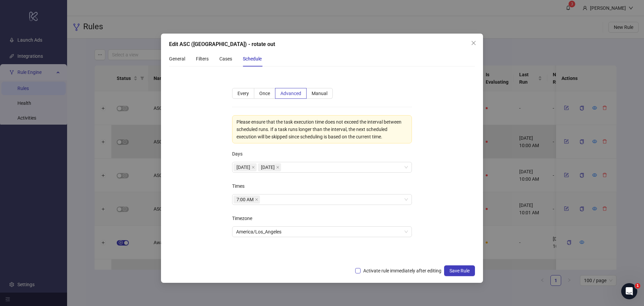
click at [425, 268] on span "Activate rule immediately after editing" at bounding box center [403, 270] width 84 height 7
click at [463, 269] on span "Save Rule" at bounding box center [459, 270] width 20 height 5
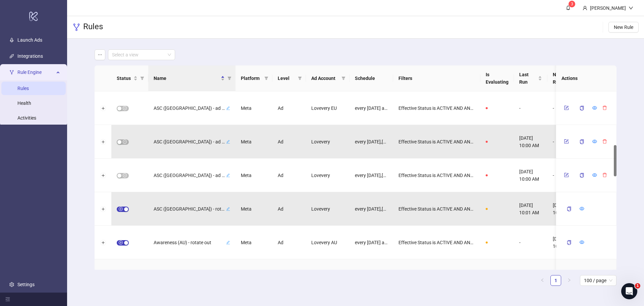
scroll to position [302, 0]
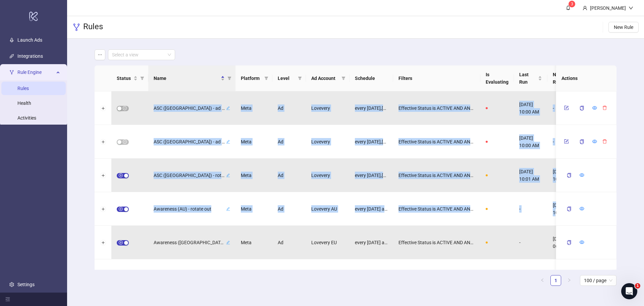
drag, startPoint x: 552, startPoint y: 209, endPoint x: 509, endPoint y: 213, distance: 42.5
click at [583, 219] on div "Awareness (AU) - rotate out Meta Ad Lovevery AU every Thursday at 12:00 AM Aust…" at bounding box center [368, 209] width 547 height 34
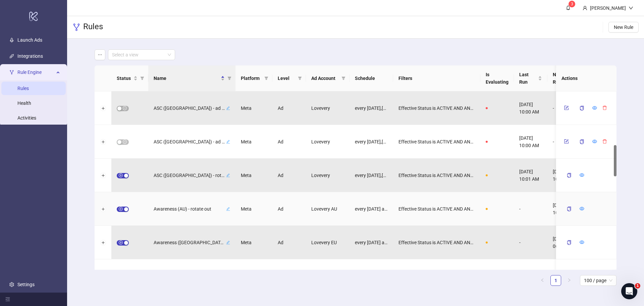
click at [525, 210] on div "-" at bounding box center [531, 209] width 34 height 34
click at [631, 9] on icon "down" at bounding box center [631, 8] width 5 height 5
click at [627, 25] on span "Logout" at bounding box center [617, 23] width 32 height 7
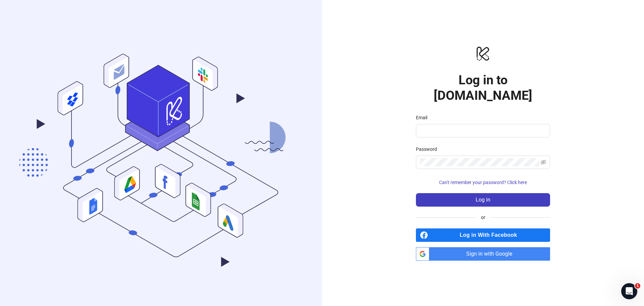
click at [479, 248] on span "Sign in with Google" at bounding box center [491, 253] width 118 height 13
click at [511, 247] on span "Sign in with Google" at bounding box center [491, 253] width 118 height 13
drag, startPoint x: 246, startPoint y: 47, endPoint x: 254, endPoint y: 18, distance: 30.3
click at [247, 44] on icon ".cls-1,.cls-11,.cls-2,.cls-9{fill:none;}.cls-10,.cls-2,.cls-7,.cls-8{stroke:#31…" at bounding box center [161, 153] width 322 height 301
click at [492, 250] on span "Sign in with Google" at bounding box center [491, 253] width 118 height 13
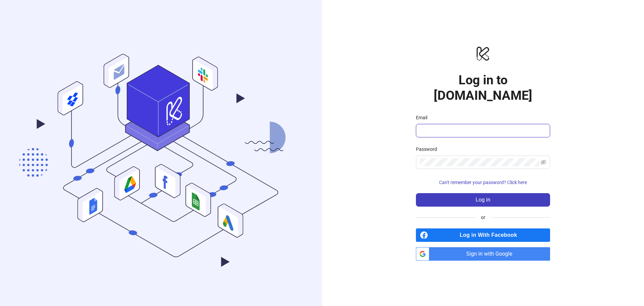
click at [478, 126] on input "Email" at bounding box center [482, 130] width 125 height 8
click at [445, 126] on input "Email" at bounding box center [482, 130] width 125 height 8
type input "**********"
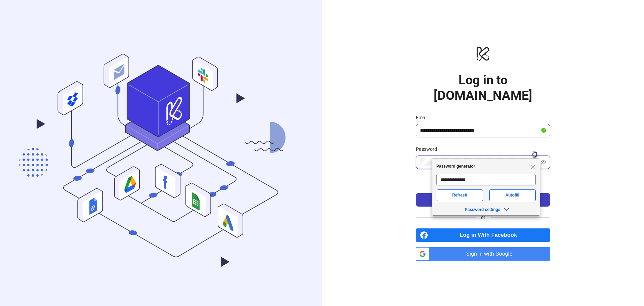
click at [416, 193] on button "Log in" at bounding box center [483, 199] width 134 height 13
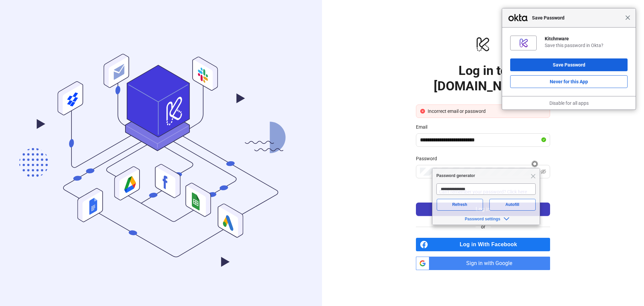
click at [627, 17] on span "Close" at bounding box center [627, 17] width 5 height 5
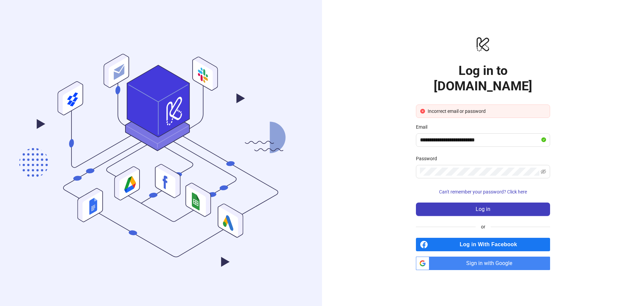
drag, startPoint x: 320, startPoint y: 48, endPoint x: 393, endPoint y: 41, distance: 73.9
click at [323, 47] on div ".cls-1,.cls-11,.cls-2,.cls-9{fill:none;}.cls-10,.cls-2,.cls-7,.cls-8{stroke:#31…" at bounding box center [322, 153] width 644 height 306
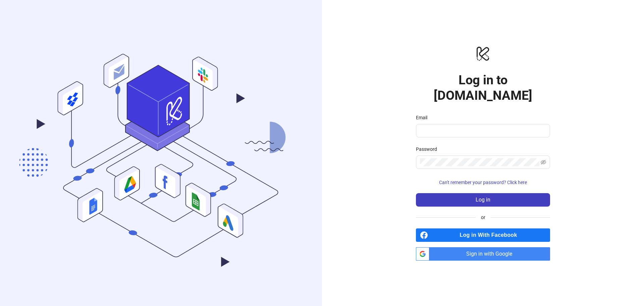
click at [492, 247] on span "Sign in with Google" at bounding box center [491, 253] width 118 height 13
click at [451, 126] on input "Email" at bounding box center [482, 130] width 125 height 8
click at [422, 104] on div "logo/logo-mobile Log in to Kitchn.io Email Password Can't remember your passwor…" at bounding box center [483, 152] width 134 height 215
click at [442, 126] on input "Email" at bounding box center [482, 130] width 125 height 8
type input "**********"
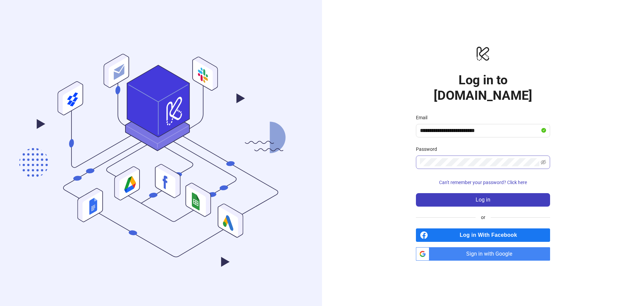
click at [441, 155] on span at bounding box center [483, 161] width 134 height 13
click at [504, 250] on span "Sign in with Google" at bounding box center [491, 253] width 118 height 13
drag, startPoint x: 631, startPoint y: 1, endPoint x: 359, endPoint y: 146, distance: 307.6
click at [359, 146] on div "logo/logo-mobile Log in to [DOMAIN_NAME] Email Password Can't remember your pas…" at bounding box center [483, 153] width 322 height 306
click at [345, 80] on div "logo/logo-mobile Log in to [DOMAIN_NAME] Email Password Can't remember your pas…" at bounding box center [483, 153] width 322 height 306
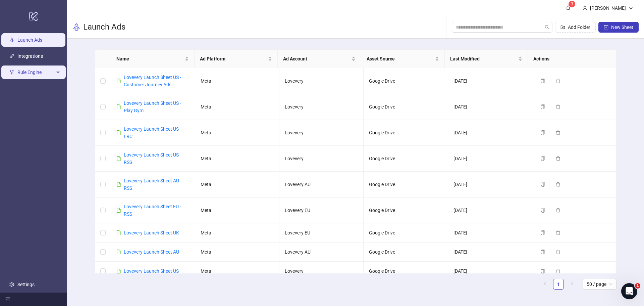
click at [37, 69] on span "Rule Engine" at bounding box center [35, 71] width 37 height 13
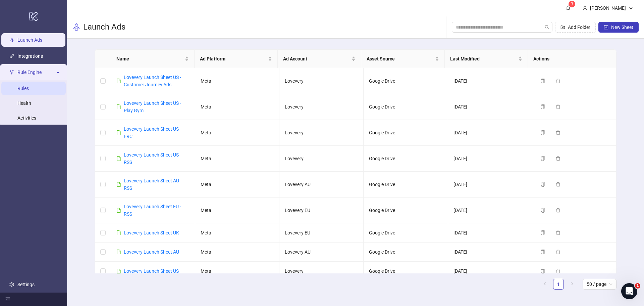
click at [29, 88] on link "Rules" at bounding box center [22, 88] width 11 height 5
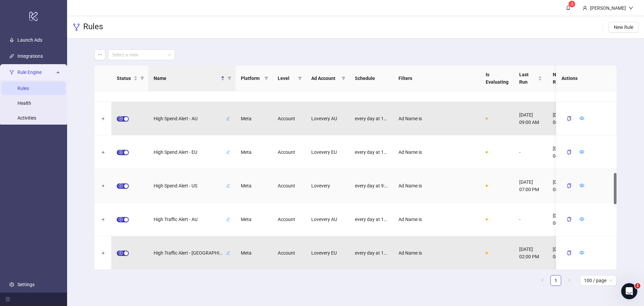
scroll to position [459, 0]
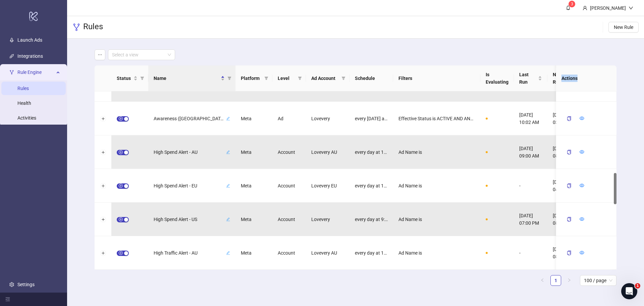
click at [587, 82] on th "Actions" at bounding box center [586, 78] width 60 height 26
drag, startPoint x: 564, startPoint y: 77, endPoint x: 554, endPoint y: 75, distance: 9.2
click at [563, 77] on th "Actions" at bounding box center [586, 78] width 60 height 26
drag, startPoint x: 552, startPoint y: 74, endPoint x: 575, endPoint y: 75, distance: 22.8
click at [575, 75] on tr "Status Name Platform Level Ad Account Schedule Filters Is Evaluating Last Run N…" at bounding box center [368, 78] width 547 height 26
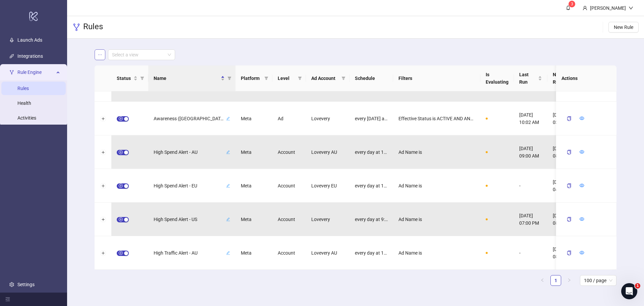
click at [101, 57] on span "button" at bounding box center [100, 54] width 5 height 5
click at [279, 51] on div "Select a view" at bounding box center [356, 54] width 522 height 11
click at [571, 5] on icon "bell" at bounding box center [568, 7] width 5 height 5
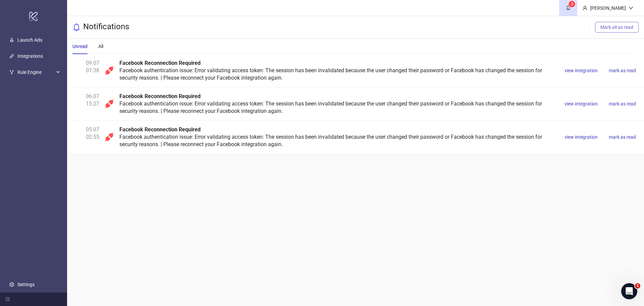
click at [618, 24] on button "Mark all as read" at bounding box center [617, 27] width 44 height 11
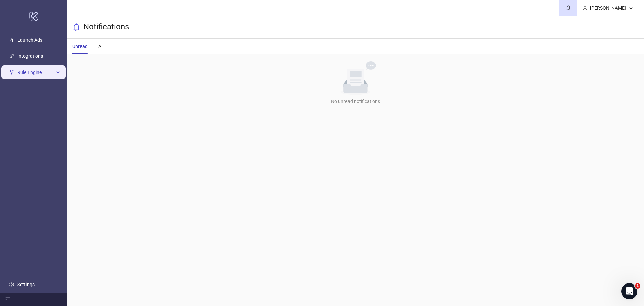
click at [23, 73] on span "Rule Engine" at bounding box center [35, 71] width 37 height 13
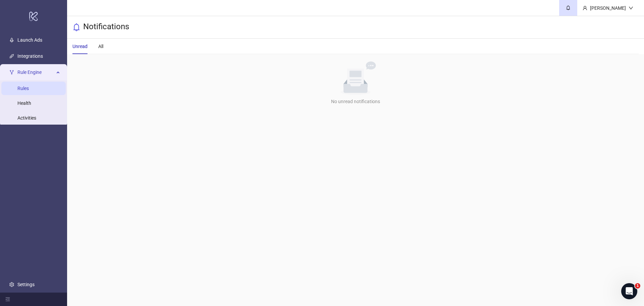
click at [25, 89] on link "Rules" at bounding box center [22, 88] width 11 height 5
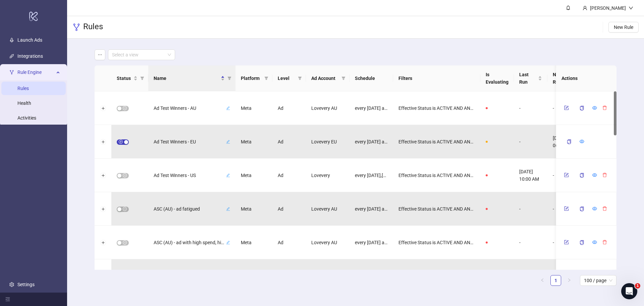
click at [227, 301] on main "Select a view Status Name Platform Level Ad Account Schedule Filters Is Evaluat…" at bounding box center [355, 170] width 533 height 263
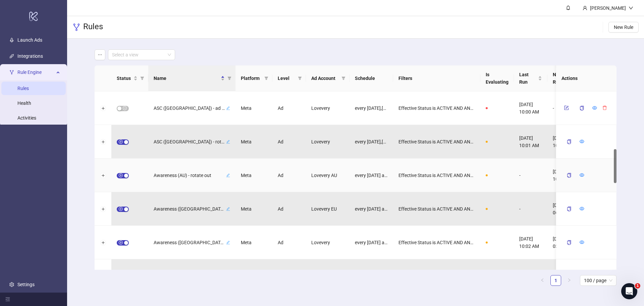
scroll to position [302, 0]
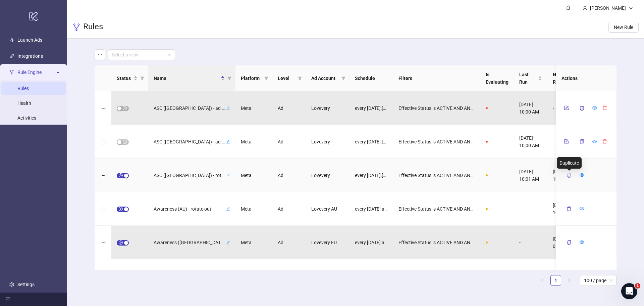
click at [567, 173] on icon "copy" at bounding box center [569, 175] width 5 height 5
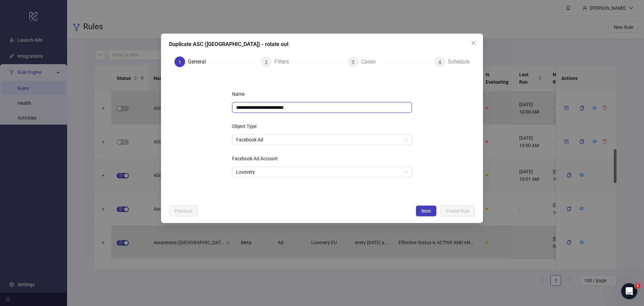
drag, startPoint x: 254, startPoint y: 107, endPoint x: 249, endPoint y: 107, distance: 5.0
click at [249, 107] on input "**********" at bounding box center [322, 107] width 180 height 11
drag, startPoint x: 316, startPoint y: 103, endPoint x: 280, endPoint y: 110, distance: 37.2
click at [279, 109] on input "**********" at bounding box center [322, 107] width 180 height 11
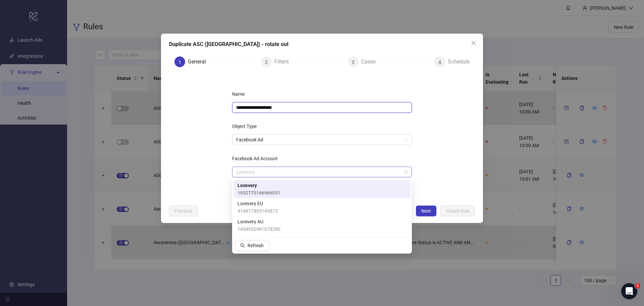
click at [310, 174] on span "Lovevery" at bounding box center [322, 172] width 172 height 10
type input "**********"
drag, startPoint x: 309, startPoint y: 216, endPoint x: 311, endPoint y: 220, distance: 4.2
click at [311, 220] on div "Lovevery AU 1454932981678280" at bounding box center [321, 225] width 177 height 18
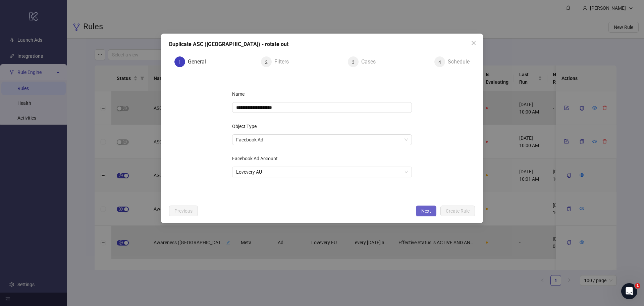
click at [427, 214] on button "Next" at bounding box center [426, 210] width 20 height 11
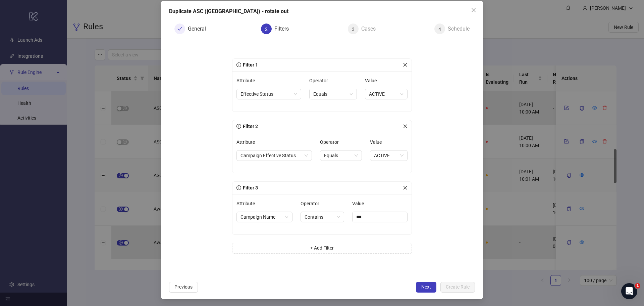
scroll to position [34, 0]
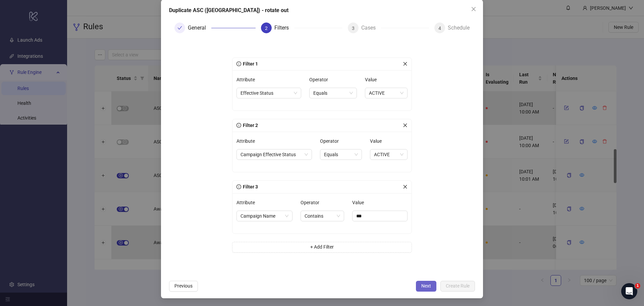
click at [423, 282] on button "Next" at bounding box center [426, 285] width 20 height 11
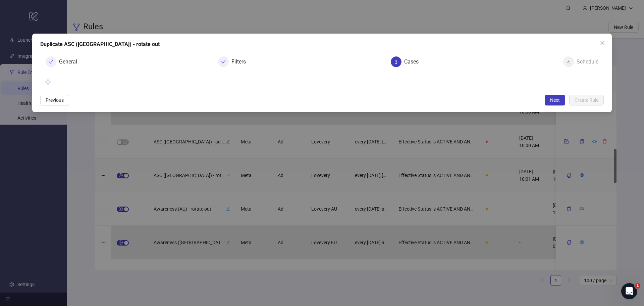
scroll to position [0, 0]
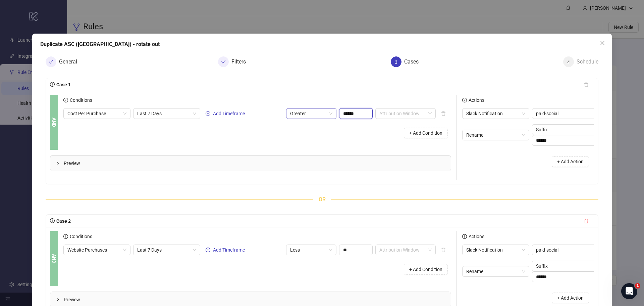
drag, startPoint x: 361, startPoint y: 115, endPoint x: 329, endPoint y: 111, distance: 32.1
click at [329, 111] on div "Cost Per Purchase Last 7 Days Add Timeframe Greater ****** Attribution Window" at bounding box center [249, 113] width 372 height 11
type input "******"
click at [324, 143] on div "Conditions Cost Per Purchase Last 7 Days Add Timeframe Greater ****** Attributi…" at bounding box center [259, 122] width 393 height 55
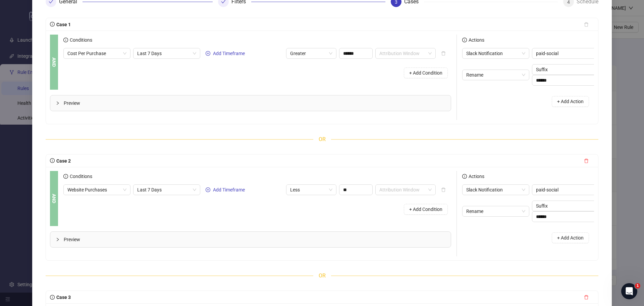
scroll to position [67, 0]
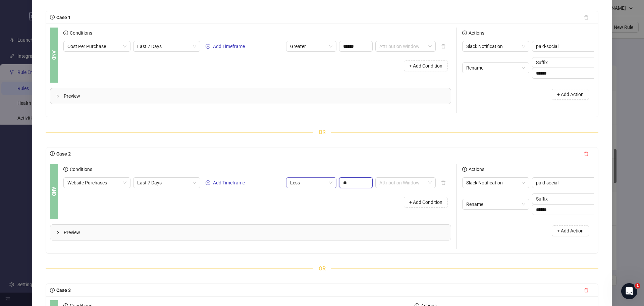
drag, startPoint x: 349, startPoint y: 188, endPoint x: 318, endPoint y: 187, distance: 31.2
click at [318, 187] on div "Website Purchases Last 7 Days Add Timeframe Less ** Attribution Window" at bounding box center [249, 182] width 372 height 11
click at [370, 219] on div "Conditions Website Purchases Last 7 Days Add Timeframe Less ** Attribution Wind…" at bounding box center [259, 191] width 393 height 55
drag, startPoint x: 359, startPoint y: 189, endPoint x: 315, endPoint y: 180, distance: 44.3
click at [315, 181] on div "Conditions Website Purchases Last 7 Days Add Timeframe Less ** Attribution Wind…" at bounding box center [257, 187] width 388 height 47
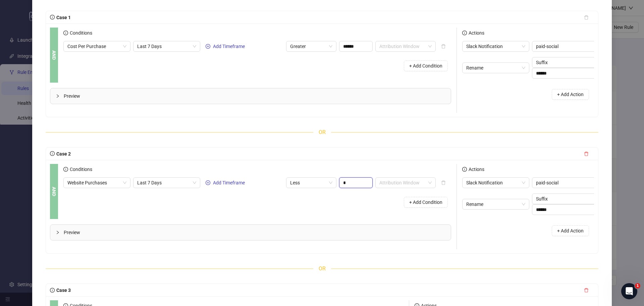
type input "*"
click at [314, 211] on div "+ Add Condition" at bounding box center [257, 201] width 388 height 17
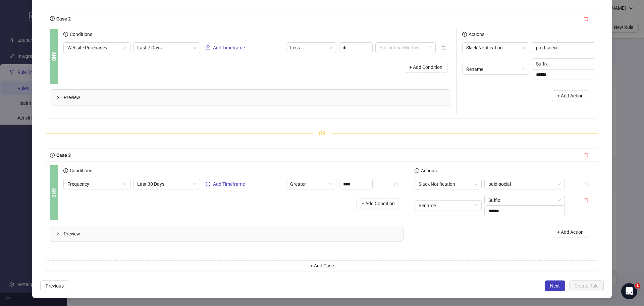
scroll to position [212, 0]
click at [550, 286] on span "Next" at bounding box center [555, 285] width 10 height 5
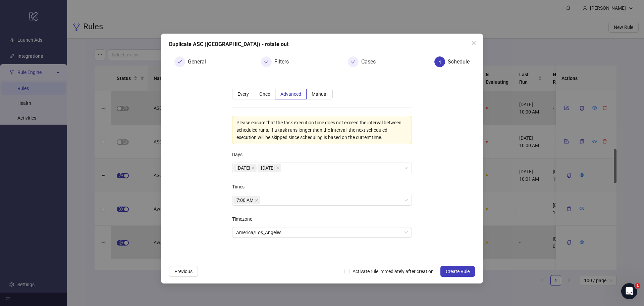
scroll to position [0, 0]
click at [255, 168] on icon "close" at bounding box center [253, 167] width 3 height 3
click at [286, 234] on span "America/Los_Angeles" at bounding box center [322, 232] width 172 height 10
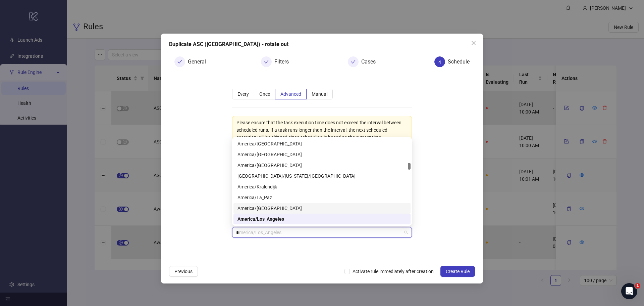
scroll to position [429, 0]
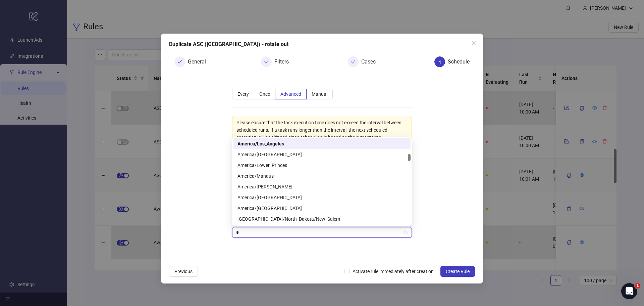
type input "**"
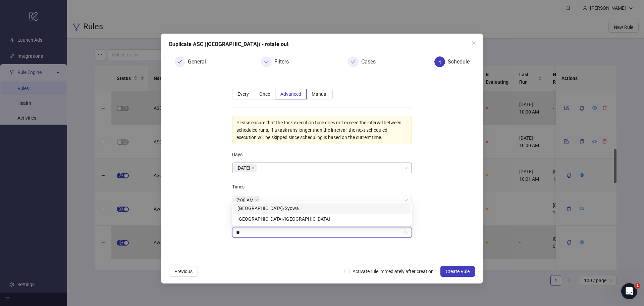
scroll to position [0, 0]
click at [285, 218] on div "Australia/Sydney" at bounding box center [321, 218] width 169 height 7
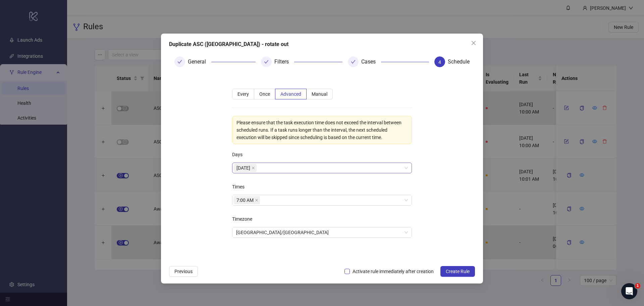
click at [352, 271] on span "Activate rule immediately after creation" at bounding box center [393, 270] width 87 height 7
click at [258, 200] on icon "close" at bounding box center [256, 199] width 3 height 3
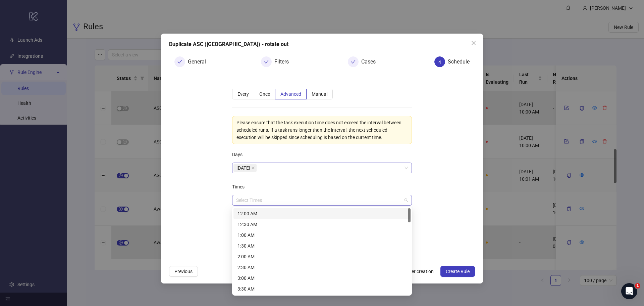
click at [258, 200] on div at bounding box center [318, 199] width 170 height 9
click at [264, 228] on div "7:00 AM" at bounding box center [321, 229] width 169 height 7
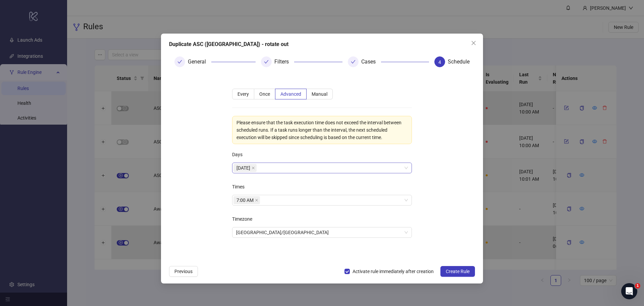
click at [292, 181] on div "Times" at bounding box center [322, 187] width 180 height 13
click at [468, 269] on span "Create Rule" at bounding box center [458, 270] width 24 height 5
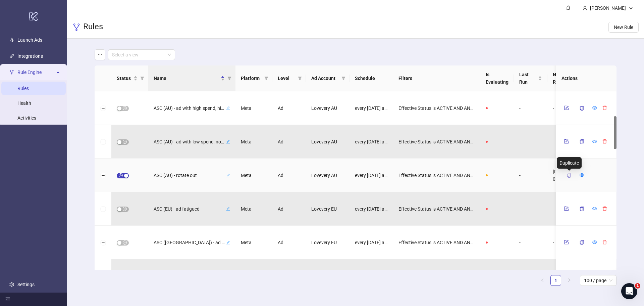
click at [571, 174] on icon "copy" at bounding box center [569, 175] width 5 height 5
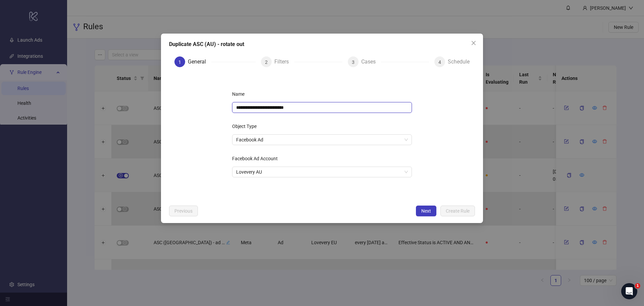
drag, startPoint x: 253, startPoint y: 107, endPoint x: 249, endPoint y: 108, distance: 4.0
click at [249, 108] on input "**********" at bounding box center [322, 107] width 180 height 11
drag, startPoint x: 301, startPoint y: 108, endPoint x: 279, endPoint y: 107, distance: 21.5
click at [279, 107] on input "**********" at bounding box center [322, 107] width 180 height 11
click at [304, 176] on span "Lovevery AU" at bounding box center [322, 172] width 172 height 10
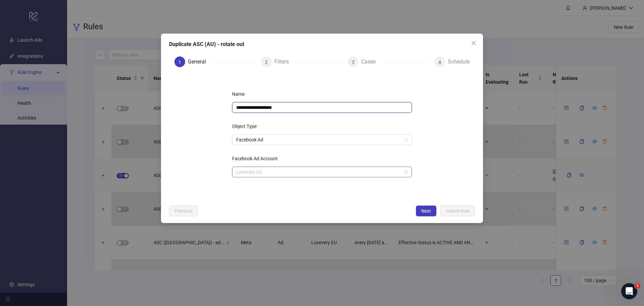
type input "**********"
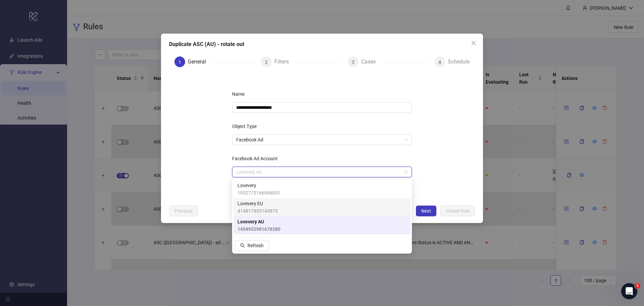
click at [297, 206] on div "Lovevery EU 414817493143873" at bounding box center [321, 207] width 169 height 15
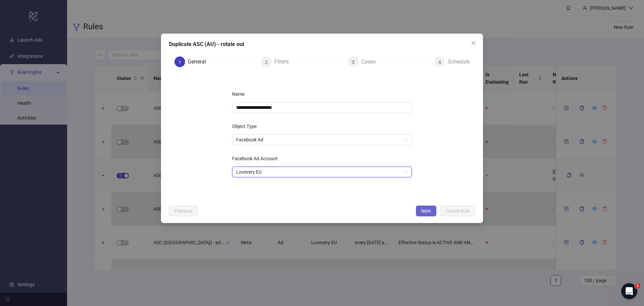
click at [421, 212] on span "Next" at bounding box center [426, 210] width 10 height 5
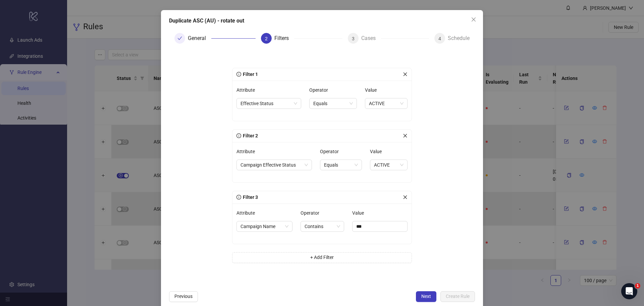
scroll to position [34, 0]
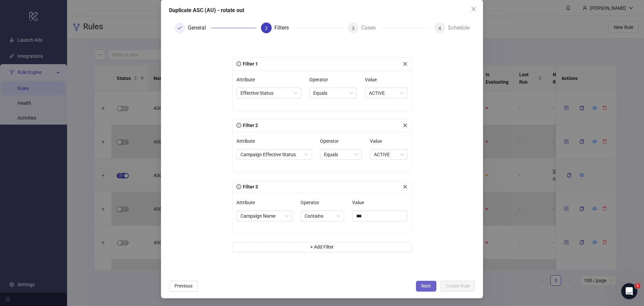
click at [425, 289] on button "Next" at bounding box center [426, 285] width 20 height 11
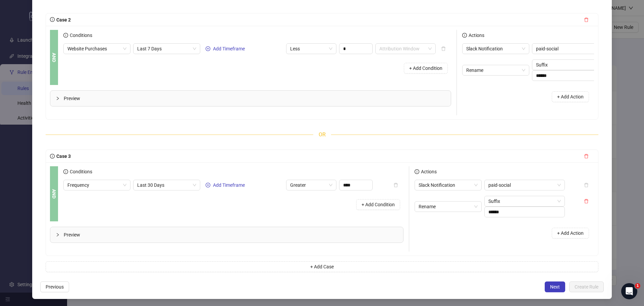
scroll to position [212, 0]
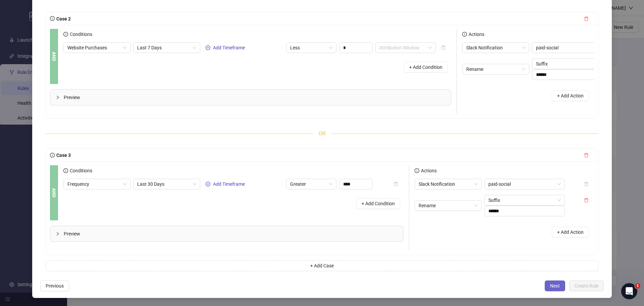
click at [554, 286] on span "Next" at bounding box center [555, 285] width 10 height 5
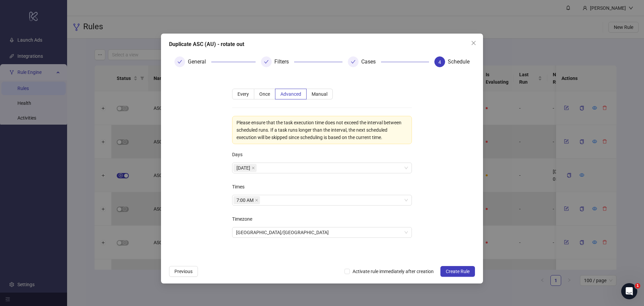
scroll to position [0, 0]
click at [270, 234] on span "Australia/Sydney" at bounding box center [322, 232] width 172 height 10
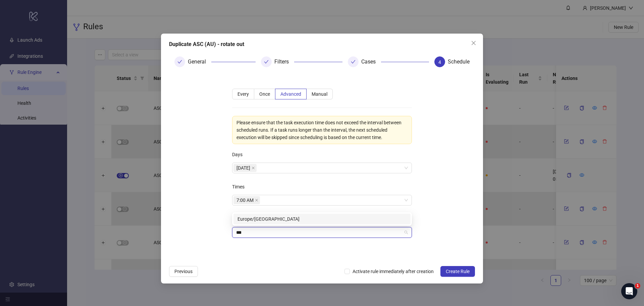
type input "****"
click at [274, 221] on div "Europe/Amsterdam" at bounding box center [321, 218] width 169 height 7
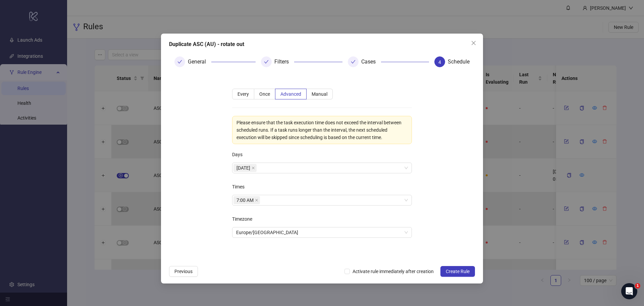
click at [359, 275] on div "Next Activate rule immediately after creation Create Rule" at bounding box center [409, 271] width 130 height 11
click at [360, 272] on span "Activate rule immediately after creation" at bounding box center [393, 270] width 87 height 7
click at [454, 271] on span "Create Rule" at bounding box center [458, 270] width 24 height 5
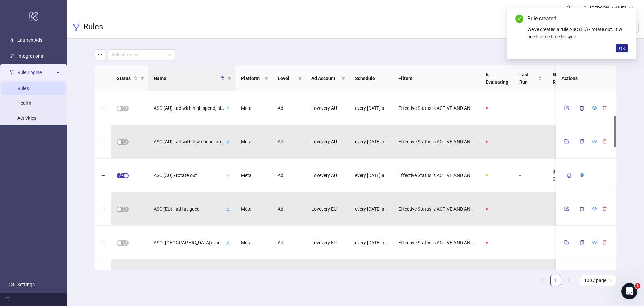
click at [625, 48] on span "OK" at bounding box center [622, 48] width 6 height 5
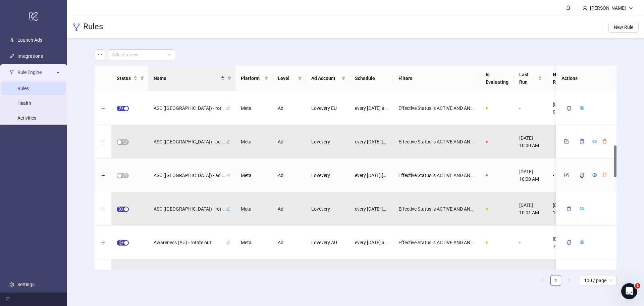
scroll to position [302, 0]
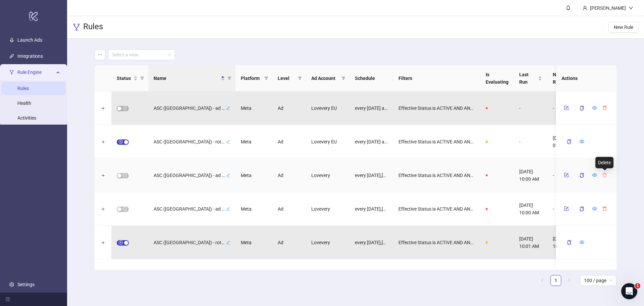
click at [604, 175] on icon "delete" at bounding box center [604, 174] width 5 height 5
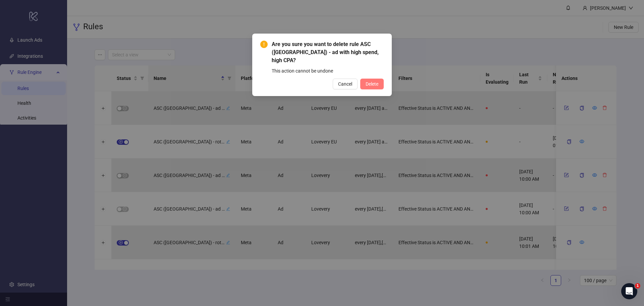
click at [372, 81] on span "Delete" at bounding box center [372, 83] width 13 height 5
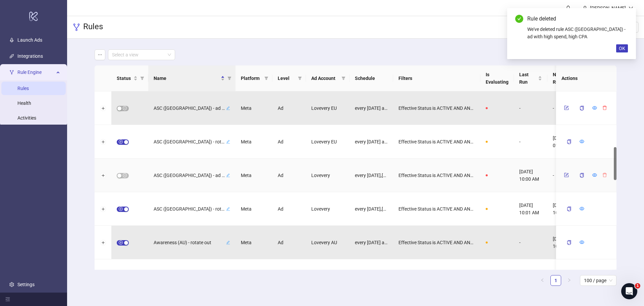
click at [604, 175] on icon "delete" at bounding box center [604, 174] width 5 height 5
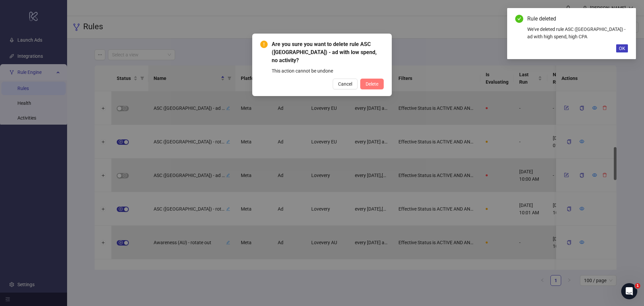
click at [363, 78] on button "Delete" at bounding box center [371, 83] width 23 height 11
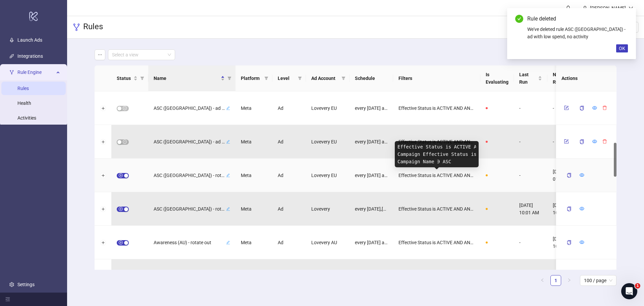
scroll to position [235, 0]
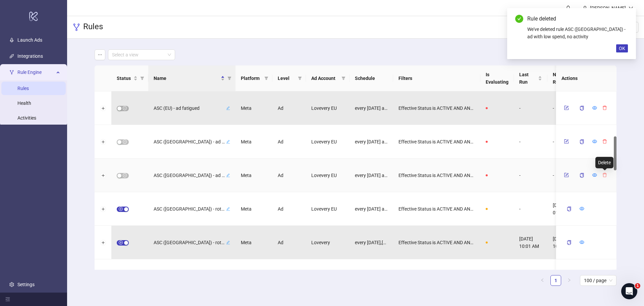
click at [605, 175] on icon "delete" at bounding box center [604, 174] width 5 height 5
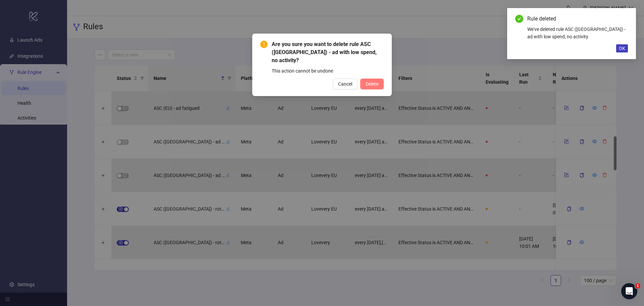
drag, startPoint x: 372, startPoint y: 72, endPoint x: 371, endPoint y: 75, distance: 3.8
click at [372, 78] on button "Delete" at bounding box center [371, 83] width 23 height 11
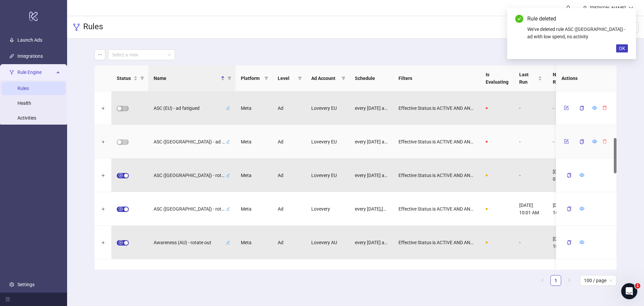
click at [602, 141] on icon "delete" at bounding box center [604, 141] width 5 height 5
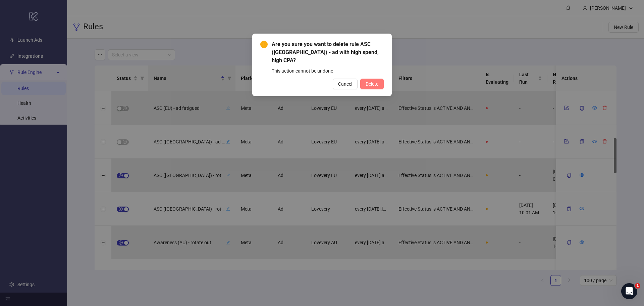
click at [371, 81] on span "Delete" at bounding box center [372, 83] width 13 height 5
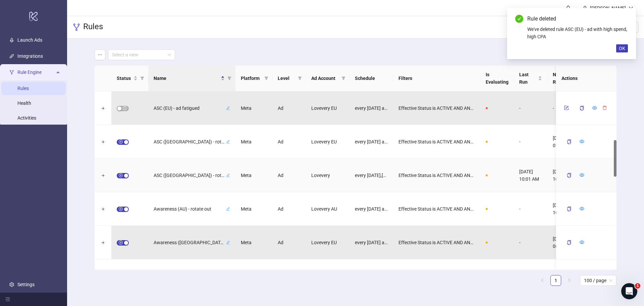
scroll to position [201, 0]
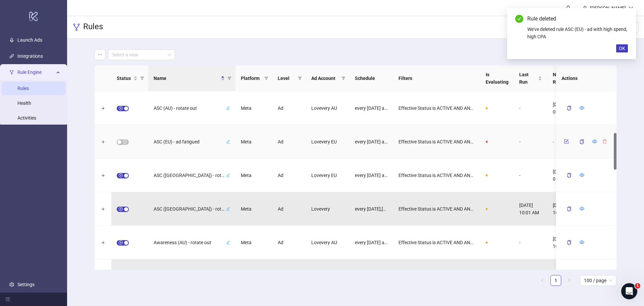
click at [602, 140] on button "button" at bounding box center [605, 141] width 10 height 8
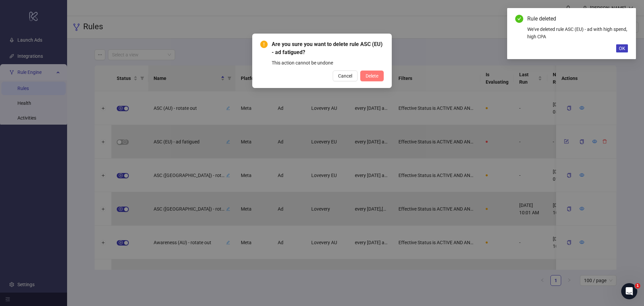
click at [369, 78] on span "Delete" at bounding box center [372, 75] width 13 height 5
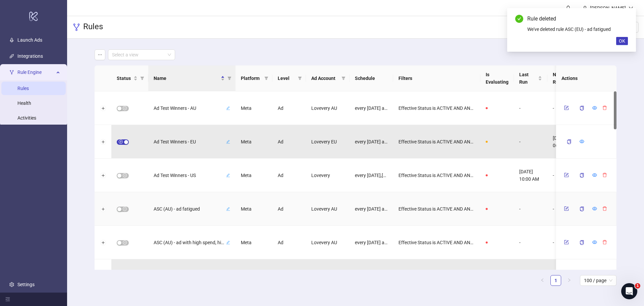
scroll to position [34, 0]
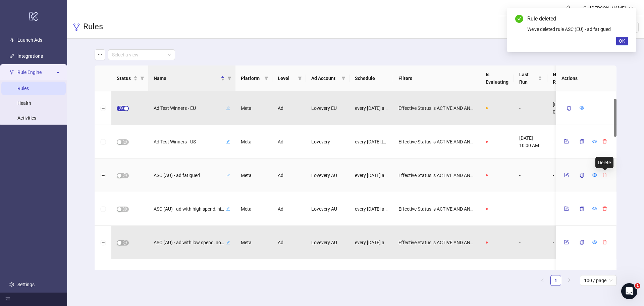
click at [603, 175] on icon "delete" at bounding box center [605, 175] width 4 height 4
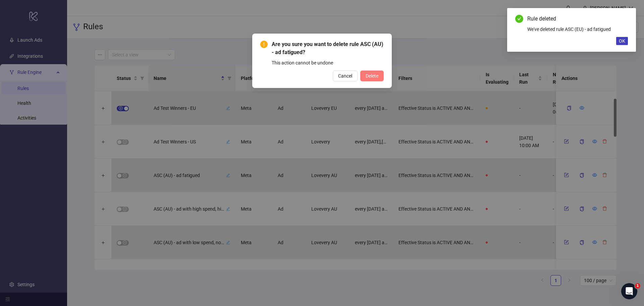
click at [370, 71] on button "Delete" at bounding box center [371, 75] width 23 height 11
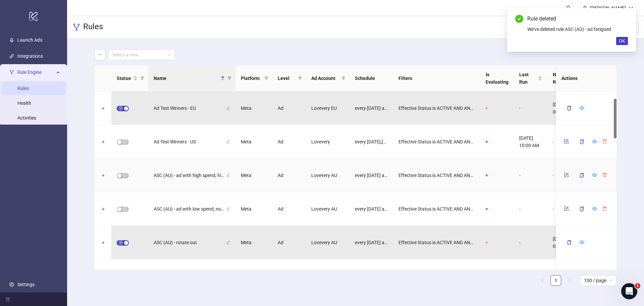
click at [604, 179] on div at bounding box center [605, 175] width 10 height 8
click at [605, 175] on icon "delete" at bounding box center [604, 174] width 5 height 5
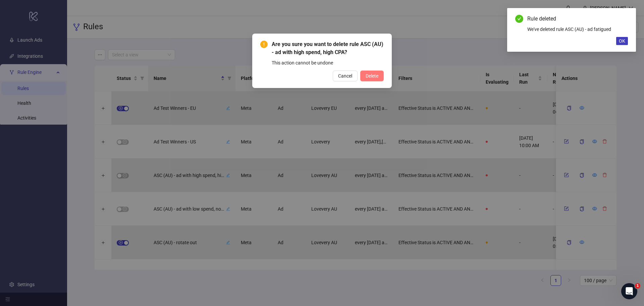
click at [378, 78] on button "Delete" at bounding box center [371, 75] width 23 height 11
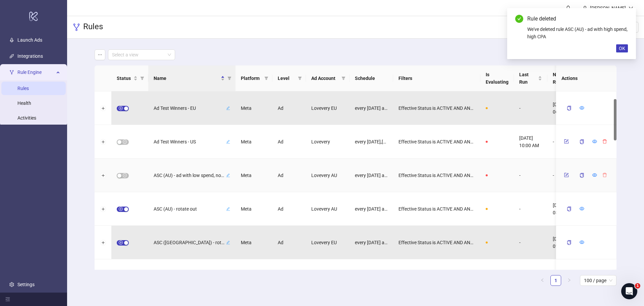
click at [605, 175] on icon "delete" at bounding box center [604, 174] width 5 height 5
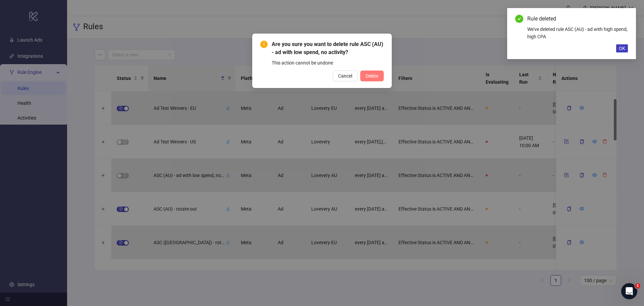
click at [375, 78] on span "Delete" at bounding box center [372, 75] width 13 height 5
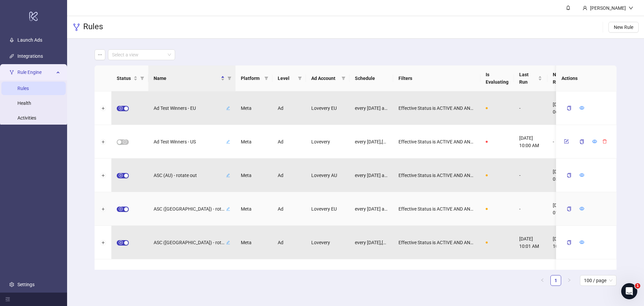
click at [227, 208] on icon "edit" at bounding box center [228, 209] width 4 height 4
click at [166, 208] on input "**********" at bounding box center [183, 209] width 50 height 8
type input "**********"
click at [213, 208] on icon "check" at bounding box center [212, 208] width 5 height 5
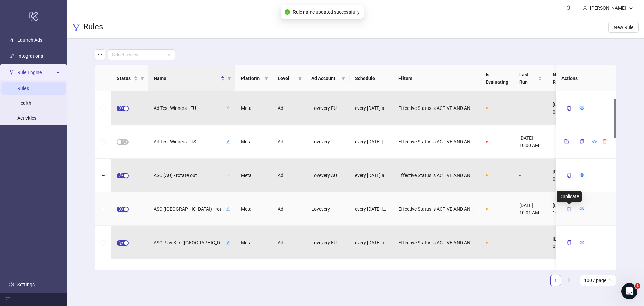
click at [570, 206] on icon "copy" at bounding box center [569, 208] width 5 height 5
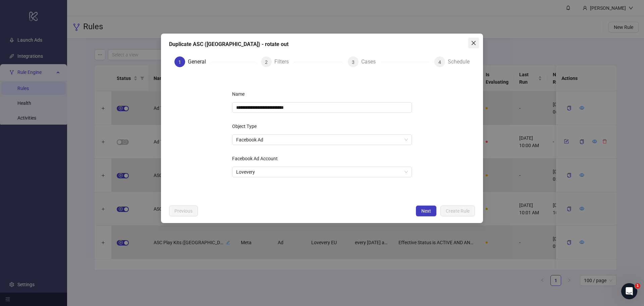
click at [474, 43] on icon "close" at bounding box center [474, 43] width 4 height 4
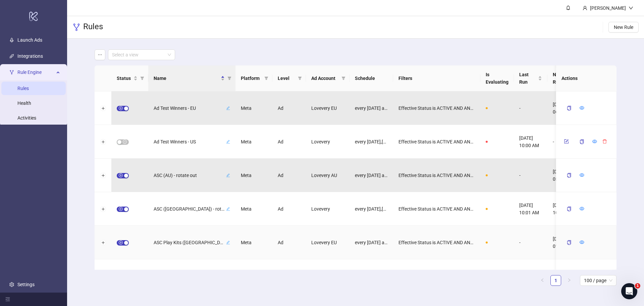
scroll to position [67, 0]
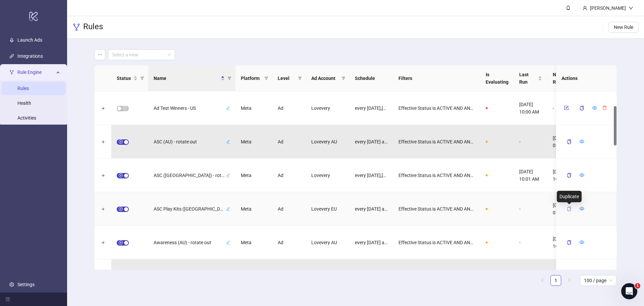
click at [569, 209] on icon "copy" at bounding box center [569, 208] width 5 height 5
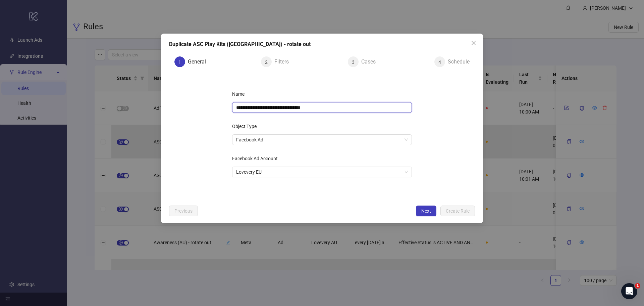
drag, startPoint x: 264, startPoint y: 108, endPoint x: 247, endPoint y: 108, distance: 17.4
click at [247, 108] on input "**********" at bounding box center [322, 107] width 180 height 11
drag, startPoint x: 307, startPoint y: 109, endPoint x: 288, endPoint y: 111, distance: 18.8
click at [288, 111] on input "**********" at bounding box center [322, 107] width 180 height 11
type input "**********"
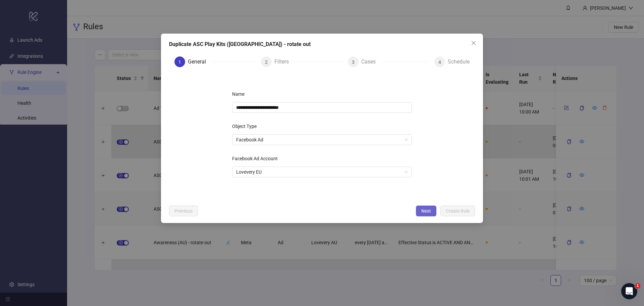
click at [427, 210] on span "Next" at bounding box center [426, 210] width 10 height 5
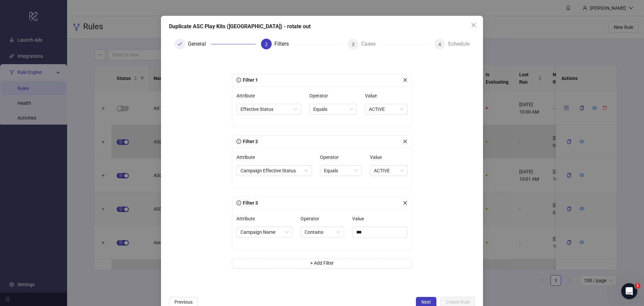
scroll to position [34, 0]
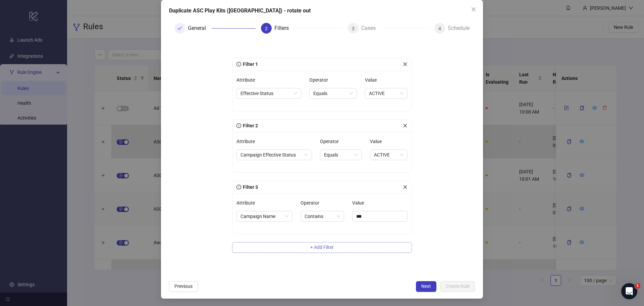
click at [333, 245] on button "+ Add Filter" at bounding box center [322, 247] width 180 height 11
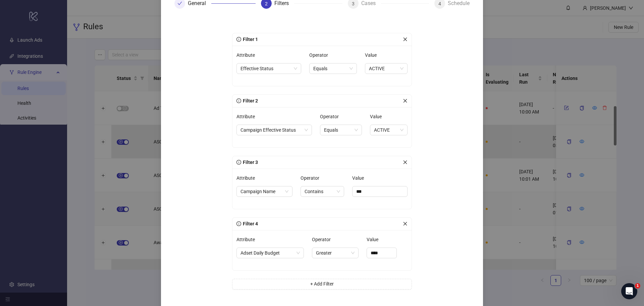
scroll to position [67, 0]
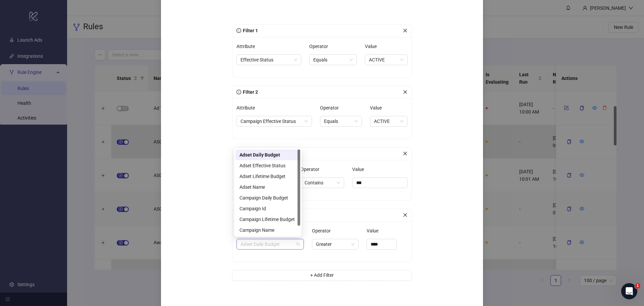
click at [277, 240] on span "Adset Daily Budget" at bounding box center [269, 244] width 59 height 10
type input "***"
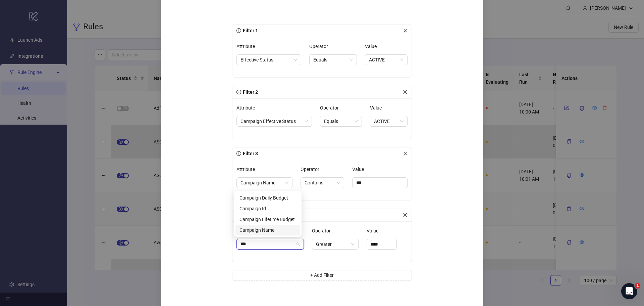
click at [278, 232] on div "Campaign Name" at bounding box center [267, 229] width 57 height 7
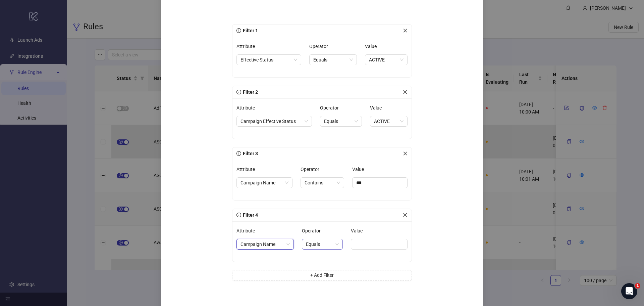
click at [320, 241] on span "Equals" at bounding box center [322, 244] width 33 height 10
click at [319, 279] on div "Contains" at bounding box center [318, 278] width 29 height 7
click at [365, 247] on input "Value" at bounding box center [379, 243] width 55 height 11
type input "***"
click at [418, 235] on div "Filter 1 Attribute Effective Status Operator Equals Value ACTIVE Filter 2 Attri…" at bounding box center [321, 155] width 201 height 288
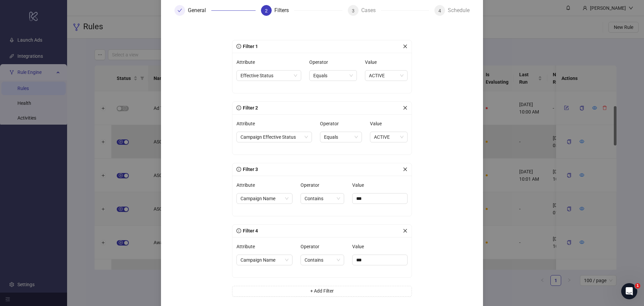
scroll to position [95, 0]
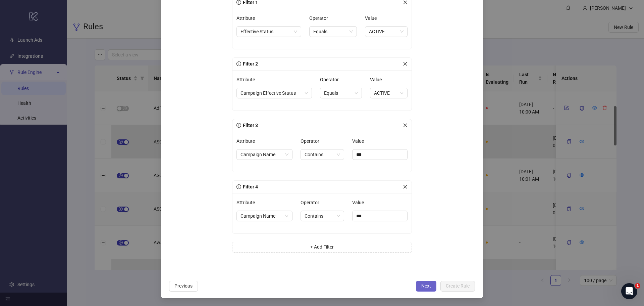
click at [421, 286] on span "Next" at bounding box center [426, 285] width 10 height 5
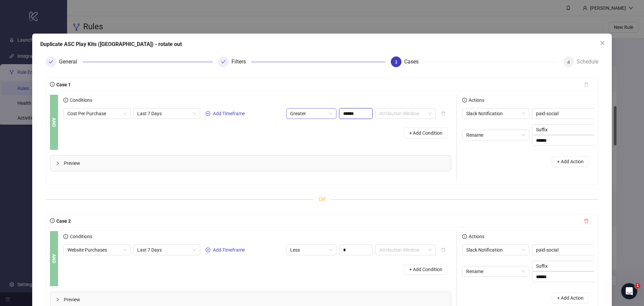
drag, startPoint x: 363, startPoint y: 114, endPoint x: 305, endPoint y: 111, distance: 57.8
click at [305, 111] on div "Cost Per Purchase Last 7 Days Add Timeframe Greater ****** Attribution Window" at bounding box center [249, 113] width 372 height 11
type input "*****"
click at [329, 143] on div "Conditions Cost Per Purchase Last 7 Days Add Timeframe Greater ***** Attributio…" at bounding box center [259, 122] width 393 height 55
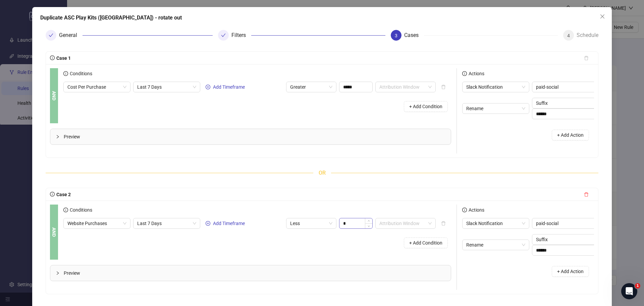
scroll to position [67, 0]
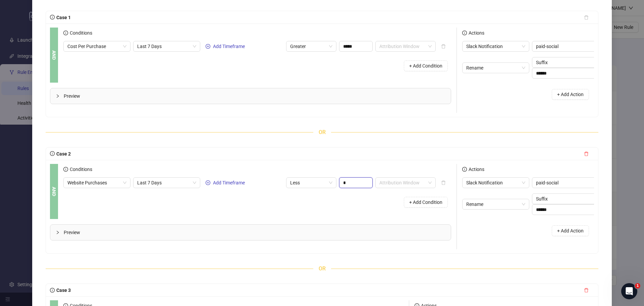
drag, startPoint x: 349, startPoint y: 187, endPoint x: 327, endPoint y: 178, distance: 23.4
click at [327, 179] on div "Conditions Website Purchases Last 7 Days Add Timeframe Less * Attribution Windo…" at bounding box center [257, 187] width 388 height 47
type input "**"
click at [349, 219] on div "Conditions Website Purchases Last 7 Days Add Timeframe Less ** Attribution Wind…" at bounding box center [259, 191] width 393 height 55
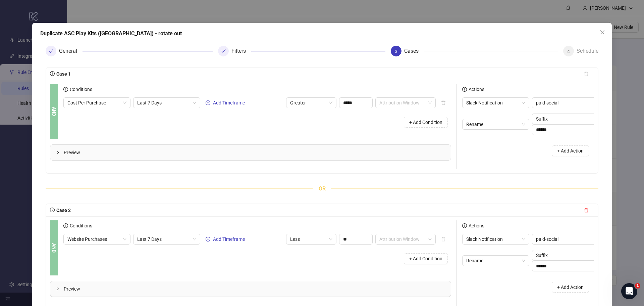
scroll to position [212, 0]
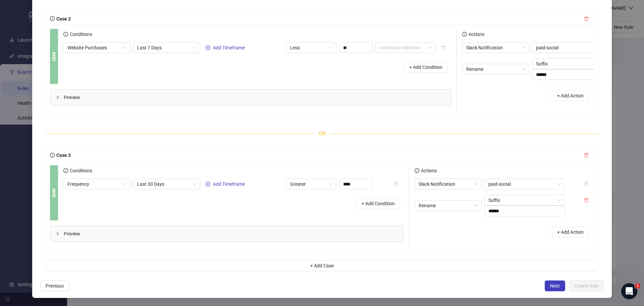
click at [545, 280] on button "Next" at bounding box center [555, 285] width 20 height 11
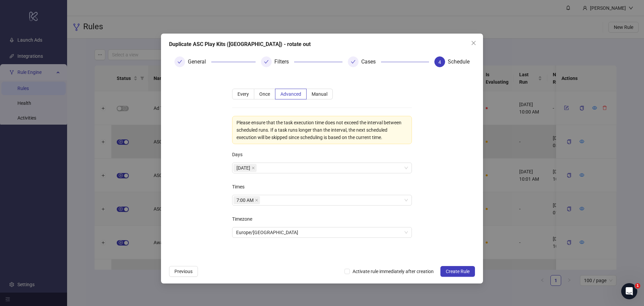
scroll to position [0, 0]
click at [409, 270] on span "Activate rule immediately after creation" at bounding box center [393, 270] width 87 height 7
click at [466, 274] on button "Create Rule" at bounding box center [457, 271] width 35 height 11
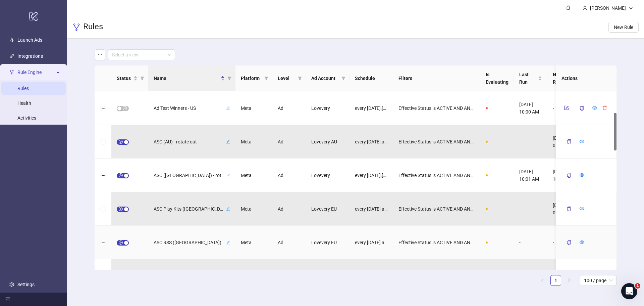
scroll to position [101, 0]
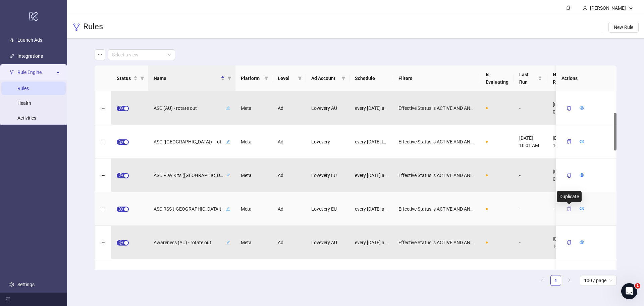
click at [569, 209] on icon "copy" at bounding box center [569, 208] width 5 height 5
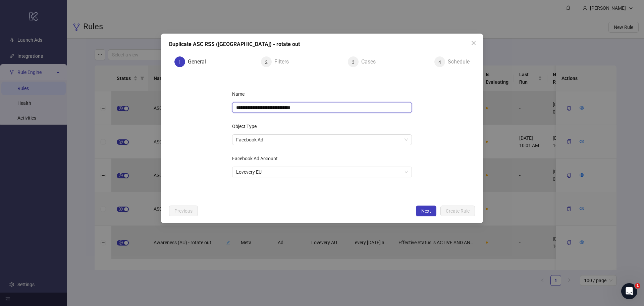
drag, startPoint x: 262, startPoint y: 107, endPoint x: 258, endPoint y: 108, distance: 3.4
click at [258, 108] on input "**********" at bounding box center [322, 107] width 180 height 11
drag, startPoint x: 310, startPoint y: 108, endPoint x: 290, endPoint y: 110, distance: 19.9
click at [289, 108] on input "**********" at bounding box center [322, 107] width 180 height 11
click at [316, 173] on span "Lovevery EU" at bounding box center [322, 172] width 172 height 10
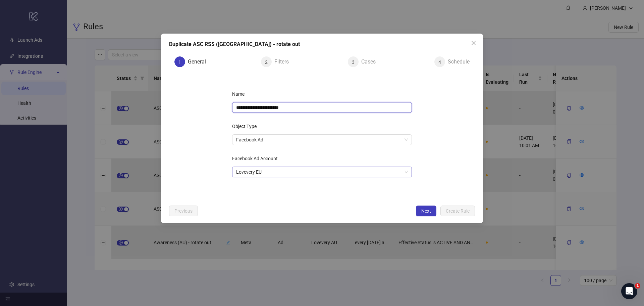
type input "**********"
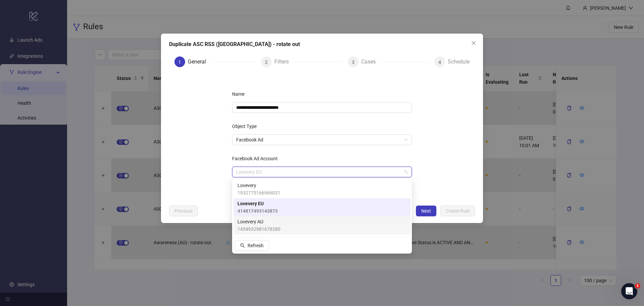
click at [293, 223] on div "Lovevery AU 1454932981678280" at bounding box center [321, 225] width 169 height 15
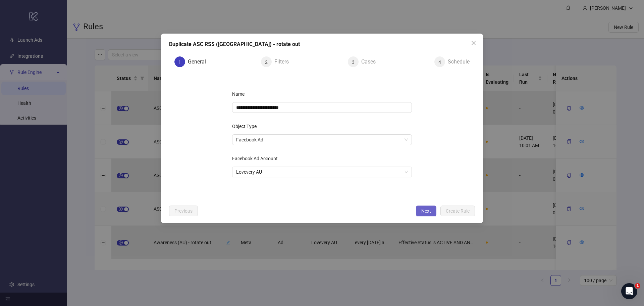
click at [424, 212] on span "Next" at bounding box center [426, 210] width 10 height 5
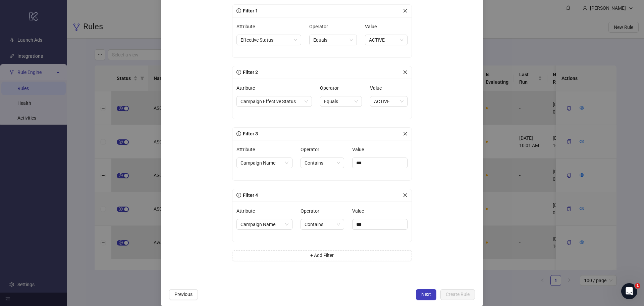
scroll to position [95, 0]
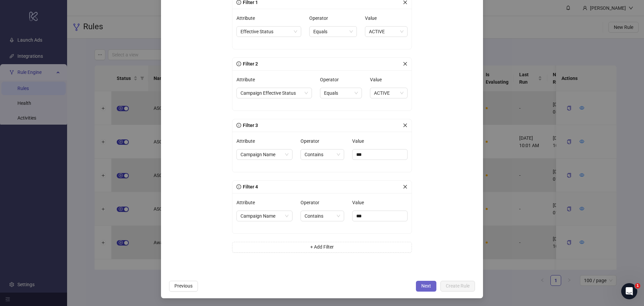
click at [419, 288] on button "Next" at bounding box center [426, 285] width 20 height 11
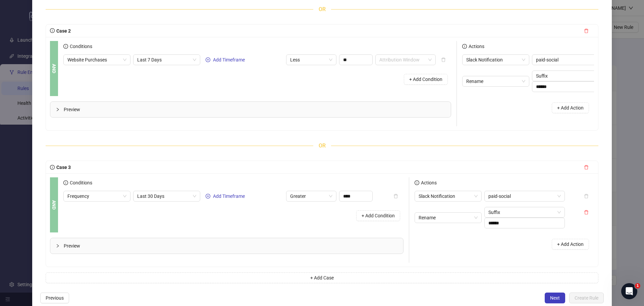
scroll to position [212, 0]
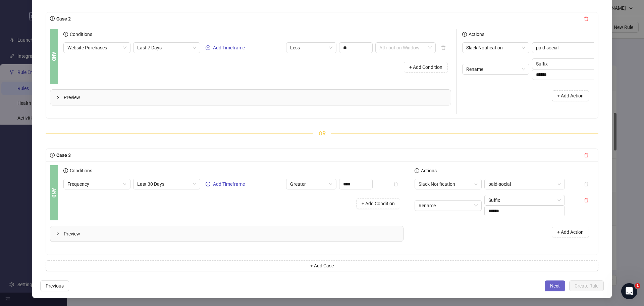
click at [550, 287] on span "Next" at bounding box center [555, 285] width 10 height 5
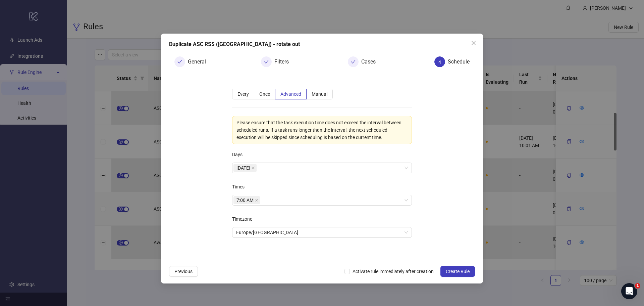
scroll to position [0, 0]
click at [309, 233] on span "Europe/Amsterdam" at bounding box center [322, 232] width 172 height 10
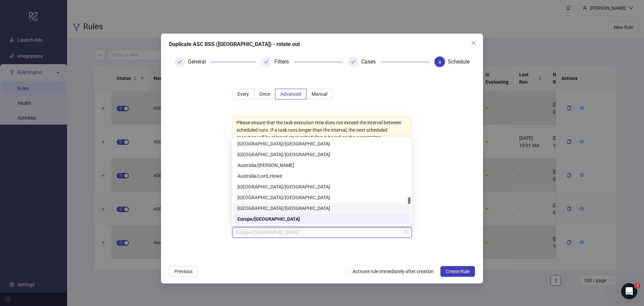
click at [303, 211] on div "Australia/Sydney" at bounding box center [321, 207] width 169 height 7
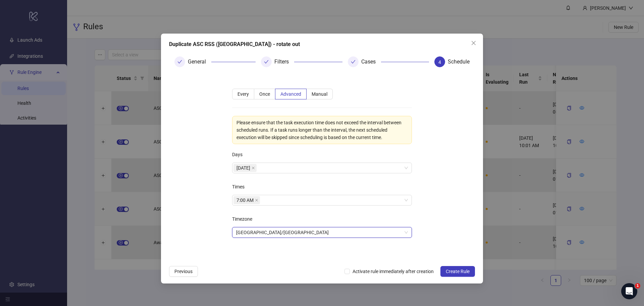
click at [355, 266] on div "Next Activate rule immediately after creation Create Rule" at bounding box center [409, 271] width 130 height 11
click at [355, 268] on span "Activate rule immediately after creation" at bounding box center [393, 270] width 87 height 7
click at [456, 274] on span "Create Rule" at bounding box center [458, 270] width 24 height 5
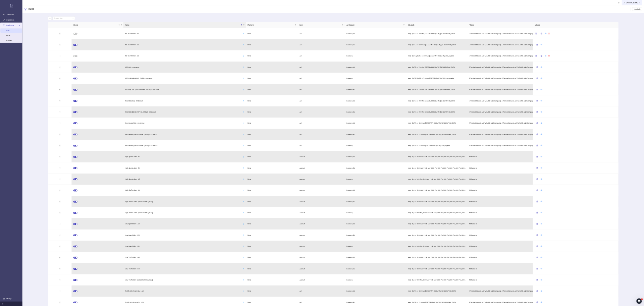
scroll to position [0, 0]
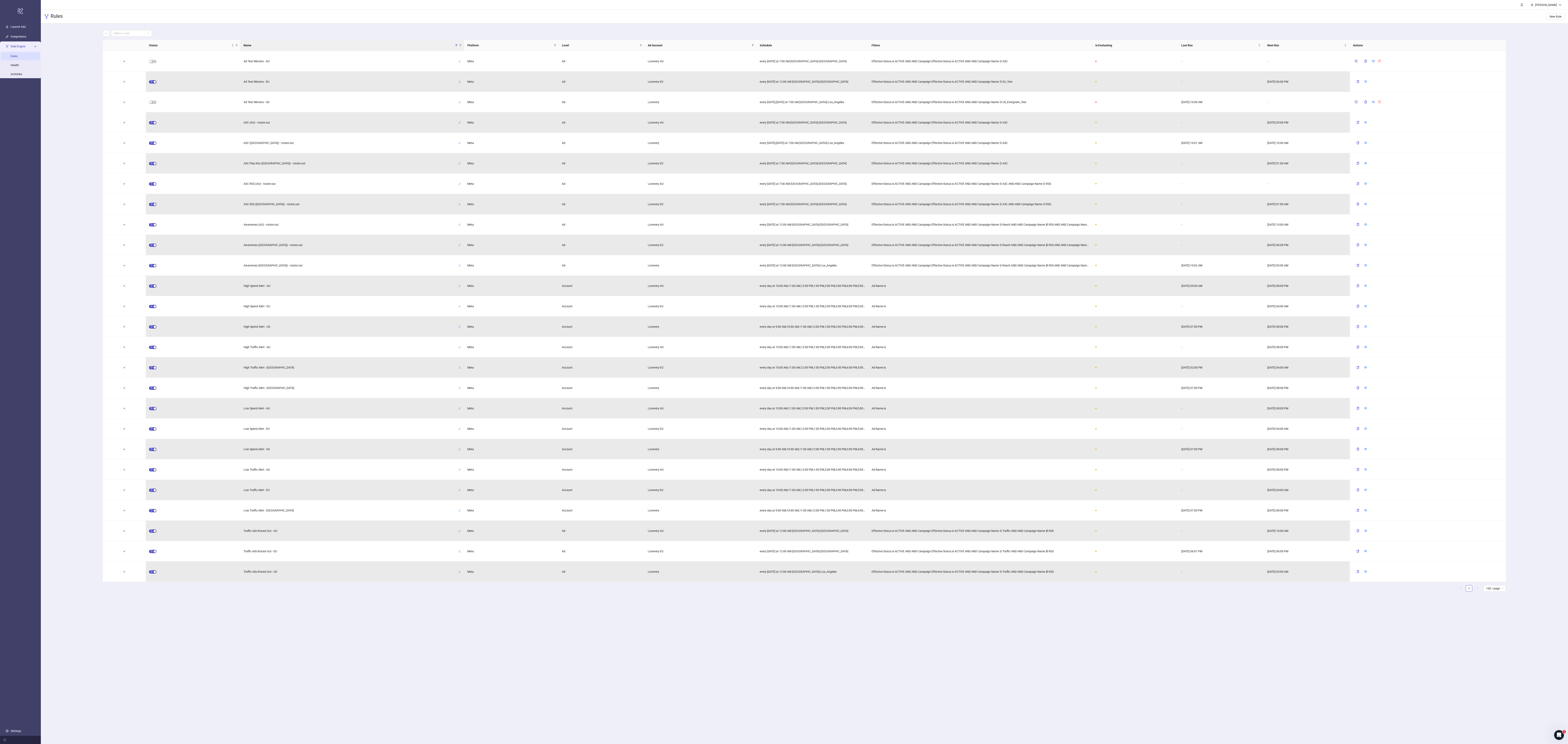
drag, startPoint x: 384, startPoint y: 1, endPoint x: 1066, endPoint y: 636, distance: 931.9
click at [392, 186] on main "Allison Demers Rules New Rule Select a view Status Name Platform Level Ad Accou…" at bounding box center [804, 372] width 1527 height 744
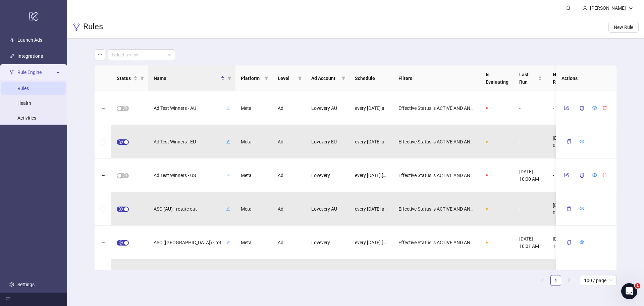
drag, startPoint x: 1254, startPoint y: 1, endPoint x: 432, endPoint y: 286, distance: 869.3
click at [432, 286] on div "Status Name Platform Level Ad Account Schedule Filters Is Evaluating Last Run N…" at bounding box center [356, 177] width 522 height 225
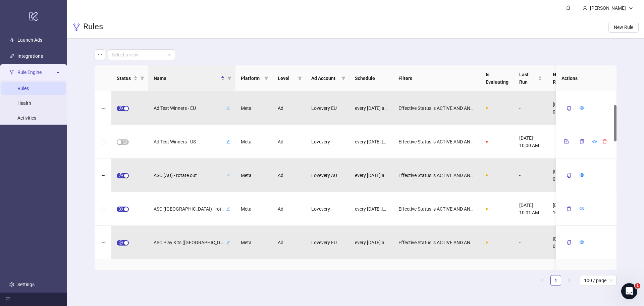
scroll to position [67, 0]
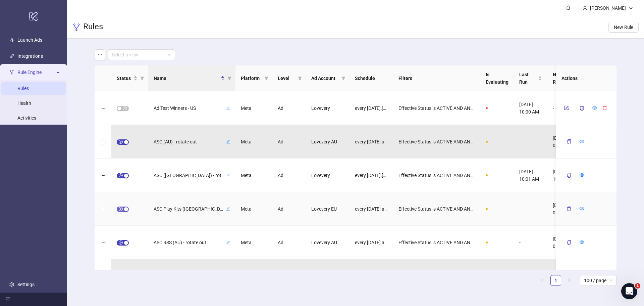
click at [120, 210] on span "button" at bounding box center [123, 208] width 12 height 5
click at [570, 207] on button "button" at bounding box center [566, 208] width 10 height 8
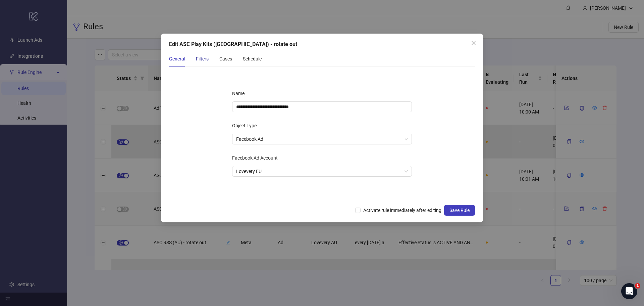
click at [205, 62] on div "Filters" at bounding box center [202, 58] width 13 height 7
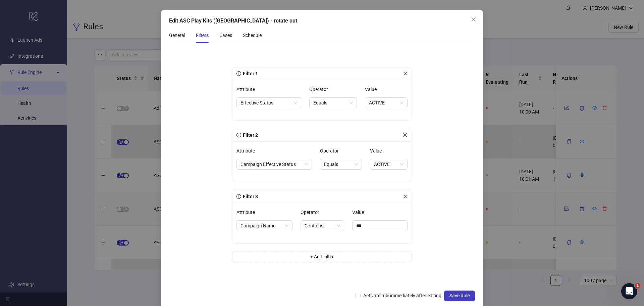
scroll to position [33, 0]
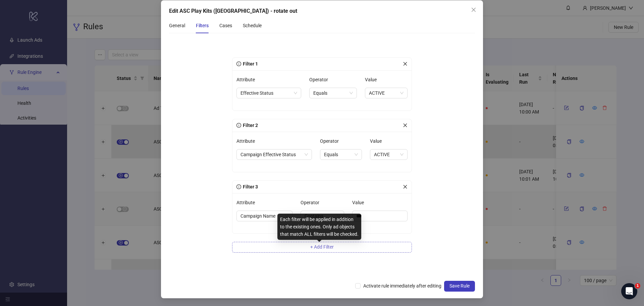
click at [317, 244] on span "+ Add Filter" at bounding box center [321, 246] width 23 height 5
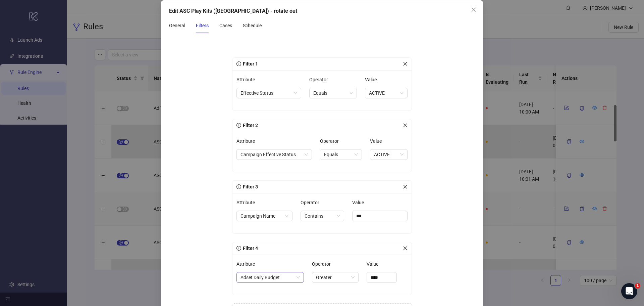
click at [266, 281] on span "Adset Daily Budget" at bounding box center [269, 277] width 59 height 10
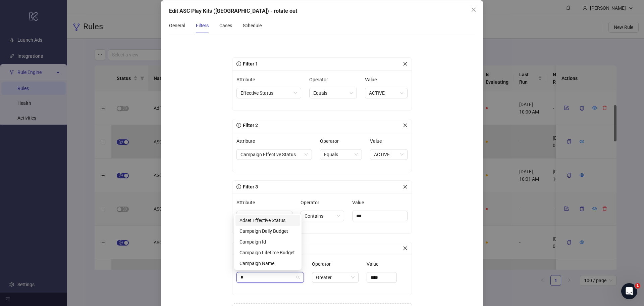
type input "**"
click at [271, 262] on div "Campaign Name" at bounding box center [267, 262] width 57 height 7
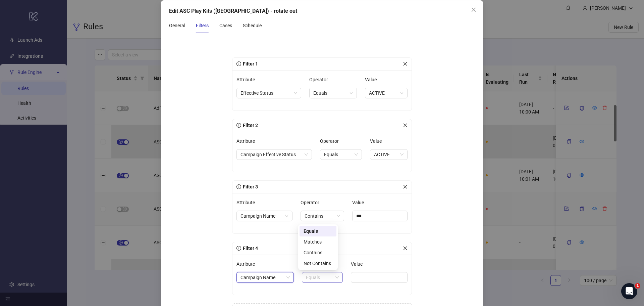
click at [319, 275] on span "Equals" at bounding box center [322, 277] width 33 height 10
click at [326, 264] on div "Not Contains" at bounding box center [318, 262] width 29 height 7
click at [360, 272] on input "Value" at bounding box center [381, 277] width 53 height 11
type input "***"
click at [428, 268] on form "Filter 1 Attribute Effective Status Operator Equals Value ACTIVE Filter 2 Attri…" at bounding box center [322, 188] width 306 height 299
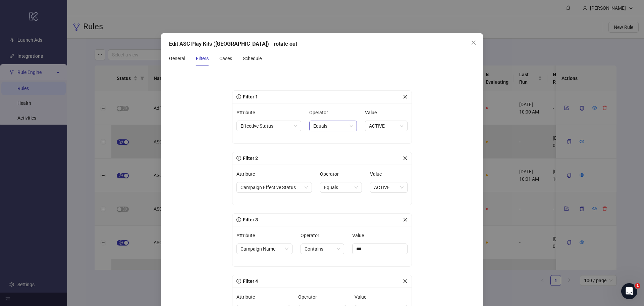
scroll to position [0, 0]
click at [227, 60] on div "Cases" at bounding box center [225, 58] width 13 height 7
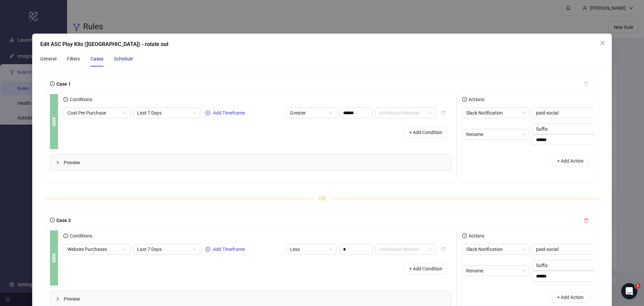
click at [125, 60] on div "Schedule" at bounding box center [123, 58] width 19 height 7
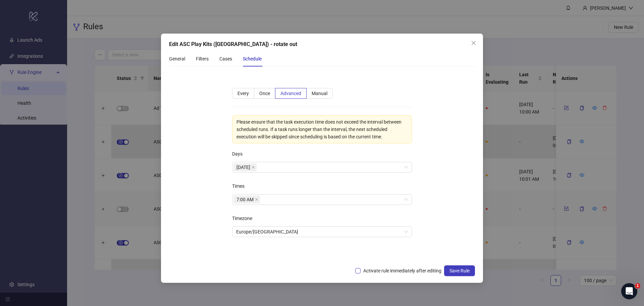
click at [383, 272] on span "Activate rule immediately after editing" at bounding box center [403, 270] width 84 height 7
click at [448, 270] on button "Save Rule" at bounding box center [459, 270] width 31 height 11
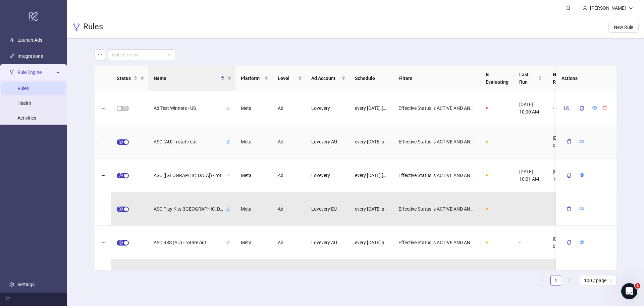
click at [198, 141] on span "ASC (AU) - rotate out" at bounding box center [189, 141] width 71 height 7
click at [168, 139] on input "**********" at bounding box center [183, 142] width 50 height 8
type input "**********"
click at [211, 141] on icon "check" at bounding box center [212, 141] width 5 height 5
click at [121, 142] on span "button" at bounding box center [123, 141] width 12 height 5
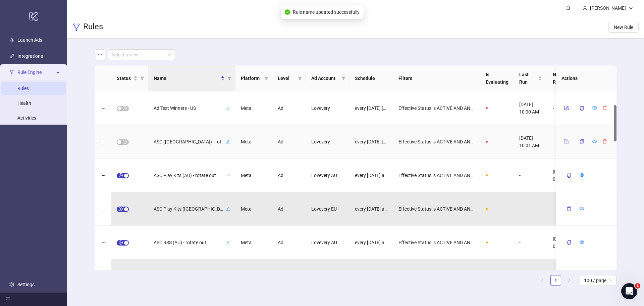
click at [566, 142] on icon "form" at bounding box center [566, 141] width 5 height 5
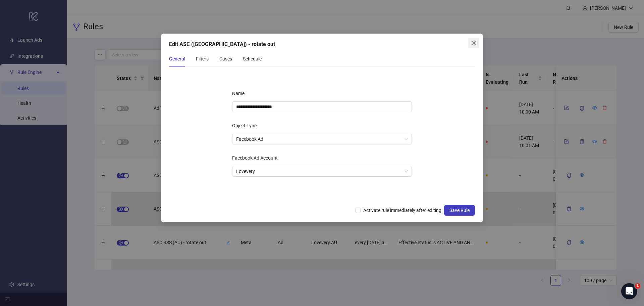
click at [473, 43] on icon "close" at bounding box center [473, 42] width 5 height 5
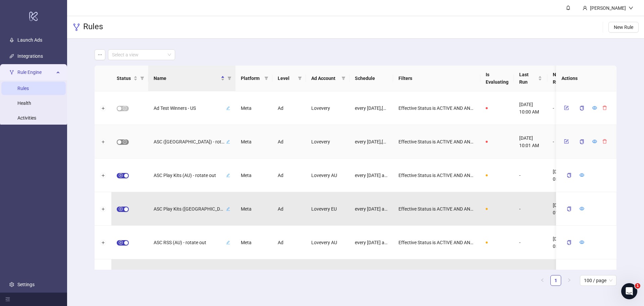
click at [125, 140] on span "button" at bounding box center [123, 141] width 12 height 5
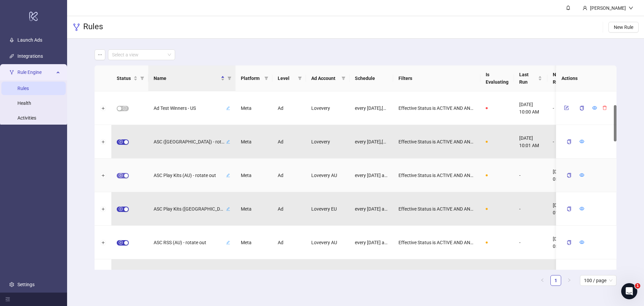
click at [121, 175] on span "button" at bounding box center [123, 175] width 12 height 5
click at [566, 174] on icon "form" at bounding box center [566, 174] width 5 height 5
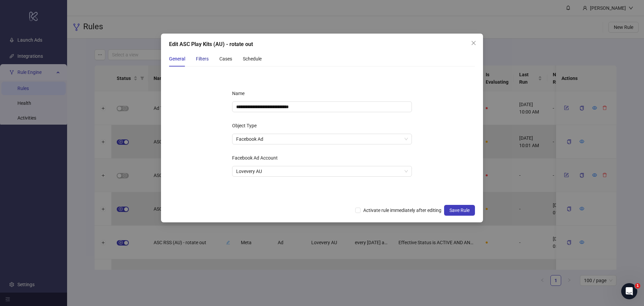
click at [199, 57] on div "Filters" at bounding box center [202, 58] width 13 height 7
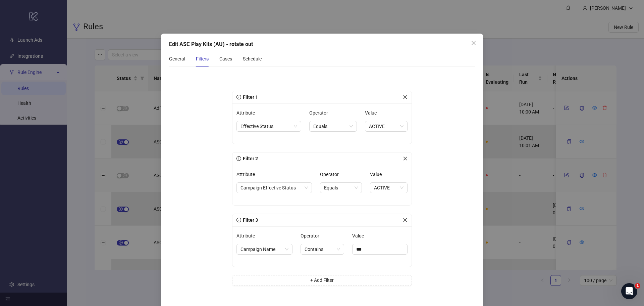
scroll to position [33, 0]
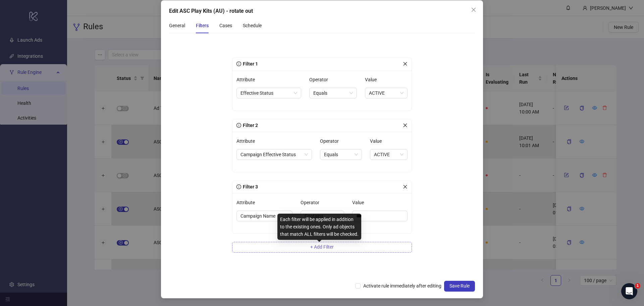
click at [310, 248] on span "+ Add Filter" at bounding box center [321, 246] width 23 height 5
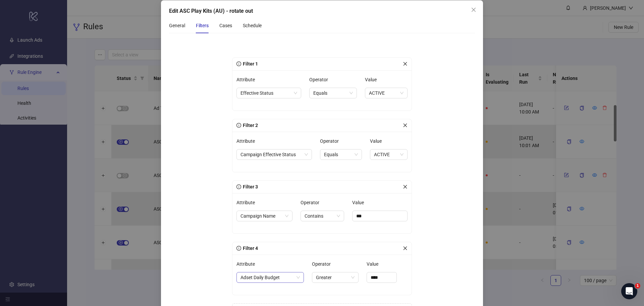
click at [265, 277] on span "Adset Daily Budget" at bounding box center [269, 277] width 59 height 10
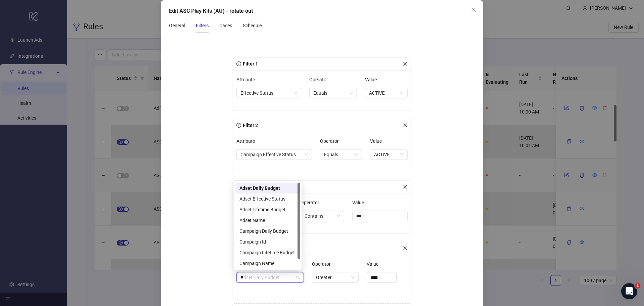
type input "**"
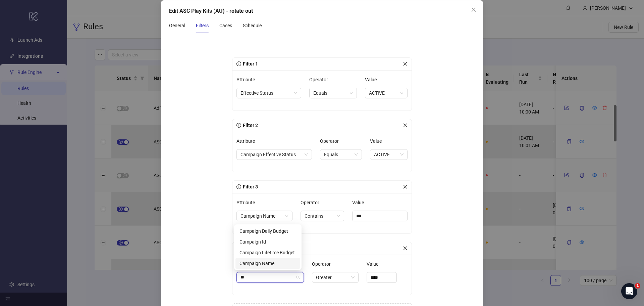
click at [269, 263] on div "Campaign Name" at bounding box center [267, 262] width 57 height 7
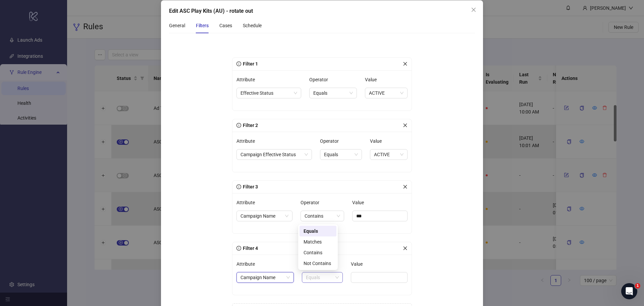
click at [324, 276] on span "Equals" at bounding box center [322, 277] width 33 height 10
click at [326, 264] on div "Not Contains" at bounding box center [318, 262] width 29 height 7
click at [372, 278] on input "Value" at bounding box center [381, 277] width 53 height 11
type input "***"
click at [429, 269] on form "Filter 1 Attribute Effective Status Operator Equals Value ACTIVE Filter 2 Attri…" at bounding box center [322, 188] width 306 height 299
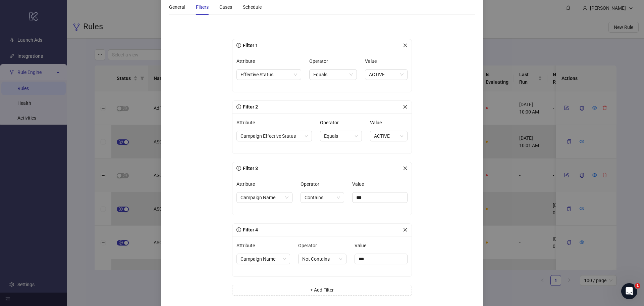
scroll to position [95, 0]
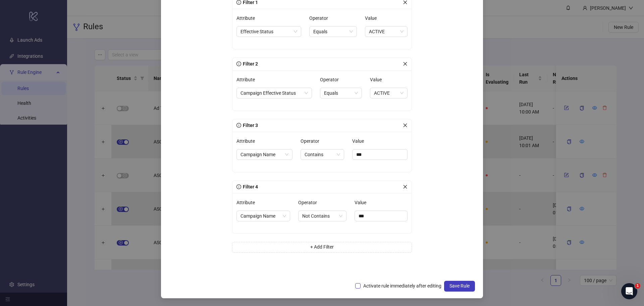
click at [406, 286] on span "Activate rule immediately after editing" at bounding box center [403, 285] width 84 height 7
click at [455, 284] on span "Save Rule" at bounding box center [459, 285] width 20 height 5
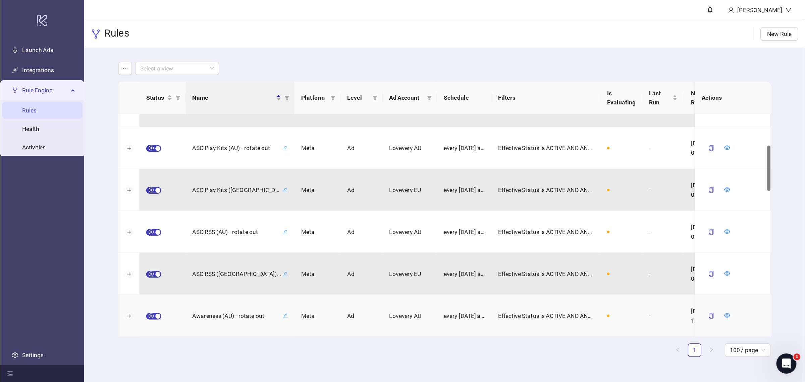
scroll to position [0, 0]
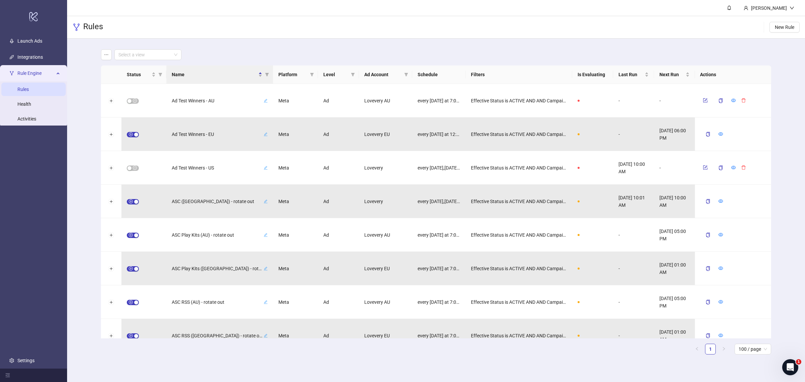
drag, startPoint x: 631, startPoint y: 0, endPoint x: 477, endPoint y: 17, distance: 154.9
click at [477, 17] on div "Rules New Rule" at bounding box center [436, 27] width 738 height 22
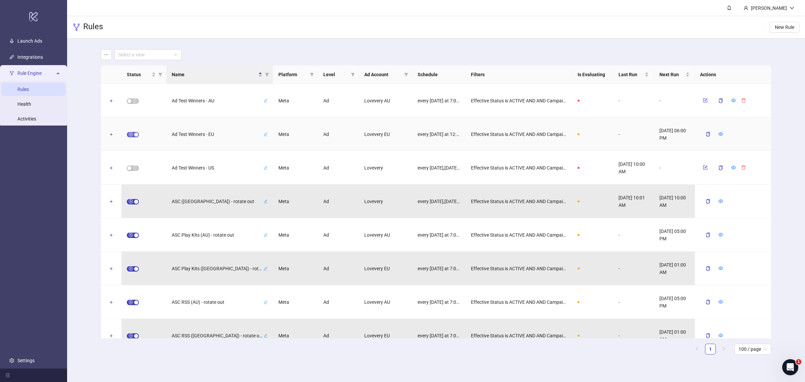
click at [129, 135] on span "button" at bounding box center [133, 134] width 12 height 5
click at [644, 134] on button "button" at bounding box center [705, 134] width 10 height 8
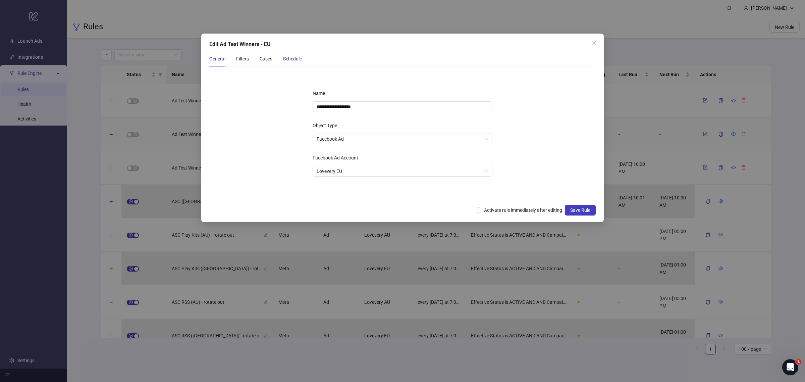
click at [284, 58] on div "Schedule" at bounding box center [292, 58] width 19 height 7
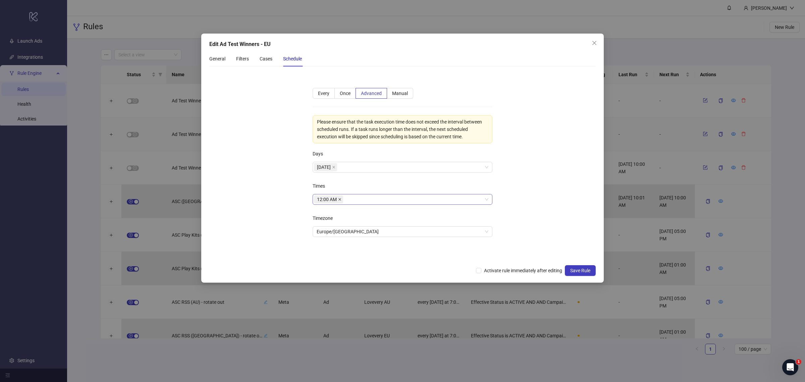
click at [340, 199] on icon "close" at bounding box center [339, 199] width 3 height 3
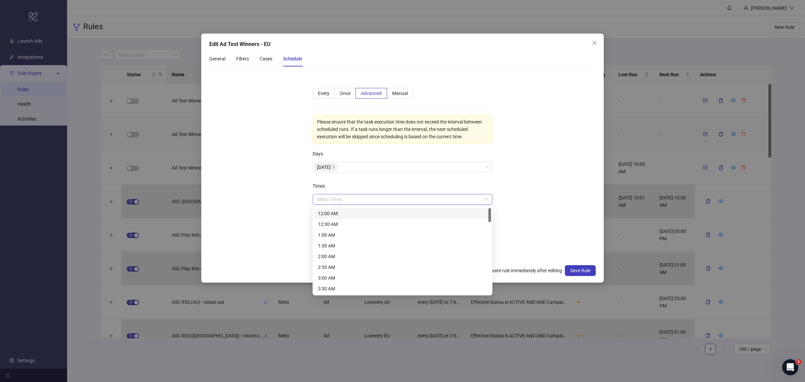
click at [344, 199] on div at bounding box center [399, 199] width 170 height 9
click at [348, 279] on div "7:00 AM" at bounding box center [402, 279] width 169 height 7
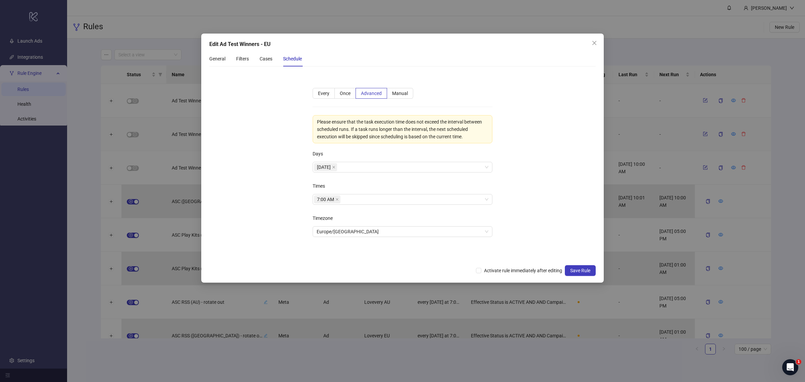
click at [544, 202] on form "**********" at bounding box center [402, 166] width 386 height 189
click at [518, 271] on span "Activate rule immediately after editing" at bounding box center [523, 270] width 84 height 7
click at [580, 274] on button "Save Rule" at bounding box center [580, 270] width 31 height 11
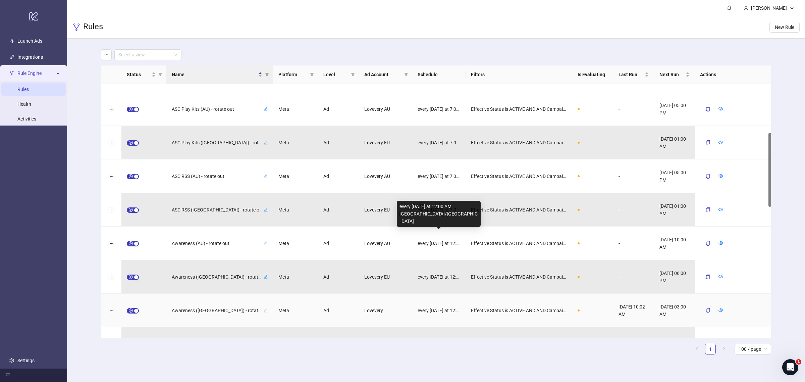
scroll to position [168, 0]
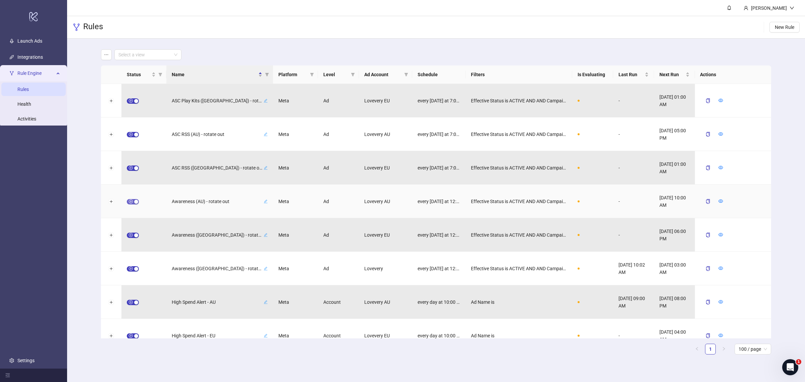
click at [130, 202] on span "button" at bounding box center [133, 201] width 12 height 5
click at [644, 201] on icon "form" at bounding box center [705, 201] width 5 height 5
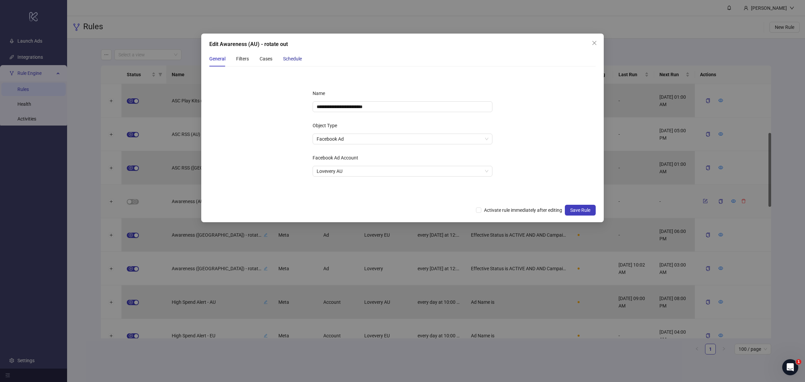
click at [298, 59] on div "Schedule" at bounding box center [292, 58] width 19 height 7
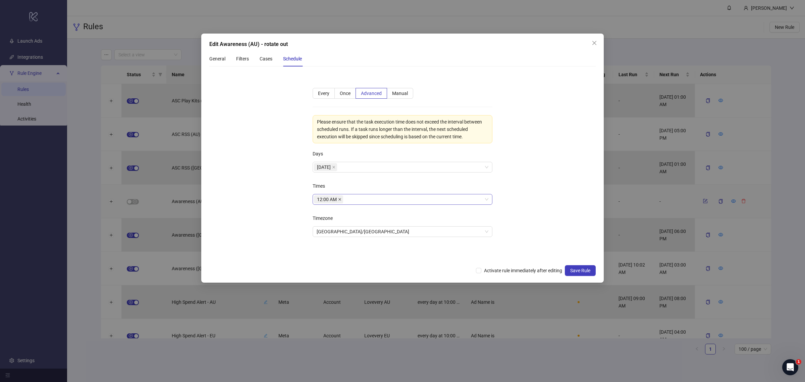
click at [340, 199] on icon "close" at bounding box center [339, 199] width 3 height 3
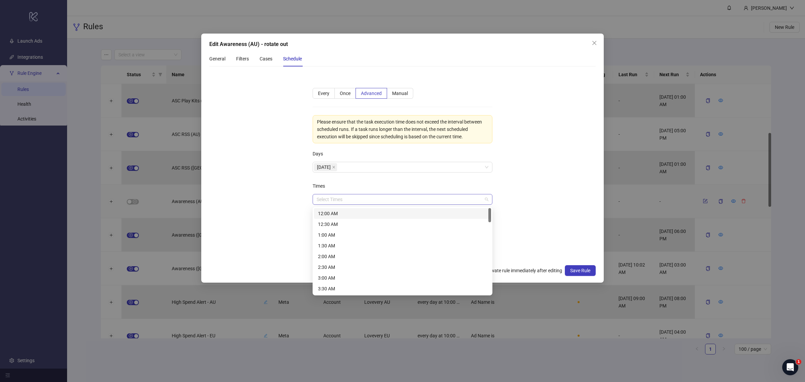
click at [342, 199] on div at bounding box center [399, 199] width 170 height 9
click at [339, 278] on div "7:00 AM" at bounding box center [402, 279] width 169 height 7
click at [564, 205] on form "**********" at bounding box center [402, 166] width 386 height 189
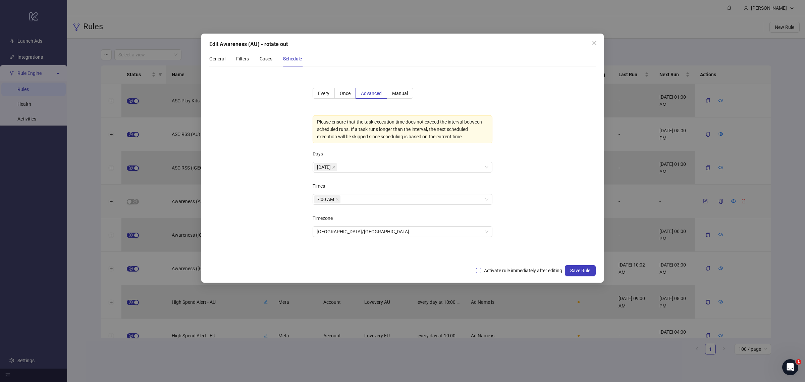
click at [506, 270] on span "Activate rule immediately after editing" at bounding box center [523, 270] width 84 height 7
click at [576, 271] on span "Save Rule" at bounding box center [580, 270] width 20 height 5
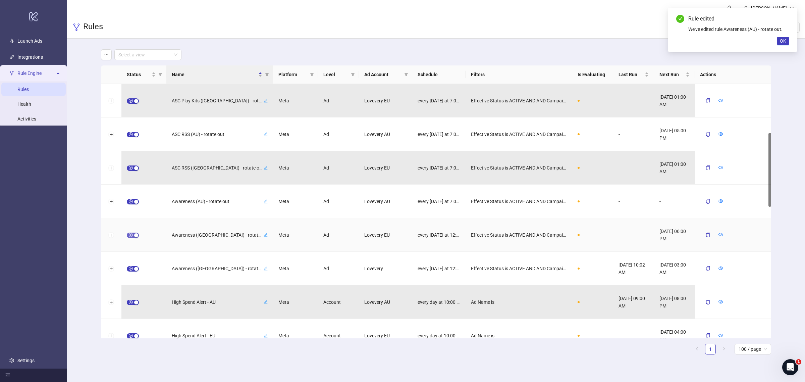
click at [129, 233] on span "button" at bounding box center [133, 234] width 12 height 5
click at [644, 235] on icon "form" at bounding box center [705, 234] width 4 height 4
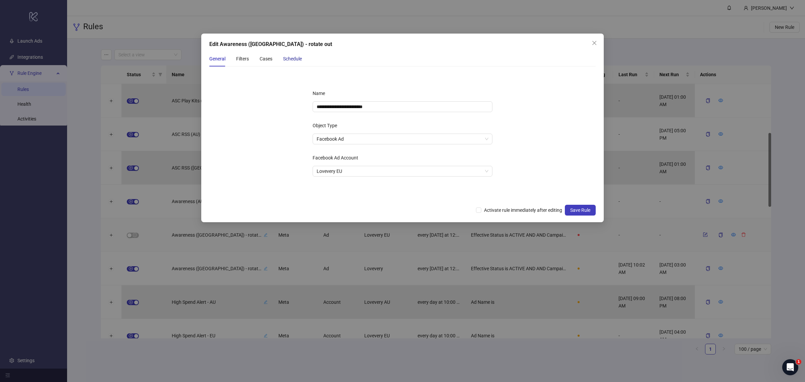
click at [296, 57] on div "Schedule" at bounding box center [292, 58] width 19 height 7
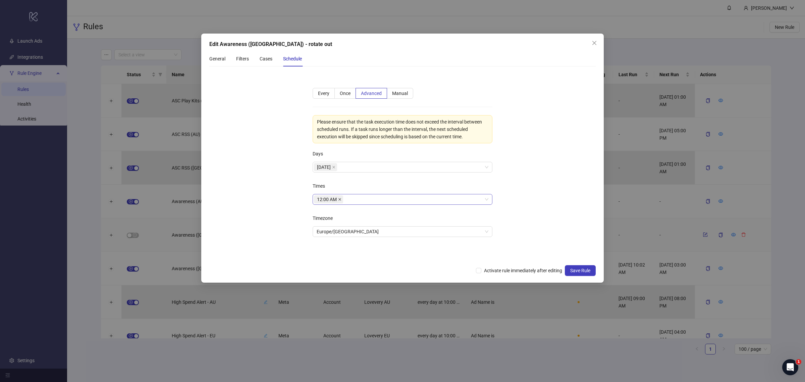
click at [341, 200] on icon "close" at bounding box center [339, 199] width 3 height 3
click at [348, 202] on div at bounding box center [399, 199] width 170 height 9
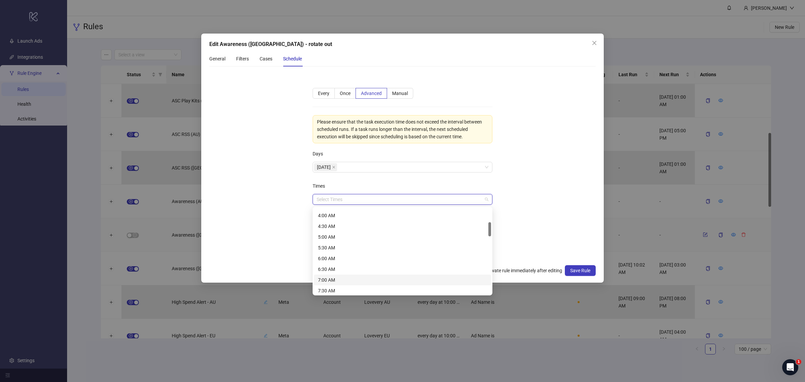
click at [338, 279] on div "7:00 AM" at bounding box center [402, 279] width 169 height 7
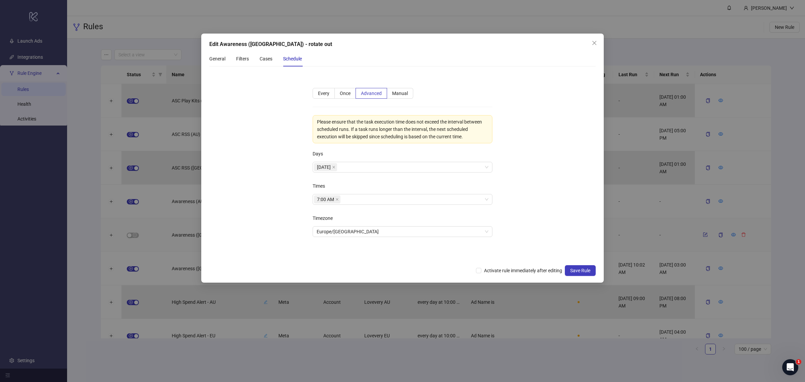
click at [534, 226] on form "**********" at bounding box center [402, 166] width 386 height 189
click at [481, 269] on span "Activate rule immediately after editing" at bounding box center [523, 270] width 84 height 7
click at [584, 266] on button "Save Rule" at bounding box center [580, 270] width 31 height 11
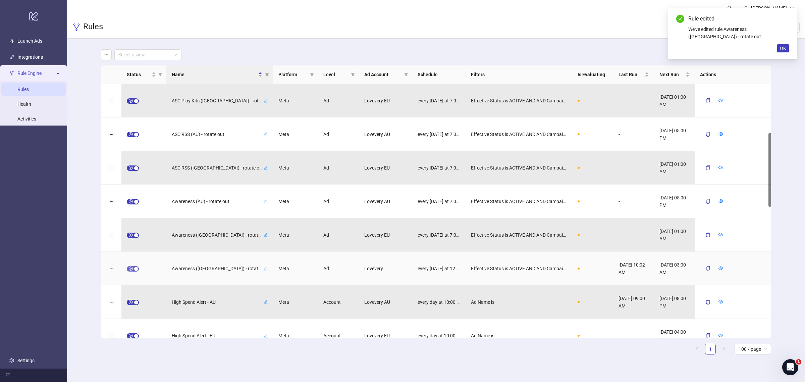
click at [129, 269] on span "button" at bounding box center [133, 268] width 12 height 5
click at [644, 268] on icon "form" at bounding box center [705, 268] width 5 height 5
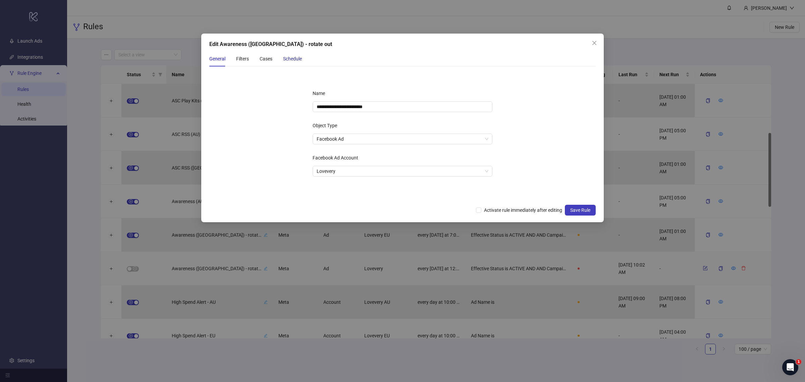
click at [294, 56] on div "Schedule" at bounding box center [292, 58] width 19 height 7
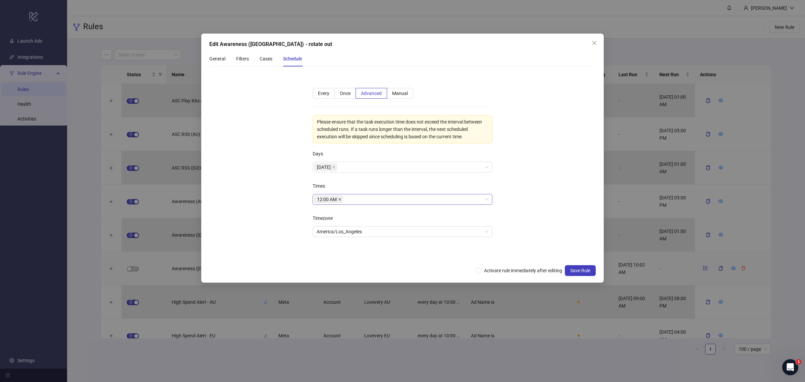
click at [340, 200] on icon "close" at bounding box center [339, 199] width 3 height 3
click at [344, 200] on div at bounding box center [399, 199] width 170 height 9
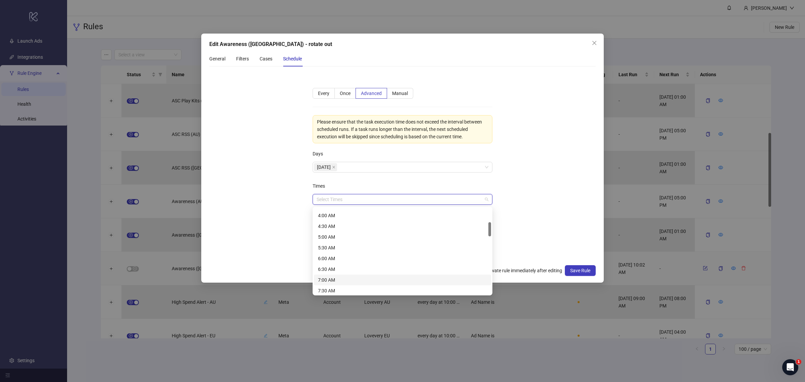
click at [344, 277] on div "7:00 AM" at bounding box center [402, 279] width 169 height 7
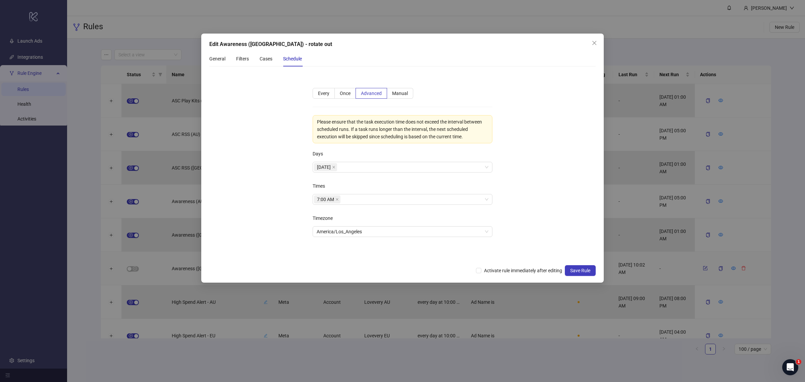
click at [573, 206] on form "**********" at bounding box center [402, 166] width 386 height 189
click at [510, 269] on span "Activate rule immediately after editing" at bounding box center [523, 270] width 84 height 7
click at [589, 272] on span "Save Rule" at bounding box center [580, 270] width 20 height 5
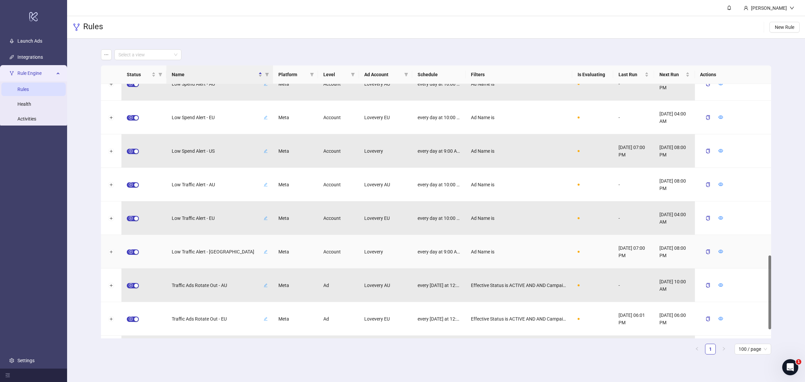
scroll to position [618, 0]
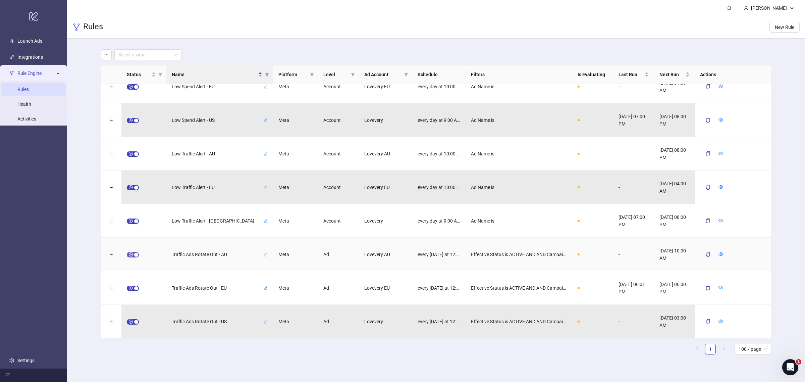
click at [132, 254] on button "button" at bounding box center [133, 254] width 12 height 5
click at [644, 254] on icon "form" at bounding box center [705, 253] width 3 height 3
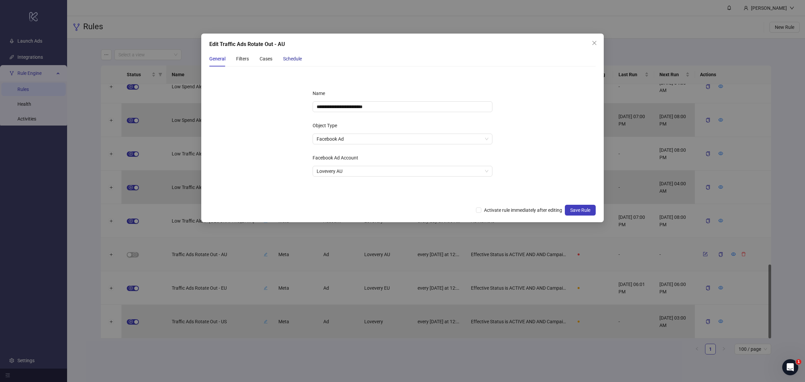
drag, startPoint x: 285, startPoint y: 59, endPoint x: 301, endPoint y: 74, distance: 21.4
click at [286, 59] on div "Schedule" at bounding box center [292, 58] width 19 height 7
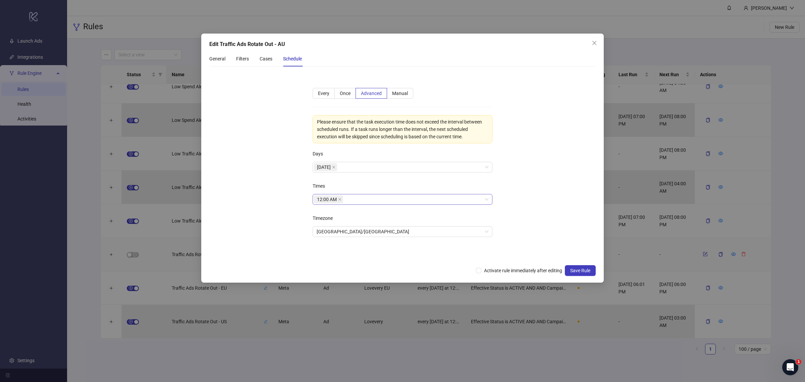
click at [338, 199] on span "12:00 AM" at bounding box center [328, 199] width 29 height 8
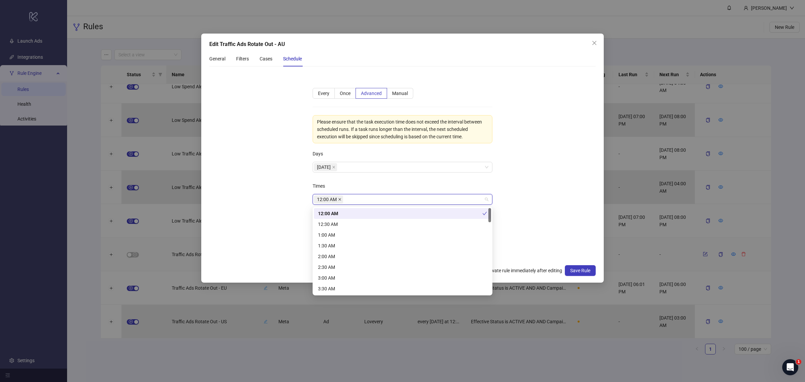
click at [341, 199] on icon "close" at bounding box center [339, 199] width 3 height 3
click at [342, 199] on div at bounding box center [399, 199] width 170 height 9
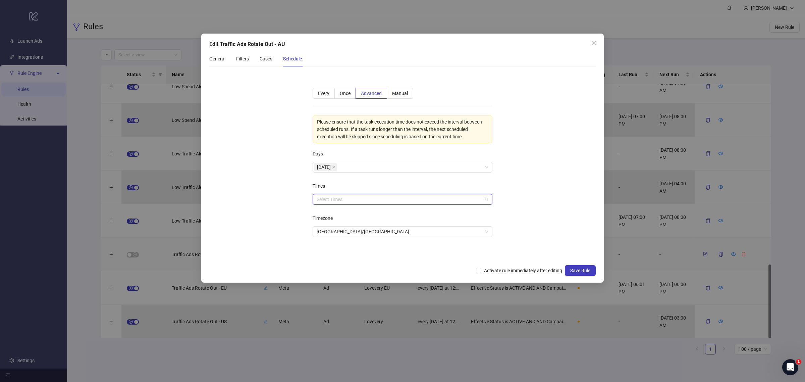
click at [349, 197] on div at bounding box center [399, 199] width 170 height 9
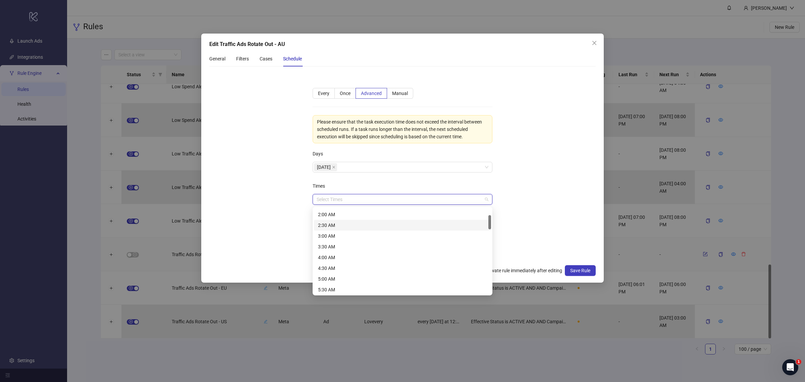
scroll to position [84, 0]
click at [350, 282] on div "7:00 AM" at bounding box center [402, 279] width 169 height 7
click at [522, 210] on form "**********" at bounding box center [402, 166] width 386 height 189
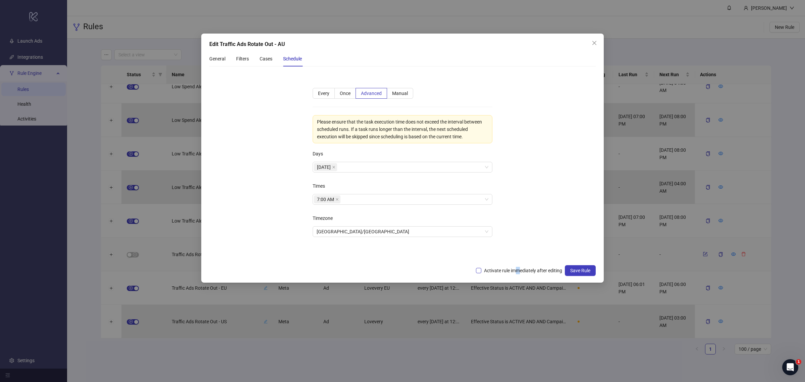
click at [517, 271] on span "Activate rule immediately after editing" at bounding box center [523, 270] width 84 height 7
click at [519, 271] on span "Activate rule immediately after editing" at bounding box center [523, 270] width 84 height 7
click at [570, 271] on span "Save Rule" at bounding box center [580, 270] width 20 height 5
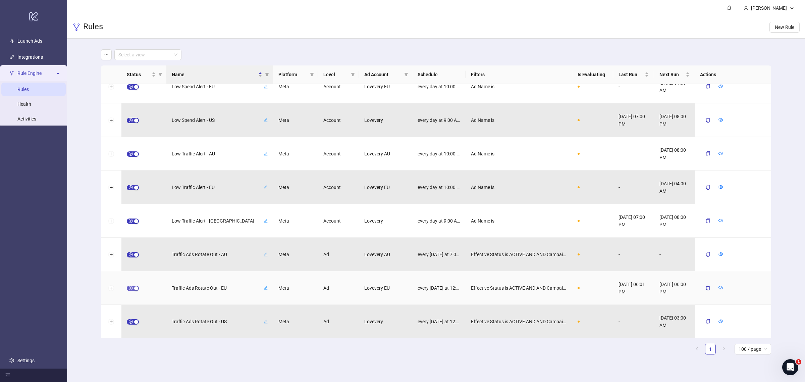
click at [132, 287] on button "button" at bounding box center [133, 287] width 12 height 5
click at [644, 287] on icon "form" at bounding box center [705, 287] width 5 height 5
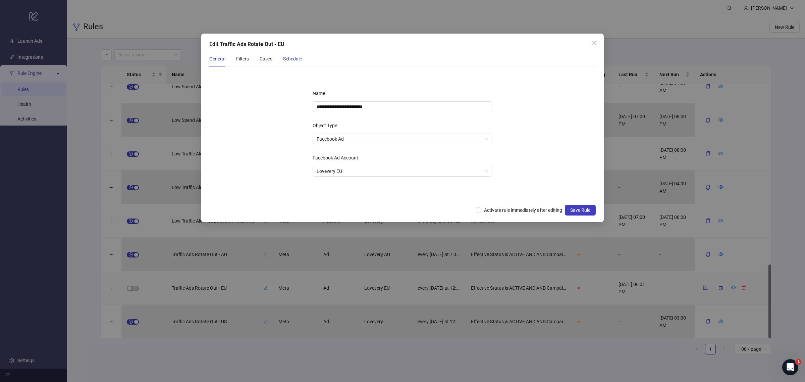
click at [296, 60] on div "Schedule" at bounding box center [292, 58] width 19 height 7
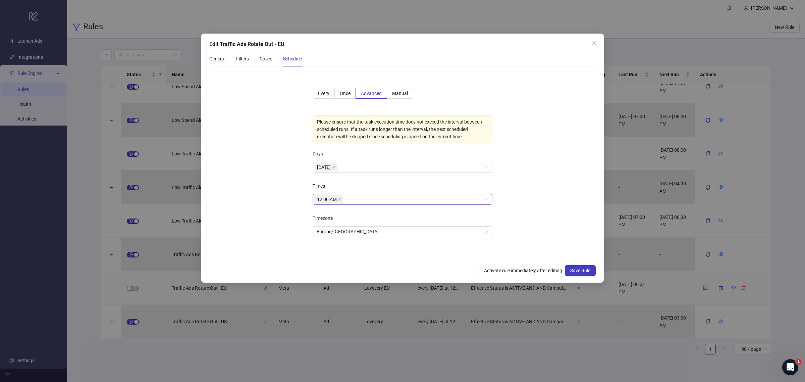
drag, startPoint x: 341, startPoint y: 200, endPoint x: 353, endPoint y: 196, distance: 12.4
click at [341, 200] on icon "close" at bounding box center [339, 199] width 3 height 3
click at [358, 197] on div at bounding box center [399, 199] width 170 height 9
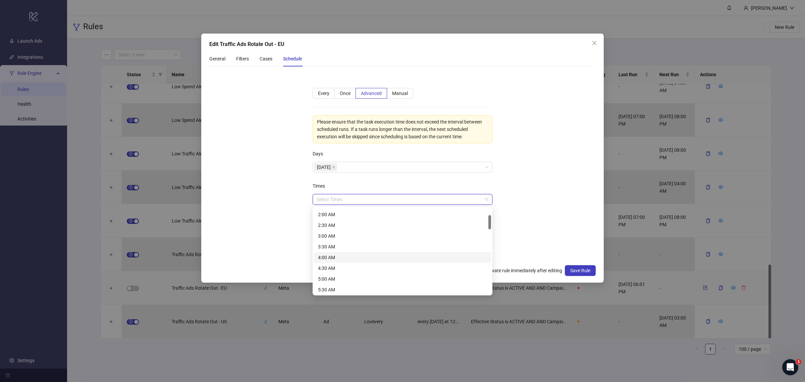
scroll to position [126, 0]
click at [348, 237] on div "7:00 AM" at bounding box center [402, 237] width 169 height 7
click at [539, 209] on form "**********" at bounding box center [402, 166] width 386 height 189
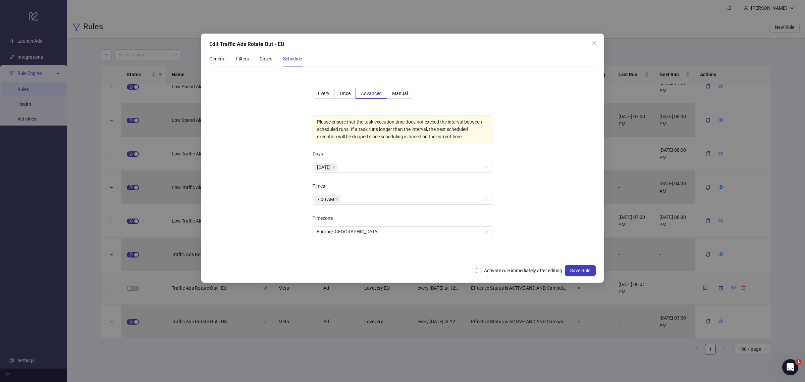
click at [529, 272] on span "Activate rule immediately after editing" at bounding box center [523, 270] width 84 height 7
click at [577, 273] on span "Save Rule" at bounding box center [580, 270] width 20 height 5
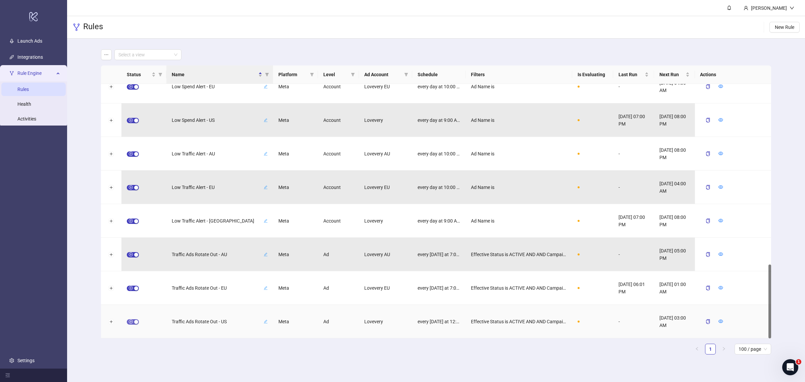
click at [130, 305] on span "button" at bounding box center [133, 321] width 12 height 5
click at [644, 305] on icon "form" at bounding box center [705, 321] width 5 height 5
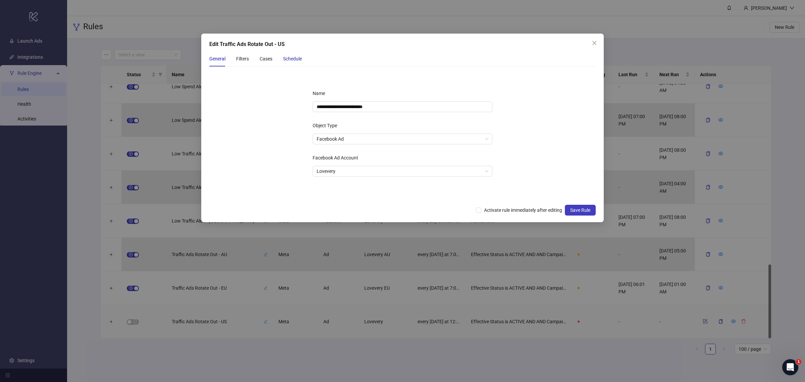
click at [294, 55] on div "Schedule" at bounding box center [292, 58] width 19 height 7
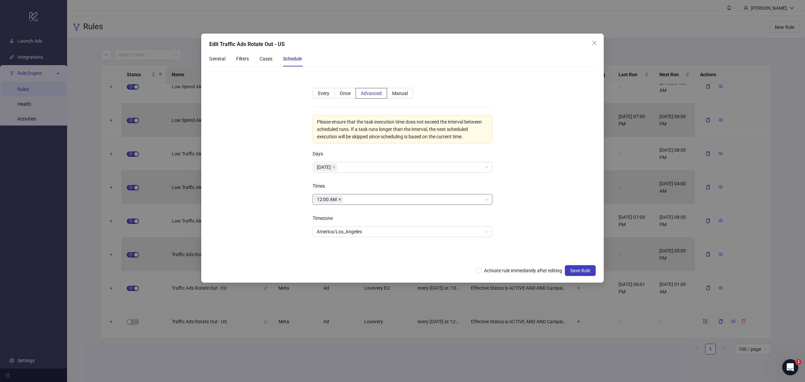
click at [339, 201] on icon "close" at bounding box center [339, 199] width 3 height 3
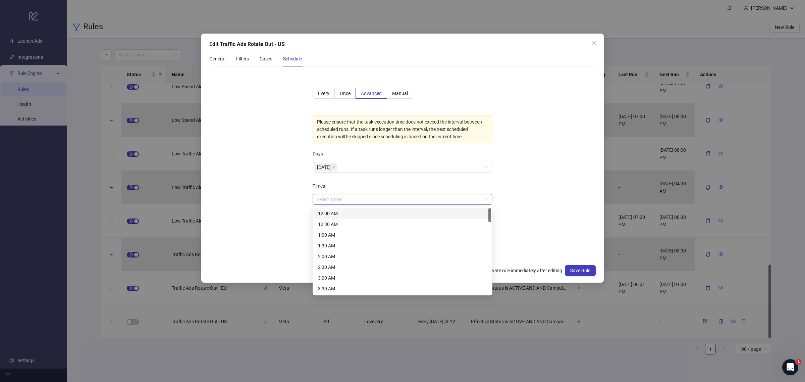
click at [346, 202] on div at bounding box center [399, 199] width 170 height 9
click at [347, 281] on div "7:00 AM" at bounding box center [402, 279] width 169 height 7
click at [534, 221] on form "**********" at bounding box center [402, 166] width 386 height 189
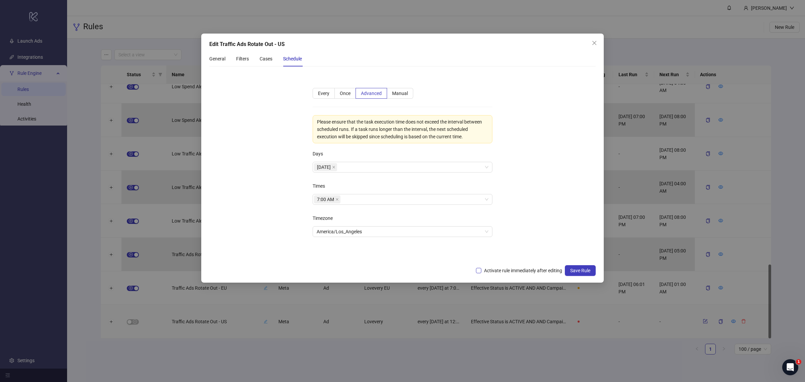
click at [514, 272] on span "Activate rule immediately after editing" at bounding box center [523, 270] width 84 height 7
click at [569, 272] on button "Save Rule" at bounding box center [580, 270] width 31 height 11
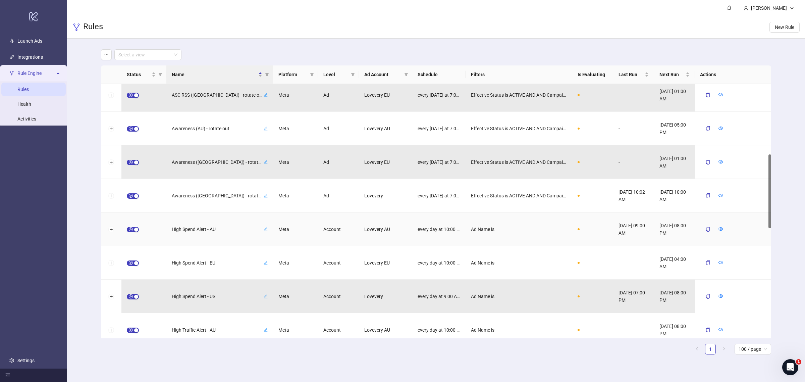
scroll to position [0, 0]
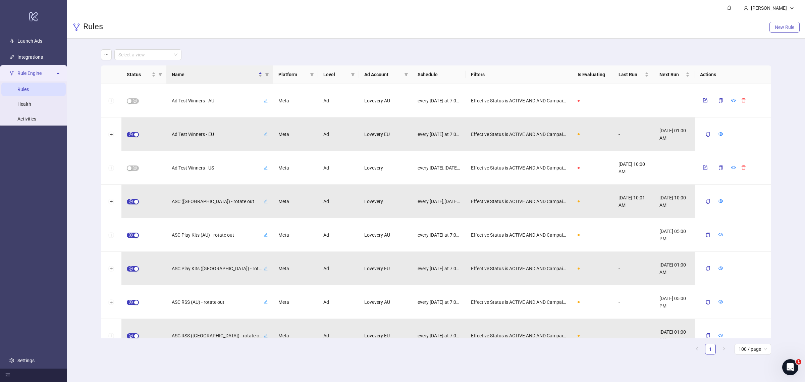
click at [644, 26] on span "New Rule" at bounding box center [784, 26] width 19 height 5
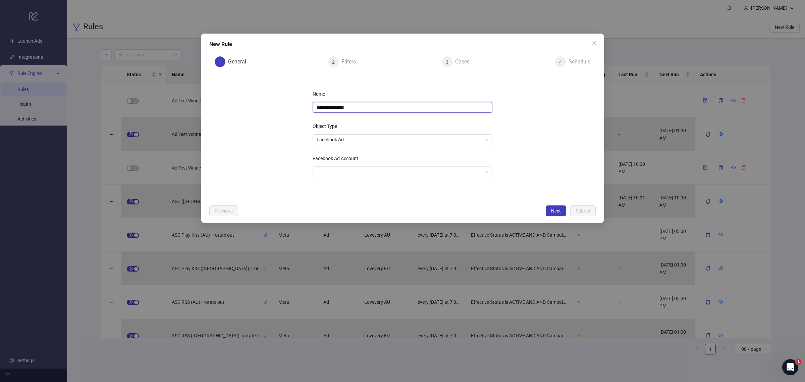
drag, startPoint x: 360, startPoint y: 107, endPoint x: 268, endPoint y: 106, distance: 91.9
click at [268, 106] on form "**********" at bounding box center [402, 136] width 386 height 129
type input "**********"
click at [377, 170] on input "Facebook Ad Account" at bounding box center [400, 172] width 166 height 10
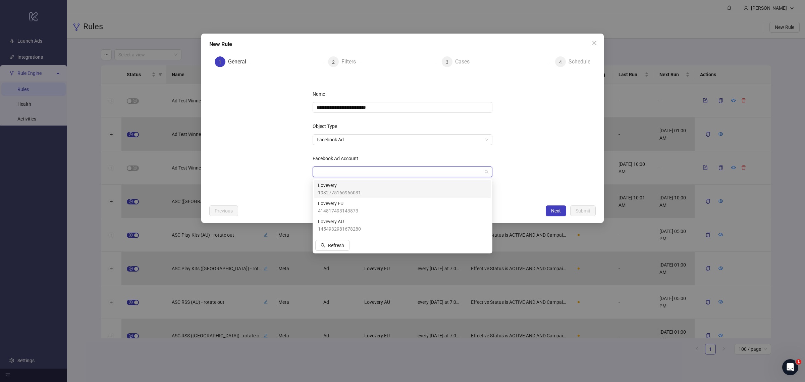
click at [382, 184] on div "Lovevery 1932775166966031" at bounding box center [402, 188] width 169 height 15
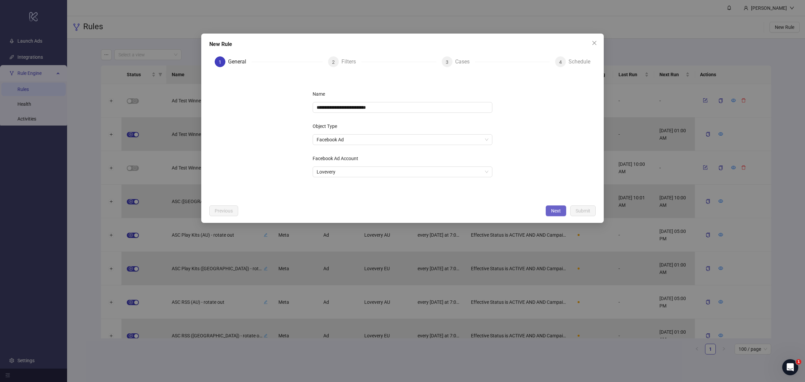
click at [556, 210] on span "Next" at bounding box center [556, 210] width 10 height 5
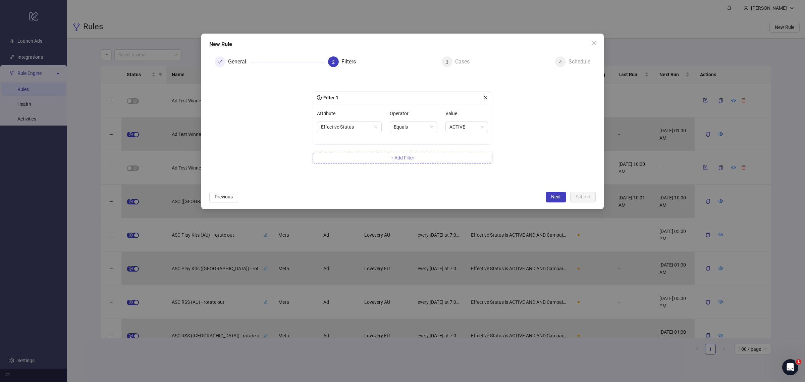
click at [367, 158] on button "+ Add Filter" at bounding box center [403, 158] width 180 height 11
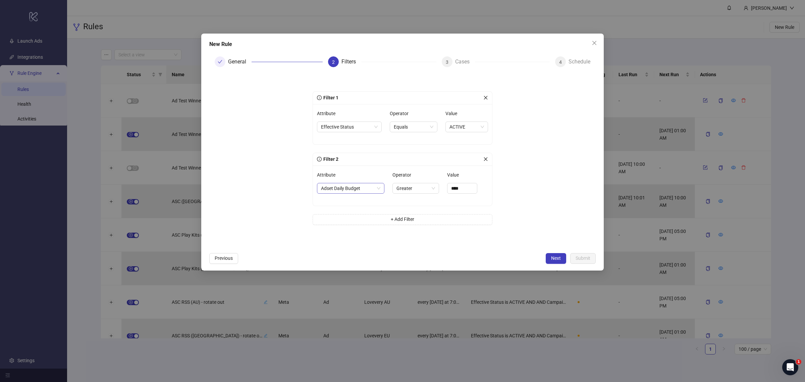
click at [354, 190] on span "Adset Daily Budget" at bounding box center [350, 188] width 59 height 10
type input "**"
click at [352, 244] on div "Campaign Name" at bounding box center [350, 243] width 57 height 7
click at [401, 189] on span "Equals" at bounding box center [402, 188] width 33 height 10
click at [402, 220] on div "Contains" at bounding box center [400, 222] width 29 height 7
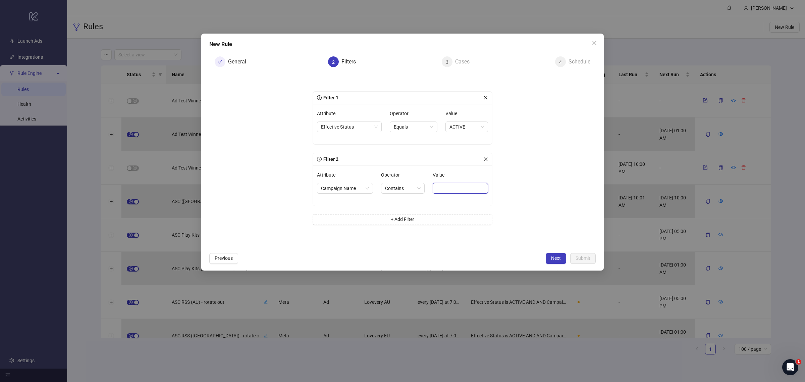
click at [451, 188] on input "Value" at bounding box center [460, 188] width 55 height 11
type input "********"
click at [549, 257] on button "Next" at bounding box center [556, 258] width 20 height 11
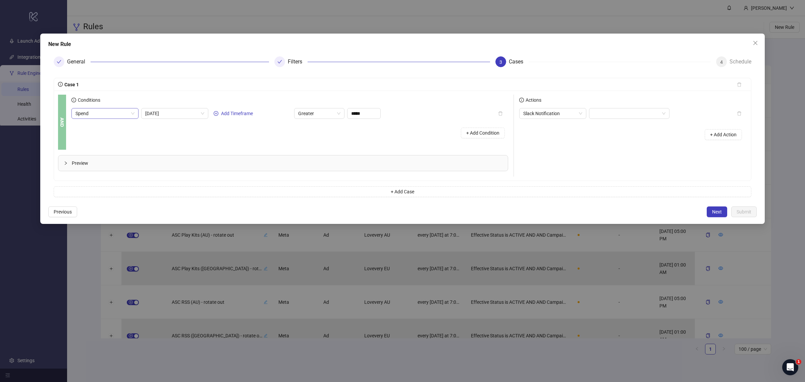
click at [116, 111] on span "Spend" at bounding box center [104, 113] width 59 height 10
type input "**********"
click at [115, 137] on div "Cost Per Purchase" at bounding box center [107, 137] width 52 height 7
click at [173, 114] on span "[DATE]" at bounding box center [174, 113] width 59 height 10
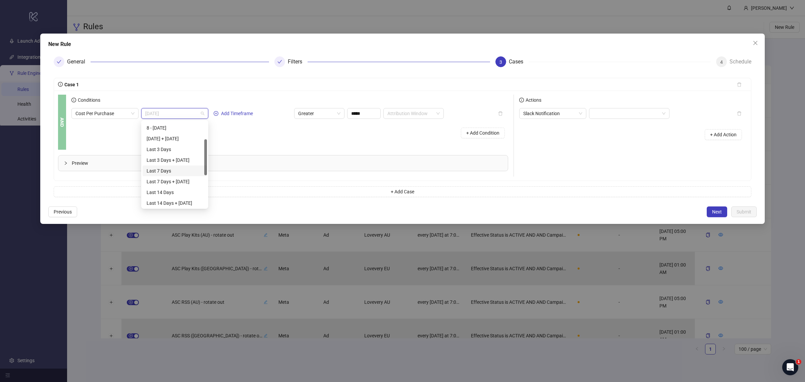
click at [175, 171] on div "Last 7 Days" at bounding box center [175, 170] width 56 height 7
drag, startPoint x: 367, startPoint y: 115, endPoint x: 321, endPoint y: 116, distance: 46.3
click at [321, 116] on div "Cost Per Purchase Last 7 Days Add Timeframe Greater ***** Attribution Window" at bounding box center [257, 113] width 372 height 11
type input "******"
click at [315, 137] on div "+ Add Condition" at bounding box center [289, 132] width 437 height 17
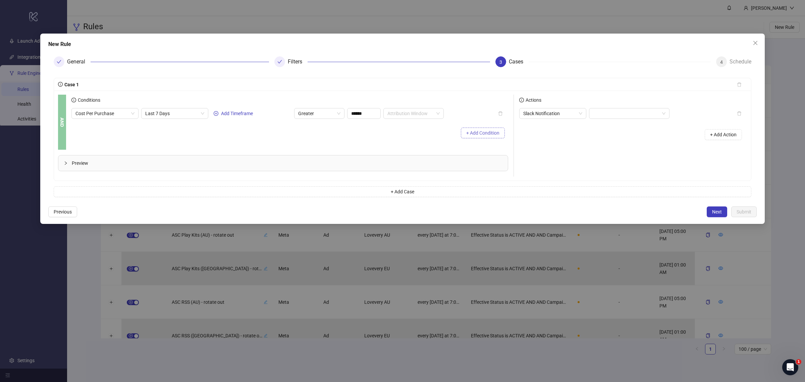
click at [469, 136] on button "+ Add Condition" at bounding box center [483, 132] width 44 height 11
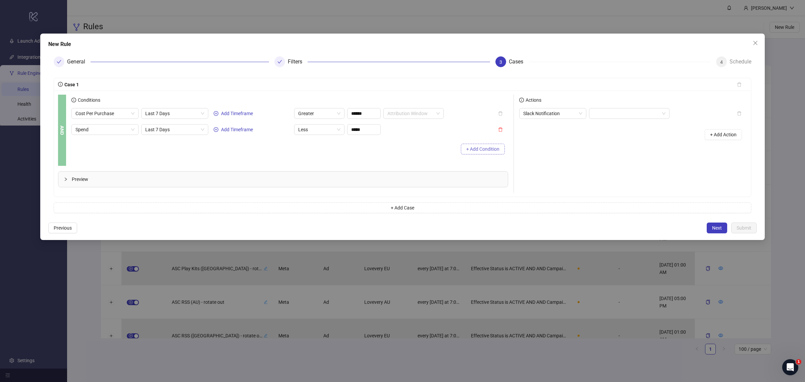
click at [499, 131] on icon "delete" at bounding box center [500, 129] width 5 height 5
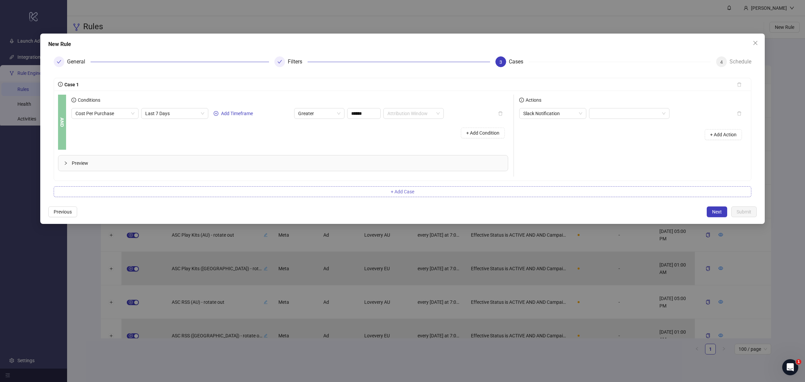
click at [373, 195] on button "+ Add Case" at bounding box center [403, 191] width 698 height 11
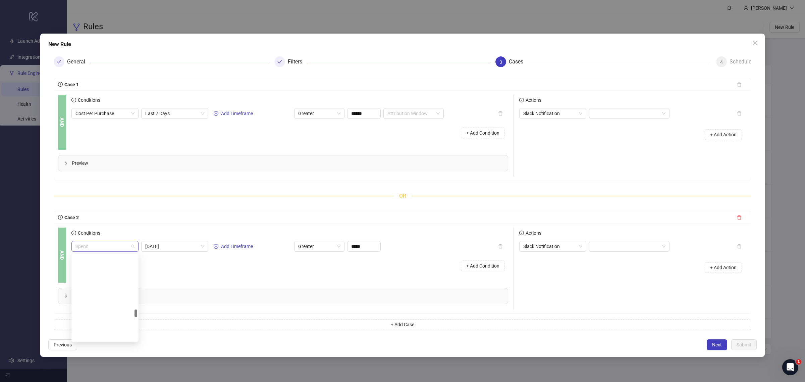
click at [108, 247] on span "Spend" at bounding box center [104, 246] width 59 height 10
type input "***"
click at [114, 281] on div "Website Purchases" at bounding box center [107, 281] width 52 height 7
click at [181, 253] on div "Website Purchases Website Purchases Today Add Timeframe Greater ** Attribution …" at bounding box center [289, 258] width 437 height 34
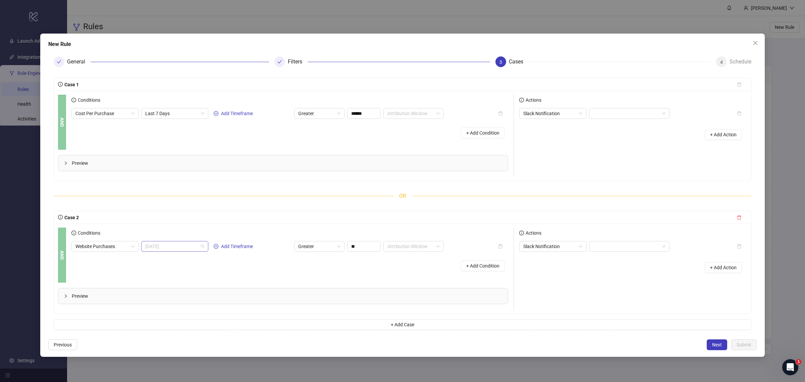
click at [183, 247] on span "[DATE]" at bounding box center [174, 246] width 59 height 10
click at [175, 305] on div "Last 7 Days" at bounding box center [175, 304] width 56 height 7
click at [259, 271] on div "+ Add Condition" at bounding box center [289, 265] width 437 height 17
click at [325, 247] on span "Greater" at bounding box center [319, 246] width 42 height 10
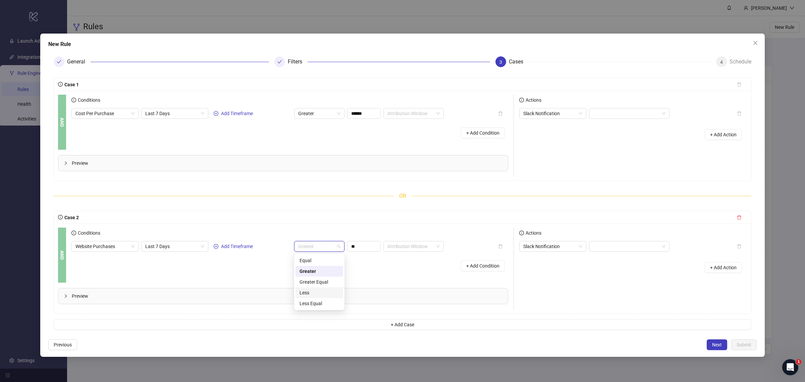
click at [316, 290] on div "Less" at bounding box center [320, 292] width 40 height 7
drag, startPoint x: 363, startPoint y: 249, endPoint x: 341, endPoint y: 247, distance: 22.5
click at [341, 247] on div "Website Purchases Last 7 Days Add Timeframe Less Less ** Attribution Window" at bounding box center [257, 246] width 372 height 11
type input "**"
click at [336, 281] on div "Conditions Website Purchases Last 7 Days Add Timeframe Less ** Attribution Wind…" at bounding box center [292, 254] width 442 height 55
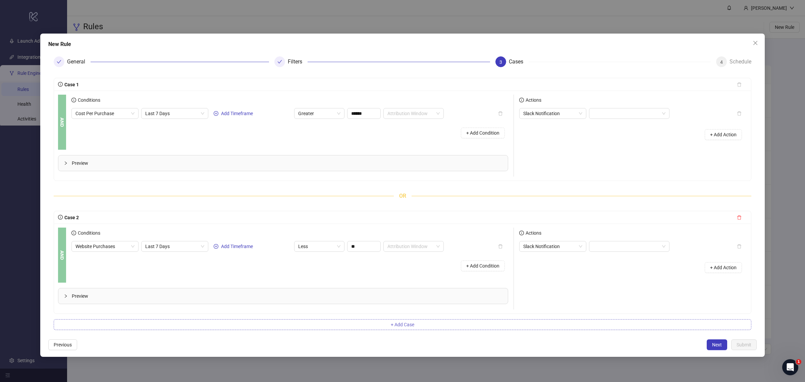
click at [401, 305] on span "+ Add Case" at bounding box center [402, 324] width 23 height 5
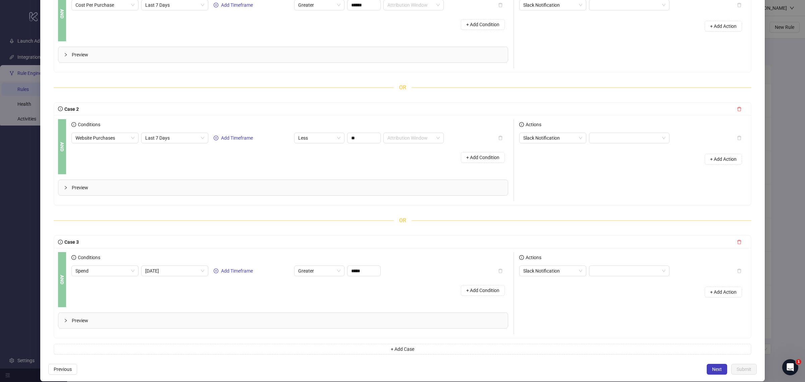
scroll to position [117, 0]
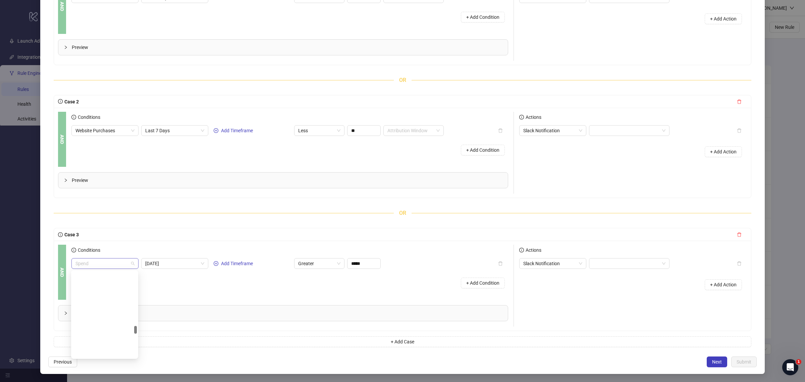
click at [120, 262] on span "Spend" at bounding box center [104, 263] width 59 height 10
type input "***"
click at [111, 285] on div "Frequency" at bounding box center [106, 287] width 52 height 7
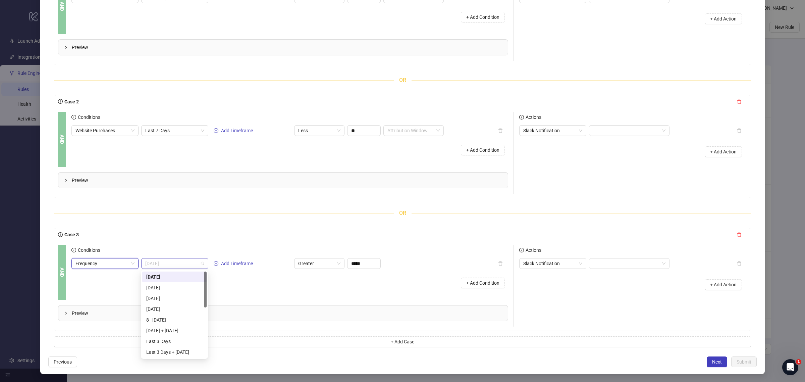
click at [183, 265] on span "[DATE]" at bounding box center [174, 263] width 59 height 10
click at [180, 305] on div "Last 30 Days" at bounding box center [174, 309] width 56 height 7
drag, startPoint x: 370, startPoint y: 264, endPoint x: 326, endPoint y: 256, distance: 44.3
click at [326, 256] on div "Conditions Frequency Last 30 Days Add Timeframe Greater ***** + Add Condition" at bounding box center [289, 268] width 437 height 47
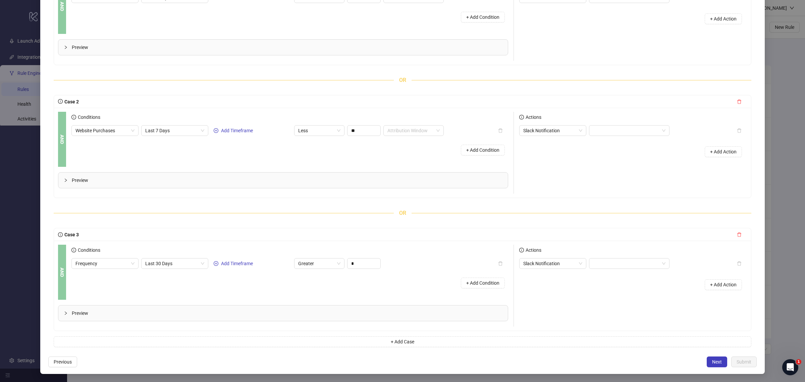
type input "****"
click at [357, 290] on div "+ Add Condition" at bounding box center [289, 282] width 437 height 17
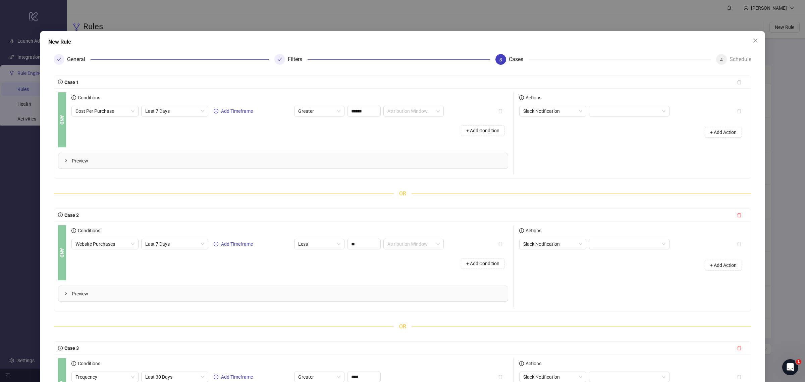
scroll to position [0, 0]
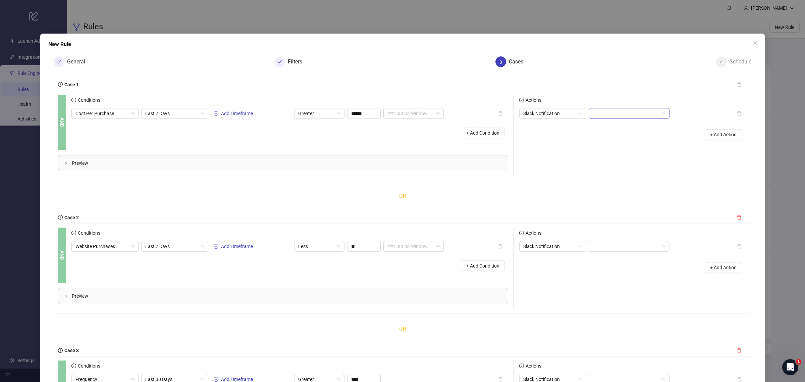
click at [611, 110] on input "search" at bounding box center [626, 113] width 66 height 10
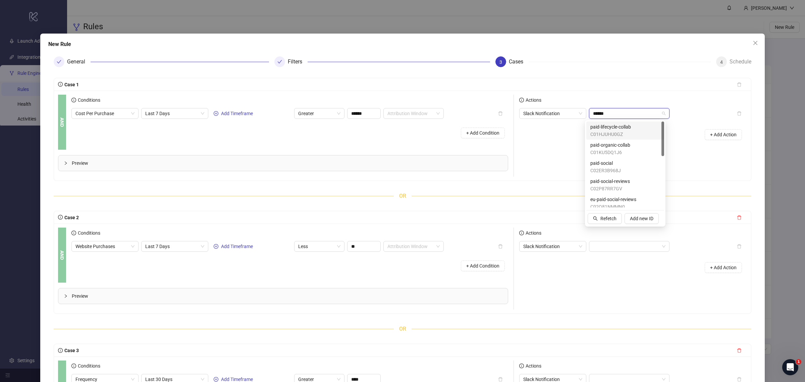
type input "*******"
click at [620, 135] on span "C02ER3B968J" at bounding box center [605, 133] width 31 height 7
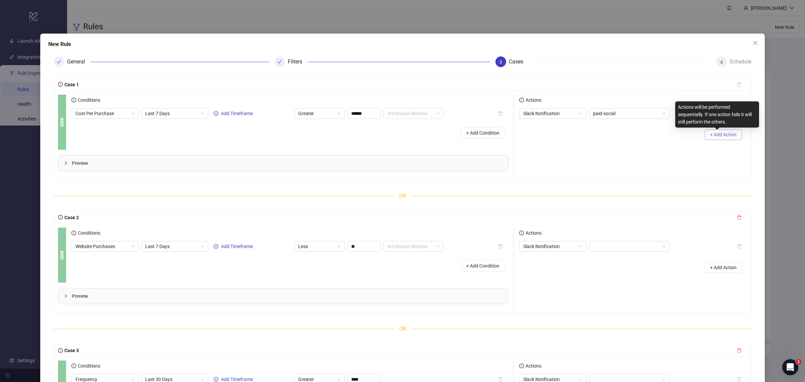
click at [644, 134] on span "+ Add Action" at bounding box center [723, 134] width 26 height 5
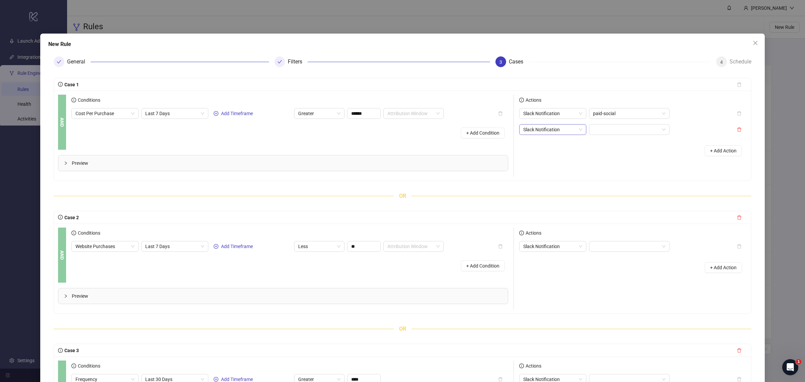
click at [569, 131] on span "Slack Notification" at bounding box center [552, 129] width 59 height 10
click at [557, 183] on div "Rename" at bounding box center [549, 185] width 56 height 7
click at [607, 131] on span "Prefix" at bounding box center [629, 129] width 72 height 10
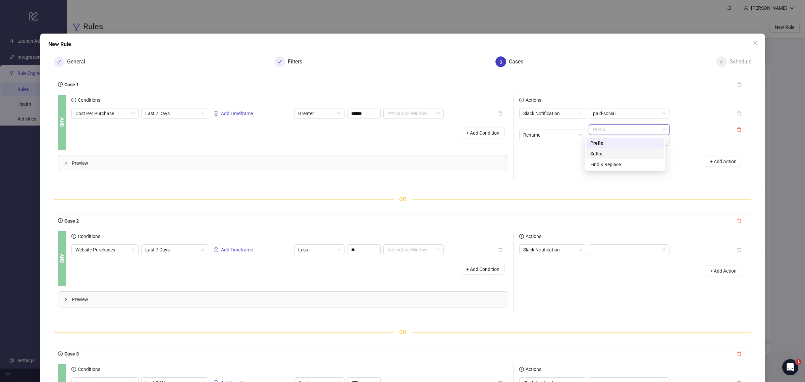
click at [610, 153] on div "Suffix" at bounding box center [625, 153] width 70 height 7
click at [611, 141] on input "text" at bounding box center [629, 140] width 80 height 11
type input "******"
click at [627, 252] on input "search" at bounding box center [626, 250] width 66 height 10
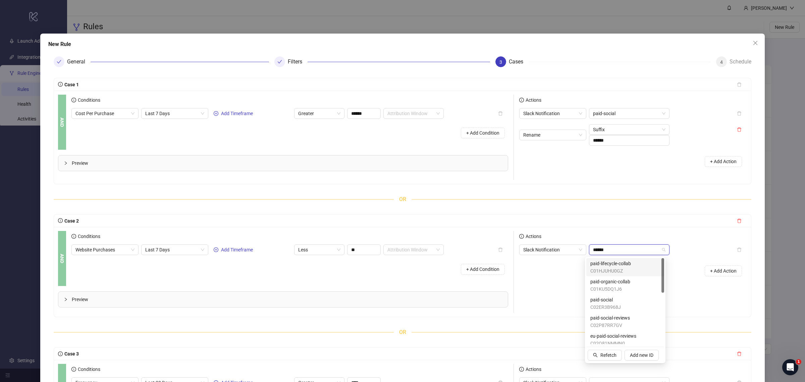
type input "*******"
click at [616, 267] on span "C02ER3B968J" at bounding box center [605, 270] width 31 height 7
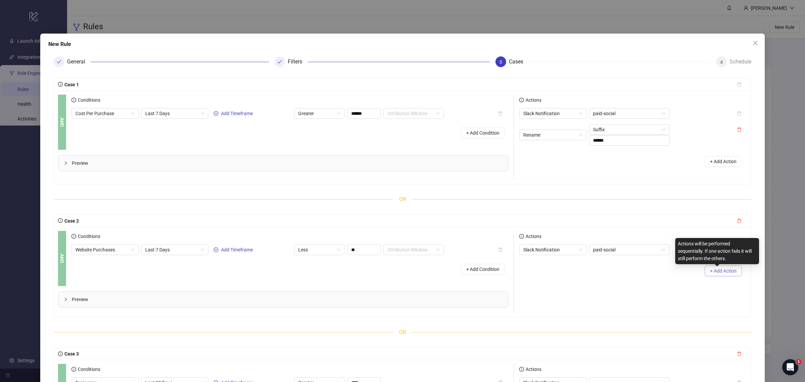
click at [644, 271] on span "+ Add Action" at bounding box center [723, 270] width 26 height 5
click at [564, 266] on span "Slack Notification" at bounding box center [552, 266] width 59 height 10
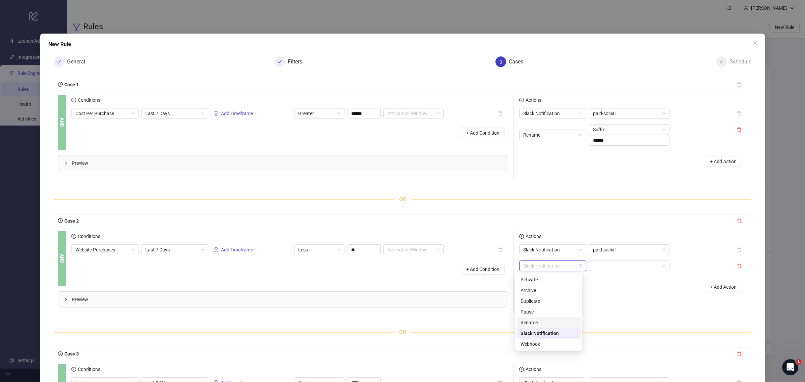
click at [551, 305] on div "Rename" at bounding box center [549, 322] width 56 height 7
click at [610, 269] on span "Prefix" at bounding box center [629, 266] width 72 height 10
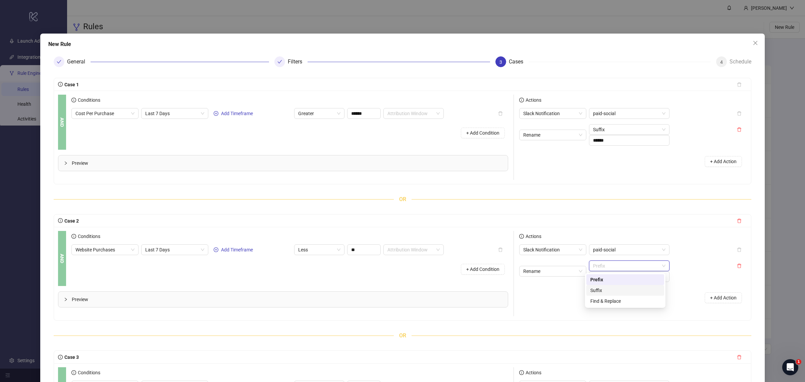
click at [610, 289] on div "Suffix" at bounding box center [625, 289] width 70 height 7
click at [611, 279] on input "text" at bounding box center [629, 276] width 80 height 11
type input "******"
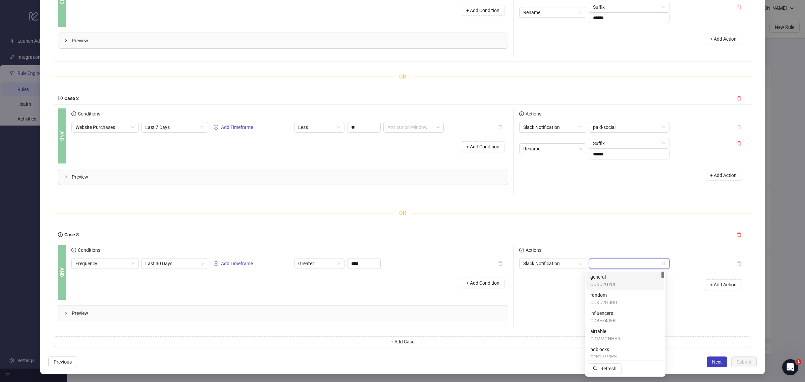
click at [614, 267] on input "search" at bounding box center [626, 263] width 66 height 10
type input "*******"
click at [606, 279] on span "paid-social" at bounding box center [605, 276] width 31 height 7
click at [644, 284] on span "+ Add Action" at bounding box center [723, 284] width 26 height 5
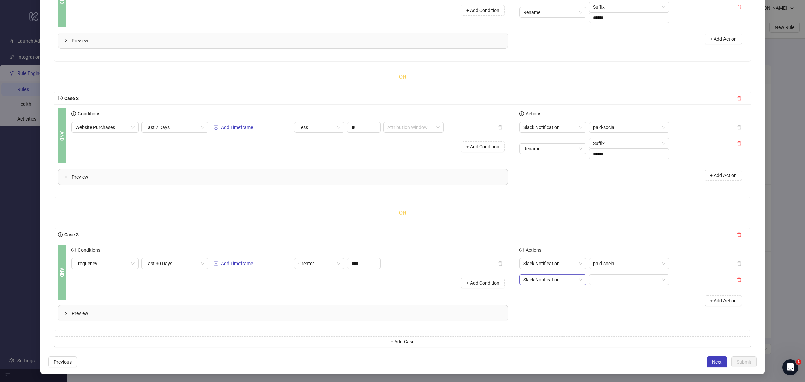
click at [560, 279] on span "Slack Notification" at bounding box center [552, 279] width 59 height 10
click at [546, 305] on div "Rename" at bounding box center [549, 335] width 56 height 7
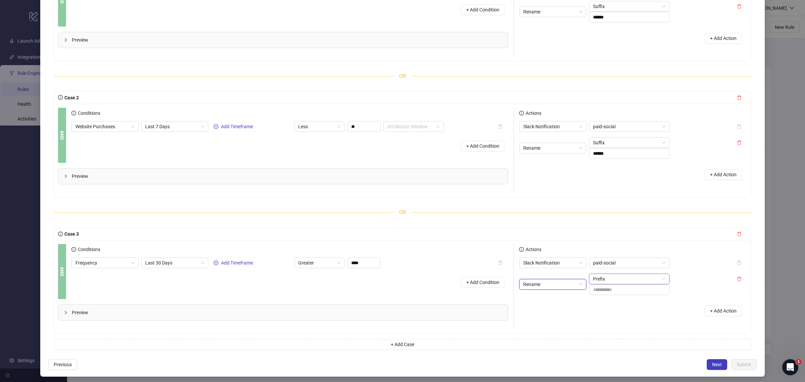
click at [616, 282] on span "Prefix" at bounding box center [629, 279] width 72 height 10
click at [613, 305] on div "Suffix" at bounding box center [625, 303] width 70 height 7
click at [614, 290] on input "text" at bounding box center [629, 289] width 80 height 11
type input "******"
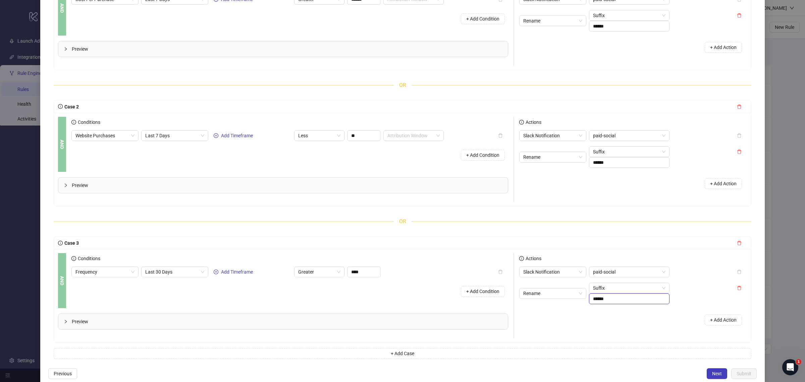
scroll to position [126, 0]
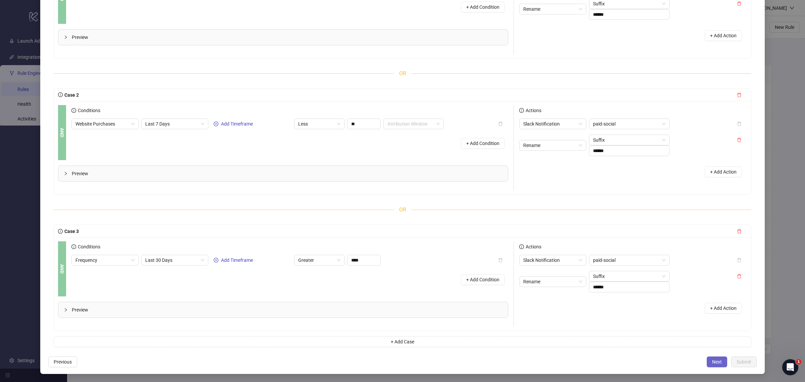
click at [644, 305] on button "Next" at bounding box center [717, 361] width 20 height 11
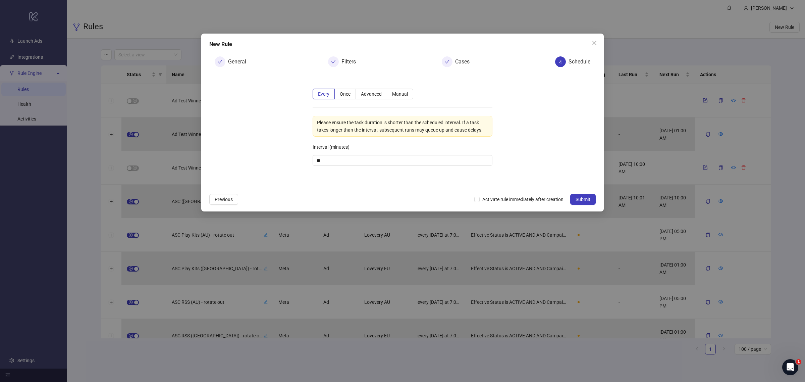
scroll to position [0, 0]
click at [383, 95] on label "Advanced" at bounding box center [371, 94] width 31 height 11
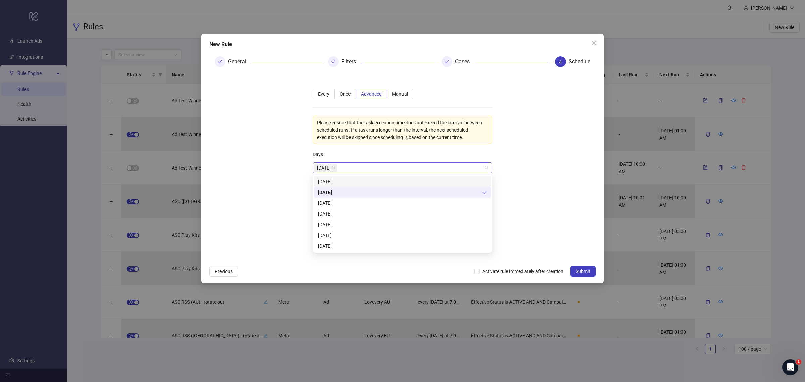
click at [353, 168] on div "Monday" at bounding box center [399, 167] width 170 height 9
click at [353, 225] on div "Thursday" at bounding box center [402, 224] width 169 height 7
click at [378, 161] on div "Days" at bounding box center [403, 155] width 180 height 13
click at [339, 200] on icon "close" at bounding box center [336, 199] width 3 height 3
click at [349, 200] on div at bounding box center [399, 199] width 170 height 9
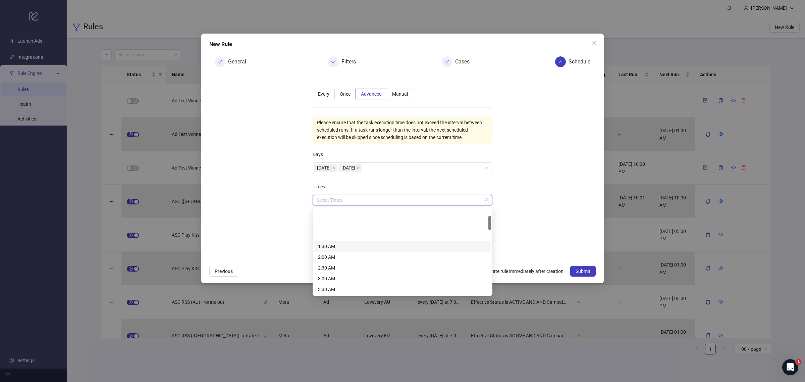
scroll to position [84, 0]
click at [341, 282] on div "7:00 AM" at bounding box center [402, 280] width 169 height 7
click at [538, 221] on form "**********" at bounding box center [402, 166] width 386 height 189
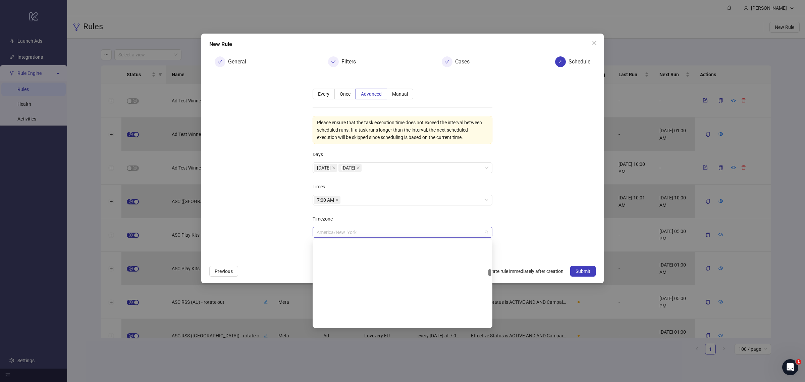
click at [365, 235] on span "America/New_York" at bounding box center [403, 232] width 172 height 10
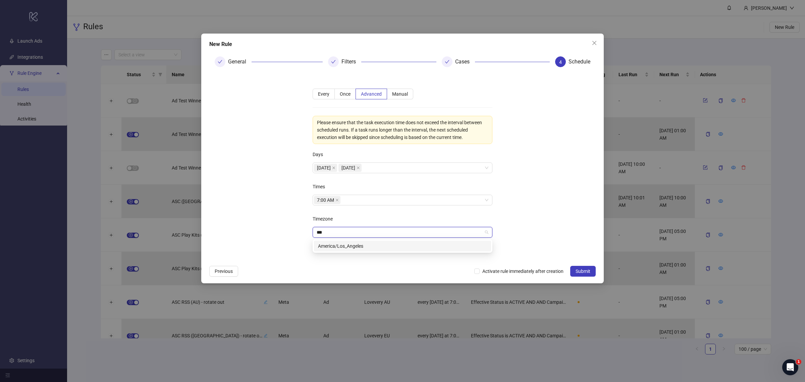
scroll to position [0, 0]
type input "***"
click at [373, 247] on div "America/Los_Angeles" at bounding box center [402, 245] width 169 height 7
click at [486, 272] on span "Activate rule immediately after creation" at bounding box center [523, 270] width 87 height 7
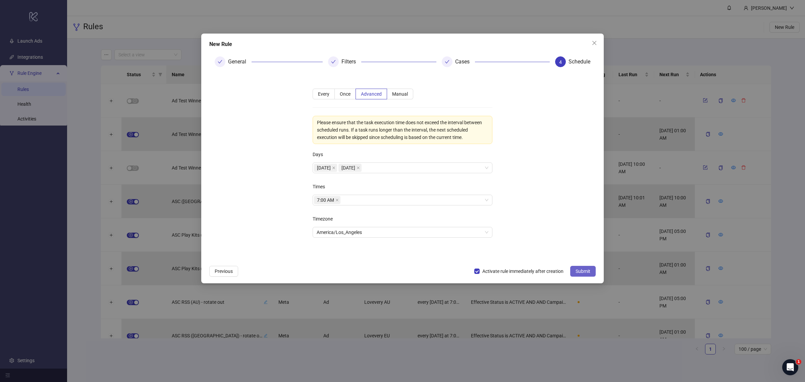
click at [586, 272] on span "Submit" at bounding box center [583, 270] width 15 height 5
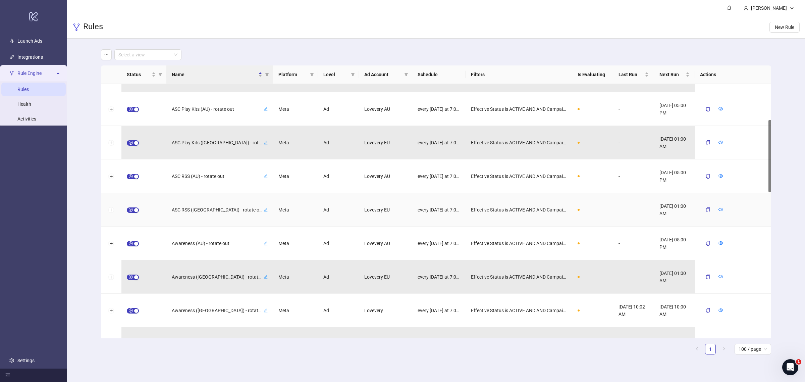
scroll to position [168, 0]
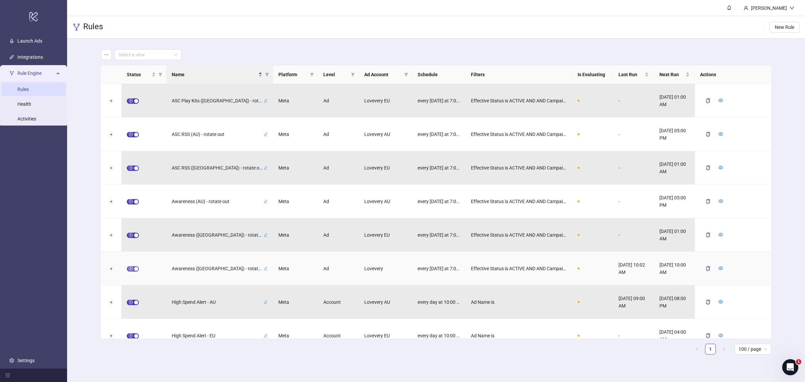
click at [129, 269] on span "button" at bounding box center [133, 268] width 12 height 5
click at [644, 269] on icon "form" at bounding box center [705, 268] width 5 height 5
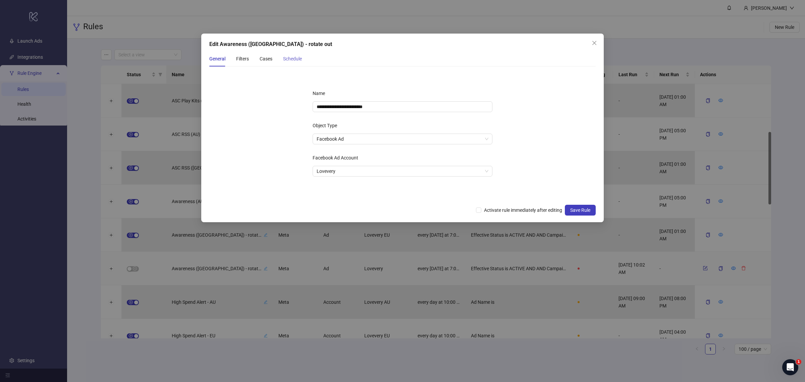
click at [300, 54] on div "Schedule" at bounding box center [292, 58] width 19 height 15
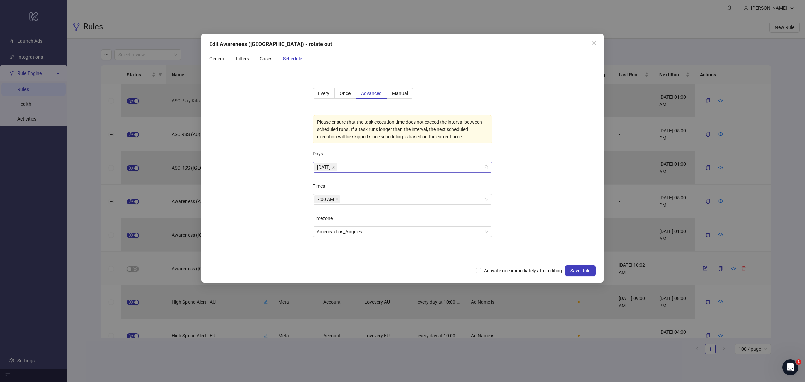
click at [356, 167] on div "Thursday" at bounding box center [399, 166] width 170 height 9
type input "**"
click at [372, 179] on div "Monday" at bounding box center [402, 180] width 169 height 7
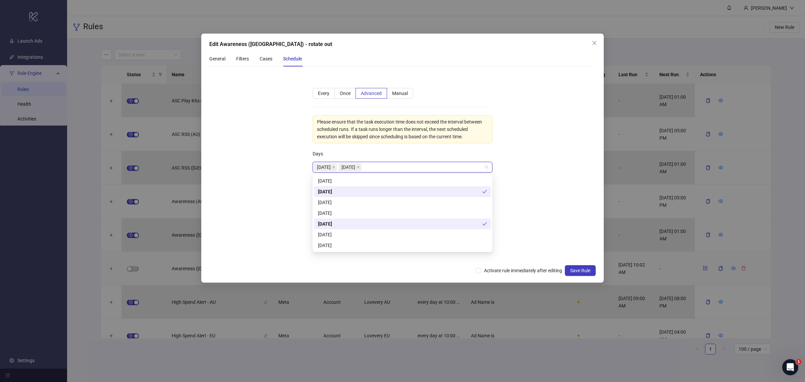
click at [520, 175] on form "**********" at bounding box center [402, 166] width 386 height 189
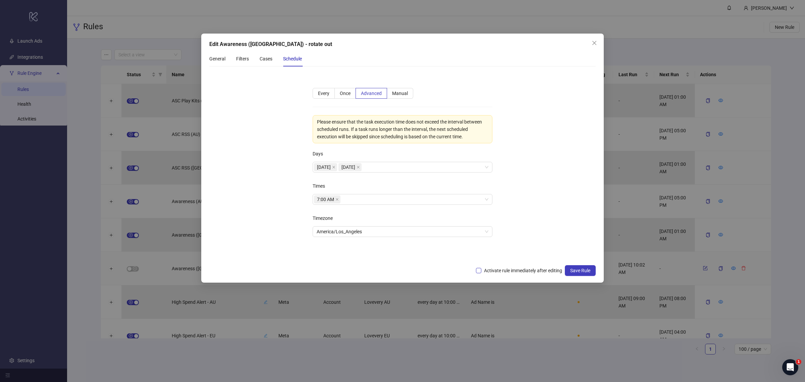
click at [499, 268] on span "Activate rule immediately after editing" at bounding box center [523, 270] width 84 height 7
click at [578, 272] on span "Save Rule" at bounding box center [580, 270] width 20 height 5
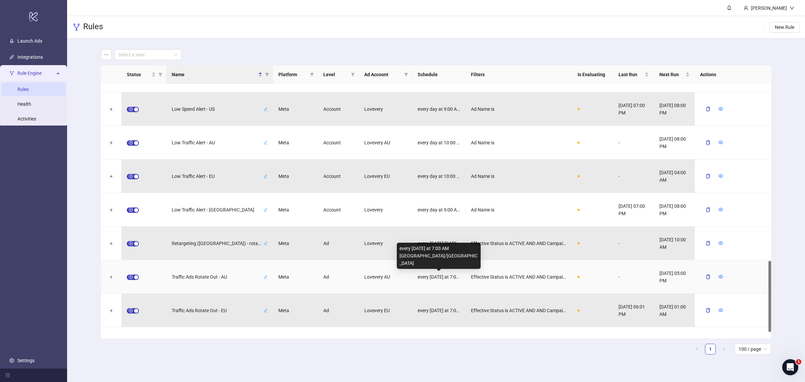
scroll to position [651, 0]
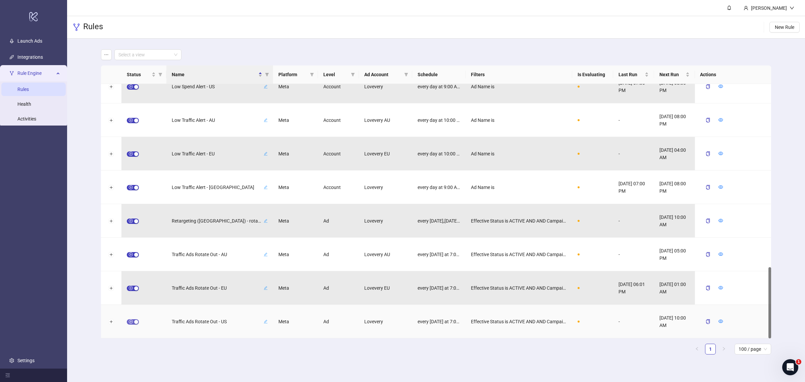
click at [128, 305] on span "button" at bounding box center [133, 321] width 12 height 5
click at [644, 305] on icon "form" at bounding box center [705, 321] width 5 height 5
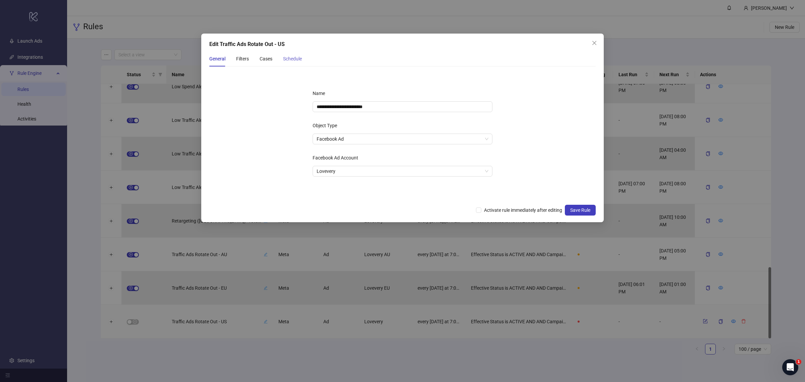
click at [296, 52] on div "Schedule" at bounding box center [292, 58] width 19 height 15
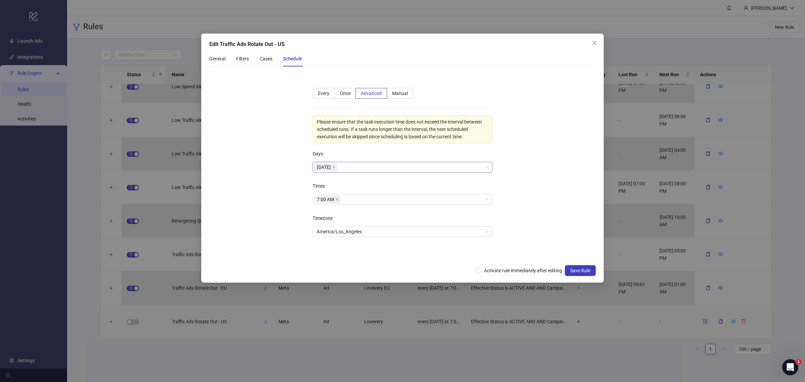
click at [383, 164] on div "Thursday" at bounding box center [399, 166] width 170 height 9
type input "***"
click at [389, 181] on div "Monday" at bounding box center [402, 180] width 169 height 7
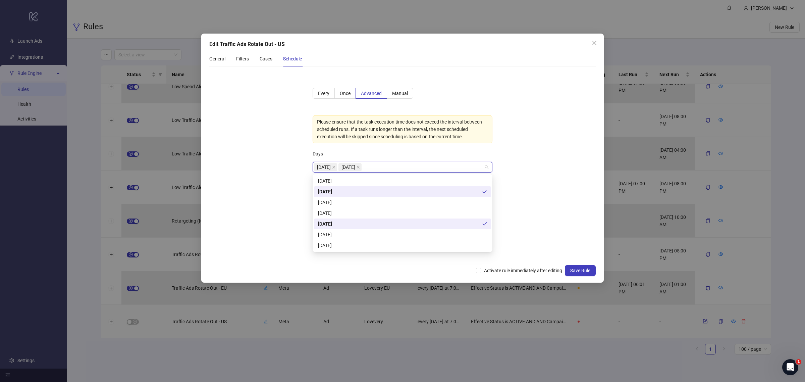
click at [526, 180] on form "**********" at bounding box center [402, 166] width 386 height 189
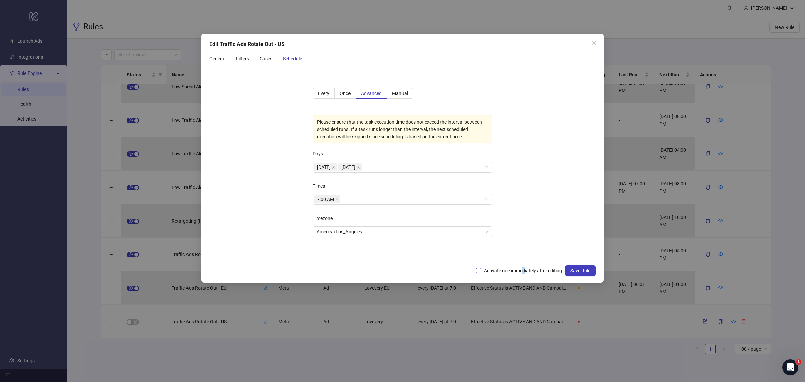
click at [523, 271] on span "Activate rule immediately after editing" at bounding box center [523, 270] width 84 height 7
click at [550, 271] on span "Activate rule immediately after editing" at bounding box center [523, 270] width 84 height 7
click at [575, 267] on button "Save Rule" at bounding box center [580, 270] width 31 height 11
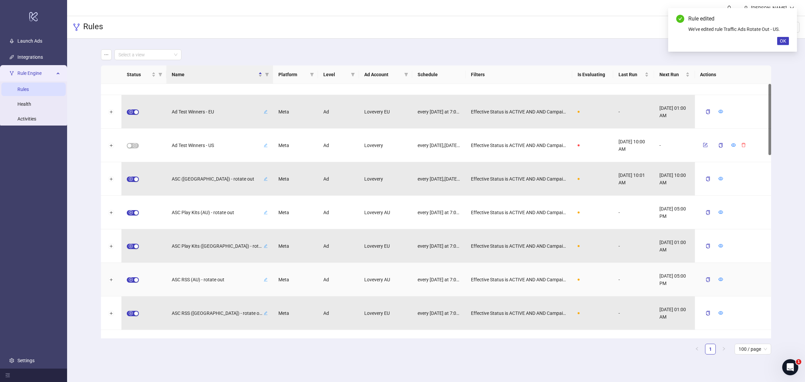
scroll to position [0, 0]
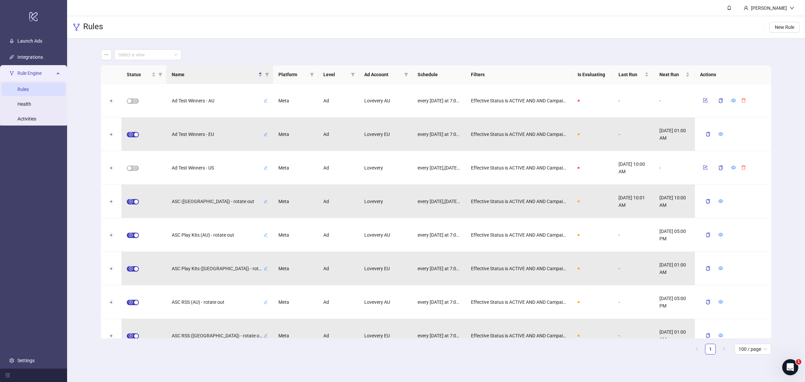
click at [158, 305] on main "Allison Demers Rules New Rule Select a view Status Name Platform Level Ad Accou…" at bounding box center [436, 191] width 738 height 382
click at [267, 75] on icon "filter" at bounding box center [267, 74] width 4 height 3
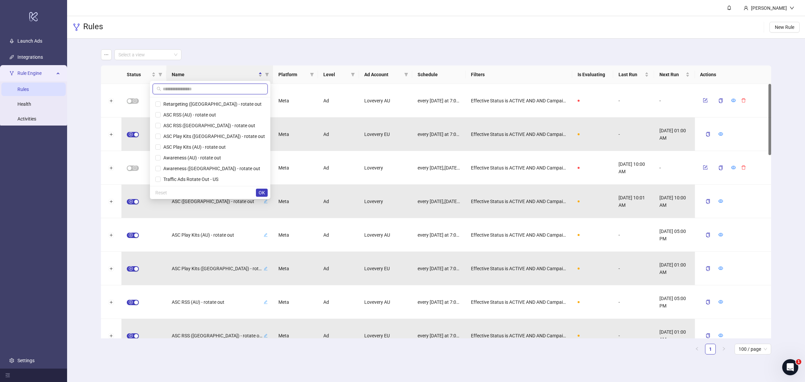
click at [249, 92] on input "text" at bounding box center [213, 88] width 101 height 7
type input "**"
click at [228, 105] on span "ASC RSS ([GEOGRAPHIC_DATA]) - rotate out" at bounding box center [208, 103] width 95 height 5
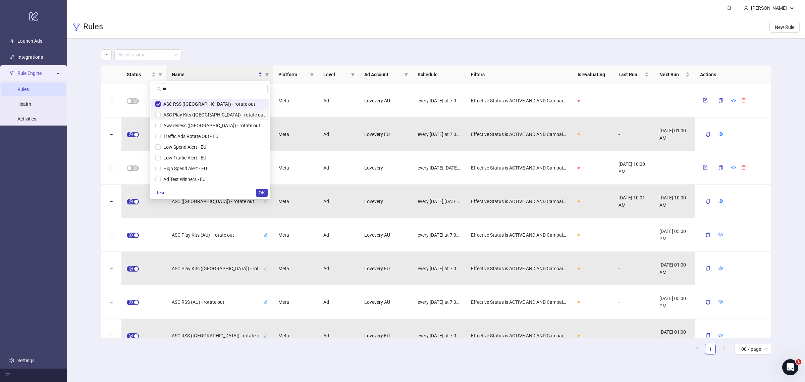
click at [227, 114] on span "ASC Play Kits ([GEOGRAPHIC_DATA]) - rotate out" at bounding box center [213, 114] width 104 height 5
click at [225, 124] on span "Awareness ([GEOGRAPHIC_DATA]) - rotate out" at bounding box center [211, 125] width 100 height 5
click at [218, 135] on span "Traffic Ads Rotate Out - EU" at bounding box center [190, 135] width 58 height 5
click at [206, 145] on span "Low Spend Alert - EU" at bounding box center [184, 146] width 46 height 5
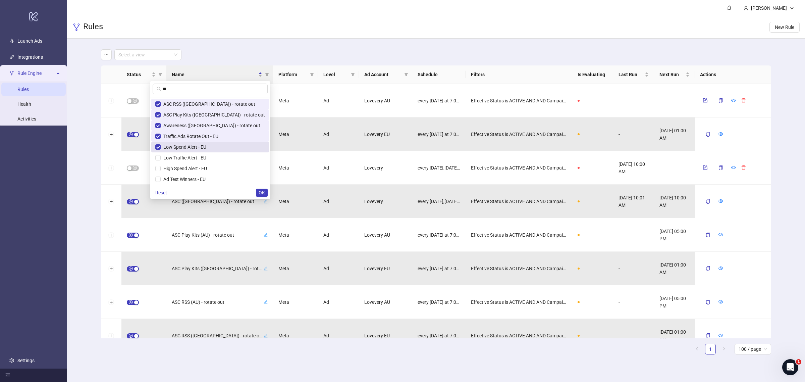
click at [224, 151] on li "Low Spend Alert - EU" at bounding box center [210, 147] width 118 height 11
click at [206, 171] on span "Ad Test Winners - EU" at bounding box center [183, 168] width 45 height 5
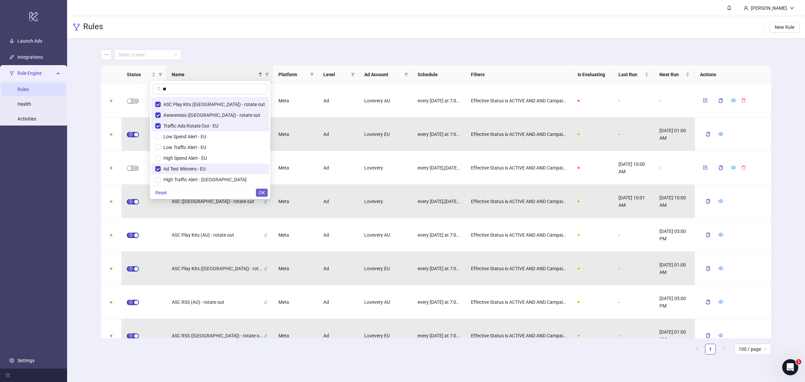
click at [259, 189] on button "OK" at bounding box center [262, 193] width 12 height 8
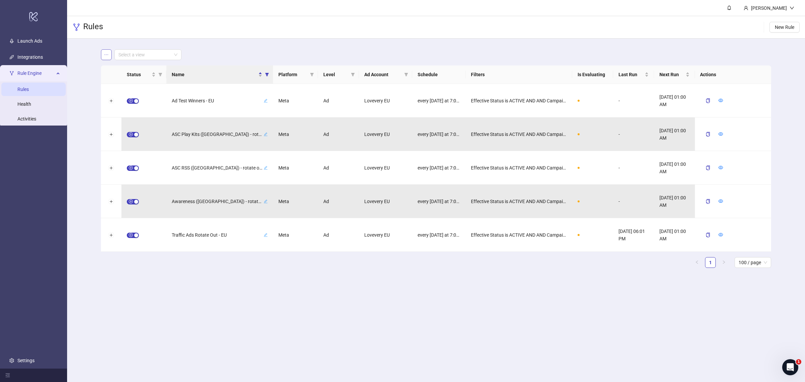
click at [105, 54] on icon "ellipsis" at bounding box center [106, 54] width 5 height 5
click at [116, 68] on span "Save as new view" at bounding box center [132, 67] width 36 height 7
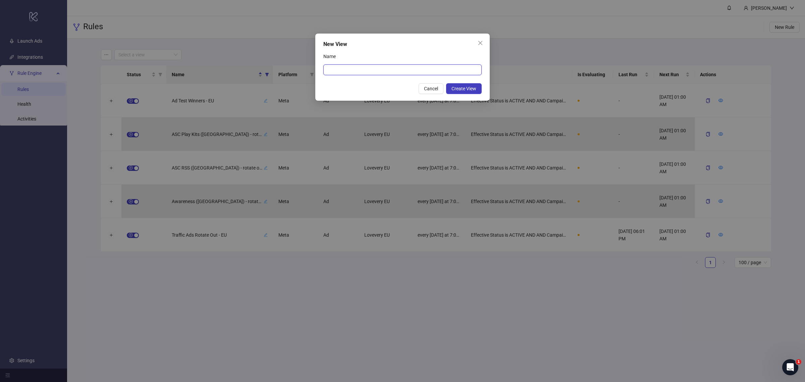
click at [378, 72] on input "Name" at bounding box center [402, 69] width 158 height 11
type input "**"
click at [391, 58] on div "Name" at bounding box center [402, 57] width 158 height 13
click at [457, 90] on span "Create View" at bounding box center [463, 88] width 25 height 5
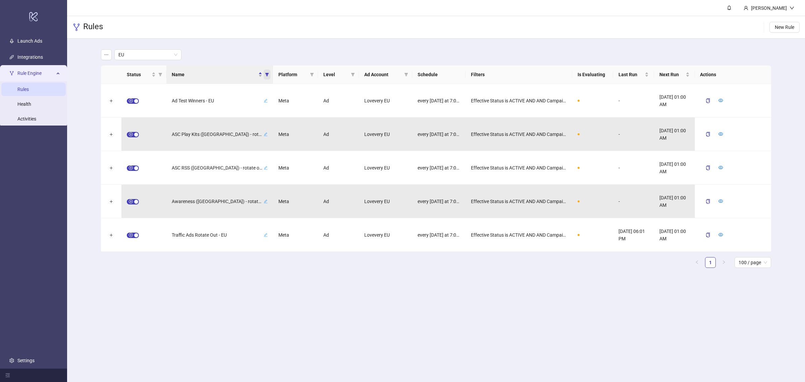
click at [268, 74] on icon "filter" at bounding box center [267, 74] width 4 height 4
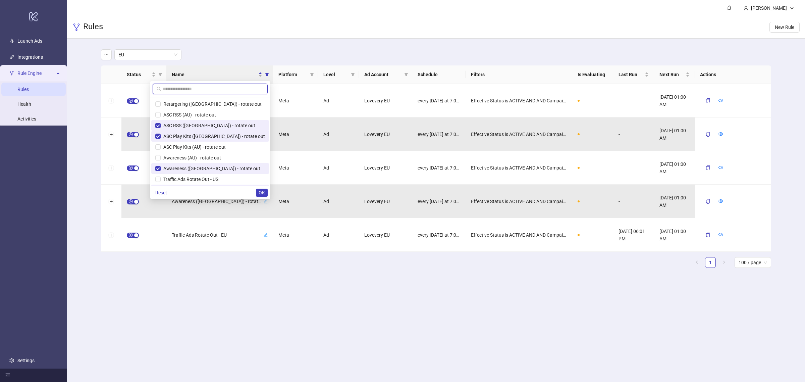
click at [209, 87] on input "text" at bounding box center [213, 88] width 101 height 7
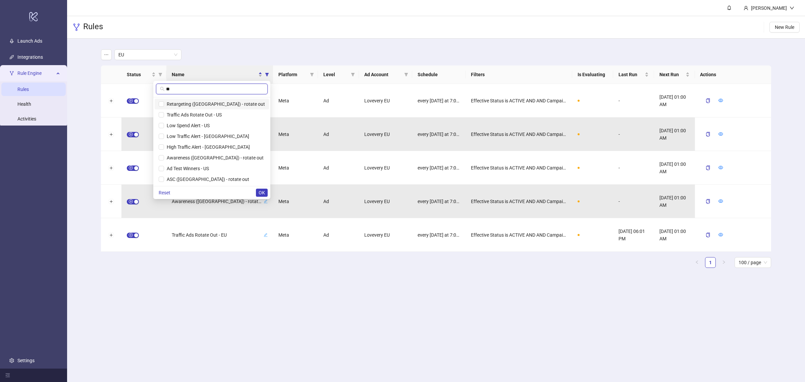
type input "**"
click at [204, 105] on span "Retargeting ([GEOGRAPHIC_DATA]) - rotate out" at bounding box center [214, 103] width 101 height 5
click at [207, 116] on span "Traffic Ads Rotate Out - US" at bounding box center [193, 114] width 58 height 5
click at [220, 160] on span "Awareness ([GEOGRAPHIC_DATA]) - rotate out" at bounding box center [214, 157] width 100 height 5
click at [209, 167] on span "Ad Test Winners - US" at bounding box center [186, 168] width 45 height 5
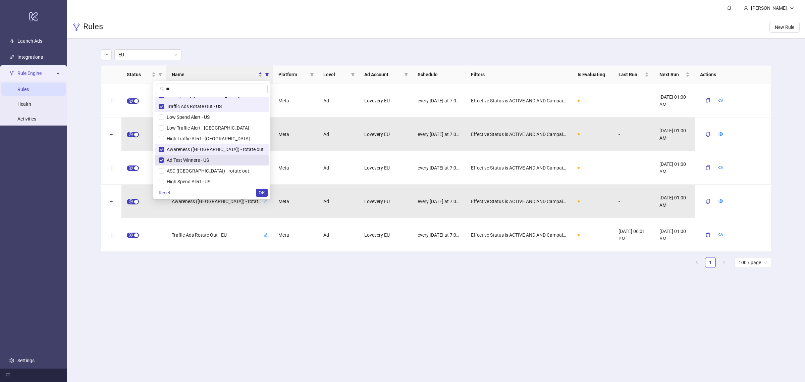
scroll to position [10, 0]
click at [223, 167] on span "ASC ([GEOGRAPHIC_DATA]) - rotate out" at bounding box center [206, 168] width 85 height 5
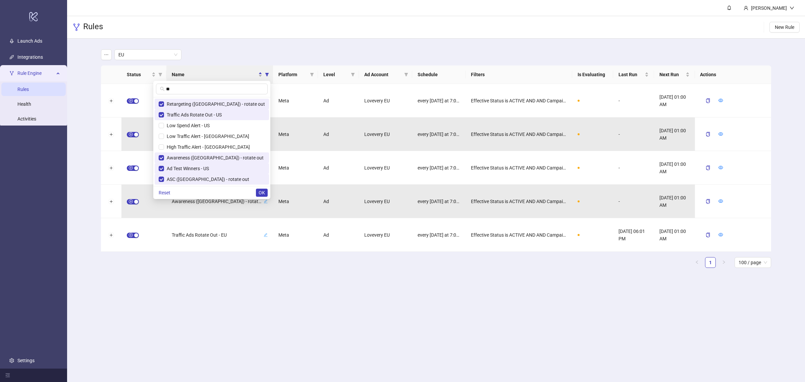
drag, startPoint x: 264, startPoint y: 191, endPoint x: 261, endPoint y: 193, distance: 3.6
click at [263, 191] on span "OK" at bounding box center [262, 192] width 6 height 5
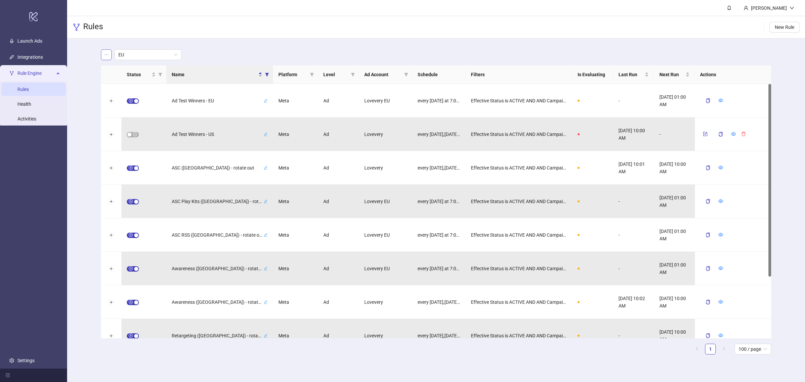
click at [106, 56] on icon "ellipsis" at bounding box center [106, 54] width 5 height 5
click at [126, 69] on span "Save as new view" at bounding box center [132, 67] width 36 height 7
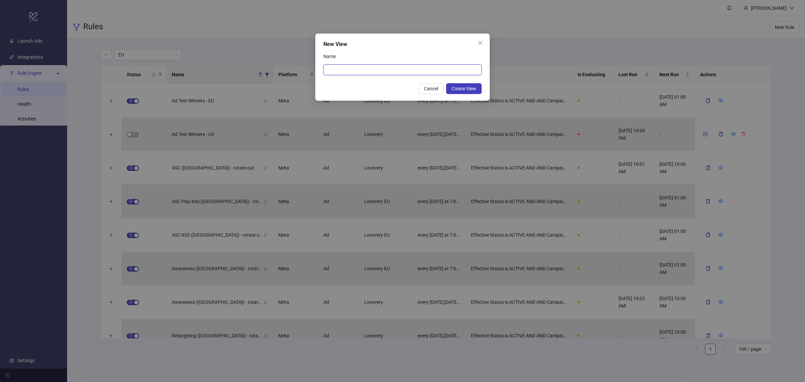
click at [329, 66] on input "Name" at bounding box center [402, 69] width 158 height 11
type input "**"
click at [462, 88] on span "Create View" at bounding box center [463, 88] width 25 height 5
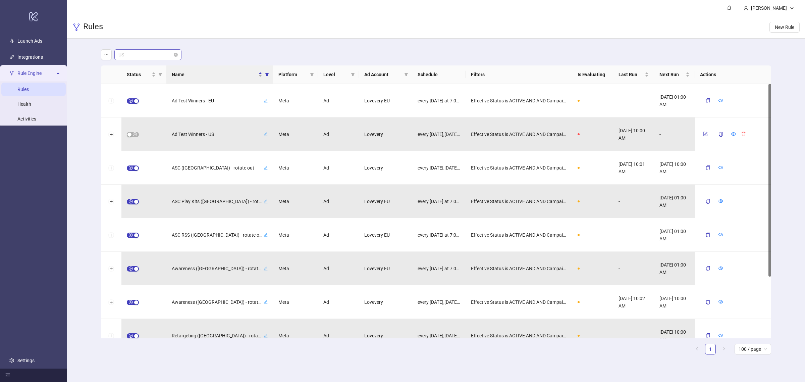
click at [158, 59] on span "US" at bounding box center [147, 55] width 59 height 10
click at [215, 49] on div "US" at bounding box center [436, 54] width 670 height 11
click at [267, 72] on icon "filter" at bounding box center [267, 74] width 4 height 4
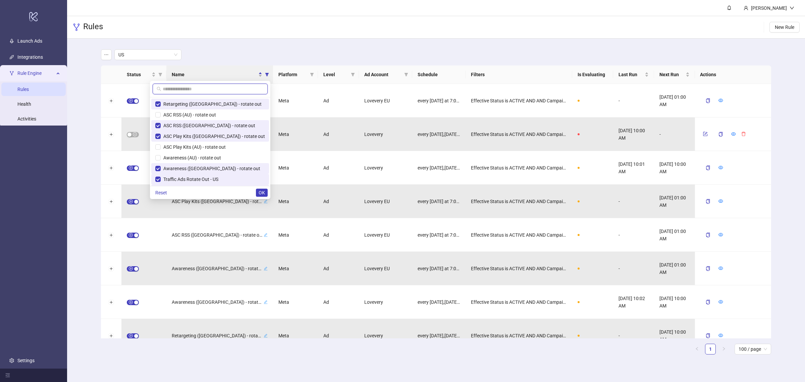
click at [231, 86] on input "text" at bounding box center [213, 88] width 101 height 7
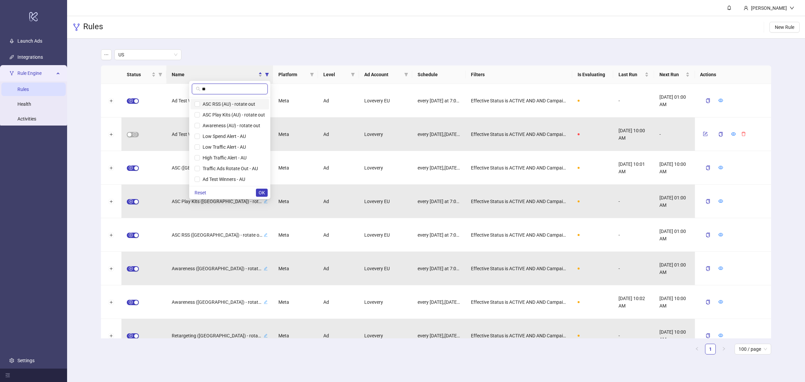
type input "**"
click at [200, 103] on span "ASC RSS (AU) - rotate out" at bounding box center [227, 103] width 55 height 5
click at [200, 112] on span "ASC Play Kits (AU) - rotate out" at bounding box center [232, 114] width 65 height 5
click at [200, 124] on span "Awareness (AU) - rotate out" at bounding box center [230, 125] width 60 height 5
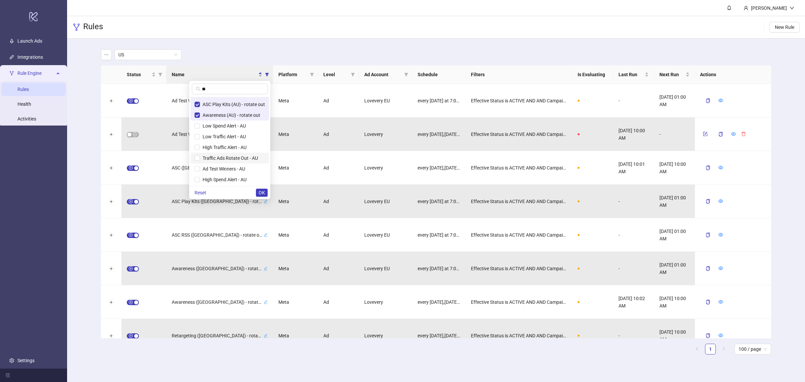
click at [207, 159] on span "Traffic Ads Rotate Out - AU" at bounding box center [229, 157] width 58 height 5
click at [205, 168] on span "Ad Test Winners - AU" at bounding box center [222, 168] width 45 height 5
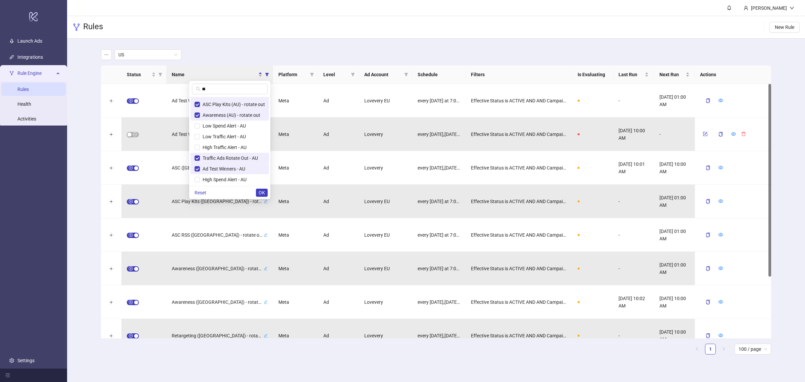
click at [258, 194] on button "OK" at bounding box center [262, 193] width 12 height 8
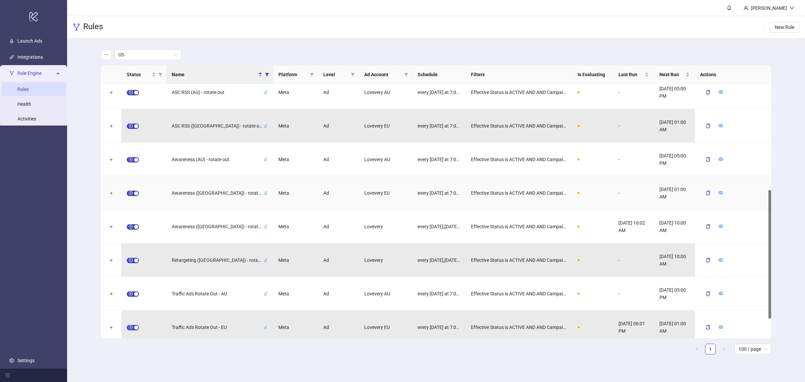
scroll to position [0, 0]
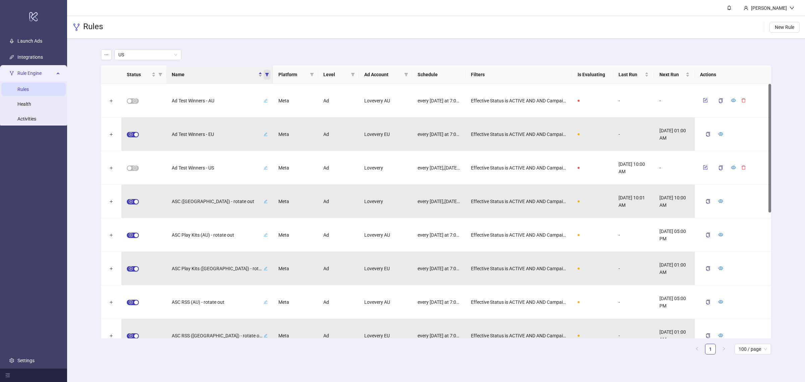
click at [268, 76] on icon "filter" at bounding box center [267, 74] width 4 height 4
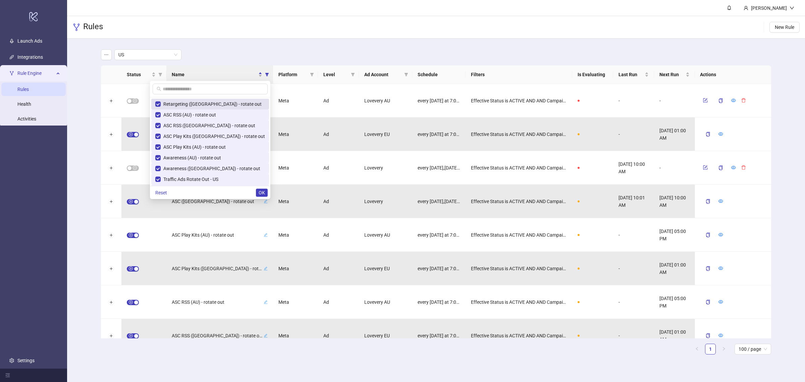
click at [240, 106] on span "Retargeting ([GEOGRAPHIC_DATA]) - rotate out" at bounding box center [211, 103] width 101 height 5
click at [167, 191] on span "Reset" at bounding box center [161, 192] width 12 height 5
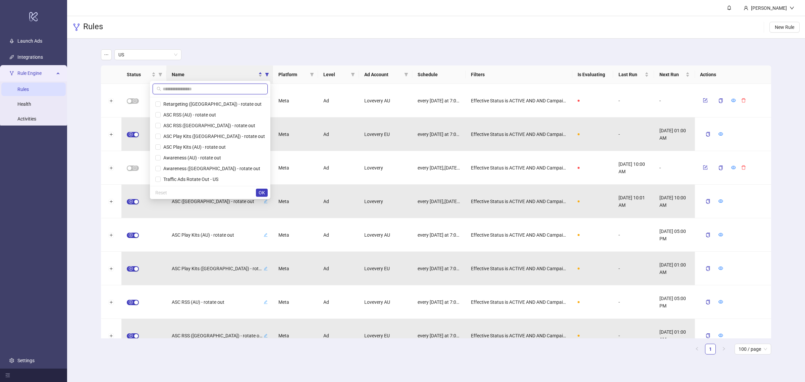
click at [251, 88] on input "text" at bounding box center [213, 88] width 101 height 7
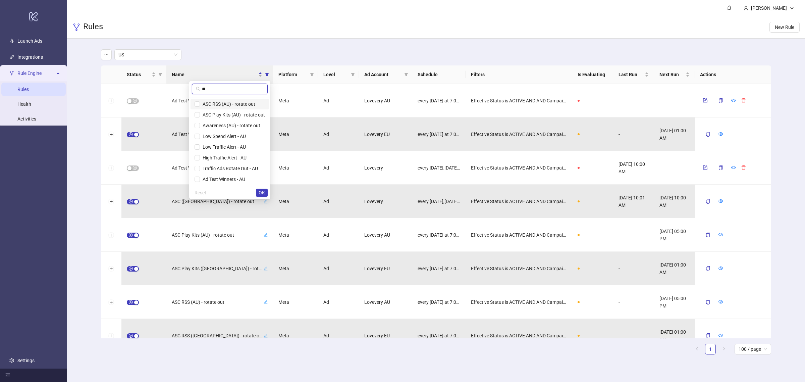
type input "**"
click at [229, 104] on span "ASC RSS (AU) - rotate out" at bounding box center [227, 103] width 55 height 5
click at [229, 116] on span "ASC Play Kits (AU) - rotate out" at bounding box center [232, 114] width 65 height 5
click at [227, 123] on span "Awareness (AU) - rotate out" at bounding box center [230, 125] width 60 height 5
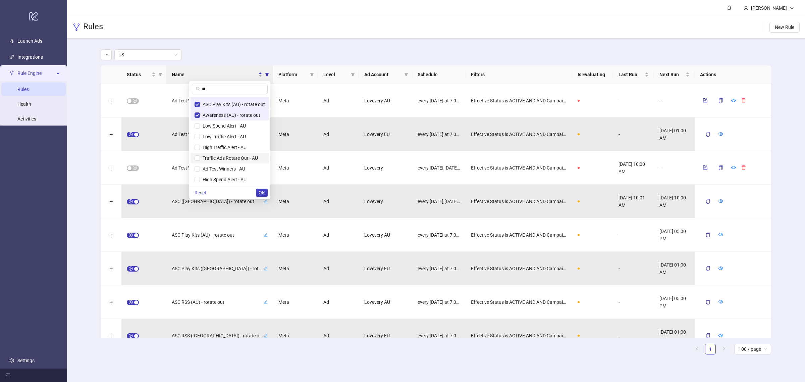
click at [222, 156] on span "Traffic Ads Rotate Out - AU" at bounding box center [229, 157] width 58 height 5
click at [222, 167] on span "Ad Test Winners - AU" at bounding box center [222, 168] width 45 height 5
click at [261, 193] on span "OK" at bounding box center [262, 192] width 6 height 5
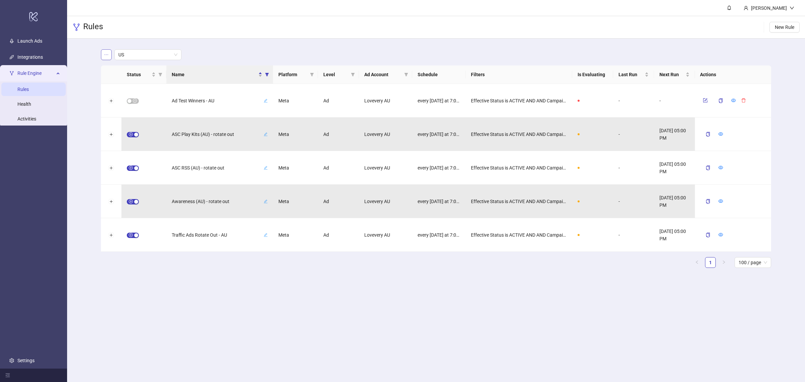
click at [103, 51] on main "US Status Name Platform Level Ad Account Schedule Filters Is Evaluating Last Ru…" at bounding box center [436, 161] width 681 height 245
click at [106, 52] on icon "ellipsis" at bounding box center [106, 54] width 5 height 5
click at [128, 70] on span "Save as new view" at bounding box center [132, 67] width 36 height 7
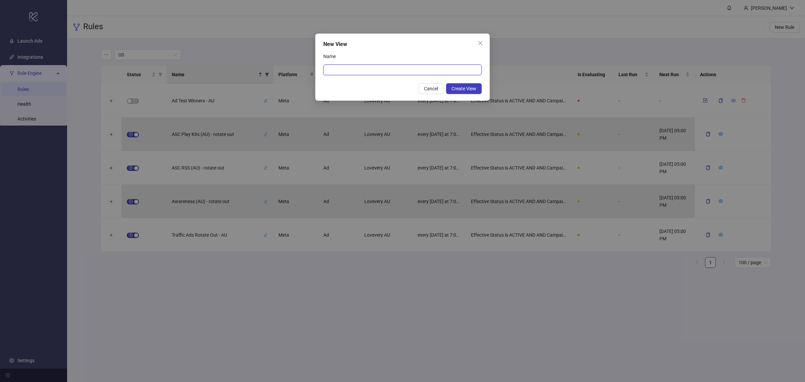
click at [377, 69] on input "Name" at bounding box center [402, 69] width 158 height 11
type input "**"
click at [449, 88] on button "Create View" at bounding box center [464, 88] width 36 height 11
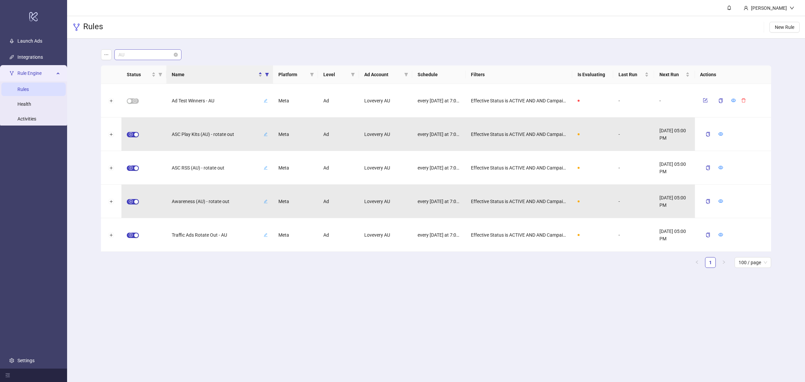
click at [157, 55] on span "AU" at bounding box center [147, 55] width 59 height 10
click at [154, 79] on div "US" at bounding box center [148, 78] width 56 height 7
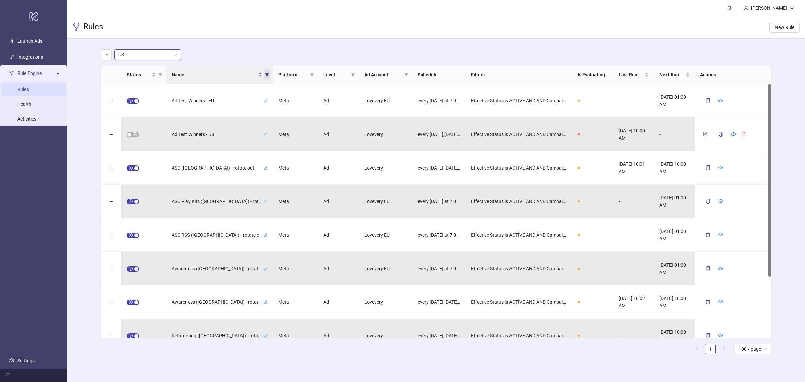
click at [265, 74] on icon "filter" at bounding box center [267, 74] width 4 height 4
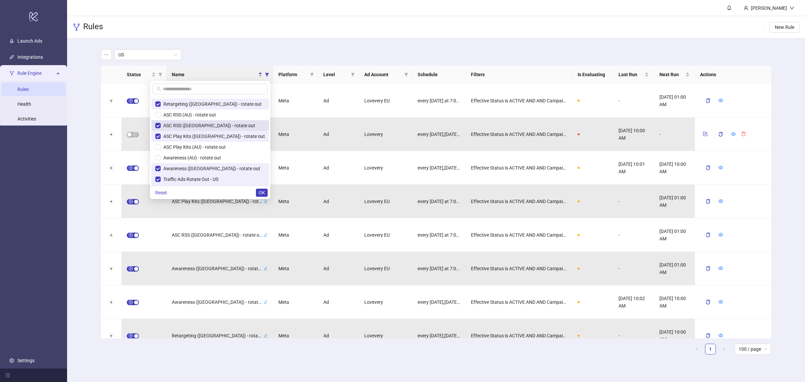
click at [231, 123] on span "ASC RSS ([GEOGRAPHIC_DATA]) - rotate out" at bounding box center [208, 125] width 95 height 5
click at [223, 135] on span "ASC Play Kits ([GEOGRAPHIC_DATA]) - rotate out" at bounding box center [213, 135] width 104 height 5
click at [226, 170] on span "Awareness ([GEOGRAPHIC_DATA]) - rotate out" at bounding box center [211, 168] width 100 height 5
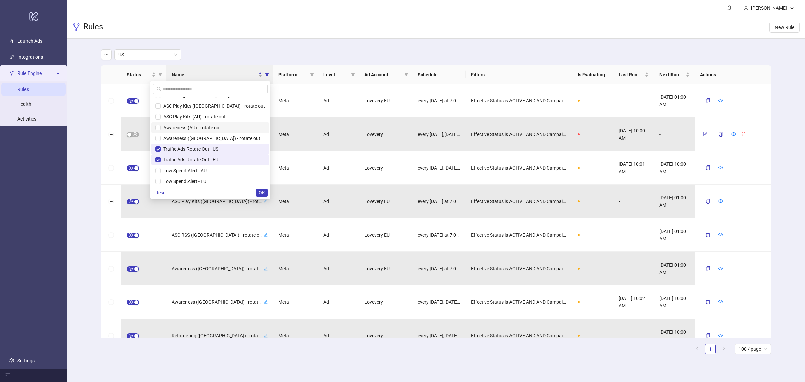
scroll to position [42, 0]
click at [218, 148] on span "Traffic Ads Rotate Out - EU" at bounding box center [190, 147] width 58 height 5
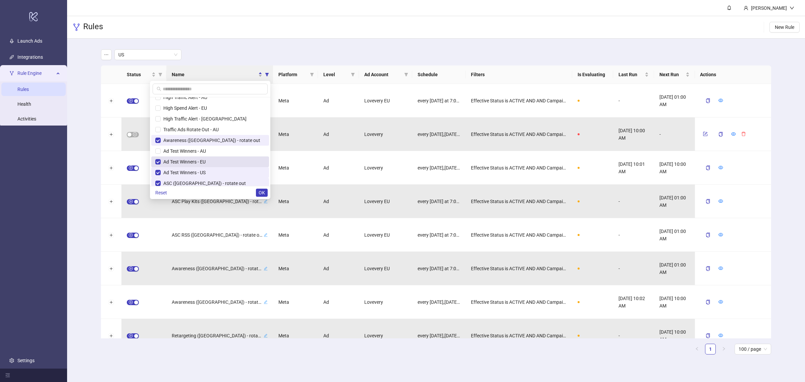
click at [244, 160] on span "Ad Test Winners - EU" at bounding box center [210, 161] width 110 height 7
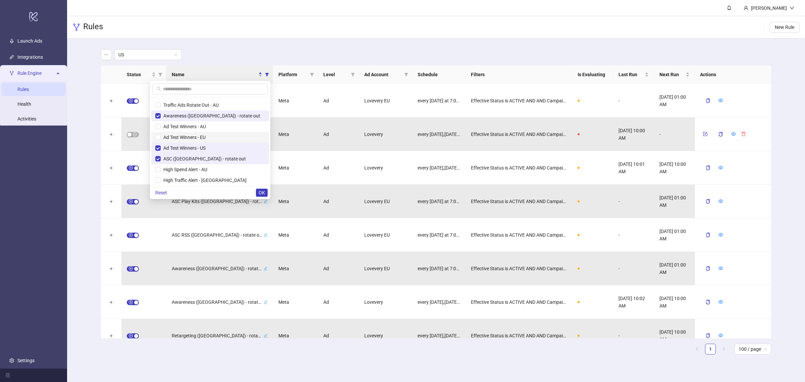
scroll to position [204, 0]
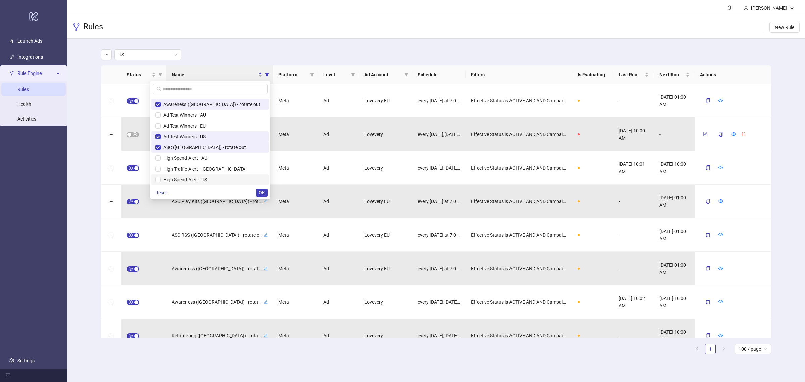
click at [247, 179] on span "High Spend Alert - US" at bounding box center [210, 179] width 110 height 7
click at [262, 190] on span "OK" at bounding box center [262, 192] width 6 height 5
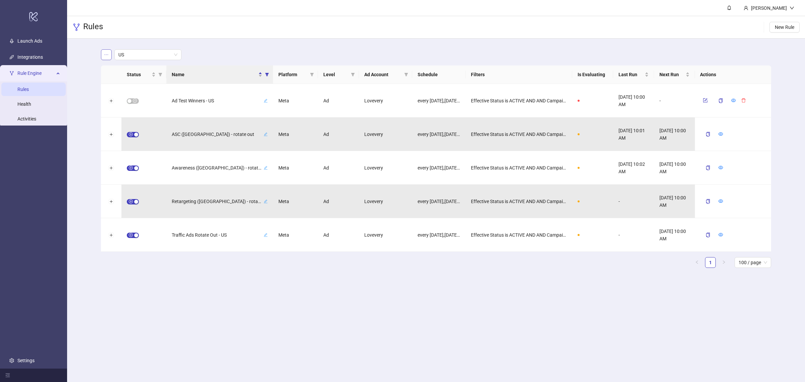
click at [106, 52] on icon "ellipsis" at bounding box center [106, 54] width 5 height 5
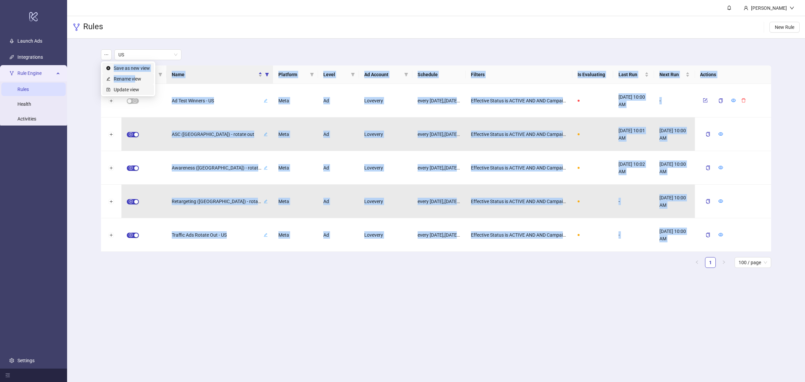
drag, startPoint x: 135, startPoint y: 79, endPoint x: 161, endPoint y: 62, distance: 31.4
click at [161, 63] on body "logo/logo-mobile Launch Ads Integrations Rule Engine Rules Health Activities Se…" at bounding box center [402, 191] width 805 height 382
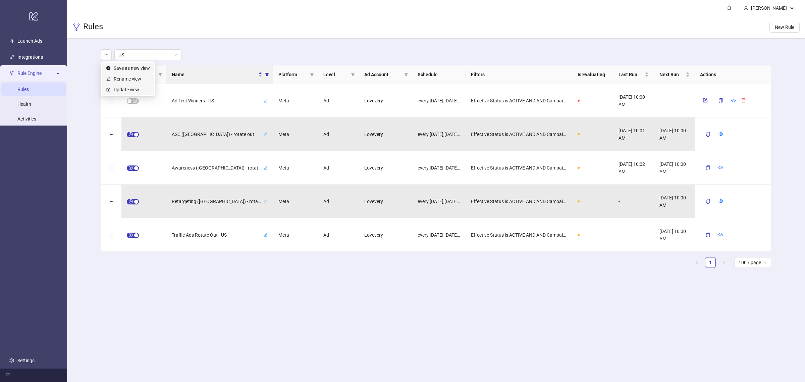
click at [202, 43] on main "US Status Name Platform Level Ad Account Schedule Filters Is Evaluating Last Ru…" at bounding box center [436, 161] width 681 height 245
click at [104, 56] on icon "ellipsis" at bounding box center [106, 54] width 5 height 5
click at [125, 91] on span "Update view" at bounding box center [132, 89] width 36 height 7
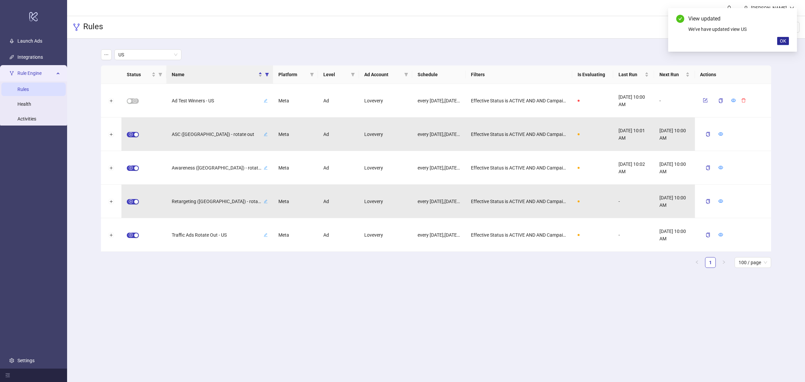
click at [783, 41] on span "OK" at bounding box center [783, 40] width 6 height 5
click at [153, 53] on span "US" at bounding box center [147, 55] width 59 height 10
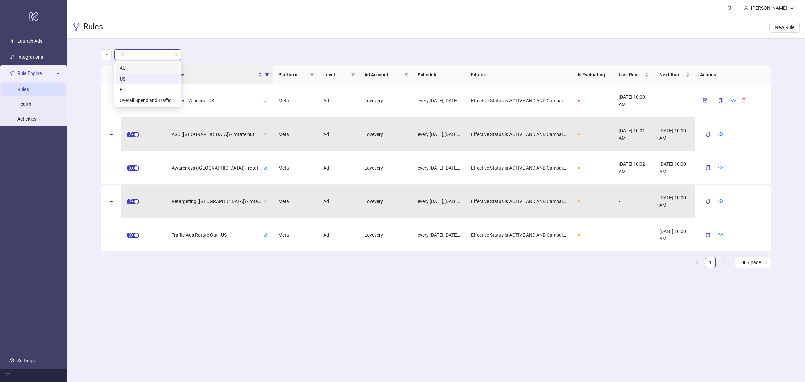
click at [150, 65] on div "AU" at bounding box center [148, 67] width 56 height 7
click at [154, 52] on span "AU" at bounding box center [147, 55] width 59 height 10
click at [150, 76] on div "US" at bounding box center [148, 78] width 56 height 7
click at [153, 55] on div "Click to sort ascending" at bounding box center [140, 60] width 52 height 11
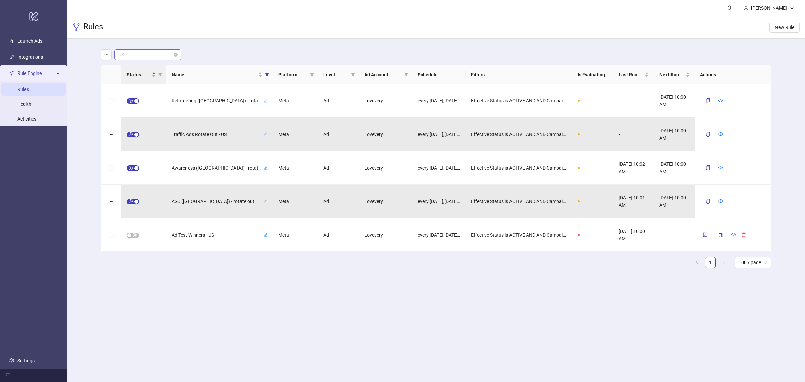
click at [172, 58] on span "US" at bounding box center [147, 55] width 59 height 10
click at [153, 88] on div "EU" at bounding box center [148, 89] width 56 height 7
click at [169, 53] on span "EU" at bounding box center [147, 55] width 59 height 10
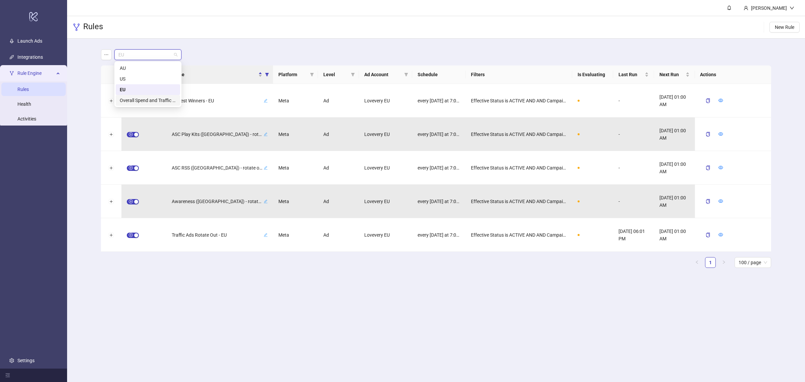
click at [152, 101] on div "Overall Spend and Traffic Alerts" at bounding box center [148, 100] width 56 height 7
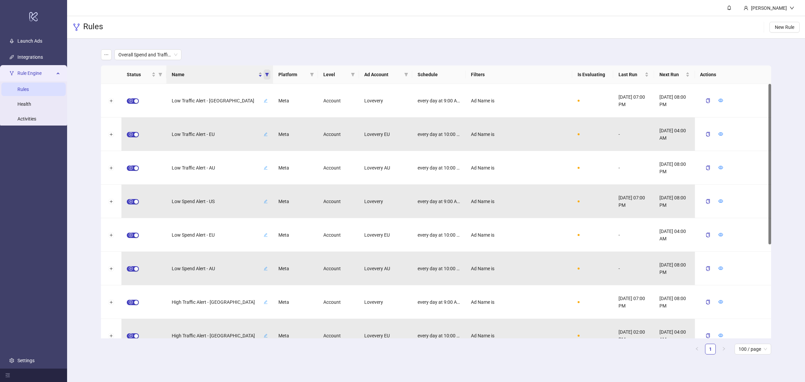
click at [269, 74] on span "Name" at bounding box center [267, 74] width 7 height 10
click at [160, 56] on span "Overall Spend and Traffic Alerts" at bounding box center [147, 55] width 59 height 10
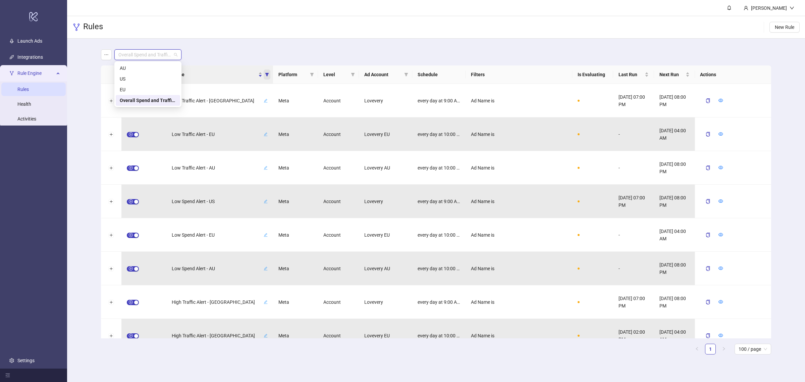
click at [264, 72] on span "Name" at bounding box center [267, 74] width 7 height 10
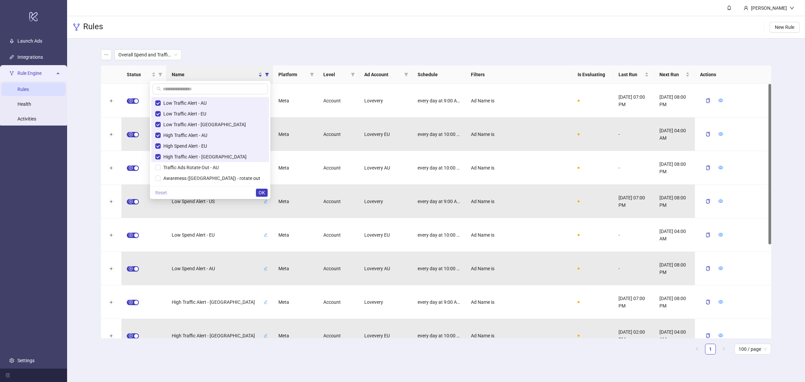
click at [167, 192] on span "Reset" at bounding box center [161, 192] width 12 height 5
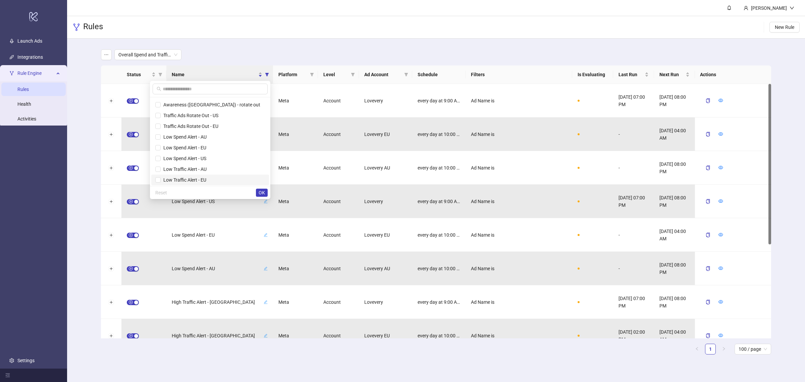
scroll to position [0, 0]
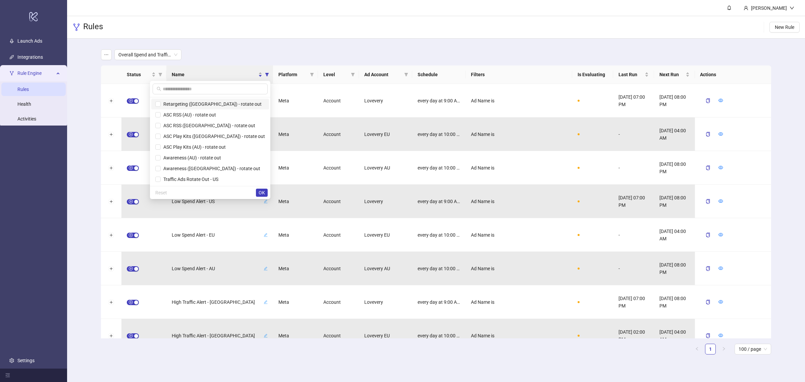
click at [206, 103] on span "Retargeting ([GEOGRAPHIC_DATA]) - rotate out" at bounding box center [211, 103] width 101 height 5
click at [210, 115] on span "ASC RSS (AU) - rotate out" at bounding box center [188, 114] width 55 height 5
click at [210, 123] on span "ASC RSS ([GEOGRAPHIC_DATA]) - rotate out" at bounding box center [208, 125] width 95 height 5
click at [210, 138] on span "ASC Play Kits ([GEOGRAPHIC_DATA]) - rotate out" at bounding box center [213, 135] width 104 height 5
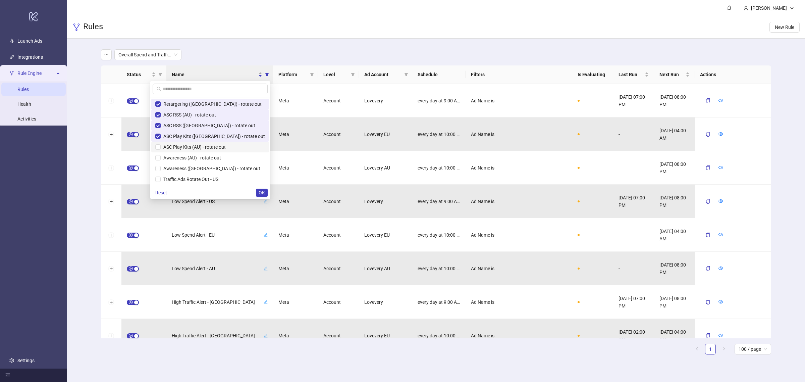
click at [213, 148] on span "ASC Play Kits (AU) - rotate out" at bounding box center [193, 146] width 65 height 5
click at [215, 155] on span "Awareness (AU) - rotate out" at bounding box center [191, 157] width 60 height 5
click at [213, 163] on li "Awareness ([GEOGRAPHIC_DATA]) - rotate out" at bounding box center [210, 168] width 118 height 11
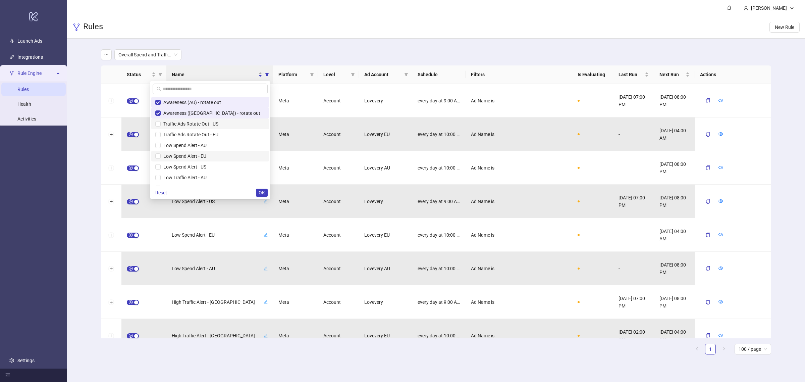
scroll to position [42, 0]
click at [213, 135] on span "Traffic Ads Rotate Out - US" at bounding box center [190, 137] width 58 height 5
click at [212, 145] on span "Traffic Ads Rotate Out - EU" at bounding box center [190, 147] width 58 height 5
drag, startPoint x: 212, startPoint y: 153, endPoint x: 213, endPoint y: 159, distance: 5.8
click at [212, 155] on ul "Retargeting (US) - rotate out ASC RSS (AU) - rotate out ASC RSS (EU) - rotate o…" at bounding box center [210, 141] width 120 height 89
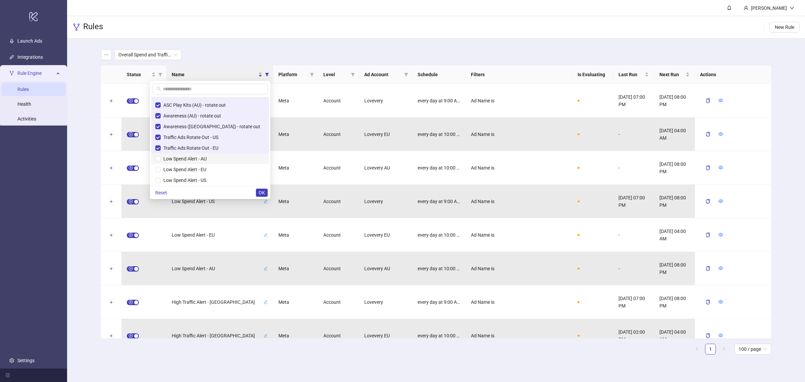
click at [207, 160] on span "Low Spend Alert - AU" at bounding box center [184, 158] width 46 height 5
click at [206, 167] on span "Low Spend Alert - EU" at bounding box center [184, 169] width 46 height 5
click at [206, 140] on span "Low Spend Alert - US" at bounding box center [184, 138] width 46 height 5
click at [207, 148] on span "Low Traffic Alert - AU" at bounding box center [184, 148] width 46 height 5
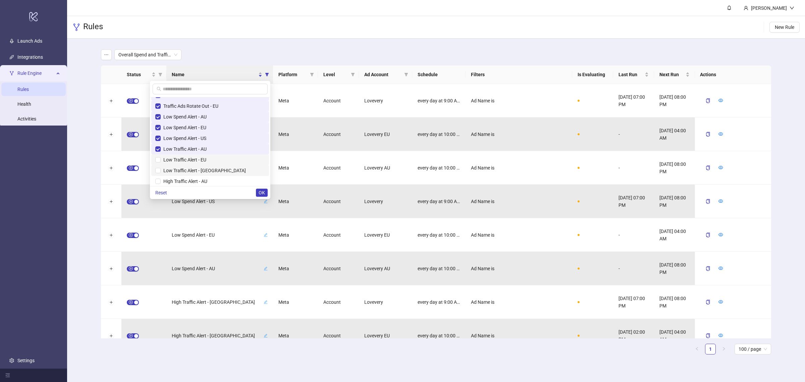
drag, startPoint x: 222, startPoint y: 161, endPoint x: 222, endPoint y: 166, distance: 4.7
click at [206, 161] on span "Low Traffic Alert - EU" at bounding box center [184, 159] width 46 height 5
click at [222, 169] on span "Low Traffic Alert - [GEOGRAPHIC_DATA]" at bounding box center [203, 170] width 85 height 5
click at [207, 180] on span "High Traffic Alert - AU" at bounding box center [184, 180] width 47 height 5
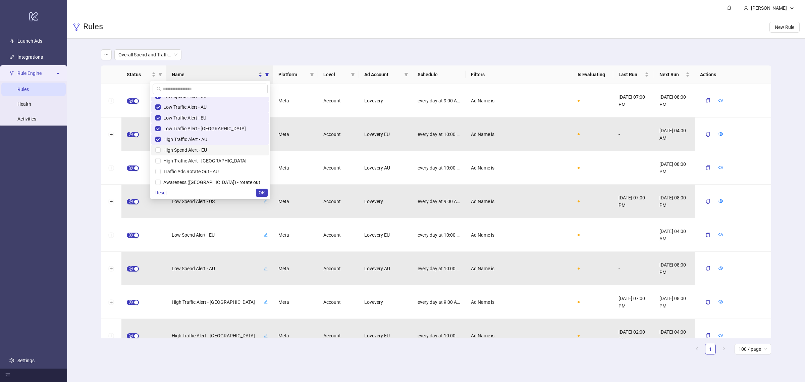
click at [227, 146] on span "High Spend Alert - EU" at bounding box center [210, 149] width 110 height 7
click at [228, 159] on span "High Traffic Alert - [GEOGRAPHIC_DATA]" at bounding box center [204, 160] width 86 height 5
click at [219, 170] on span "Traffic Ads Rotate Out - AU" at bounding box center [190, 171] width 58 height 5
click at [227, 147] on span "Awareness ([GEOGRAPHIC_DATA]) - rotate out" at bounding box center [211, 146] width 100 height 5
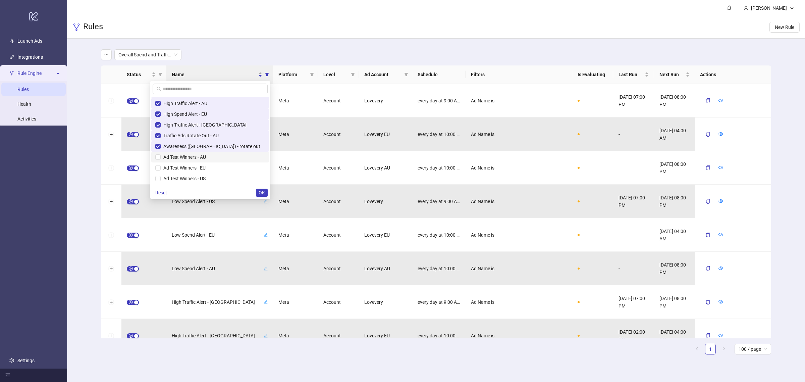
click at [206, 155] on span "Ad Test Winners - AU" at bounding box center [183, 156] width 45 height 5
click at [206, 165] on span "Ad Test Winners - EU" at bounding box center [183, 167] width 45 height 5
click at [229, 173] on li "Ad Test Winners - US" at bounding box center [210, 178] width 118 height 11
click at [226, 148] on span "ASC ([GEOGRAPHIC_DATA]) - rotate out" at bounding box center [203, 147] width 85 height 5
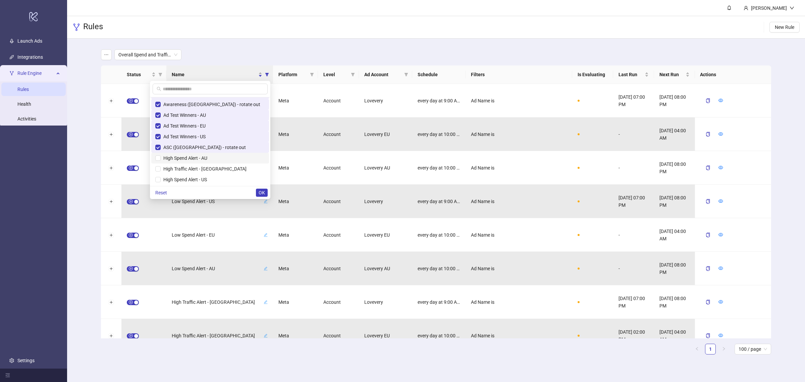
click at [207, 159] on span "High Spend Alert - AU" at bounding box center [184, 157] width 47 height 5
click at [228, 170] on span "High Traffic Alert - [GEOGRAPHIC_DATA]" at bounding box center [204, 168] width 86 height 5
click at [207, 177] on span "High Spend Alert - US" at bounding box center [184, 179] width 46 height 5
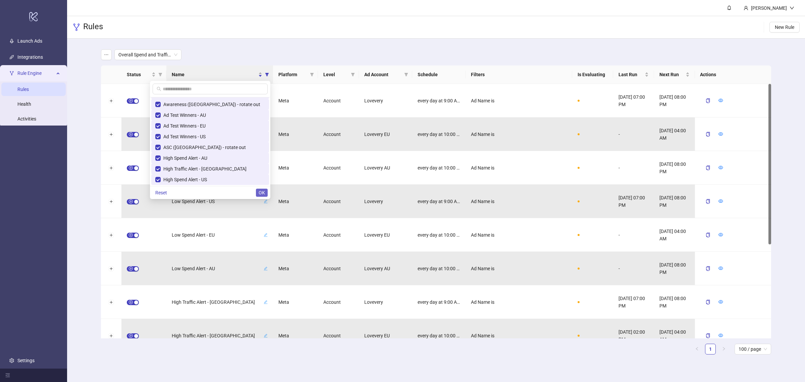
click at [265, 194] on button "OK" at bounding box center [262, 193] width 12 height 8
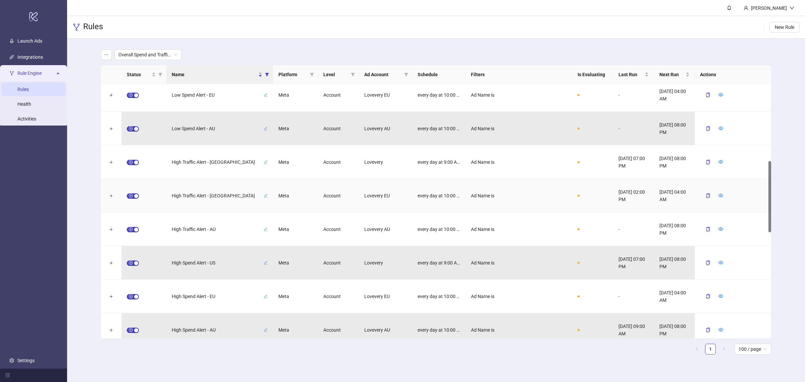
scroll to position [22, 0]
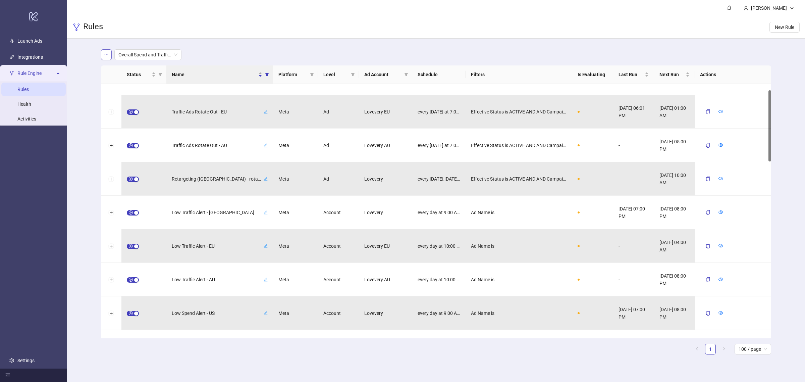
click at [106, 56] on icon "ellipsis" at bounding box center [106, 54] width 5 height 5
click at [248, 44] on main "Overall Spend and Traffic Alerts Status Name Platform Level Ad Account Schedule…" at bounding box center [436, 205] width 681 height 332
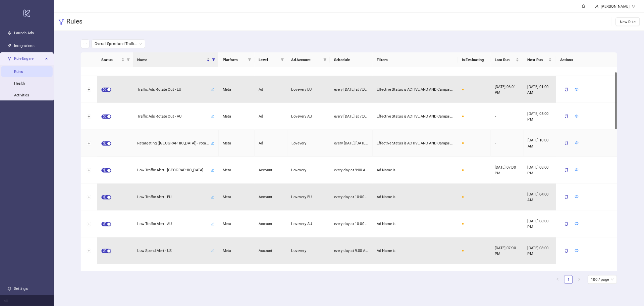
scroll to position [0, 0]
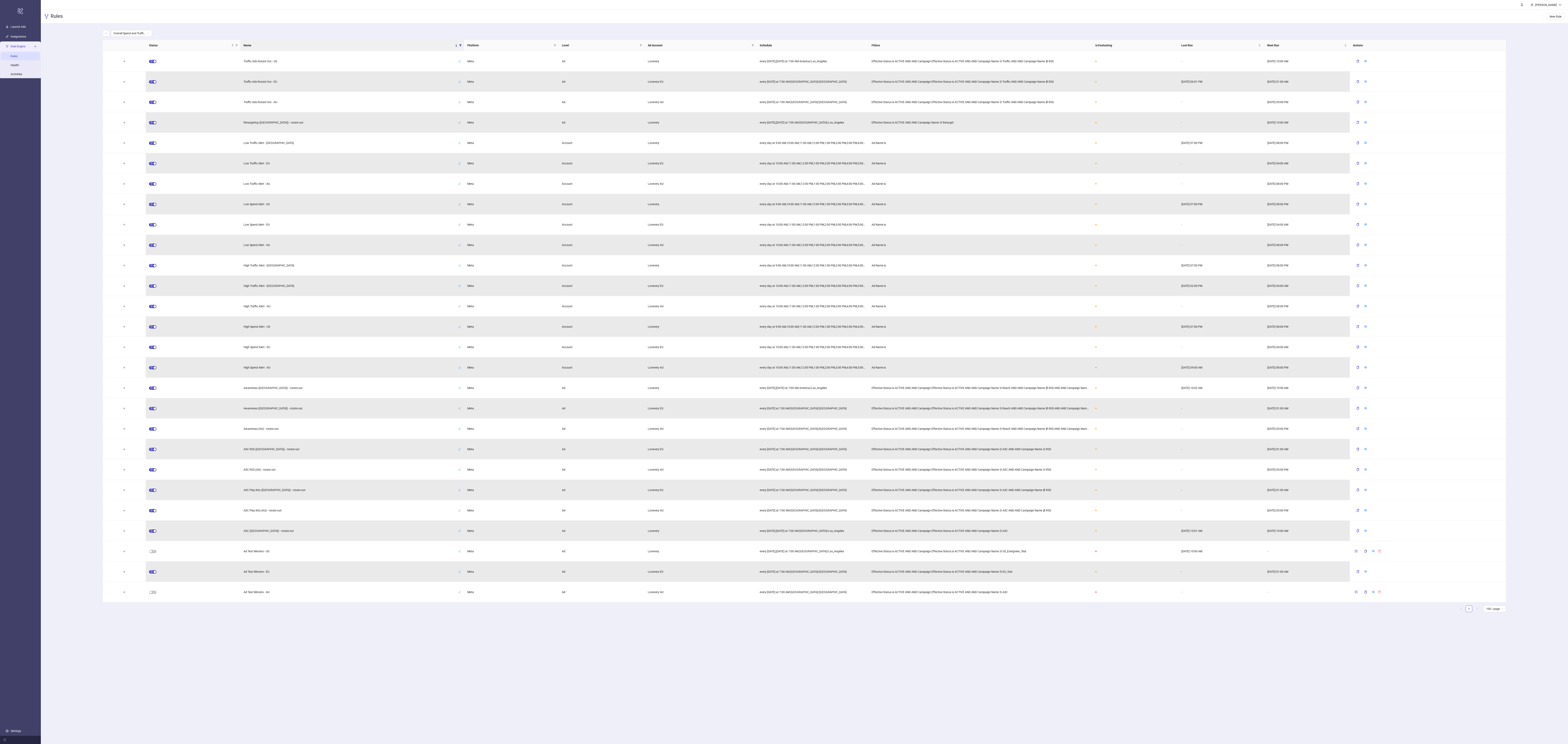
drag, startPoint x: 1146, startPoint y: 1, endPoint x: 1150, endPoint y: 715, distance: 714.0
click at [486, 232] on main "Allison Demers Rules New Rule Overall Spend and Traffic Alerts Status Name Plat…" at bounding box center [804, 372] width 1527 height 744
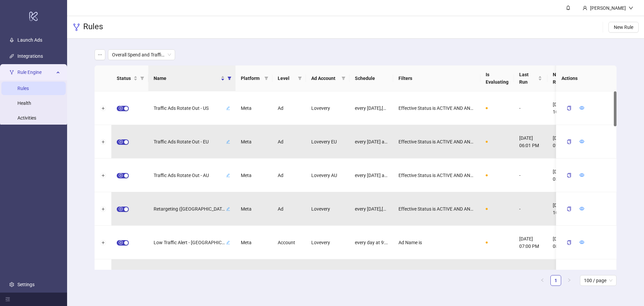
drag, startPoint x: 2502, startPoint y: 1, endPoint x: 470, endPoint y: 35, distance: 2032.6
click at [470, 35] on div "Rules New Rule" at bounding box center [355, 27] width 577 height 22
click at [582, 107] on icon "eye" at bounding box center [582, 107] width 5 height 3
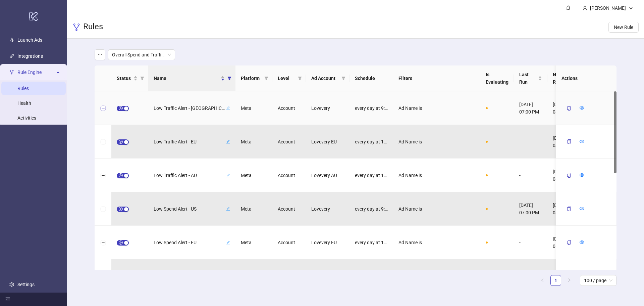
click at [104, 109] on button "Expand row" at bounding box center [102, 108] width 5 height 5
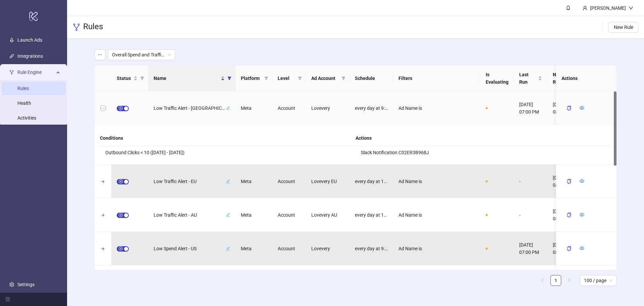
click at [105, 108] on button "Collapse row" at bounding box center [102, 108] width 5 height 5
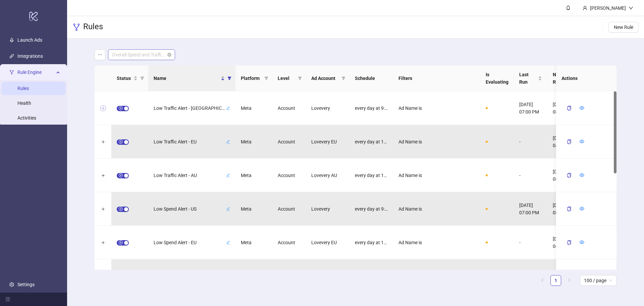
click at [126, 55] on span "Overall Spend and Traffic Alerts" at bounding box center [141, 55] width 59 height 10
click at [126, 66] on div "AU" at bounding box center [141, 67] width 56 height 7
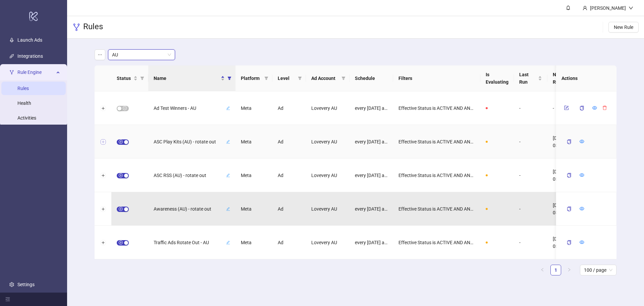
click at [104, 143] on button "Expand row" at bounding box center [102, 141] width 5 height 5
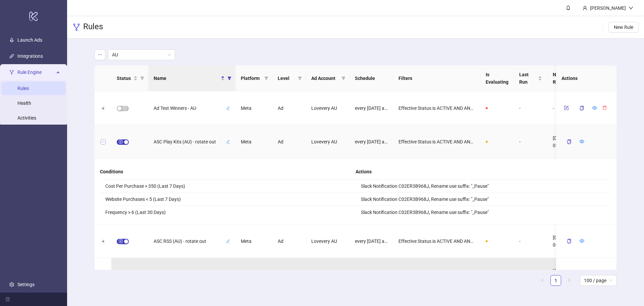
click at [104, 143] on button "Collapse row" at bounding box center [102, 141] width 5 height 5
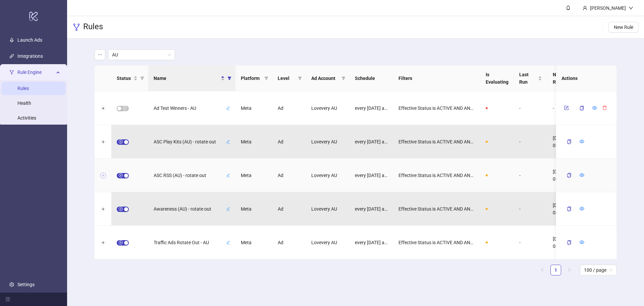
click at [103, 176] on button "Expand row" at bounding box center [102, 175] width 5 height 5
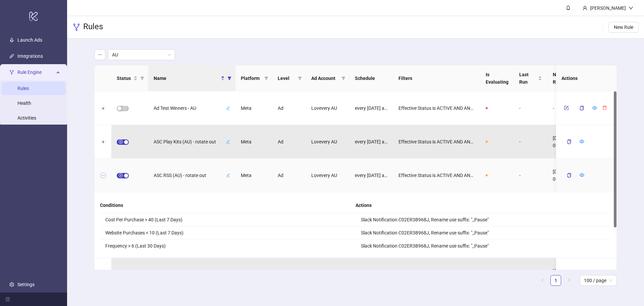
click at [103, 176] on button "Collapse row" at bounding box center [102, 175] width 5 height 5
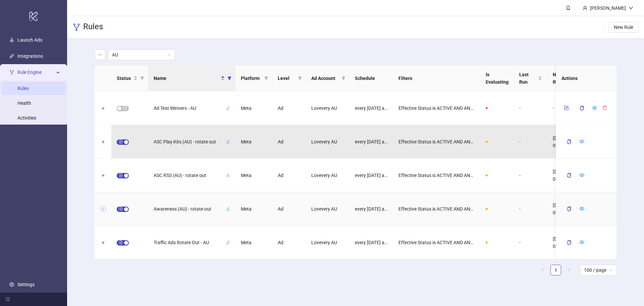
click at [102, 208] on button "Expand row" at bounding box center [102, 208] width 5 height 5
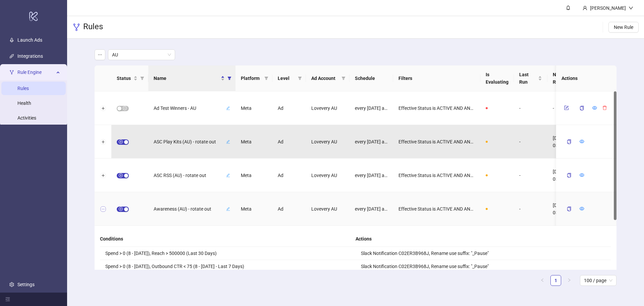
click at [102, 208] on button "Collapse row" at bounding box center [102, 208] width 5 height 5
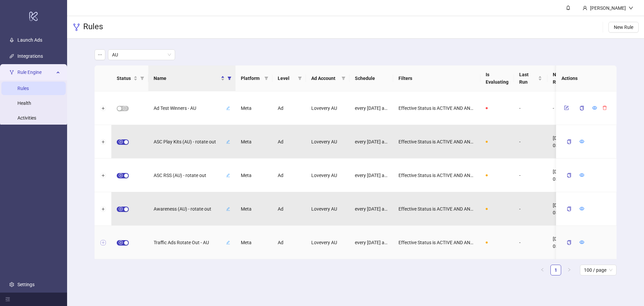
click at [103, 245] on button "Expand row" at bounding box center [102, 242] width 5 height 5
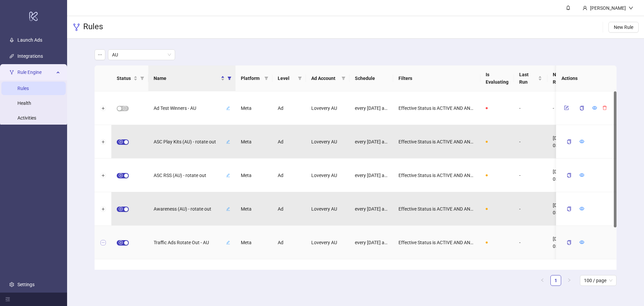
scroll to position [55, 0]
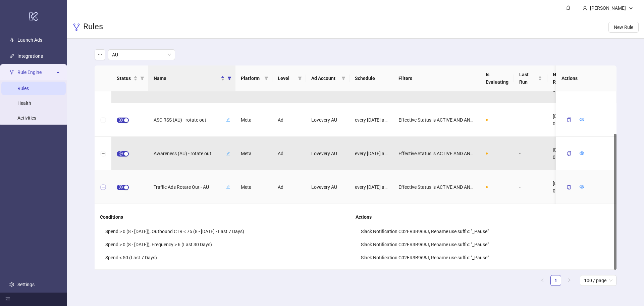
click at [103, 186] on button "Collapse row" at bounding box center [102, 186] width 5 height 5
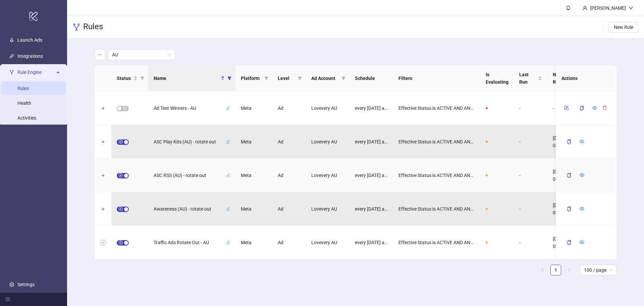
scroll to position [0, 0]
click at [145, 54] on span "AU" at bounding box center [141, 55] width 59 height 10
click at [138, 77] on div "US" at bounding box center [141, 78] width 56 height 7
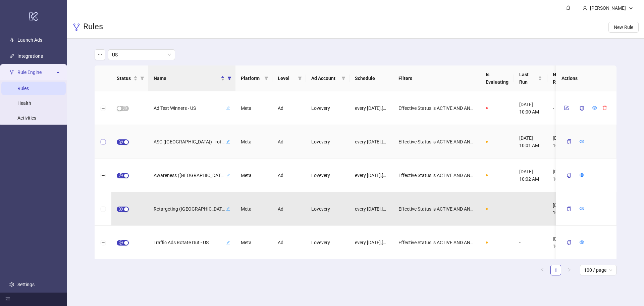
click at [103, 142] on button "Expand row" at bounding box center [102, 141] width 5 height 5
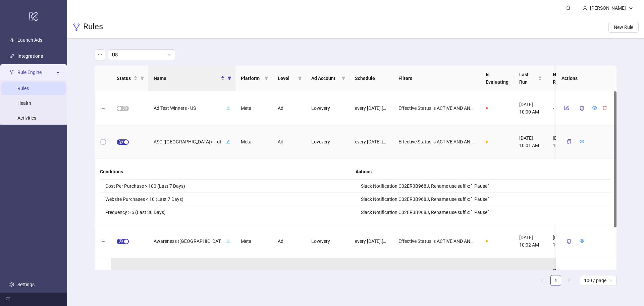
click at [103, 142] on button "Collapse row" at bounding box center [102, 141] width 5 height 5
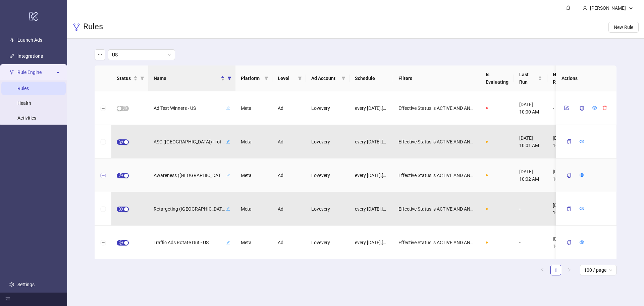
click at [104, 173] on button "Expand row" at bounding box center [102, 175] width 5 height 5
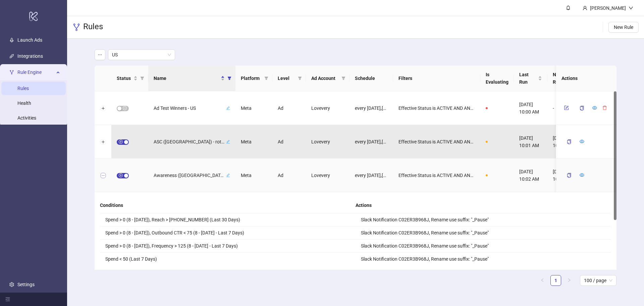
click at [104, 173] on button "Collapse row" at bounding box center [102, 175] width 5 height 5
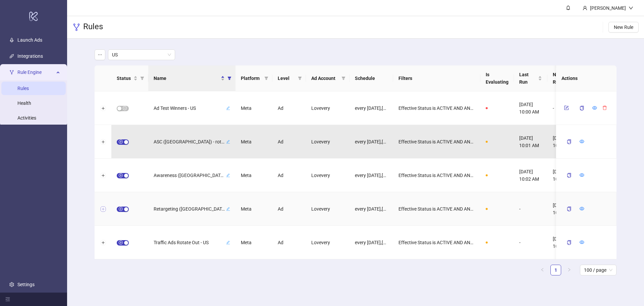
click at [102, 210] on button "Expand row" at bounding box center [102, 208] width 5 height 5
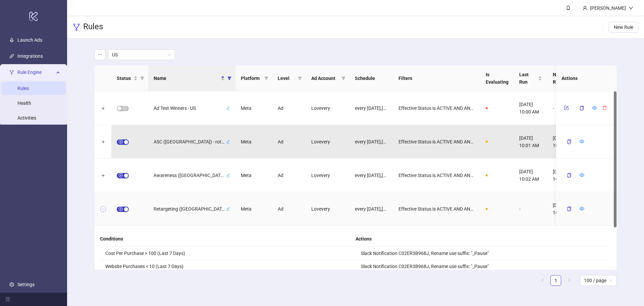
click at [102, 210] on button "Collapse row" at bounding box center [102, 208] width 5 height 5
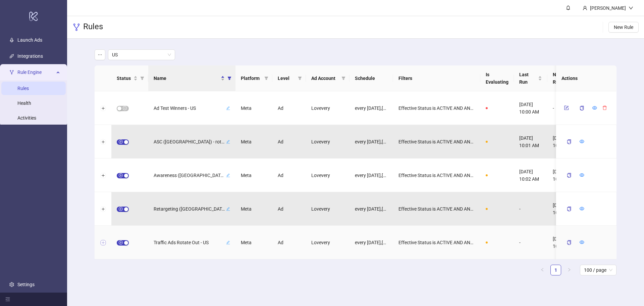
click at [103, 242] on button "Expand row" at bounding box center [102, 242] width 5 height 5
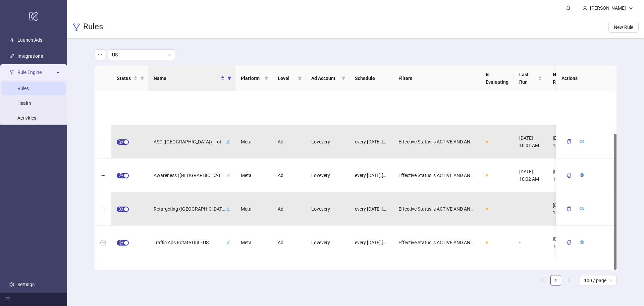
scroll to position [55, 0]
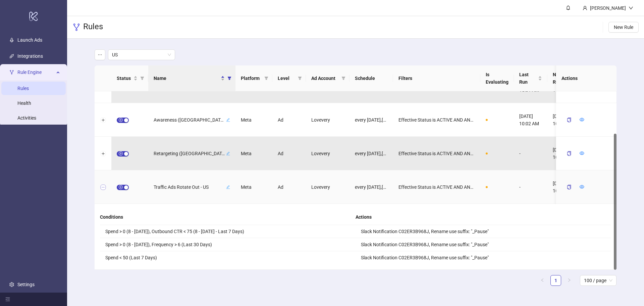
click at [104, 187] on button "Collapse row" at bounding box center [102, 186] width 5 height 5
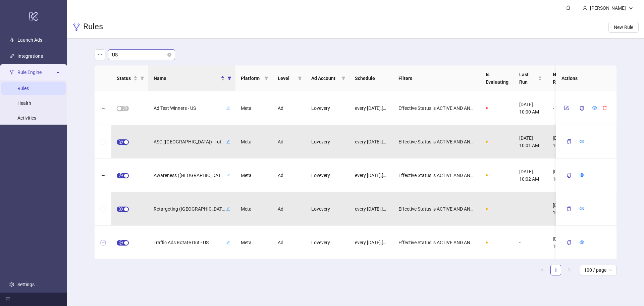
click at [127, 53] on span "US" at bounding box center [141, 55] width 59 height 10
click at [125, 88] on div "EU" at bounding box center [141, 89] width 56 height 7
click at [106, 108] on button "Expand row" at bounding box center [102, 108] width 5 height 5
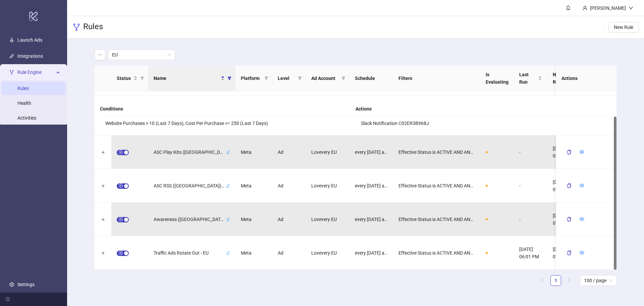
click at [106, 108] on b "Conditions" at bounding box center [111, 108] width 23 height 5
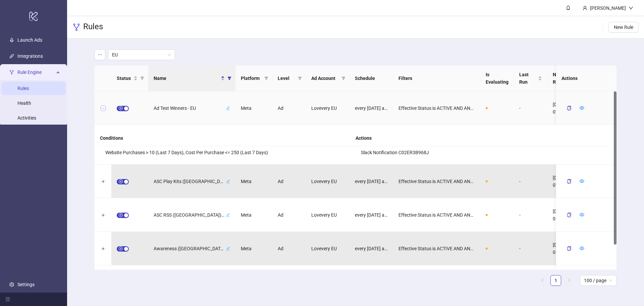
click at [103, 106] on button "Collapse row" at bounding box center [102, 108] width 5 height 5
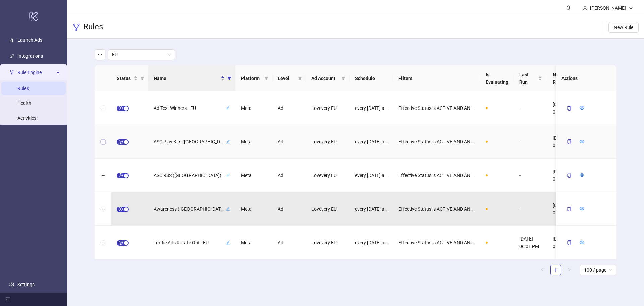
click at [102, 142] on button "Expand row" at bounding box center [102, 141] width 5 height 5
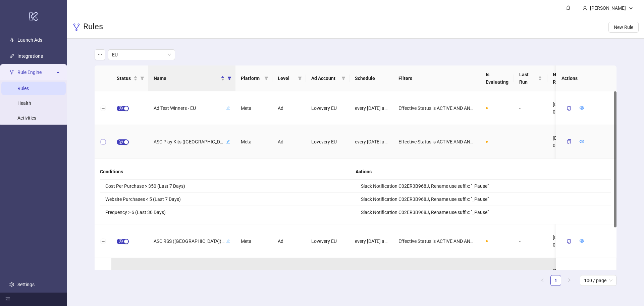
click at [102, 142] on button "Collapse row" at bounding box center [102, 141] width 5 height 5
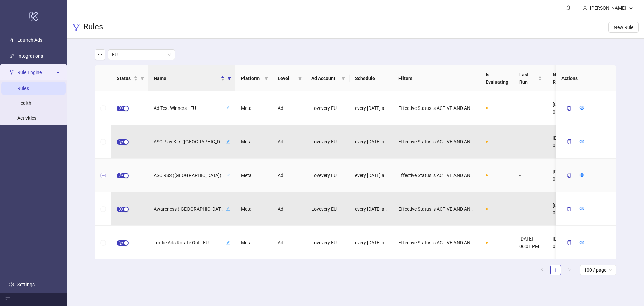
click at [103, 175] on button "Expand row" at bounding box center [102, 175] width 5 height 5
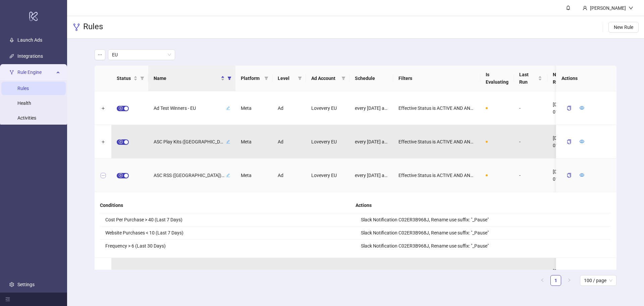
click at [103, 175] on button "Collapse row" at bounding box center [102, 175] width 5 height 5
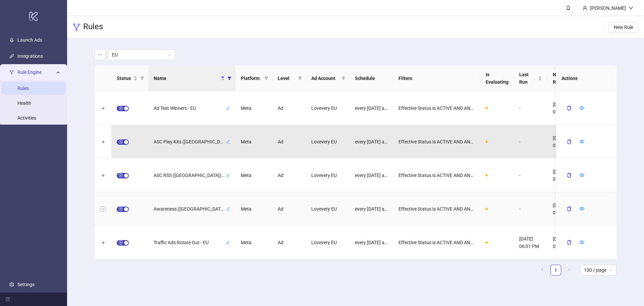
click at [105, 209] on button "Expand row" at bounding box center [102, 208] width 5 height 5
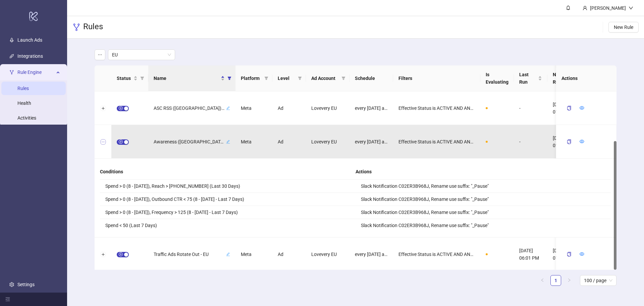
scroll to position [68, 0]
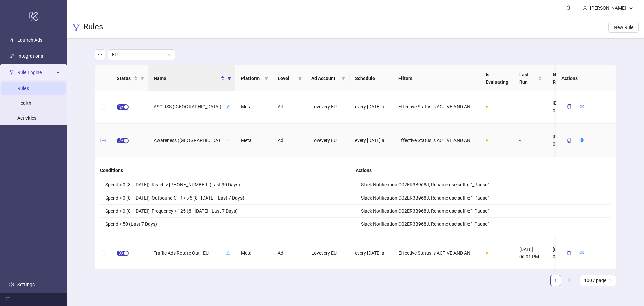
click at [104, 141] on button "Collapse row" at bounding box center [102, 140] width 5 height 5
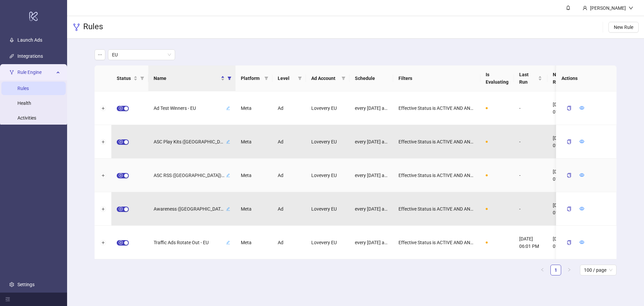
click at [103, 178] on div at bounding box center [103, 175] width 17 height 34
click at [103, 177] on button "Expand row" at bounding box center [102, 175] width 5 height 5
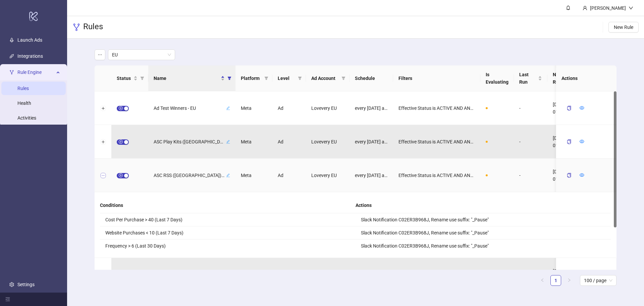
click at [103, 177] on button "Collapse row" at bounding box center [102, 175] width 5 height 5
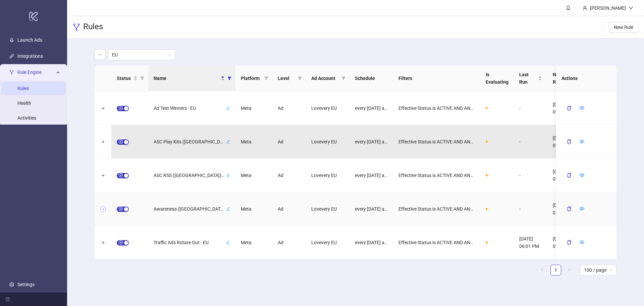
click at [103, 210] on button "Expand row" at bounding box center [102, 208] width 5 height 5
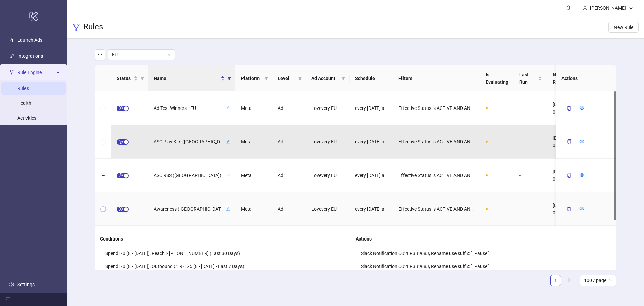
scroll to position [67, 0]
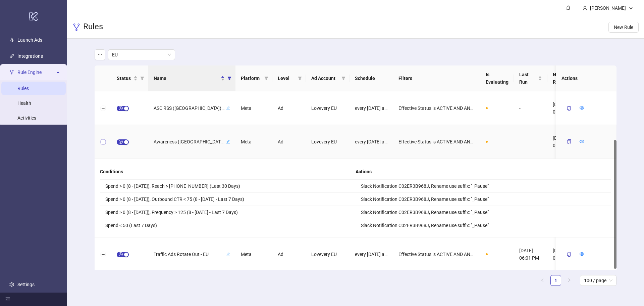
click at [102, 141] on button "Collapse row" at bounding box center [102, 141] width 5 height 5
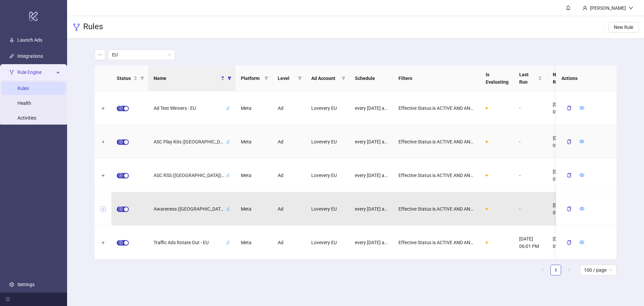
scroll to position [0, 0]
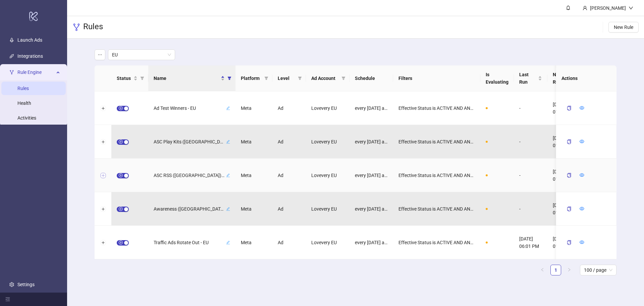
click at [104, 177] on button "Expand row" at bounding box center [102, 175] width 5 height 5
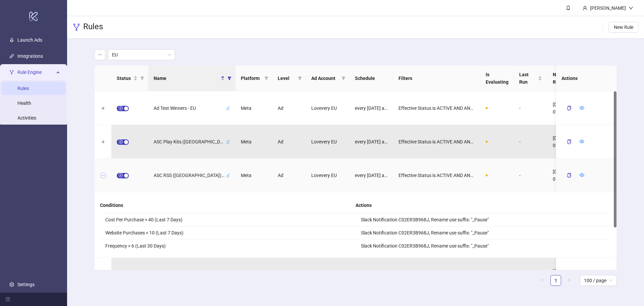
click at [105, 174] on button "Collapse row" at bounding box center [102, 175] width 5 height 5
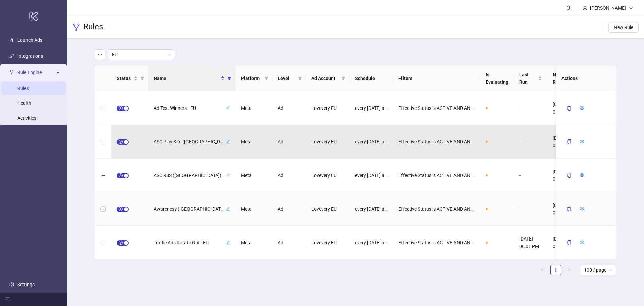
click at [103, 208] on button "Expand row" at bounding box center [102, 208] width 5 height 5
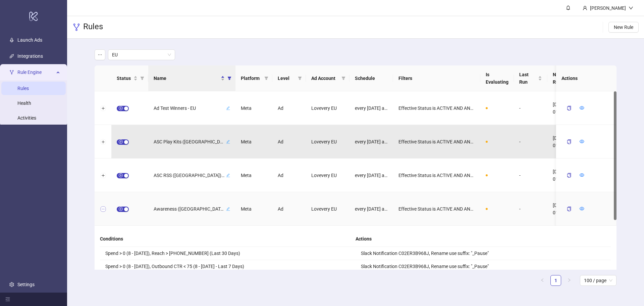
scroll to position [67, 0]
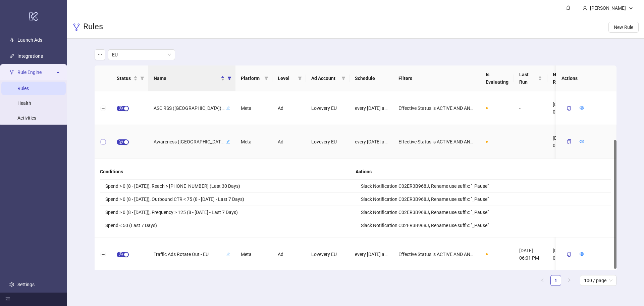
drag, startPoint x: 105, startPoint y: 141, endPoint x: 104, endPoint y: 147, distance: 6.0
click at [105, 141] on button "Collapse row" at bounding box center [102, 141] width 5 height 5
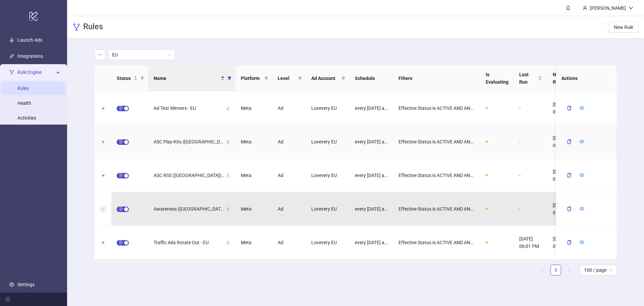
scroll to position [0, 0]
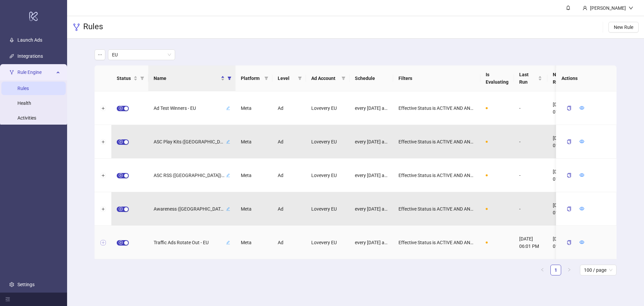
click at [102, 244] on button "Expand row" at bounding box center [102, 242] width 5 height 5
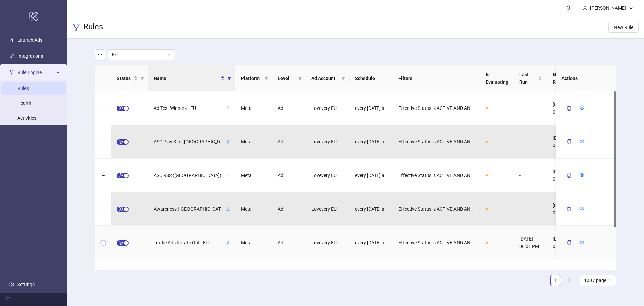
scroll to position [55, 0]
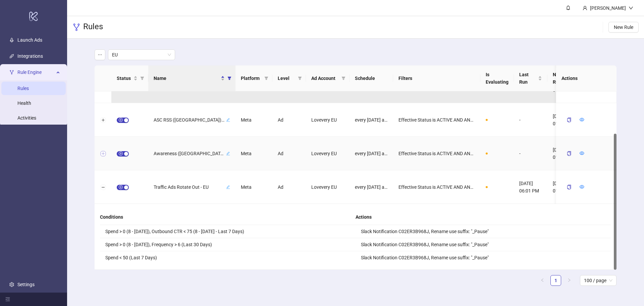
click at [104, 154] on button "Expand row" at bounding box center [102, 153] width 5 height 5
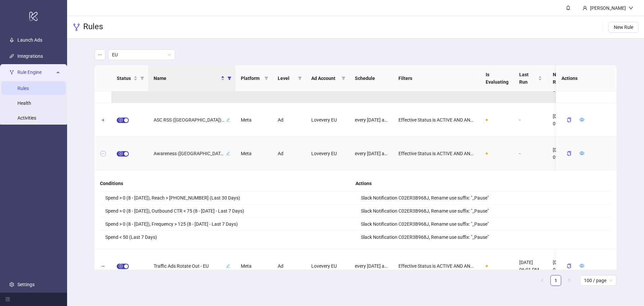
scroll to position [22, 0]
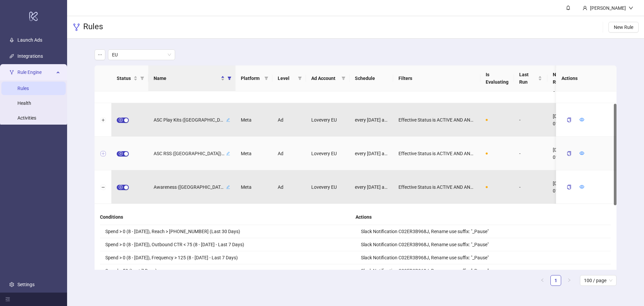
click at [105, 154] on button "Expand row" at bounding box center [102, 153] width 5 height 5
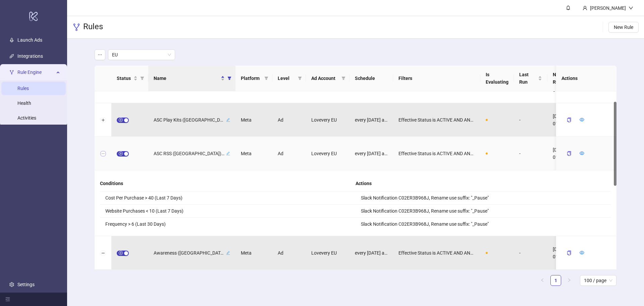
scroll to position [0, 0]
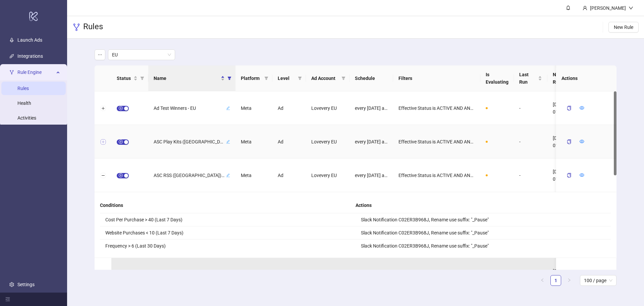
click at [105, 140] on button "Expand row" at bounding box center [102, 141] width 5 height 5
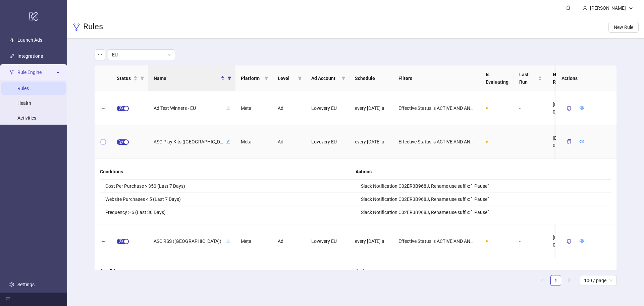
click at [104, 143] on button "Collapse row" at bounding box center [102, 141] width 5 height 5
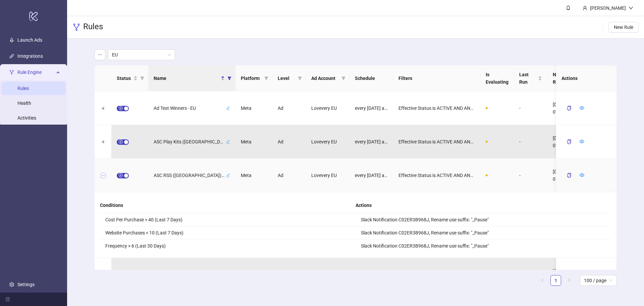
drag, startPoint x: 104, startPoint y: 174, endPoint x: 105, endPoint y: 182, distance: 8.4
click at [103, 174] on button "Collapse row" at bounding box center [102, 175] width 5 height 5
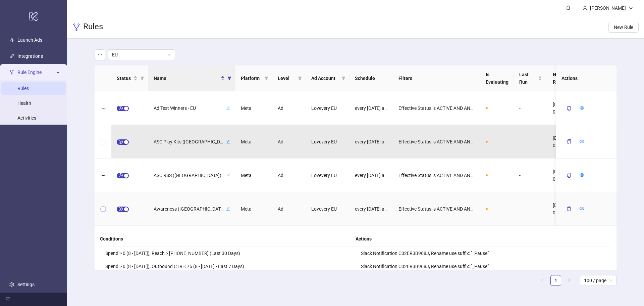
click at [106, 207] on button "Collapse row" at bounding box center [102, 208] width 5 height 5
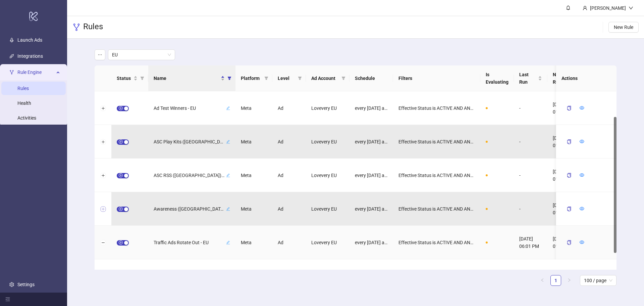
scroll to position [55, 0]
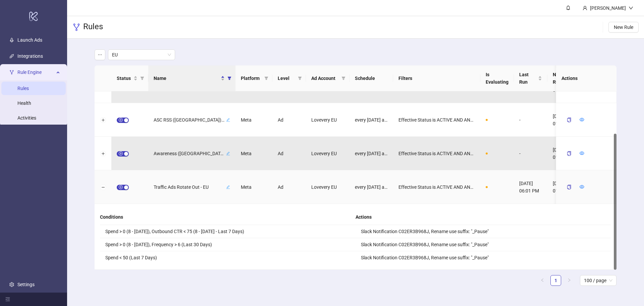
click at [105, 190] on div at bounding box center [103, 187] width 17 height 34
drag, startPoint x: 104, startPoint y: 189, endPoint x: 130, endPoint y: 206, distance: 31.4
click at [104, 189] on button "Collapse row" at bounding box center [102, 186] width 5 height 5
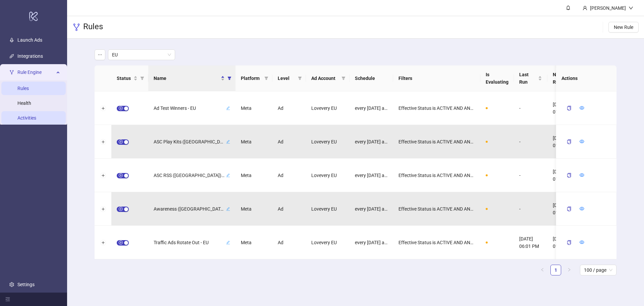
click at [25, 120] on link "Activities" at bounding box center [26, 117] width 19 height 5
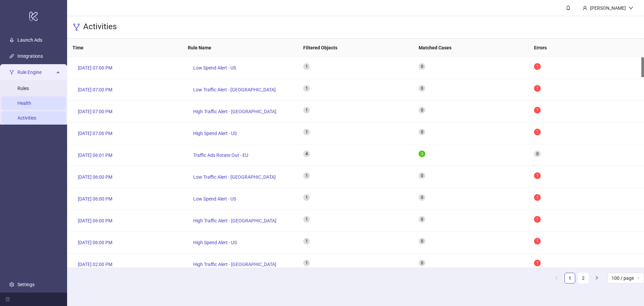
click at [31, 100] on link "Health" at bounding box center [24, 102] width 14 height 5
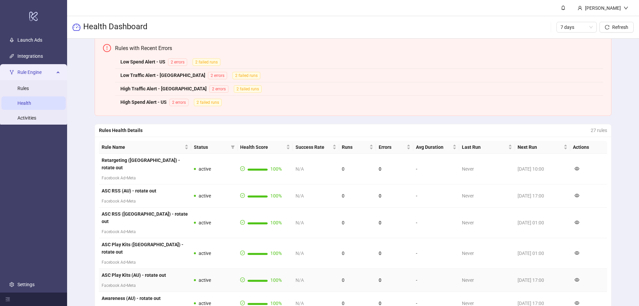
scroll to position [134, 0]
click at [151, 157] on strong "Retargeting ([GEOGRAPHIC_DATA]) - rotate out" at bounding box center [141, 163] width 78 height 13
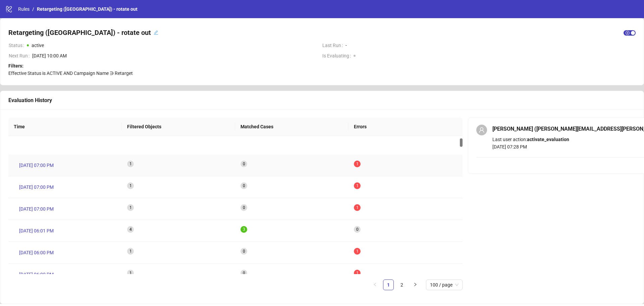
scroll to position [37, 0]
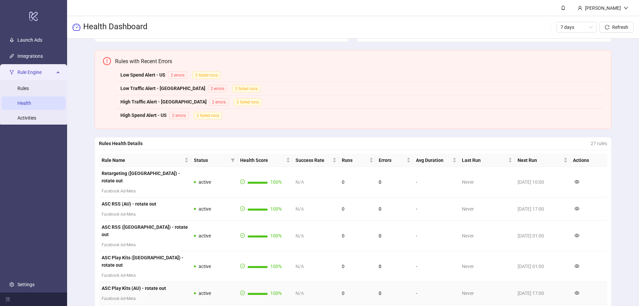
scroll to position [168, 0]
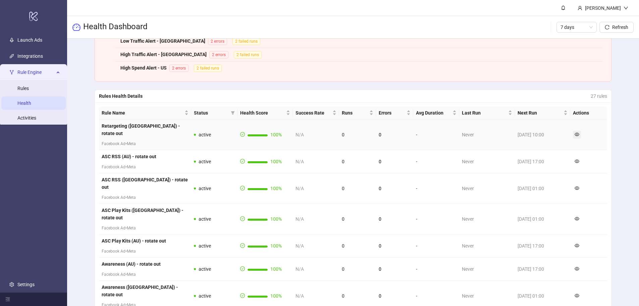
click at [578, 132] on icon "eye" at bounding box center [577, 134] width 5 height 5
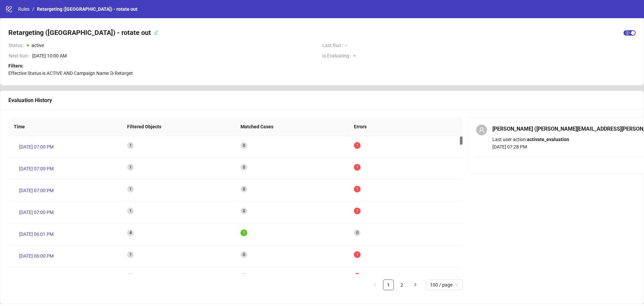
scroll to position [3, 0]
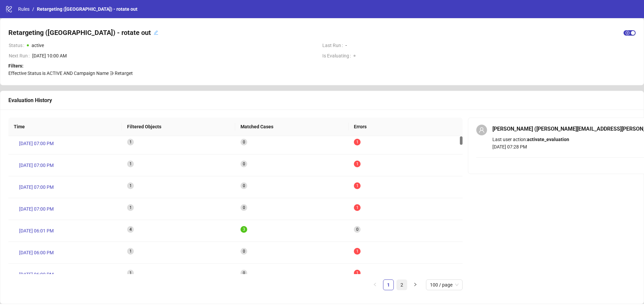
click at [402, 281] on link "2" at bounding box center [402, 284] width 10 height 10
click at [403, 283] on link "2" at bounding box center [402, 284] width 10 height 10
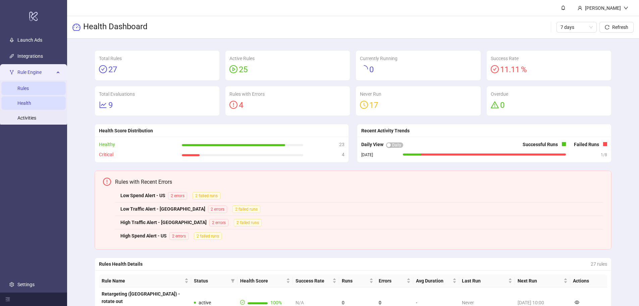
click at [29, 89] on link "Rules" at bounding box center [22, 88] width 11 height 5
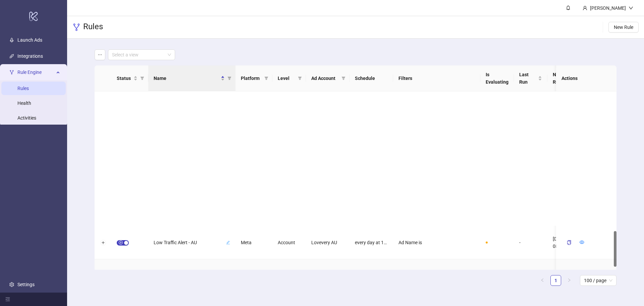
scroll to position [728, 0]
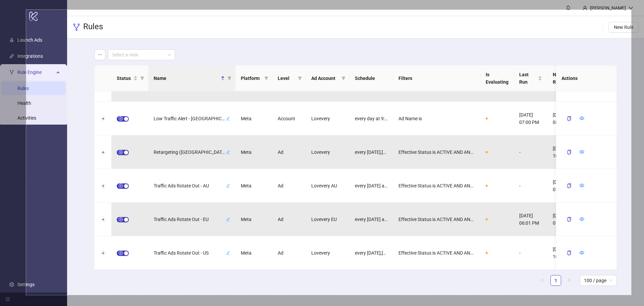
drag, startPoint x: 26, startPoint y: 10, endPoint x: 631, endPoint y: 294, distance: 668.8
click at [631, 294] on div "1804 X 849" at bounding box center [322, 153] width 644 height 306
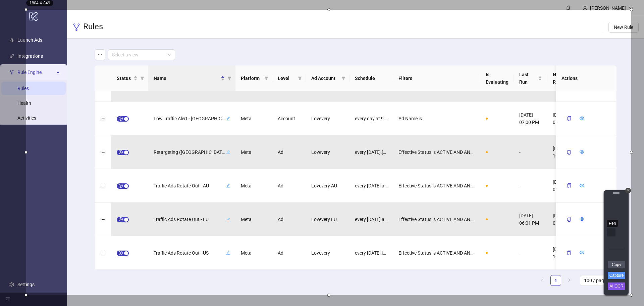
click at [609, 231] on div "Pen" at bounding box center [611, 232] width 9 height 8
click at [619, 266] on link "Copy" at bounding box center [616, 264] width 17 height 7
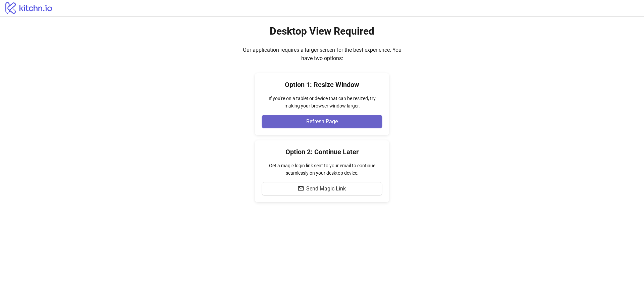
click at [355, 125] on button "Refresh Page" at bounding box center [322, 121] width 121 height 13
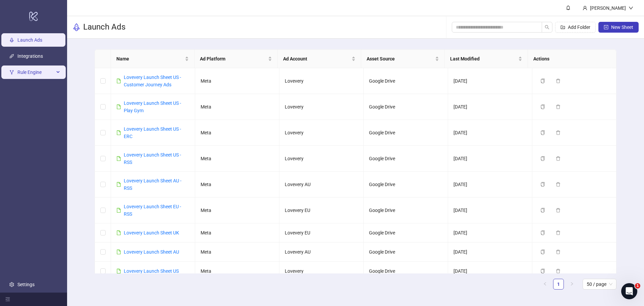
click at [47, 71] on span "Rule Engine" at bounding box center [35, 71] width 37 height 13
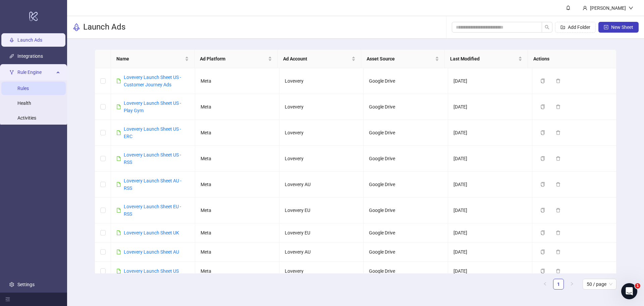
click at [17, 90] on link "Rules" at bounding box center [22, 88] width 11 height 5
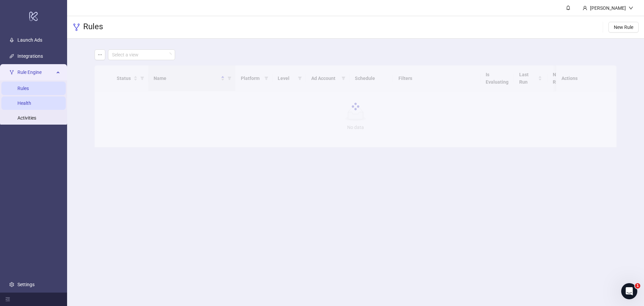
click at [31, 104] on link "Health" at bounding box center [24, 102] width 14 height 5
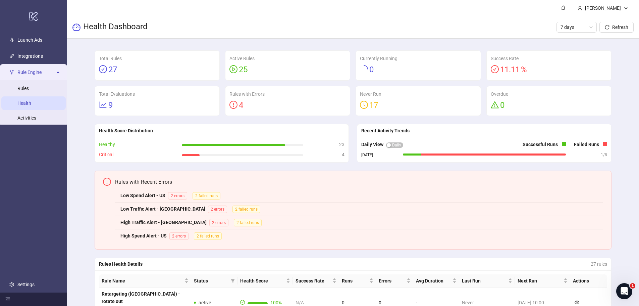
click at [143, 194] on strong "Low Spend Alert - US" at bounding box center [142, 195] width 45 height 5
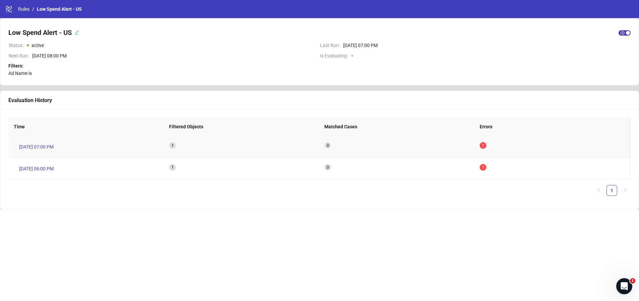
click at [481, 145] on sup "1" at bounding box center [483, 145] width 7 height 7
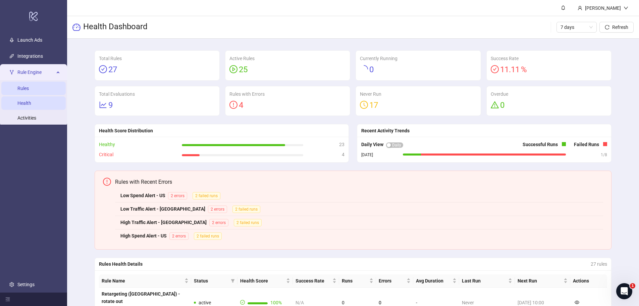
click at [19, 91] on link "Rules" at bounding box center [22, 88] width 11 height 5
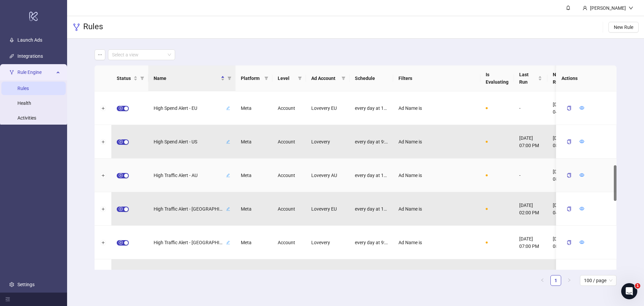
scroll to position [335, 0]
click at [97, 54] on button "button" at bounding box center [100, 54] width 11 height 11
click at [210, 51] on div "Select a view" at bounding box center [356, 54] width 522 height 11
click at [161, 58] on input "search" at bounding box center [138, 55] width 53 height 10
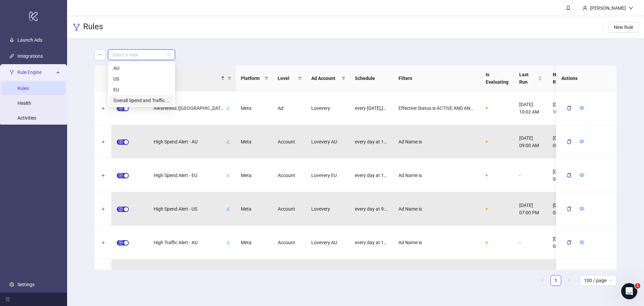
click at [146, 101] on div "Overall Spend and Traffic Alerts" at bounding box center [141, 100] width 56 height 7
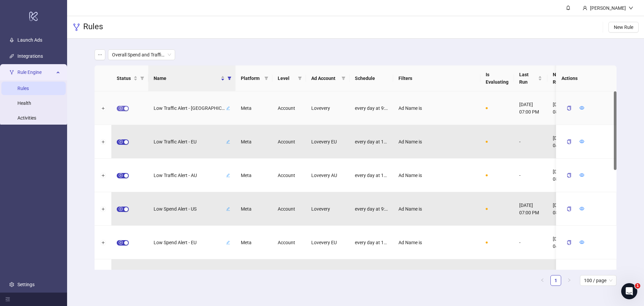
click at [121, 109] on span "button" at bounding box center [123, 108] width 12 height 5
click at [568, 106] on icon "form" at bounding box center [566, 107] width 5 height 5
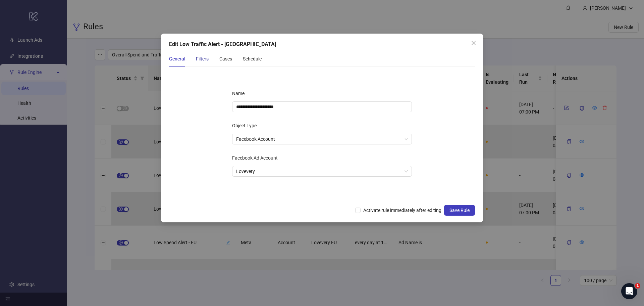
click at [200, 61] on div "Filters" at bounding box center [202, 58] width 13 height 7
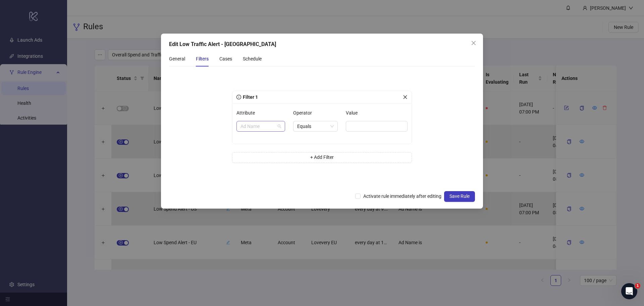
click at [262, 130] on span "Ad Name" at bounding box center [260, 126] width 41 height 10
click at [278, 82] on div "Filter 1 Attribute Ad Name Operator Equals Value + Add Filter" at bounding box center [321, 129] width 201 height 104
click at [228, 62] on div "Cases" at bounding box center [225, 58] width 13 height 15
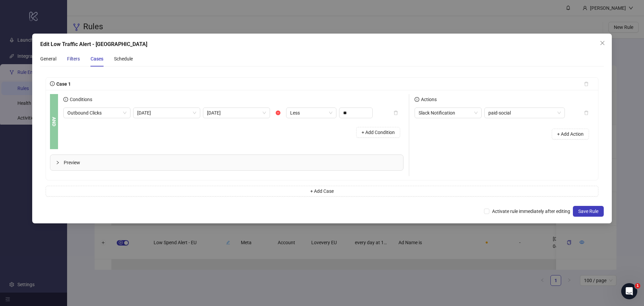
click at [77, 58] on div "Filters" at bounding box center [73, 58] width 13 height 7
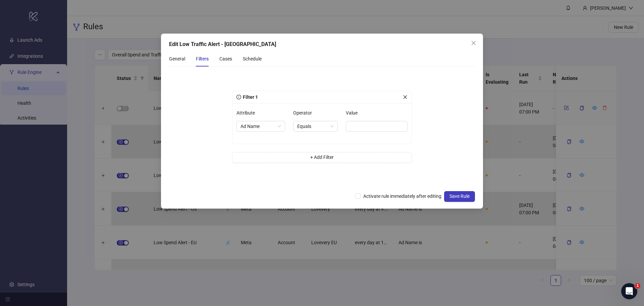
click at [406, 95] on icon "close" at bounding box center [405, 97] width 5 height 5
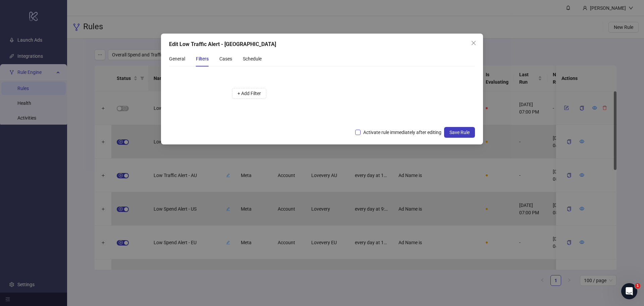
click at [390, 132] on span "Activate rule immediately after editing" at bounding box center [403, 131] width 84 height 7
click at [464, 133] on span "Save Rule" at bounding box center [459, 131] width 20 height 5
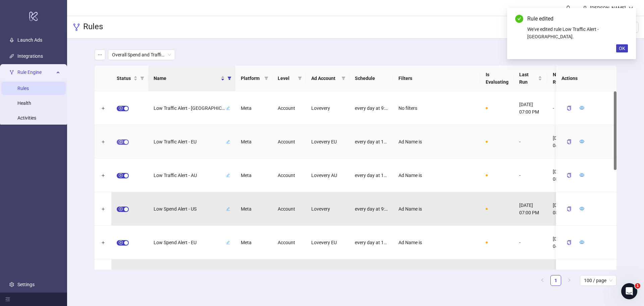
click at [122, 142] on span "button" at bounding box center [123, 141] width 12 height 5
click at [568, 141] on icon "form" at bounding box center [566, 141] width 5 height 5
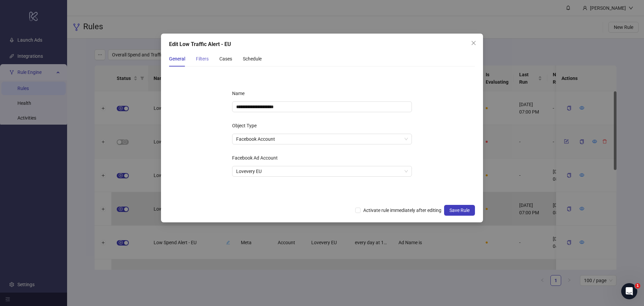
click at [206, 62] on div "Filters" at bounding box center [202, 58] width 13 height 15
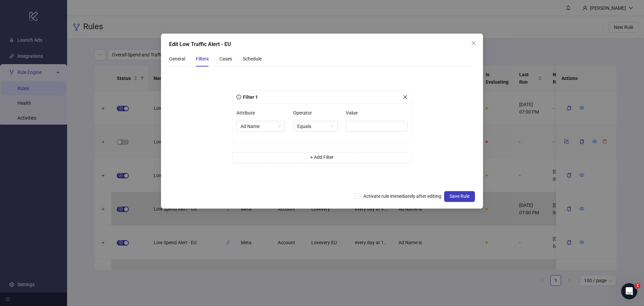
drag, startPoint x: 406, startPoint y: 96, endPoint x: 400, endPoint y: 117, distance: 22.2
click at [405, 96] on icon "close" at bounding box center [405, 97] width 5 height 5
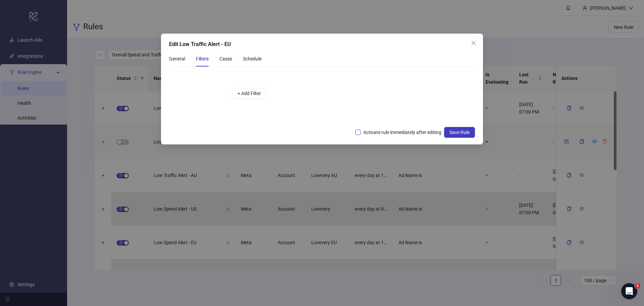
click at [394, 132] on span "Activate rule immediately after editing" at bounding box center [403, 131] width 84 height 7
click at [454, 130] on span "Save Rule" at bounding box center [459, 131] width 20 height 5
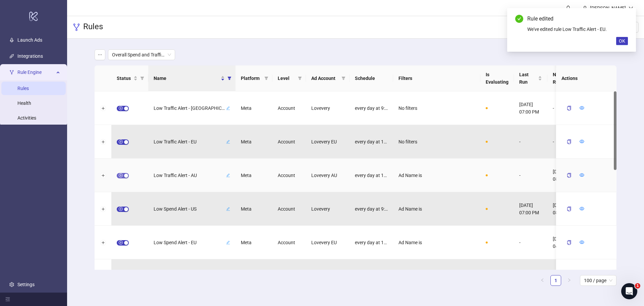
click at [121, 176] on span "button" at bounding box center [123, 175] width 12 height 5
click at [566, 175] on icon "form" at bounding box center [567, 174] width 3 height 3
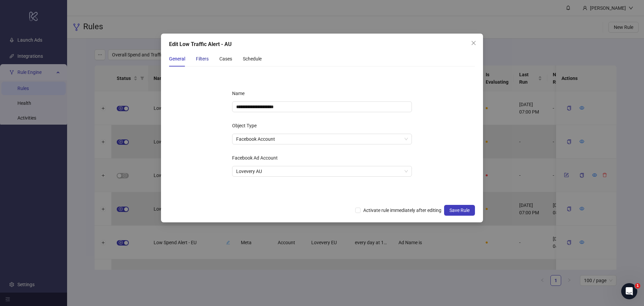
click at [208, 59] on div "Filters" at bounding box center [202, 58] width 13 height 7
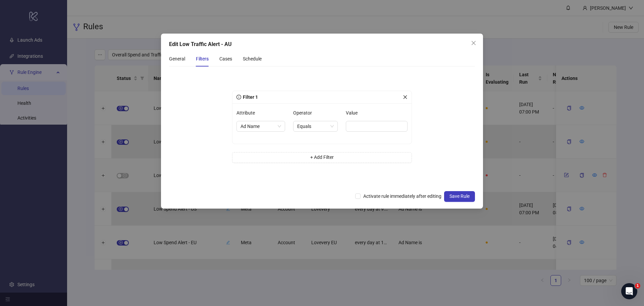
click at [406, 96] on icon "close" at bounding box center [405, 97] width 5 height 5
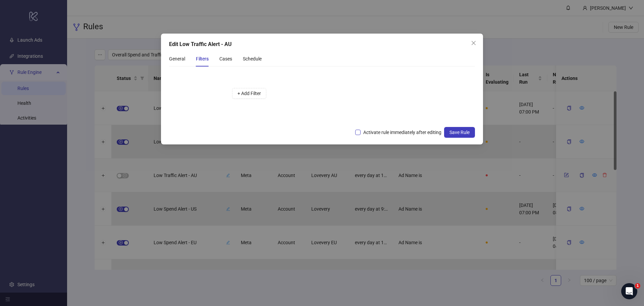
click at [368, 134] on span "Activate rule immediately after editing" at bounding box center [403, 131] width 84 height 7
click at [468, 129] on span "Save Rule" at bounding box center [459, 131] width 20 height 5
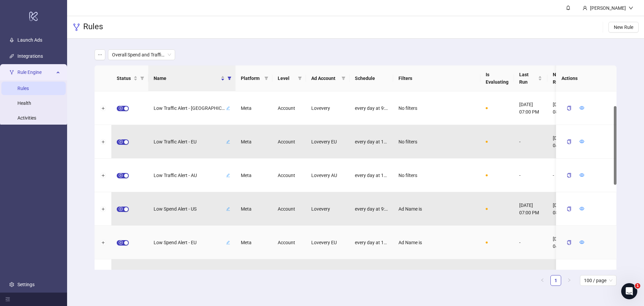
scroll to position [34, 0]
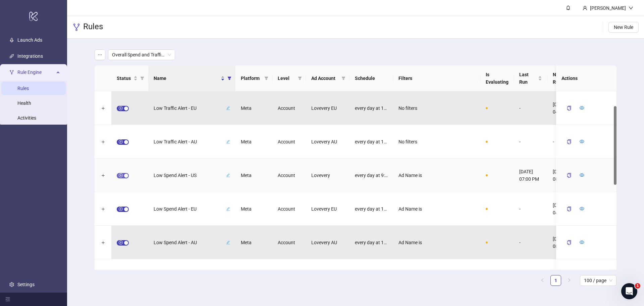
click at [121, 174] on span "button" at bounding box center [123, 175] width 12 height 5
click at [566, 175] on icon "form" at bounding box center [567, 174] width 3 height 3
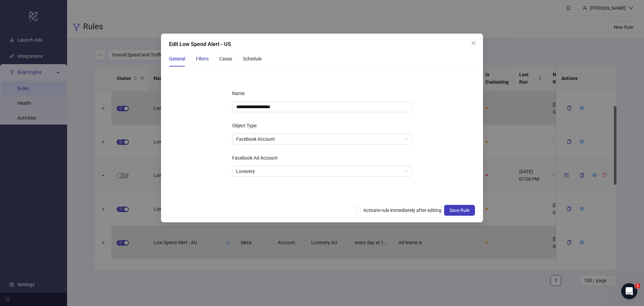
click at [206, 61] on div "Filters" at bounding box center [202, 58] width 13 height 7
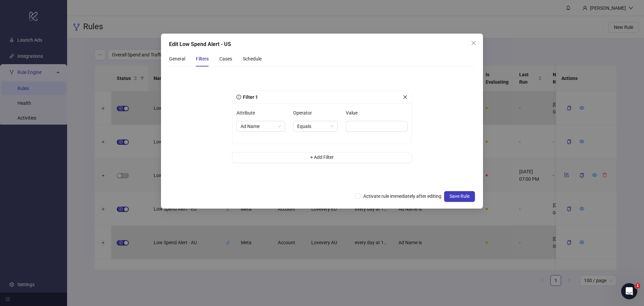
click at [406, 96] on icon "close" at bounding box center [406, 97] width 4 height 4
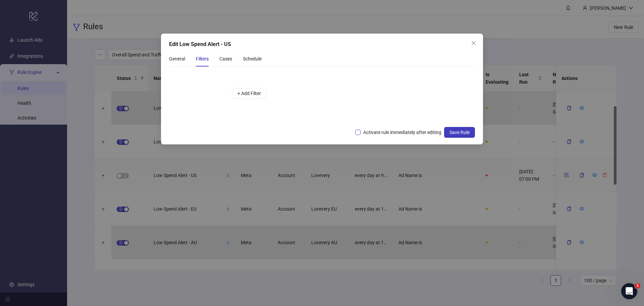
click at [375, 132] on span "Activate rule immediately after editing" at bounding box center [403, 131] width 84 height 7
click at [455, 133] on span "Save Rule" at bounding box center [459, 131] width 20 height 5
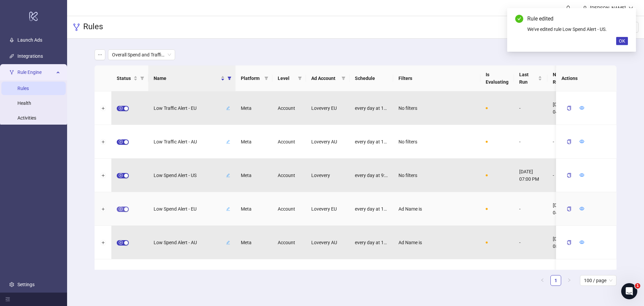
click at [120, 209] on span "button" at bounding box center [123, 208] width 12 height 5
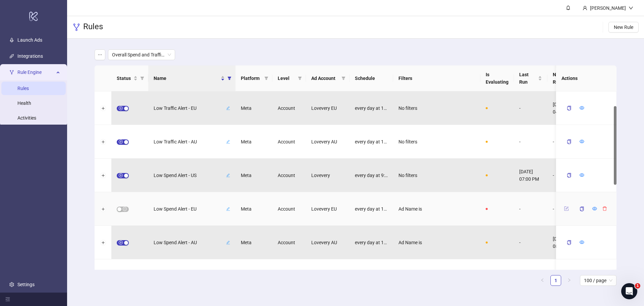
click at [565, 207] on icon "form" at bounding box center [566, 208] width 5 height 5
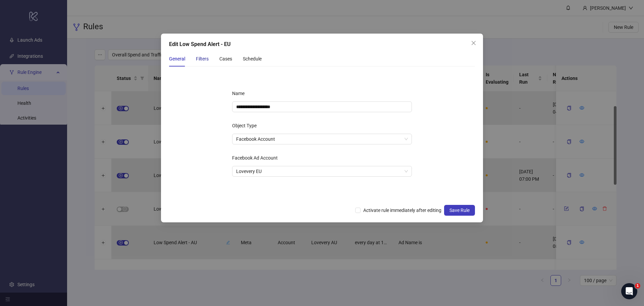
click at [203, 59] on div "Filters" at bounding box center [202, 58] width 13 height 7
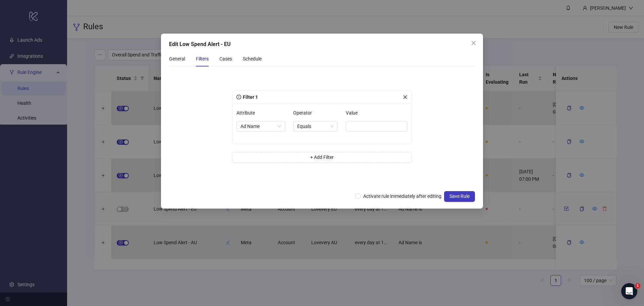
click at [405, 97] on icon "close" at bounding box center [405, 97] width 5 height 5
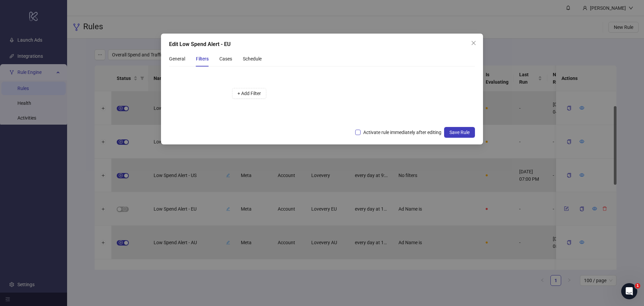
click at [376, 133] on span "Activate rule immediately after editing" at bounding box center [403, 131] width 84 height 7
click at [456, 133] on span "Save Rule" at bounding box center [459, 131] width 20 height 5
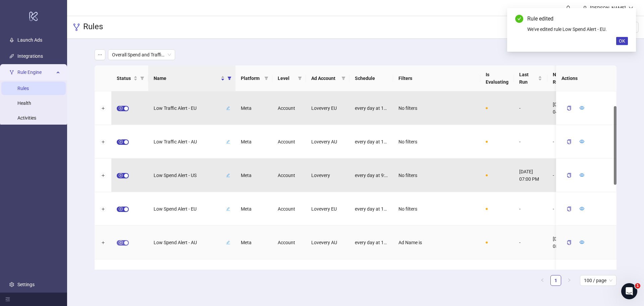
click at [123, 241] on button "button" at bounding box center [123, 242] width 12 height 5
click at [566, 243] on icon "form" at bounding box center [566, 241] width 5 height 5
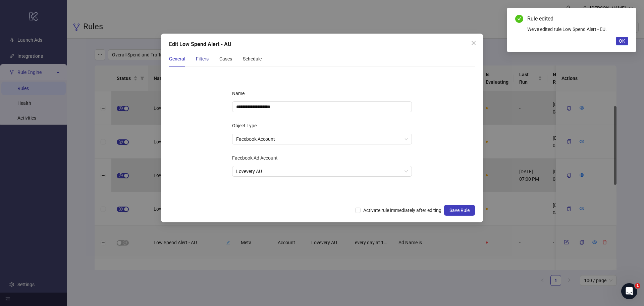
click at [207, 60] on div "Filters" at bounding box center [202, 58] width 13 height 7
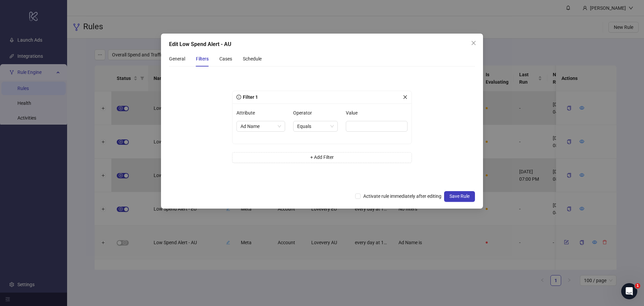
click at [405, 97] on icon "close" at bounding box center [406, 97] width 4 height 4
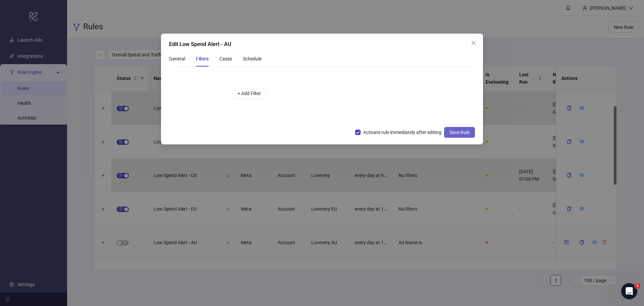
click at [465, 133] on span "Save Rule" at bounding box center [459, 131] width 20 height 5
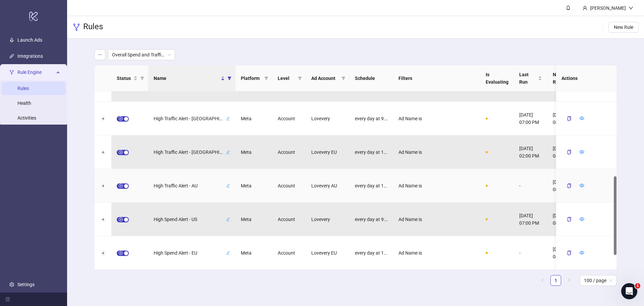
scroll to position [157, 0]
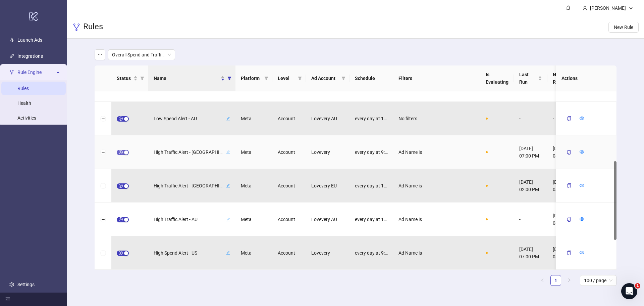
click at [120, 150] on span "button" at bounding box center [123, 152] width 12 height 5
click at [566, 152] on icon "form" at bounding box center [566, 151] width 5 height 5
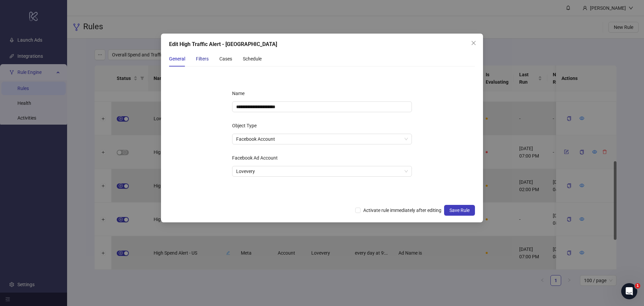
click at [205, 58] on div "Filters" at bounding box center [202, 58] width 13 height 7
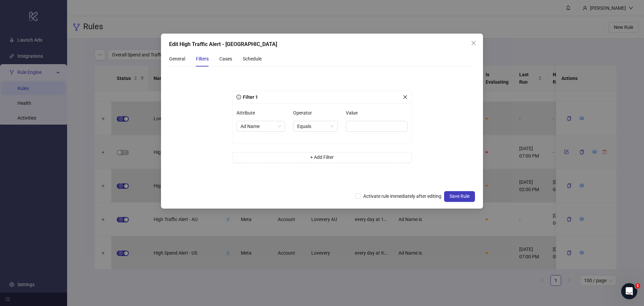
click at [407, 96] on icon "close" at bounding box center [405, 97] width 5 height 5
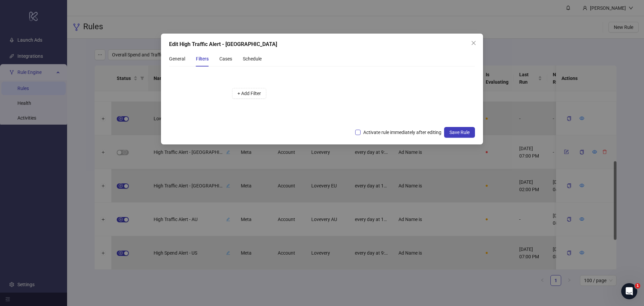
click at [385, 130] on span "Activate rule immediately after editing" at bounding box center [403, 131] width 84 height 7
click at [457, 127] on button "Save Rule" at bounding box center [459, 132] width 31 height 11
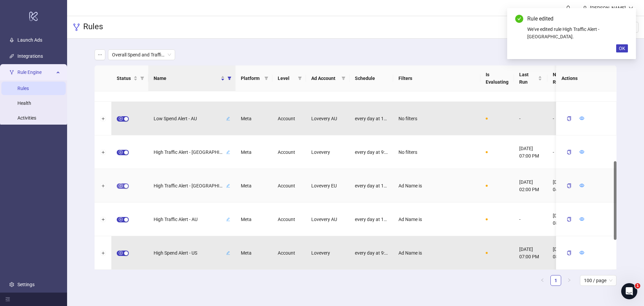
click at [122, 183] on span "button" at bounding box center [123, 185] width 12 height 5
click at [565, 186] on icon "form" at bounding box center [566, 185] width 5 height 5
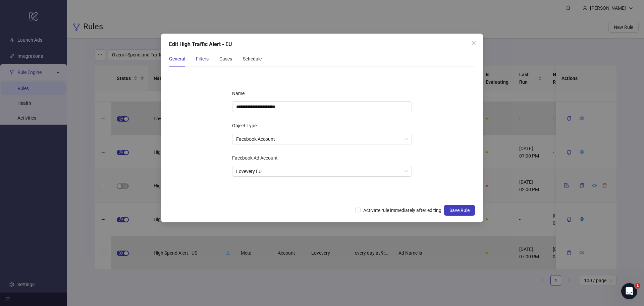
click at [204, 60] on div "Filters" at bounding box center [202, 58] width 13 height 7
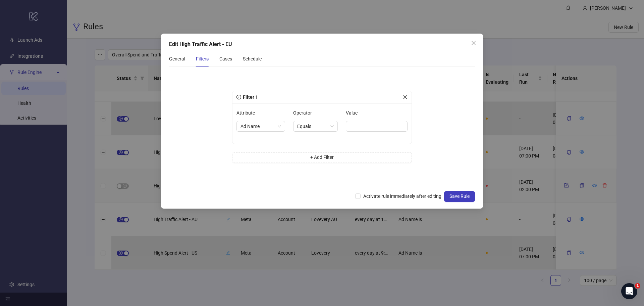
click at [404, 96] on icon "close" at bounding box center [405, 97] width 5 height 5
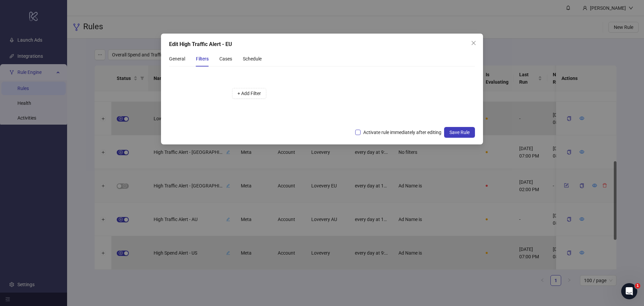
click at [373, 130] on span "Activate rule immediately after editing" at bounding box center [403, 131] width 84 height 7
click at [465, 130] on span "Save Rule" at bounding box center [459, 131] width 20 height 5
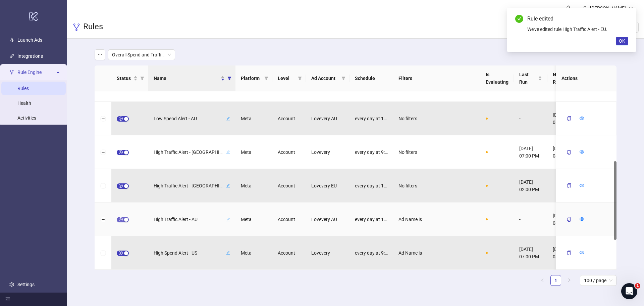
click at [122, 221] on span "button" at bounding box center [123, 219] width 12 height 5
click at [567, 221] on icon "form" at bounding box center [566, 218] width 5 height 5
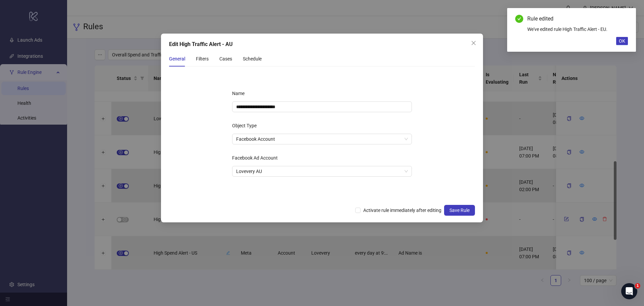
click at [194, 59] on div "General Filters Cases Schedule" at bounding box center [215, 58] width 93 height 15
click at [201, 60] on div "Filters" at bounding box center [202, 58] width 13 height 7
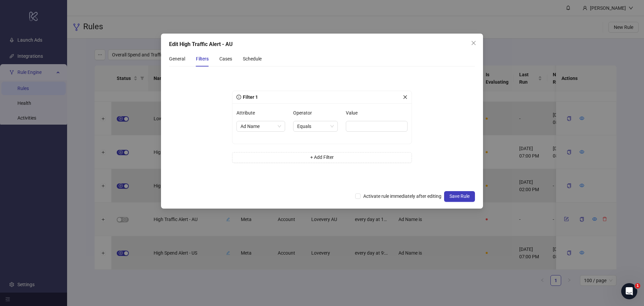
click at [406, 95] on icon "close" at bounding box center [405, 97] width 5 height 5
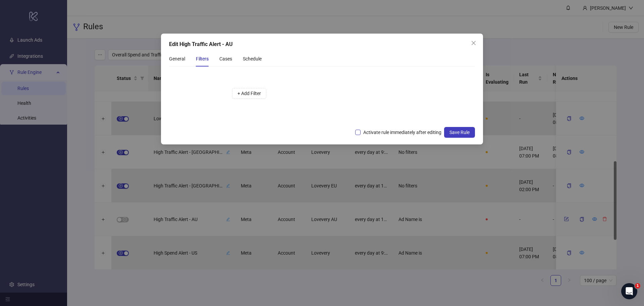
click at [369, 130] on span "Activate rule immediately after editing" at bounding box center [403, 131] width 84 height 7
click at [462, 132] on span "Save Rule" at bounding box center [459, 131] width 20 height 5
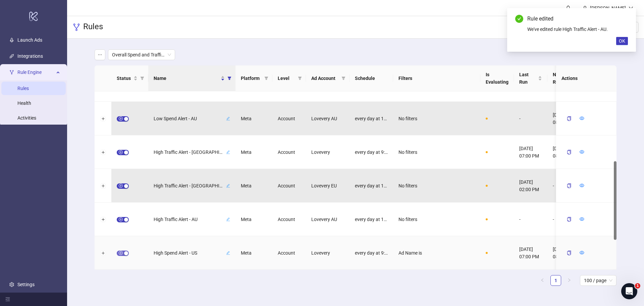
click at [120, 252] on span "button" at bounding box center [123, 252] width 12 height 5
click at [568, 252] on icon "form" at bounding box center [566, 252] width 5 height 5
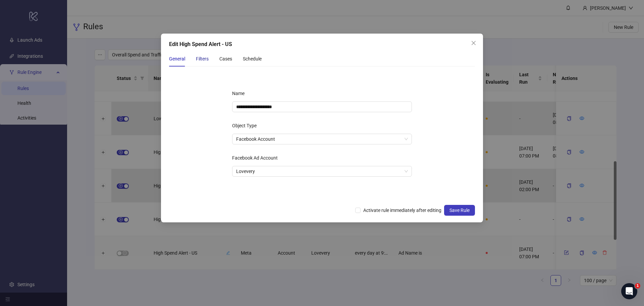
click at [203, 59] on div "Filters" at bounding box center [202, 58] width 13 height 7
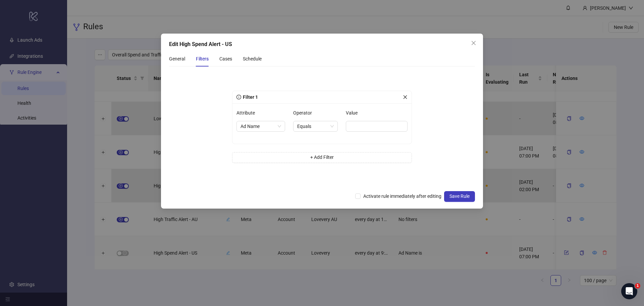
click at [402, 95] on div "Filter 1" at bounding box center [319, 96] width 166 height 7
click at [406, 96] on icon "close" at bounding box center [405, 97] width 5 height 5
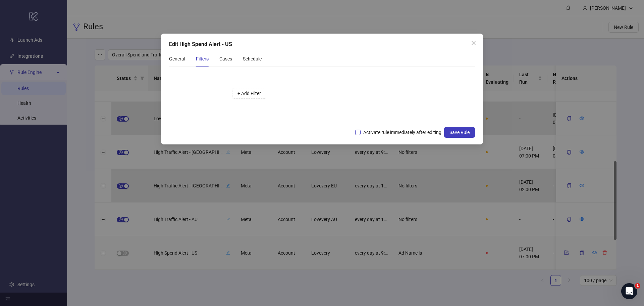
drag, startPoint x: 389, startPoint y: 130, endPoint x: 395, endPoint y: 130, distance: 6.0
click at [388, 130] on span "Activate rule immediately after editing" at bounding box center [403, 131] width 84 height 7
click at [413, 132] on span "Activate rule immediately after editing" at bounding box center [403, 131] width 84 height 7
click at [451, 130] on span "Save Rule" at bounding box center [459, 131] width 20 height 5
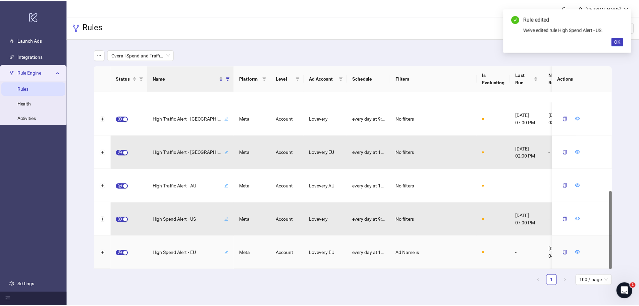
scroll to position [224, 0]
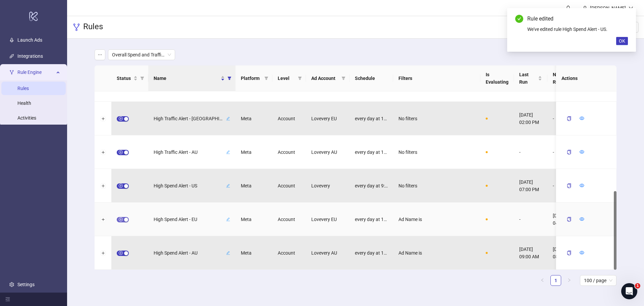
click at [121, 219] on span "button" at bounding box center [123, 219] width 12 height 5
click at [566, 218] on icon "form" at bounding box center [566, 218] width 5 height 5
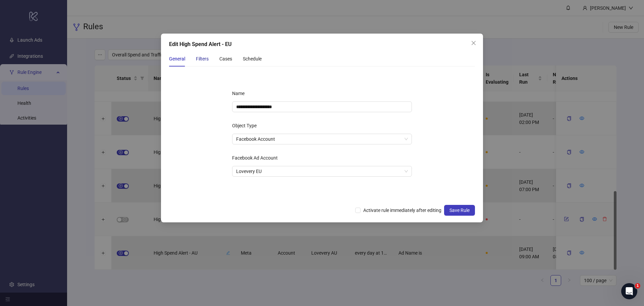
click at [205, 58] on div "Filters" at bounding box center [202, 58] width 13 height 7
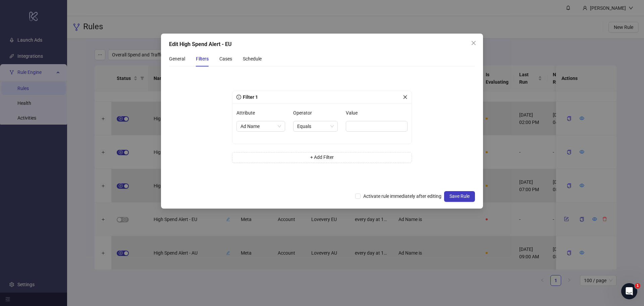
click at [404, 96] on icon "close" at bounding box center [405, 97] width 5 height 5
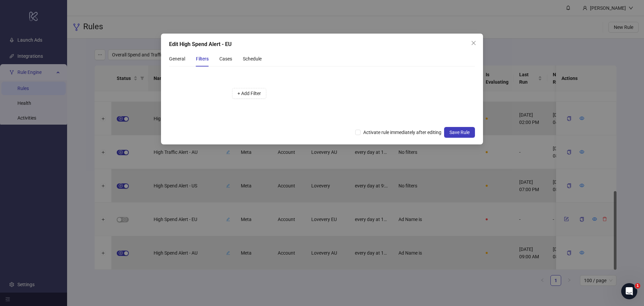
drag, startPoint x: 402, startPoint y: 132, endPoint x: 411, endPoint y: 137, distance: 10.2
click at [401, 132] on span "Activate rule immediately after editing" at bounding box center [403, 131] width 84 height 7
click at [456, 135] on button "Save Rule" at bounding box center [459, 132] width 31 height 11
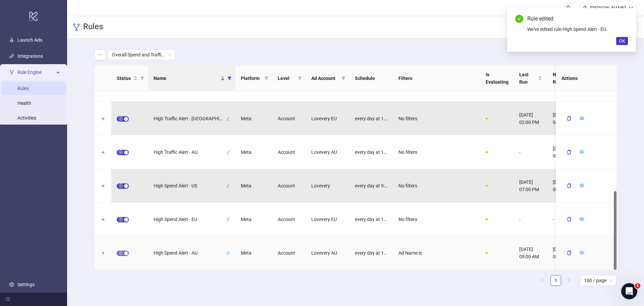
click at [120, 252] on span "button" at bounding box center [123, 252] width 12 height 5
click at [564, 253] on icon "form" at bounding box center [566, 252] width 5 height 5
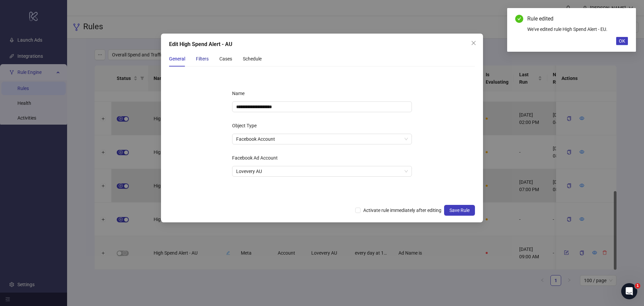
click at [205, 57] on div "Filters" at bounding box center [202, 58] width 13 height 7
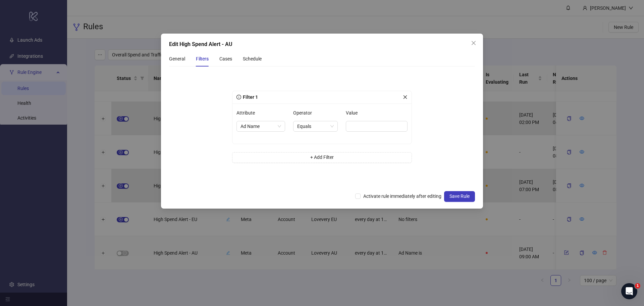
click at [405, 99] on div at bounding box center [405, 96] width 5 height 7
click at [407, 95] on icon "close" at bounding box center [405, 97] width 5 height 5
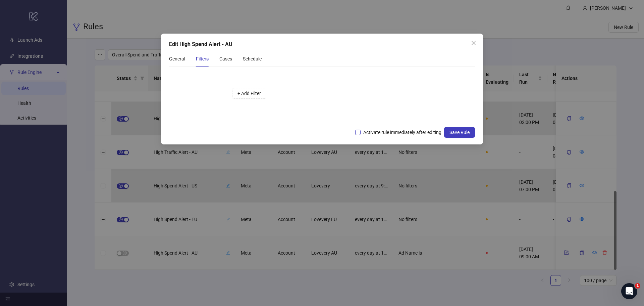
click at [381, 131] on span "Activate rule immediately after editing" at bounding box center [403, 131] width 84 height 7
click at [452, 133] on span "Save Rule" at bounding box center [459, 131] width 20 height 5
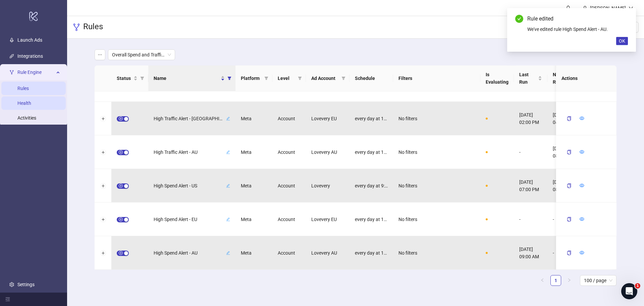
click at [27, 102] on link "Health" at bounding box center [24, 102] width 14 height 5
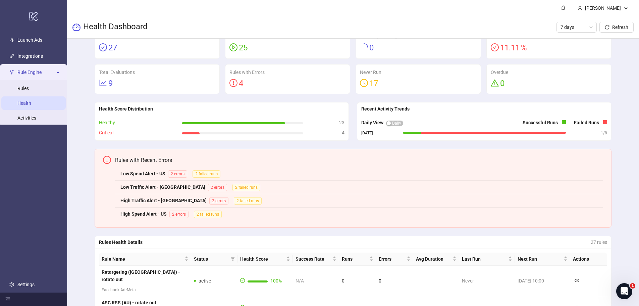
scroll to position [34, 0]
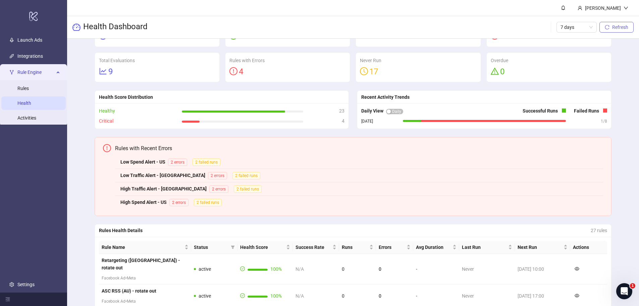
click at [608, 26] on icon "reload" at bounding box center [607, 27] width 5 height 5
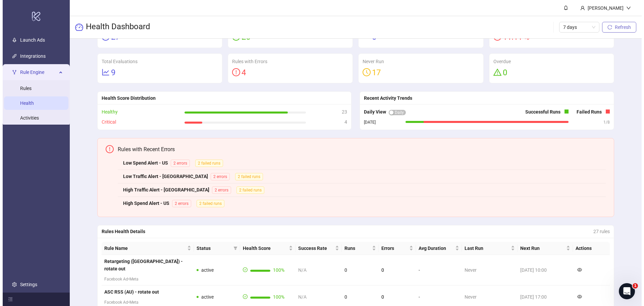
scroll to position [0, 0]
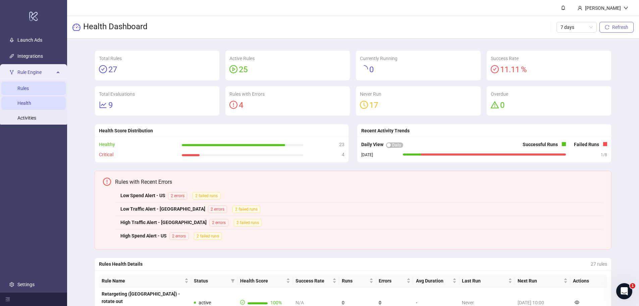
click at [29, 90] on link "Rules" at bounding box center [22, 88] width 11 height 5
